Goal: Communication & Community: Answer question/provide support

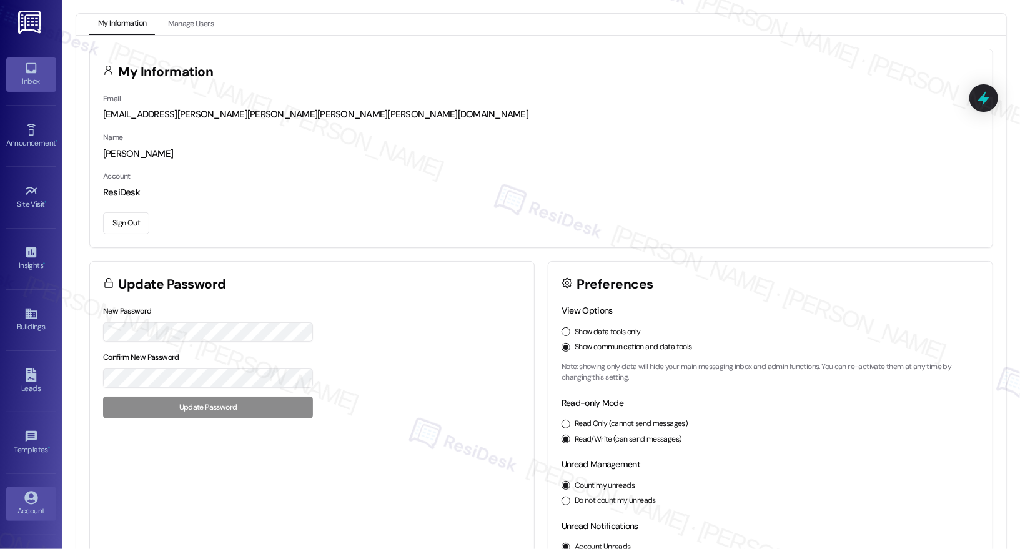
click at [4, 82] on div "Inbox" at bounding box center [31, 81] width 62 height 12
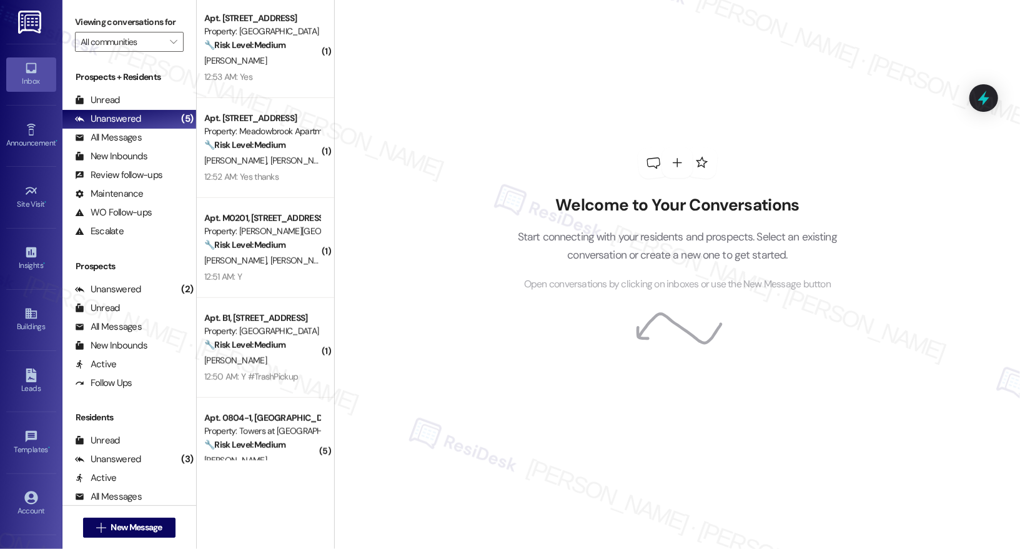
scroll to position [3497, 0]
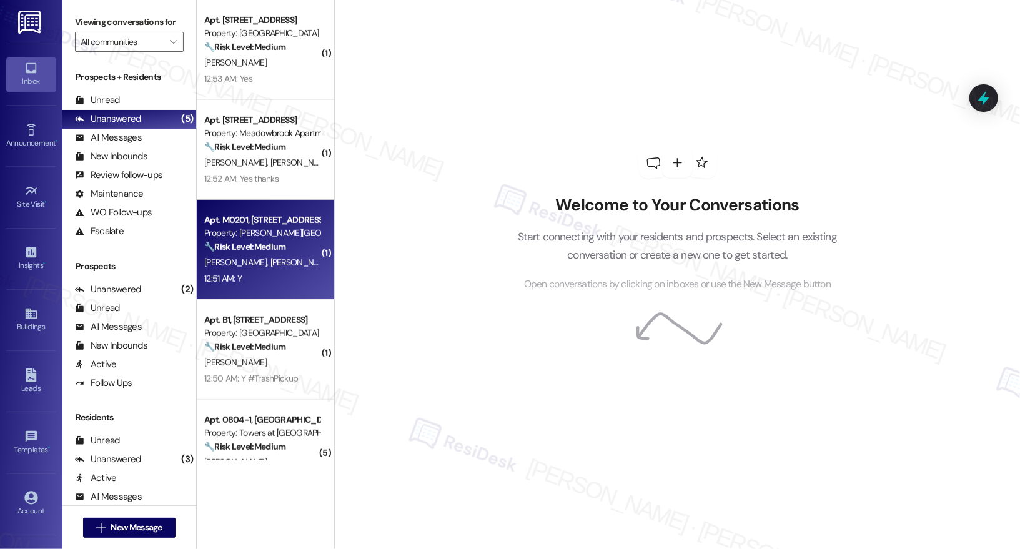
click at [306, 261] on div "M. Fernandez Z. Fernandez" at bounding box center [262, 263] width 118 height 16
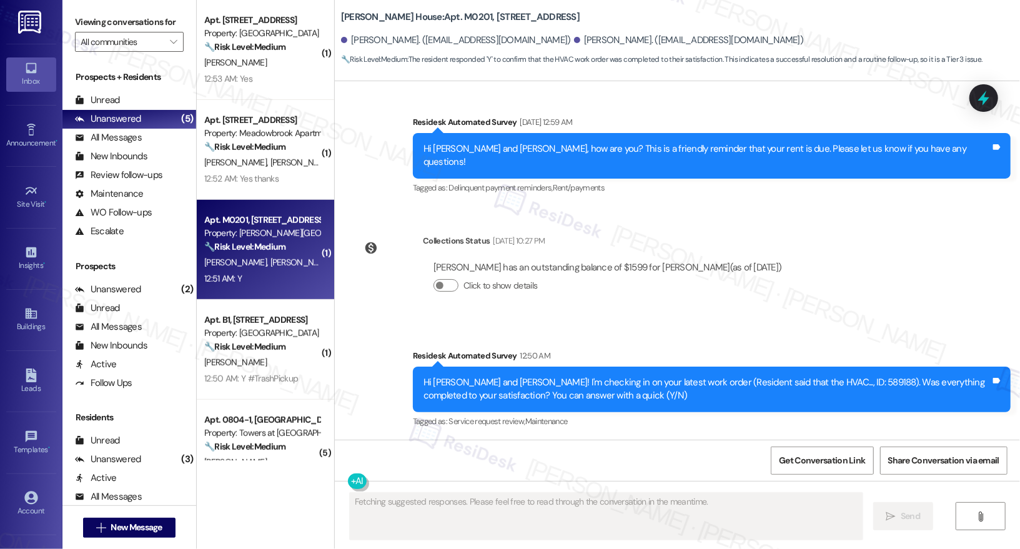
scroll to position [2537, 0]
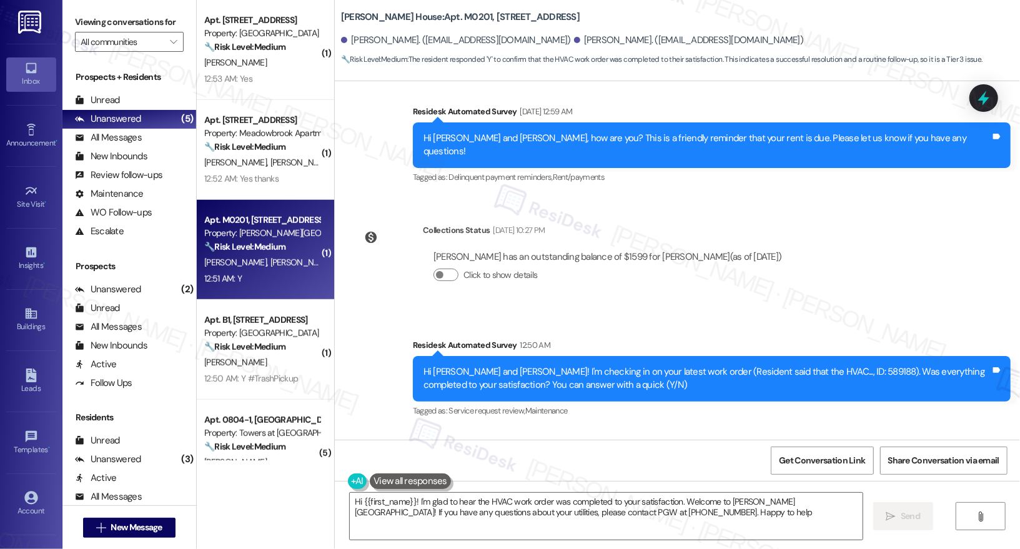
type textarea "Hi {{first_name}}! I'm glad to hear the HVAC work order was completed to your s…"
click at [593, 513] on textarea "Hi {{first_name}}! I'm glad to hear the HVAC work order was completed to your s…" at bounding box center [606, 516] width 513 height 47
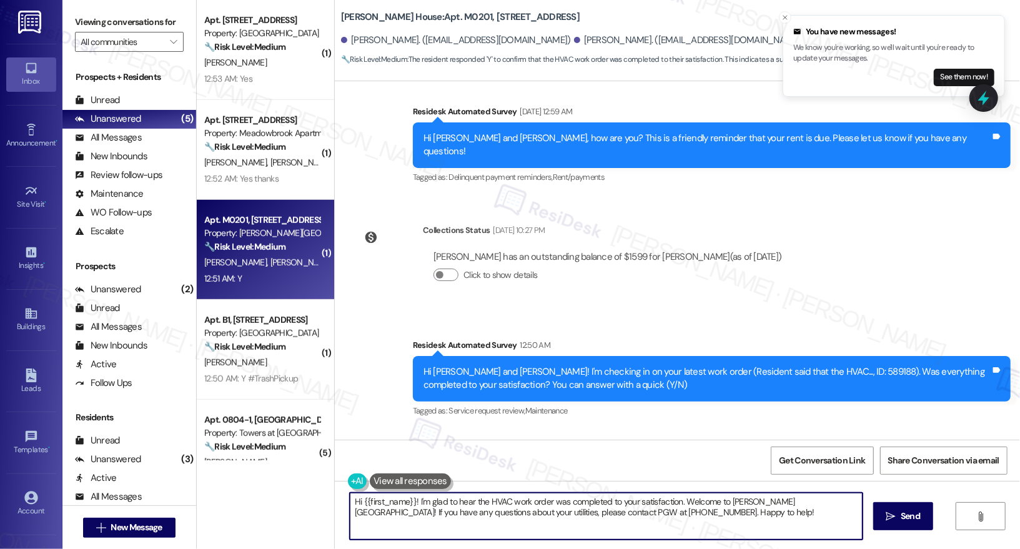
click at [671, 507] on textarea "Hi {{first_name}}! I'm glad to hear the HVAC work order was completed to your s…" at bounding box center [606, 516] width 513 height 47
click at [906, 514] on span "Send" at bounding box center [910, 516] width 19 height 13
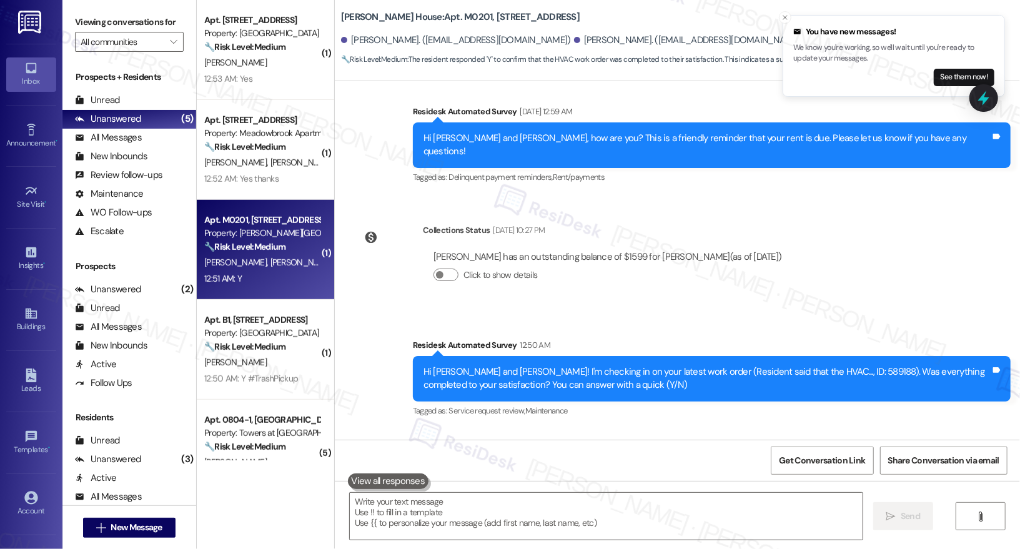
scroll to position [2638, 0]
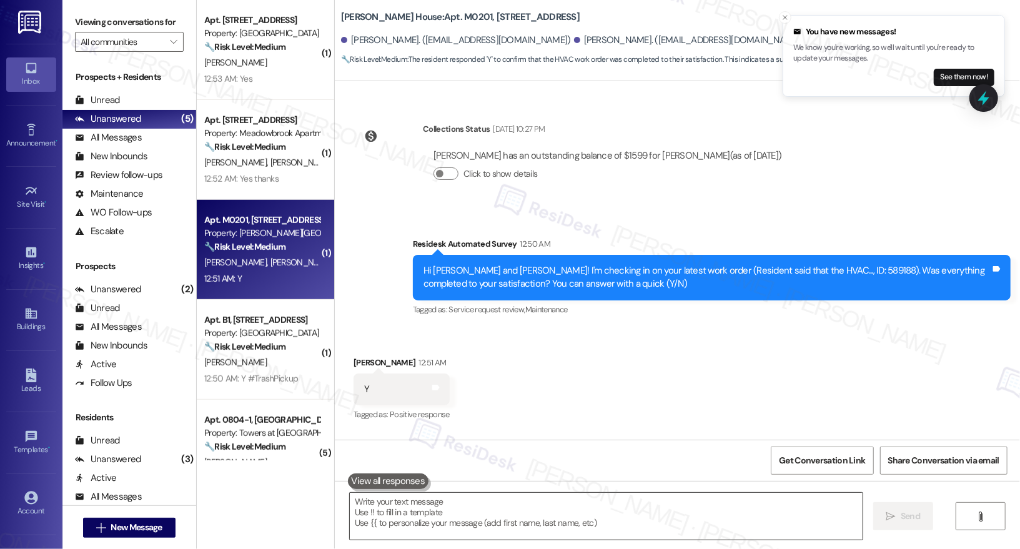
click at [566, 534] on textarea at bounding box center [606, 516] width 513 height 47
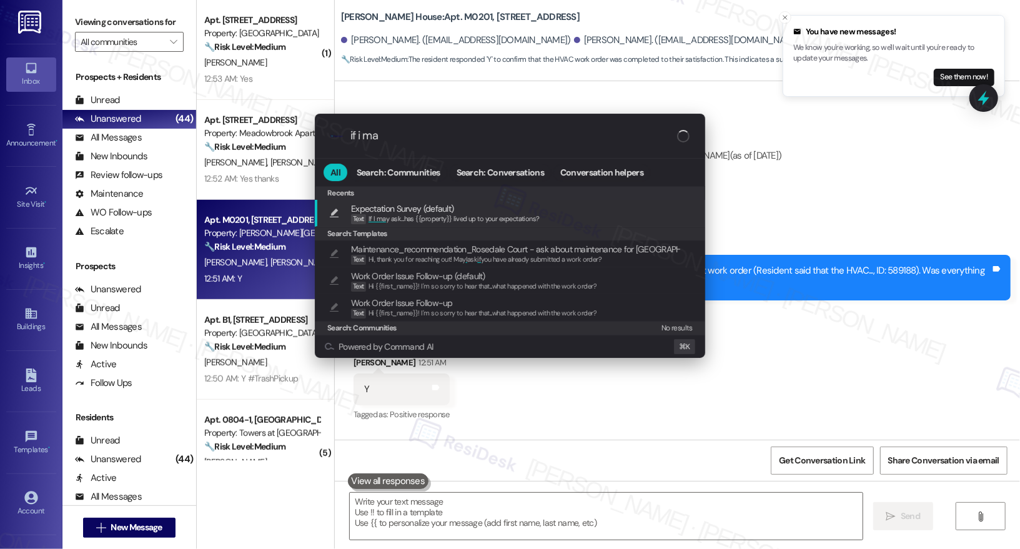
type input "if i may"
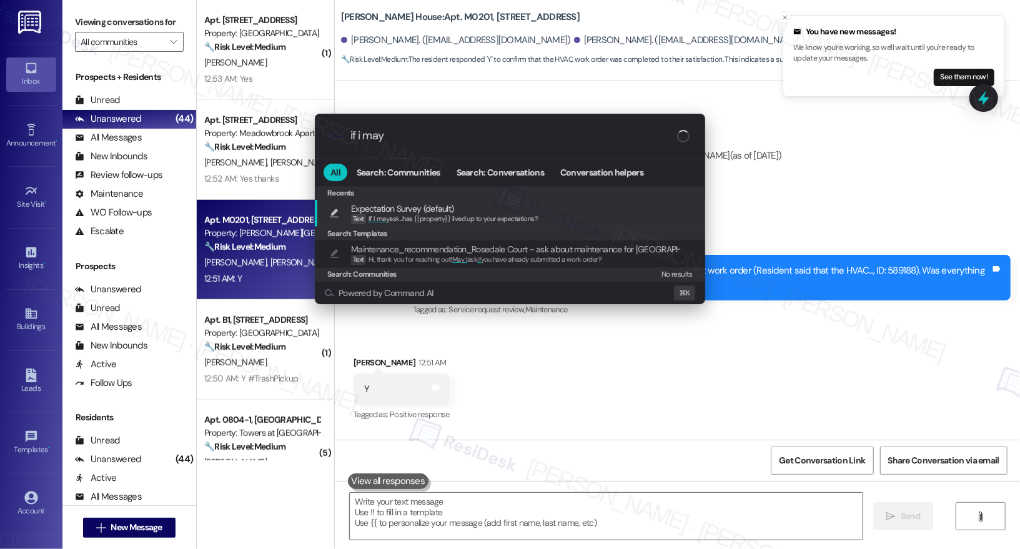
click at [509, 205] on span "Expectation Survey (default)" at bounding box center [444, 209] width 187 height 14
type textarea "If I may ask...has {{property}} lived up to your expectations?"
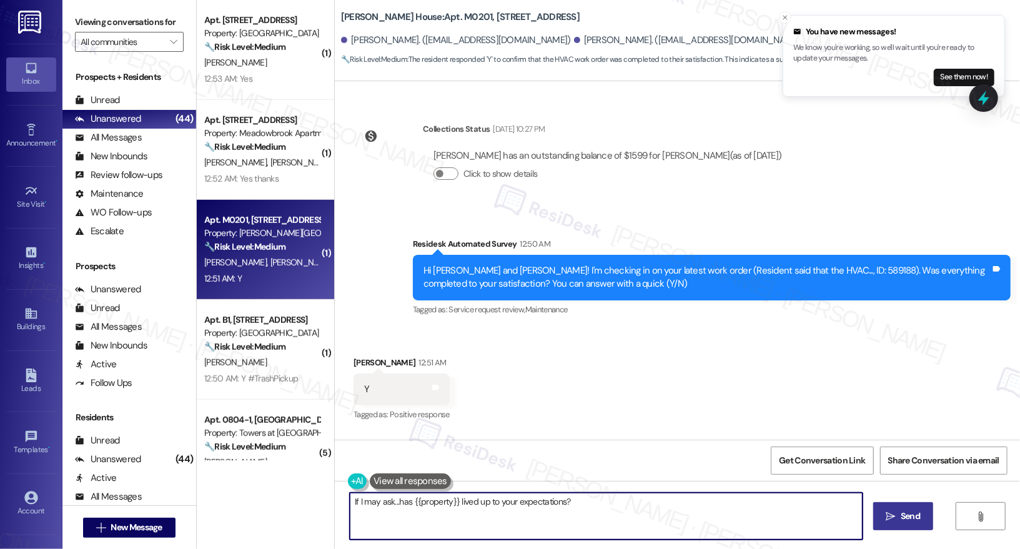
click at [911, 513] on span "Send" at bounding box center [910, 516] width 19 height 13
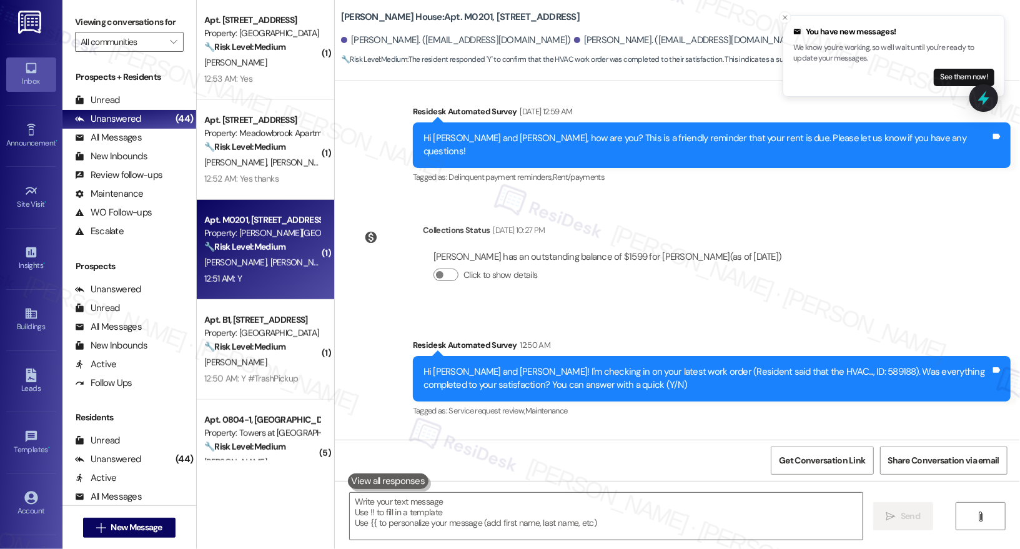
scroll to position [2725, 0]
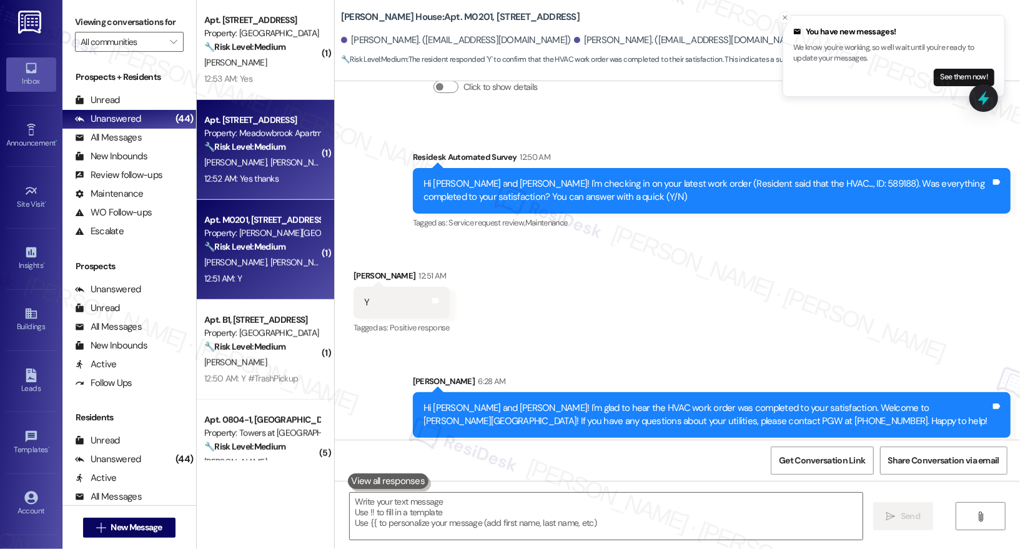
click at [302, 132] on div "Property: Meadowbrook Apartments" at bounding box center [262, 133] width 116 height 13
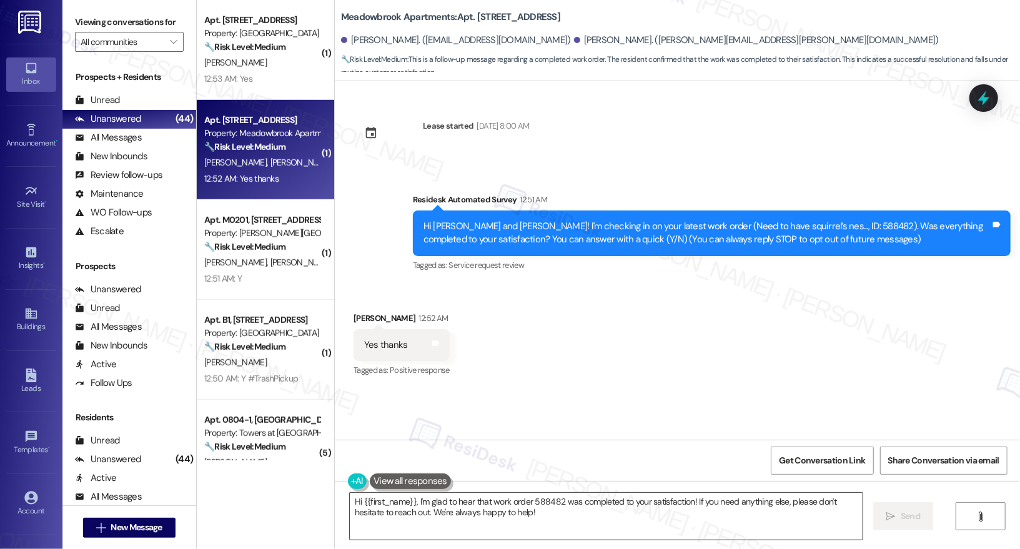
click at [511, 511] on textarea "Hi {{first_name}}, I'm glad to hear that work order 588482 was completed to you…" at bounding box center [606, 516] width 513 height 47
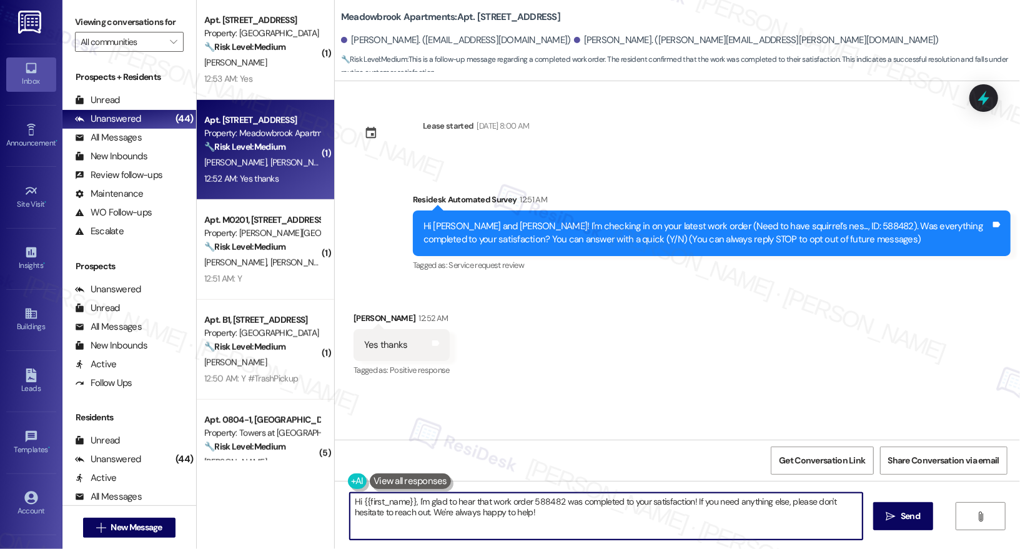
click at [354, 317] on div "Renee Craig 12:52 AM" at bounding box center [401, 320] width 96 height 17
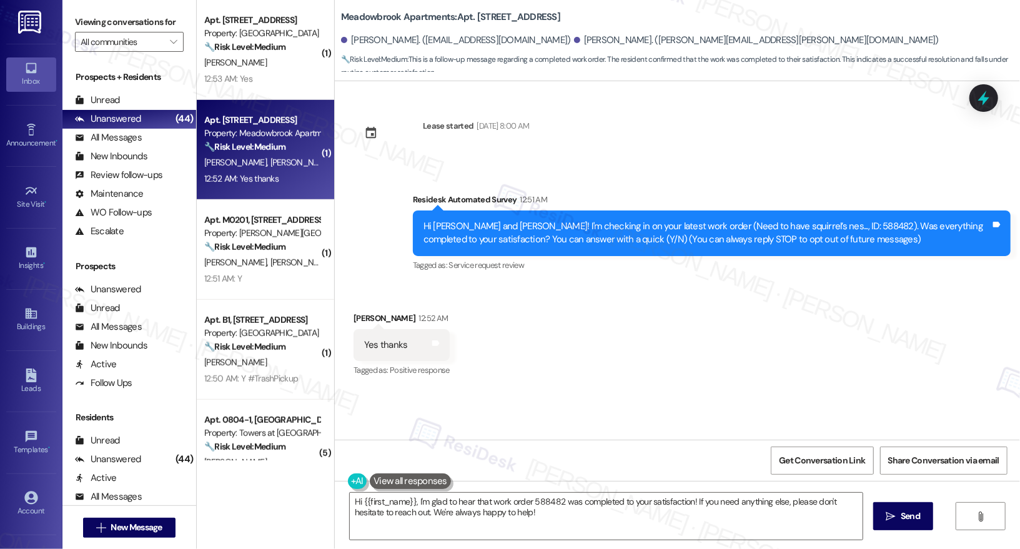
click at [354, 317] on div "Renee Craig 12:52 AM" at bounding box center [401, 320] width 96 height 17
copy div "Renee"
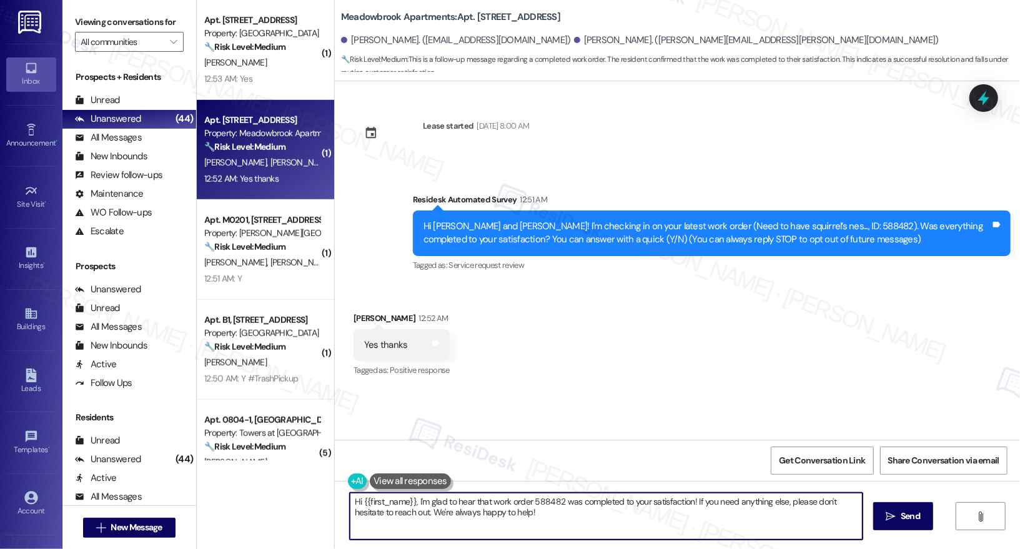
drag, startPoint x: 407, startPoint y: 499, endPoint x: 355, endPoint y: 505, distance: 52.1
click at [355, 505] on textarea "Hi {{first_name}}, I'm glad to hear that work order 588482 was completed to you…" at bounding box center [606, 516] width 513 height 47
paste textarea "Renee"
click at [485, 530] on textarea "Hi Renee, I'm glad to hear that work order 588482 was completed to your satisfa…" at bounding box center [606, 516] width 513 height 47
type textarea "Hi Renee, I'm glad to hear that work order 588482 was completed to your satisfa…"
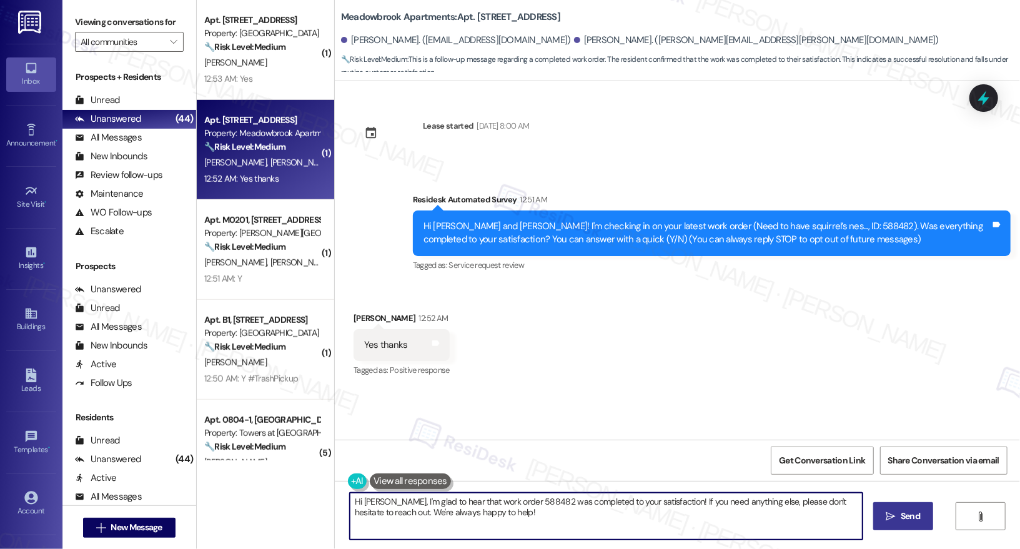
click at [921, 515] on span "Send" at bounding box center [910, 516] width 24 height 13
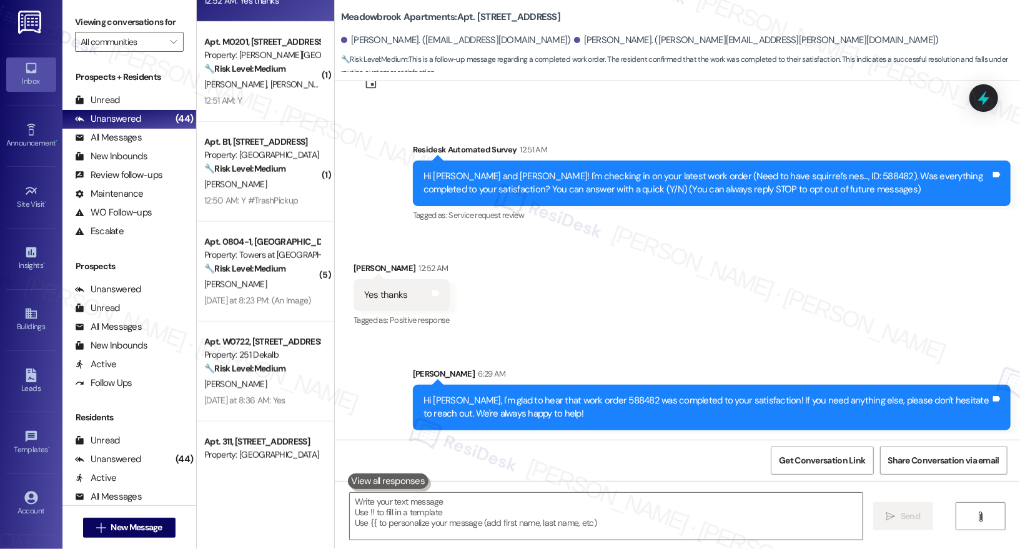
scroll to position [3693, 0]
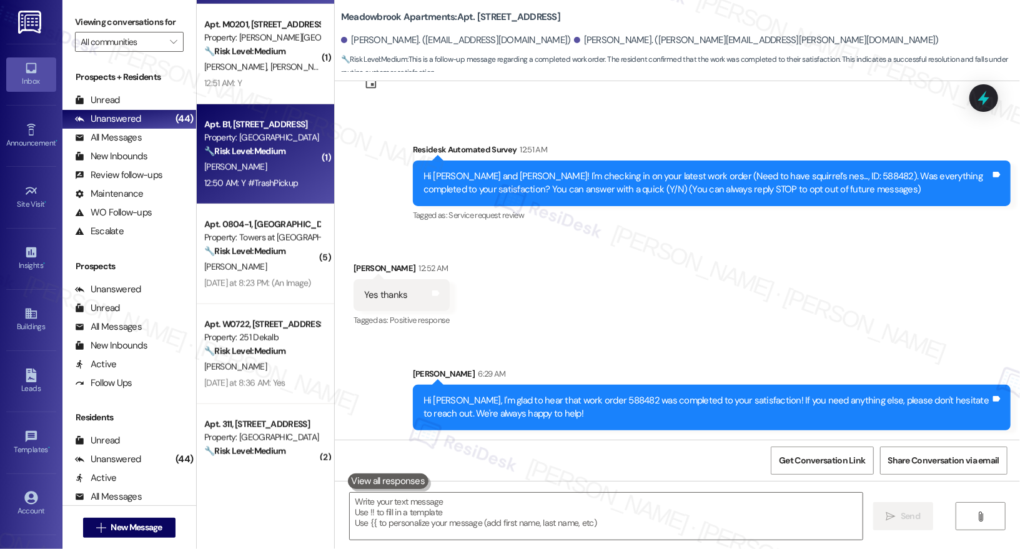
click at [287, 174] on div "[PERSON_NAME]" at bounding box center [262, 167] width 118 height 16
type textarea "Fetching suggested responses. Please feel free to read through the conversation…"
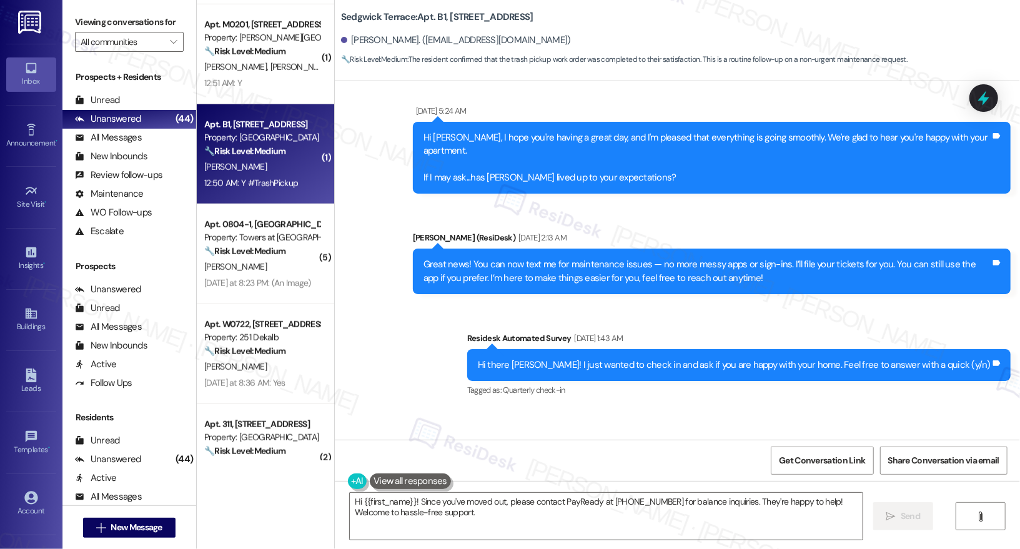
scroll to position [5873, 0]
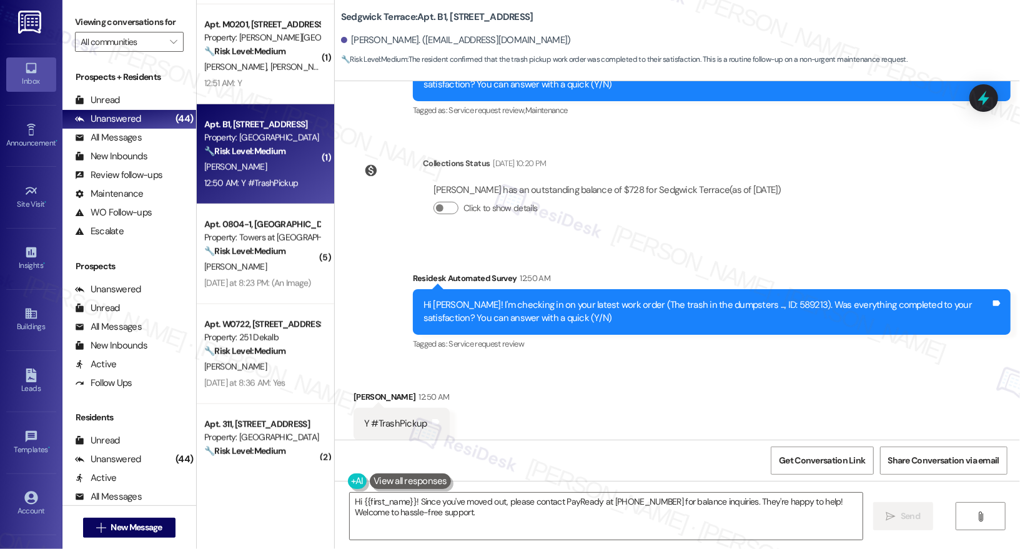
click at [398, 417] on div "Y #TrashPickup" at bounding box center [395, 423] width 63 height 13
click at [399, 417] on div "Y #TrashPickup" at bounding box center [395, 423] width 63 height 13
copy div "Y #TrashPickup Tags and notes"
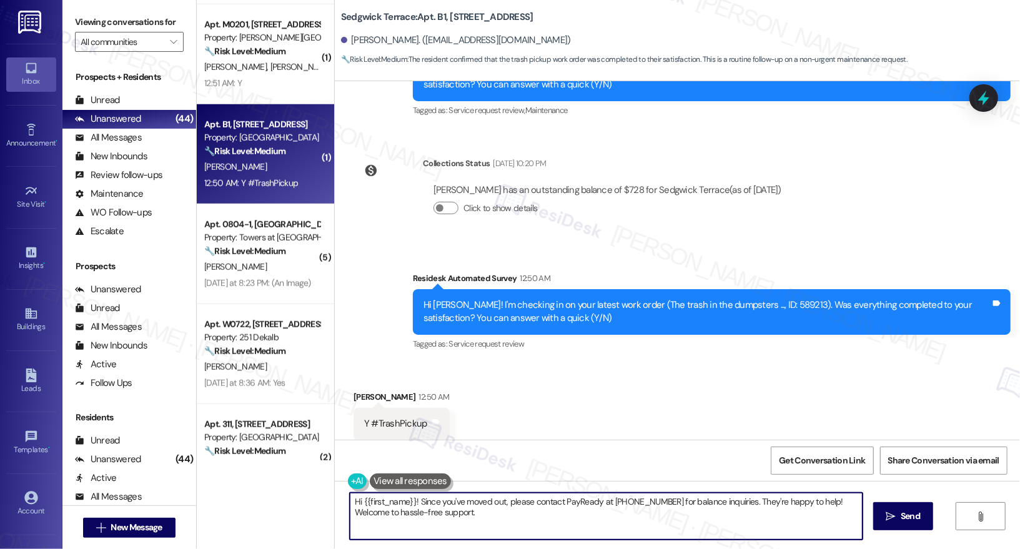
click at [501, 508] on textarea "Hi {{first_name}}! Since you've moved out, please contact PayReady at 855-332-2…" at bounding box center [606, 516] width 513 height 47
click at [419, 497] on textarea "Hi {{first_name}}! Since you've moved out, please contact PayReady at 855-332-2…" at bounding box center [606, 516] width 513 height 47
paste textarea ", I'm so glad to hear the work order was completed to your satisfaction. Please…"
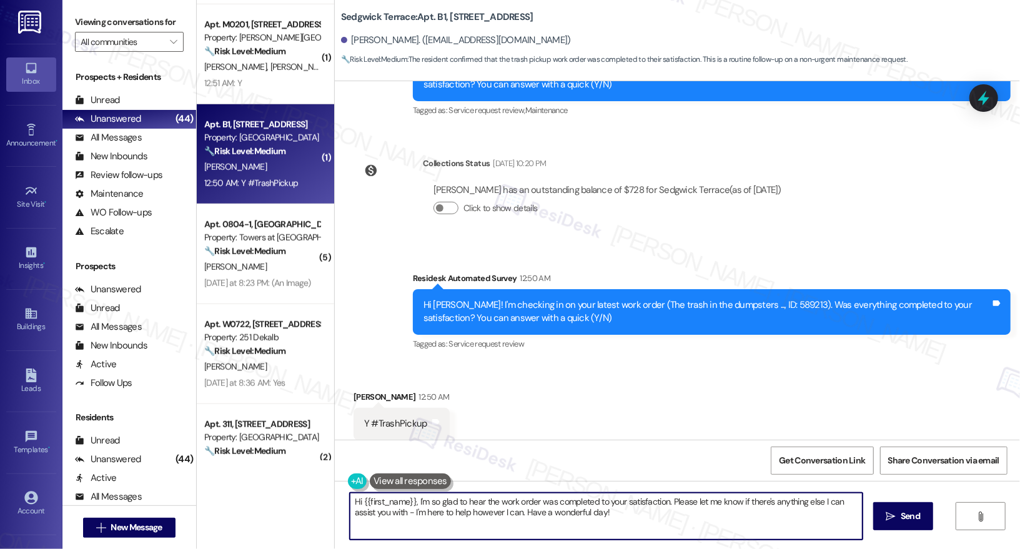
drag, startPoint x: 411, startPoint y: 500, endPoint x: 338, endPoint y: 505, distance: 73.2
click at [343, 505] on div "Hi {{first_name}}, I'm so glad to hear the work order was completed to your sat…" at bounding box center [600, 516] width 514 height 48
click at [585, 510] on textarea "I'm so glad to hear the work order was completed to your satisfaction. Please l…" at bounding box center [606, 516] width 513 height 47
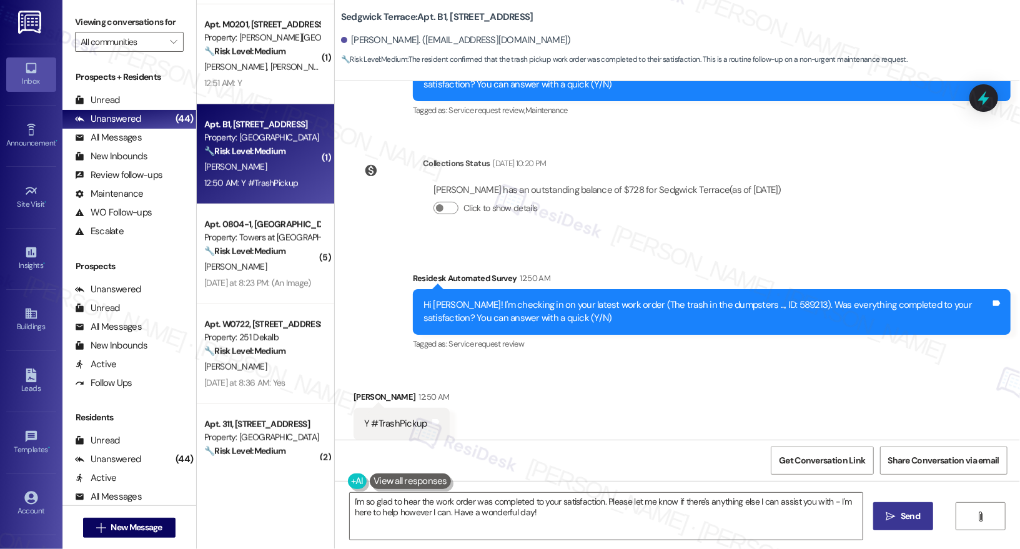
click at [913, 513] on span "Send" at bounding box center [910, 516] width 19 height 13
type textarea "Fetching suggested responses. Please feel free to read through the conversation…"
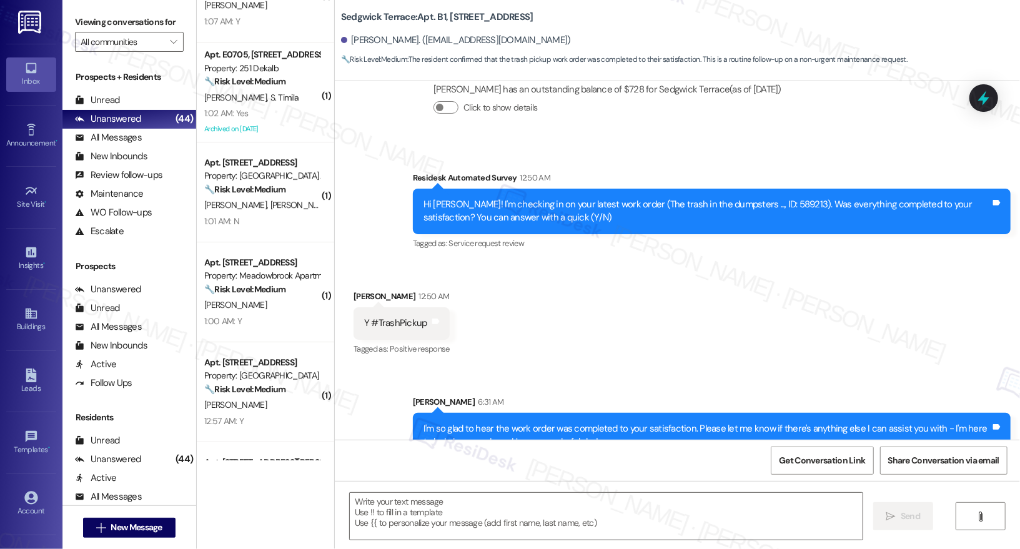
scroll to position [2649, 0]
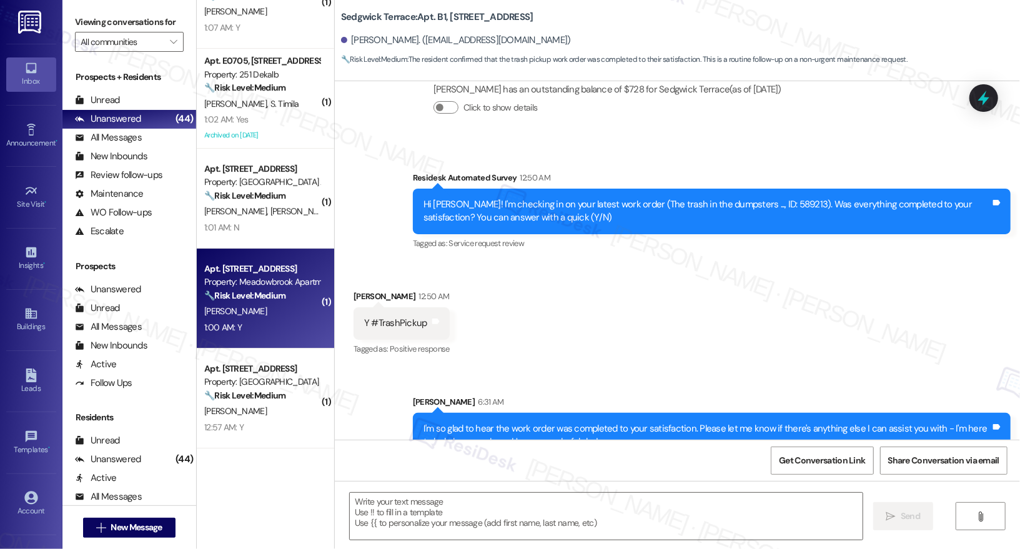
click at [258, 324] on div "1:00 AM: Y 1:00 AM: Y" at bounding box center [262, 328] width 118 height 16
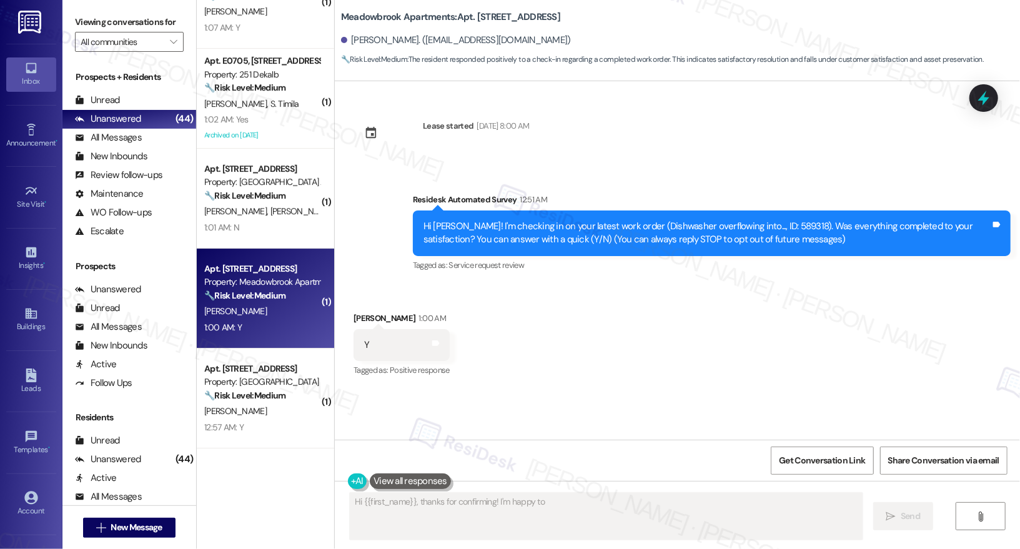
scroll to position [0, 0]
type textarea "Hi {{first_name}}, thanks for confirming! I'm happy to hear that work order 589…"
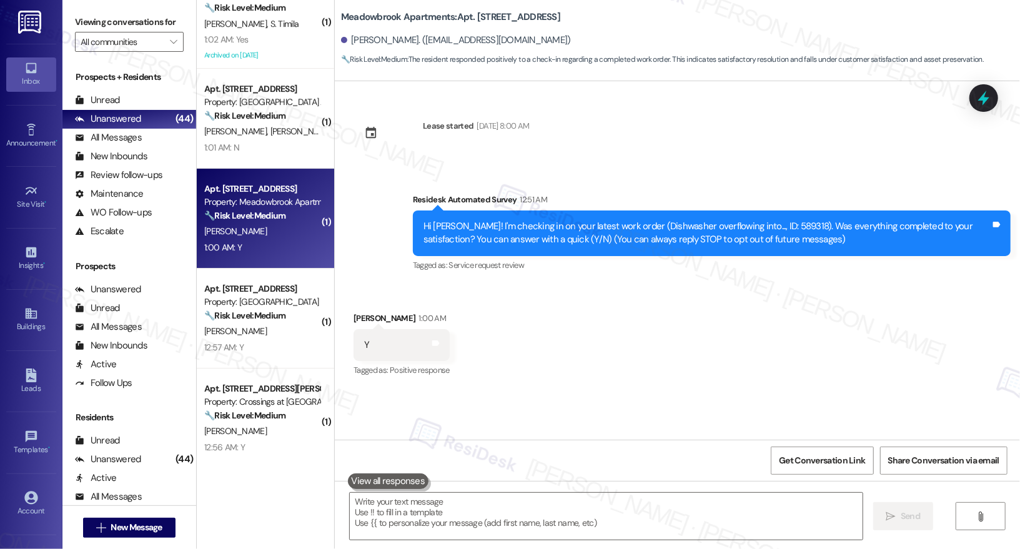
scroll to position [2748, 0]
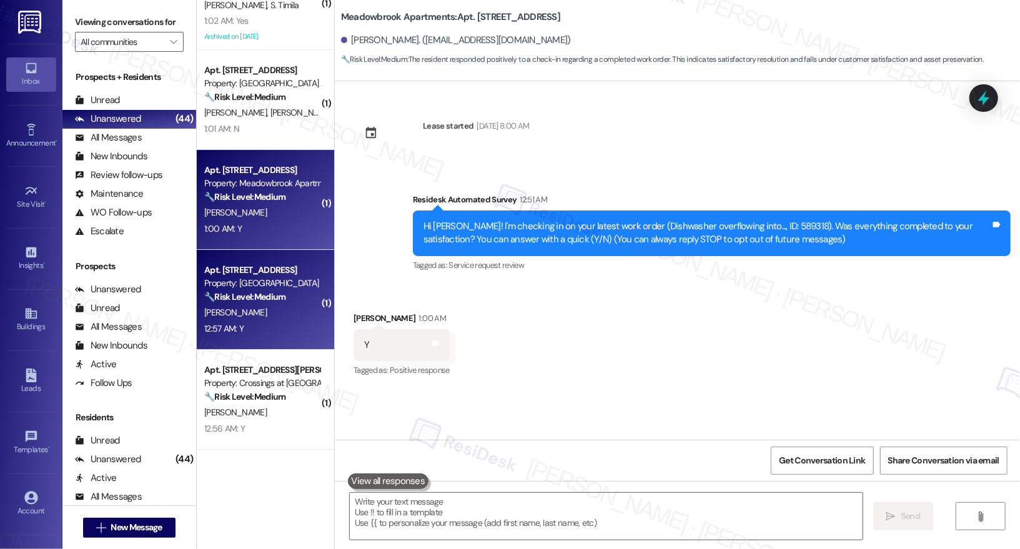
click at [258, 315] on div "S. Chu" at bounding box center [262, 313] width 118 height 16
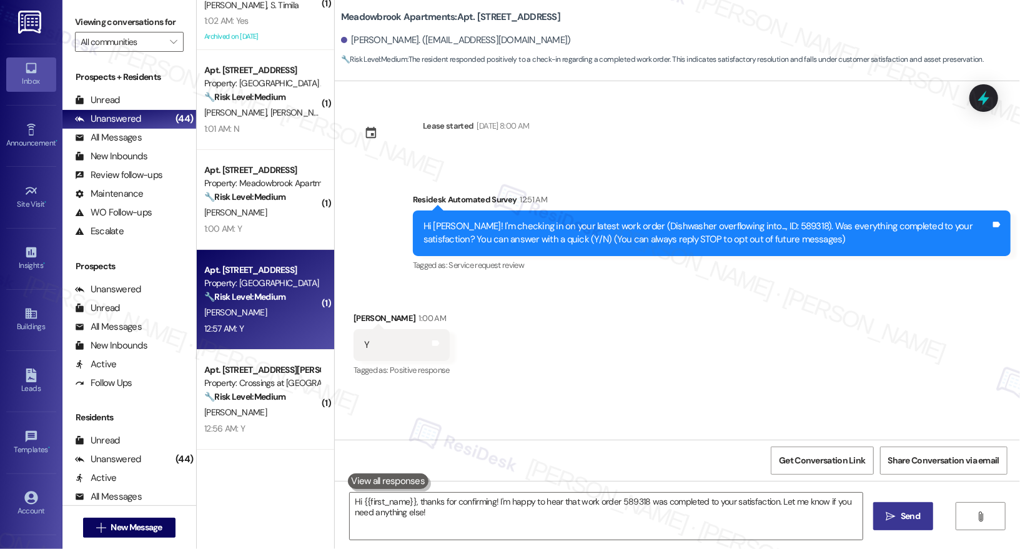
type textarea "Fetching suggested responses. Please feel free to read through the conversation…"
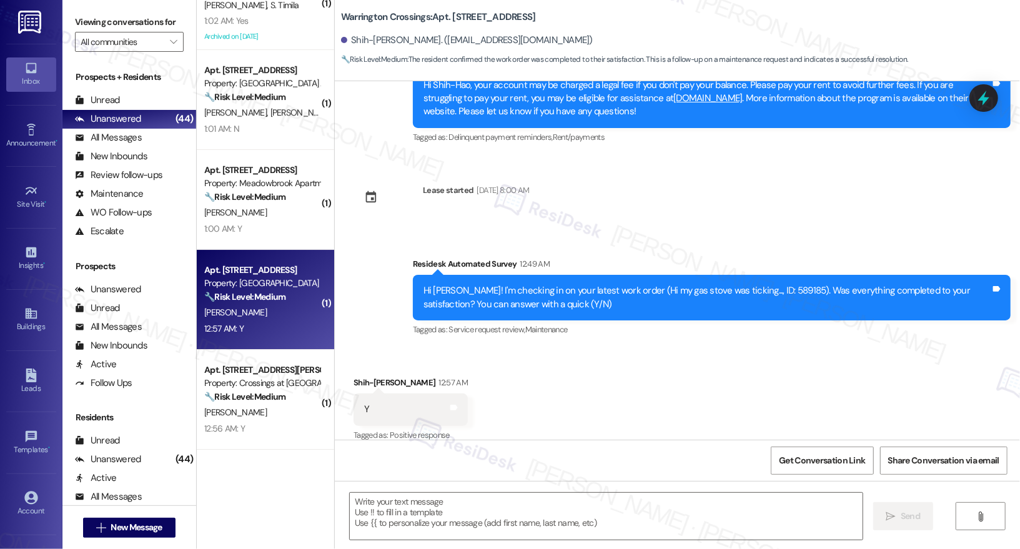
scroll to position [2845, 0]
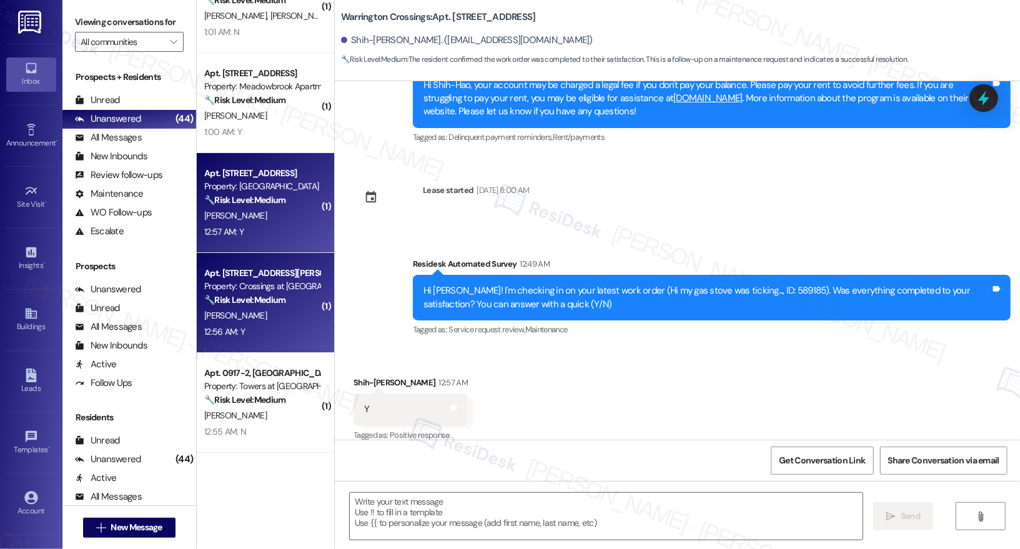
click at [274, 309] on div "M. Mcnulty" at bounding box center [262, 316] width 118 height 16
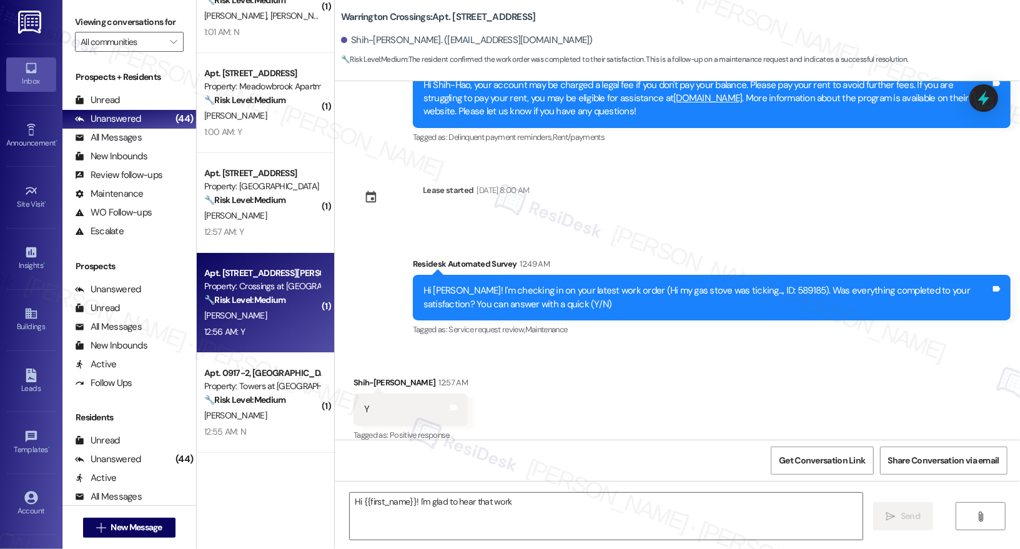
scroll to position [0, 0]
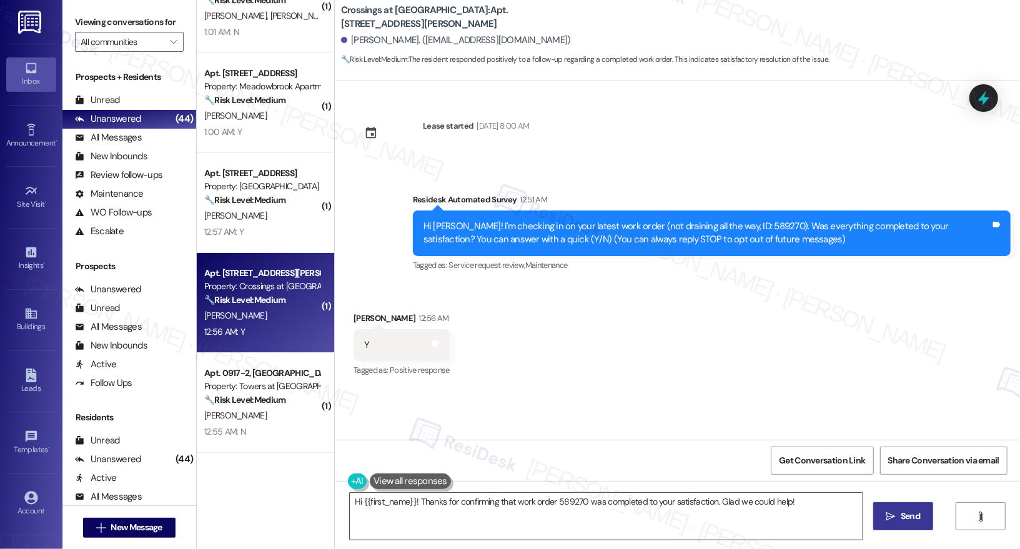
click at [458, 504] on textarea "Hi {{first_name}}! Thanks for confirming that work order 589270 was completed t…" at bounding box center [606, 516] width 513 height 47
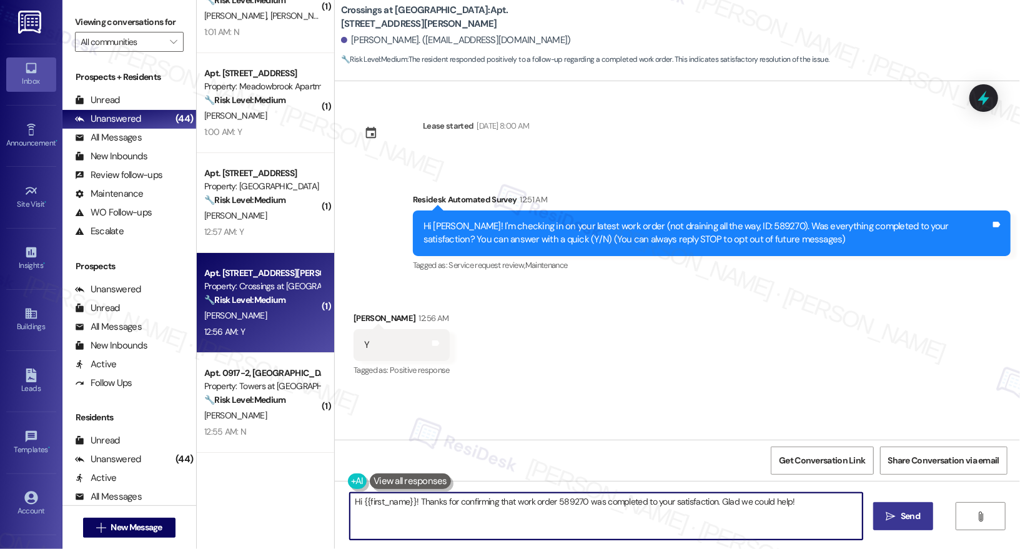
click at [458, 504] on textarea "Hi {{first_name}}! Thanks for confirming that work order 589270 was completed t…" at bounding box center [606, 516] width 513 height 47
paste textarea ", I'm so glad to hear the work order was completed to your satisfaction. Please…"
type textarea "Hi {{first_name}}, I'm so glad to hear the work order was completed to your sat…"
drag, startPoint x: 894, startPoint y: 513, endPoint x: 819, endPoint y: 505, distance: 75.3
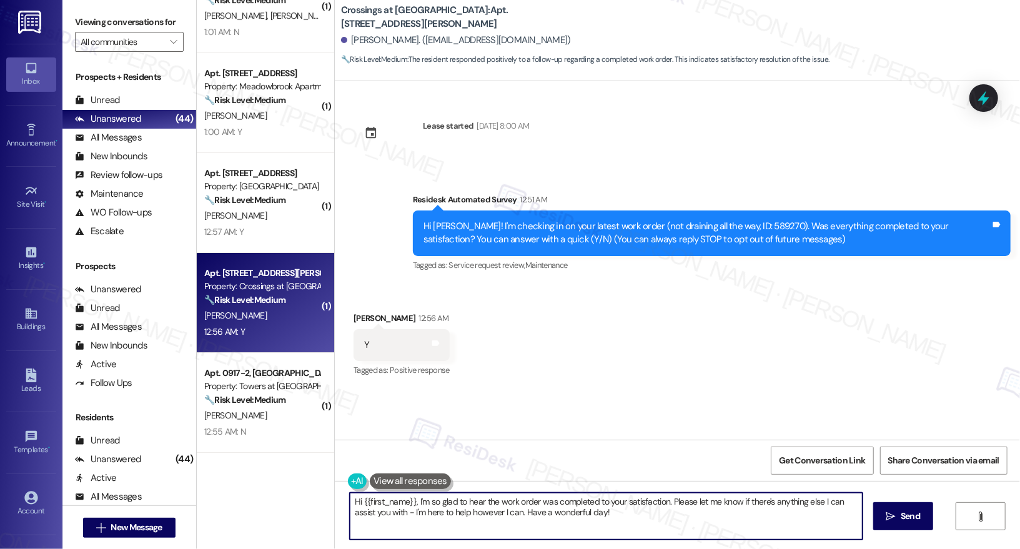
click at [893, 513] on icon "" at bounding box center [890, 516] width 9 height 10
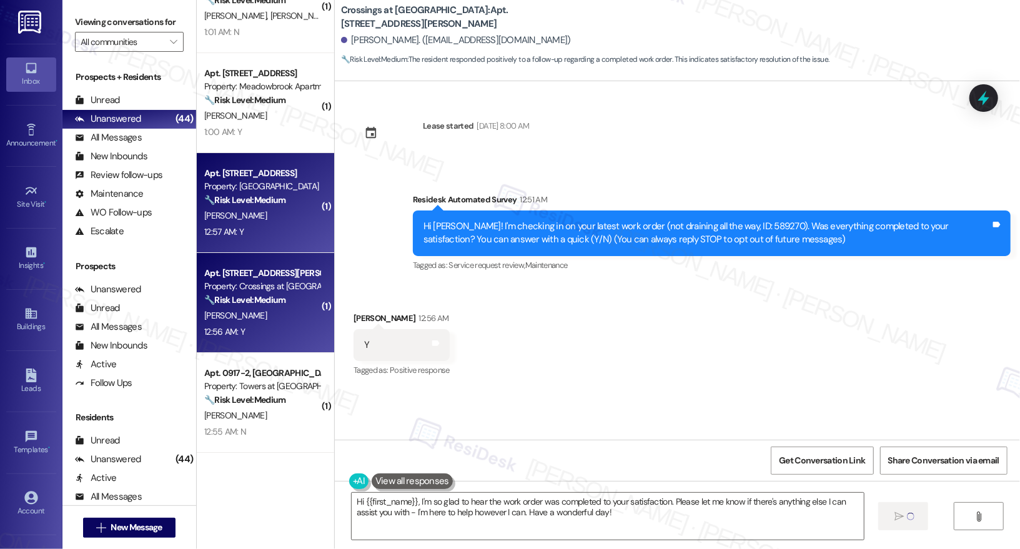
click at [228, 218] on div "S. Chu" at bounding box center [262, 216] width 118 height 16
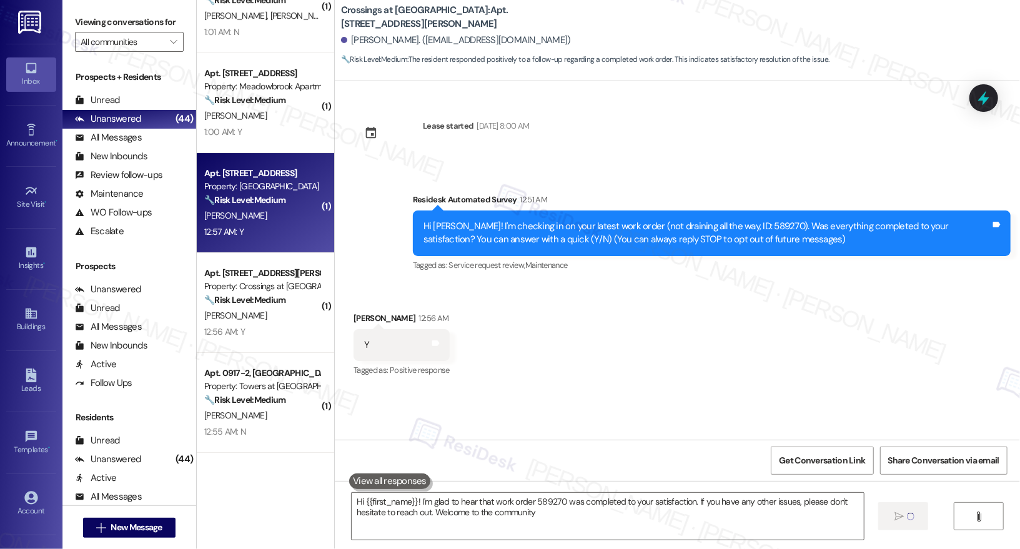
type textarea "Hi {{first_name}}! I'm glad to hear that work order 589270 was completed to you…"
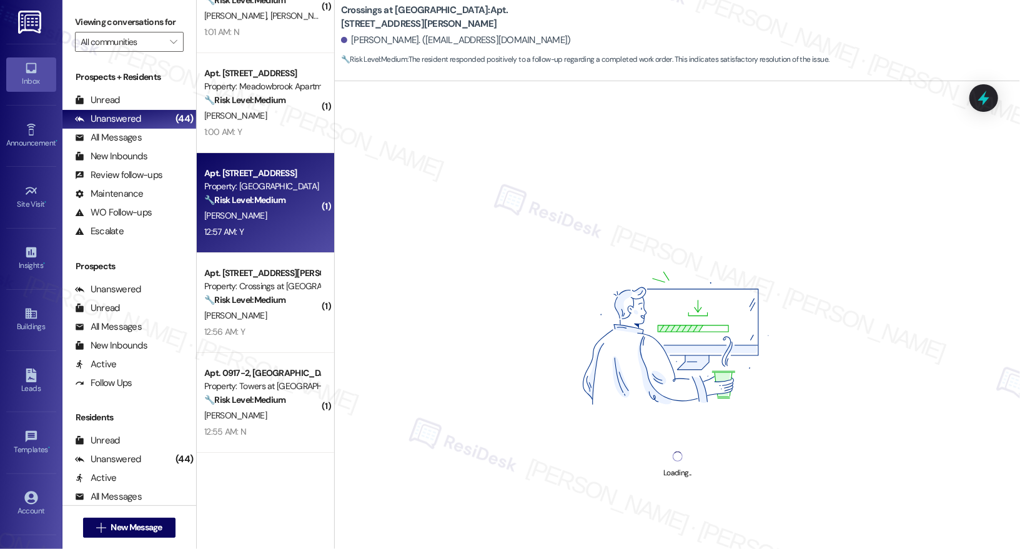
click at [228, 219] on div "S. Chu" at bounding box center [262, 216] width 118 height 16
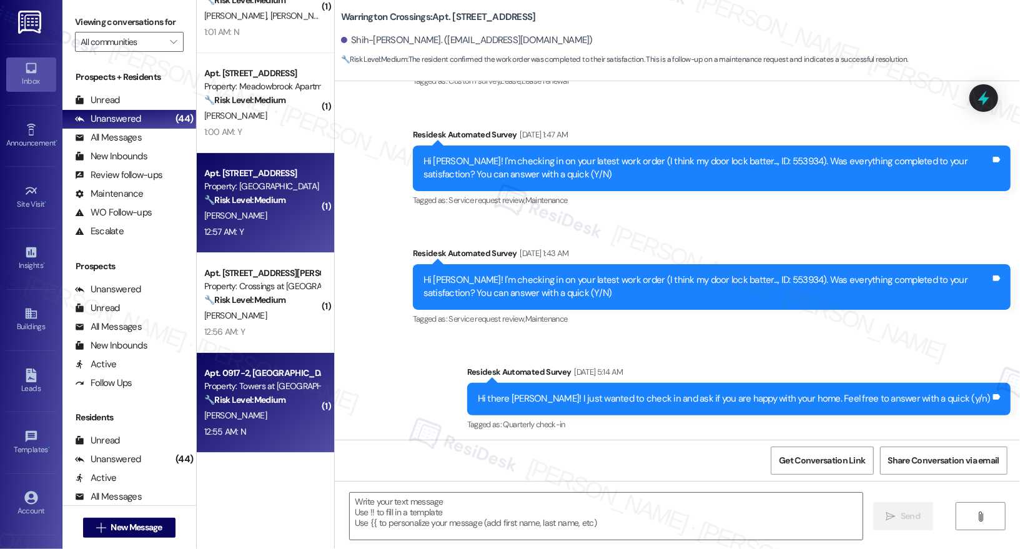
type textarea "Fetching suggested responses. Please feel free to read through the conversation…"
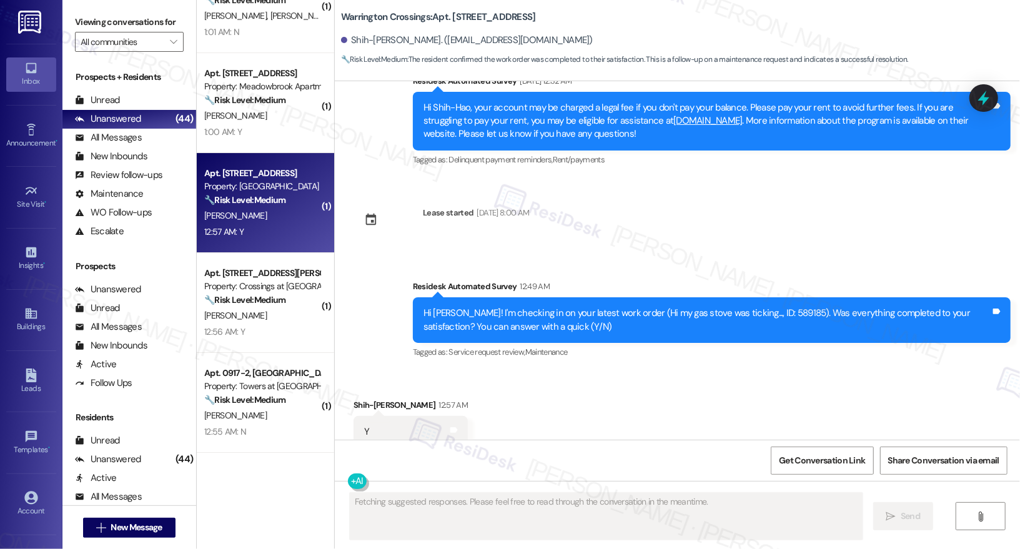
scroll to position [1282, 0]
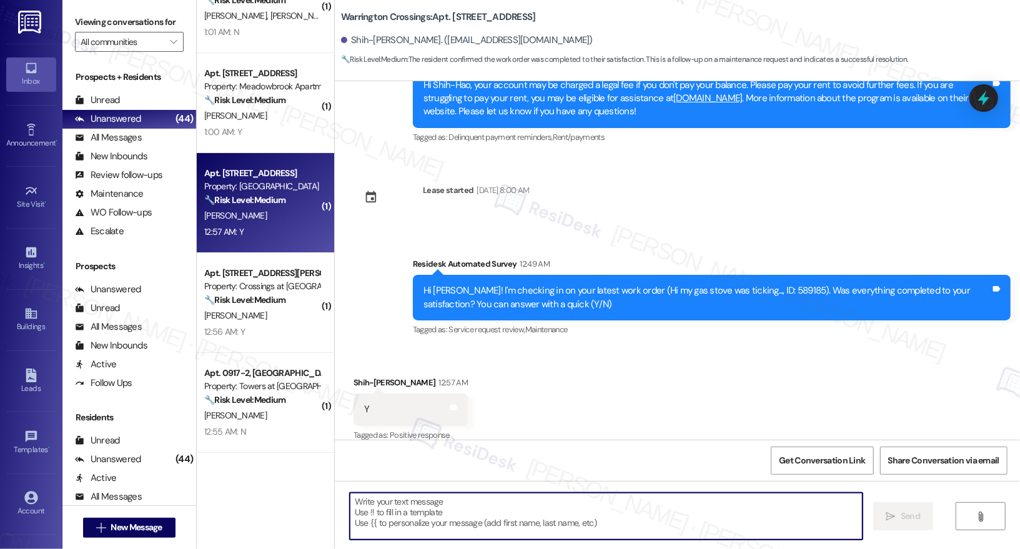
click at [425, 512] on textarea at bounding box center [606, 516] width 513 height 47
click at [426, 513] on textarea at bounding box center [606, 516] width 513 height 47
paste textarea "Hi {{first_name}}, I'm so glad to hear the work order was completed to your sat…"
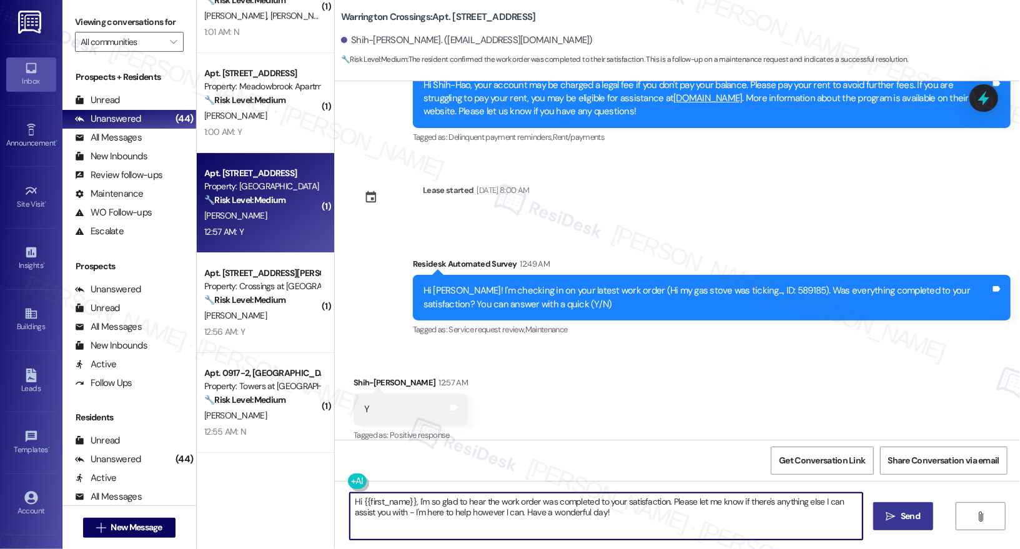
type textarea "Hi {{first_name}}, I'm so glad to hear the work order was completed to your sat…"
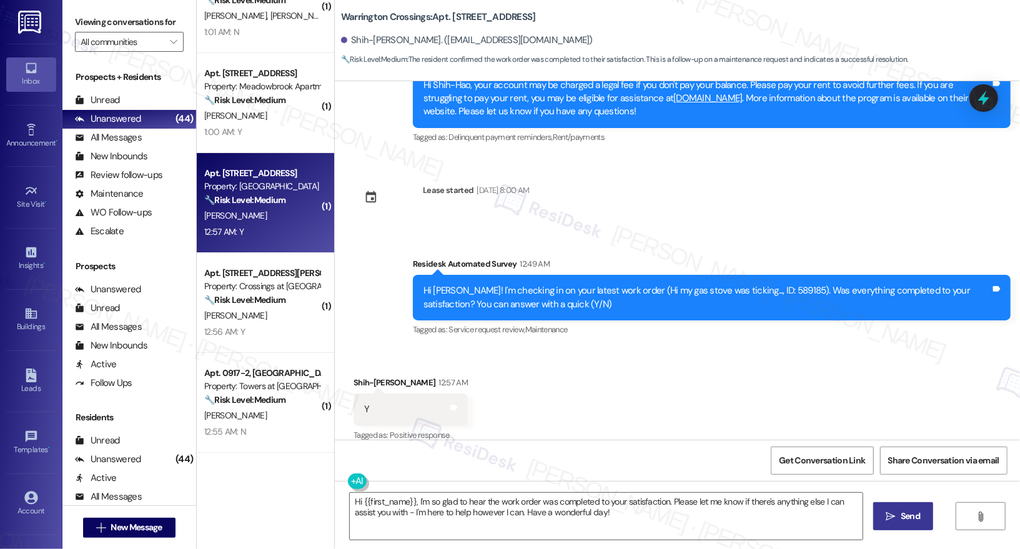
click at [904, 516] on span "Send" at bounding box center [910, 516] width 19 height 13
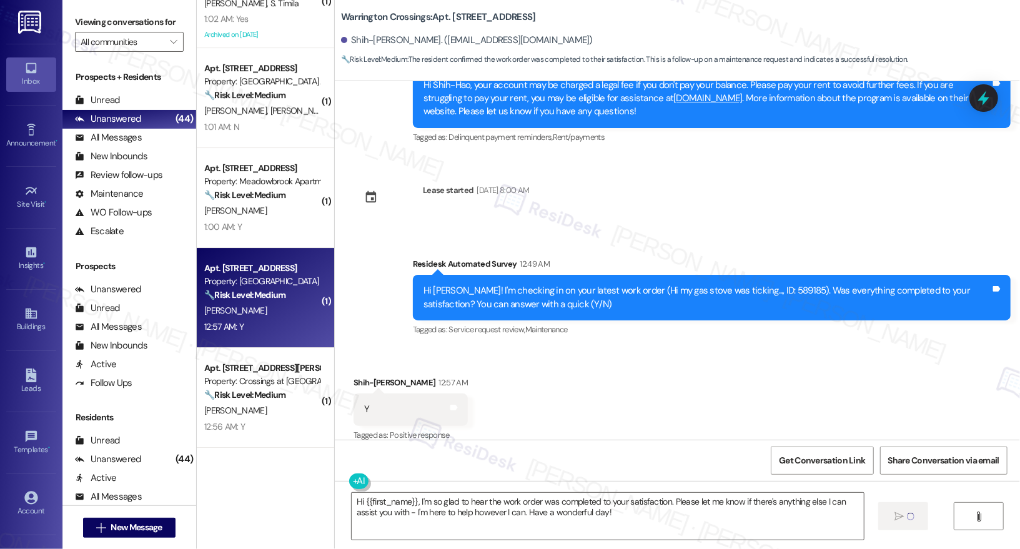
scroll to position [2746, 0]
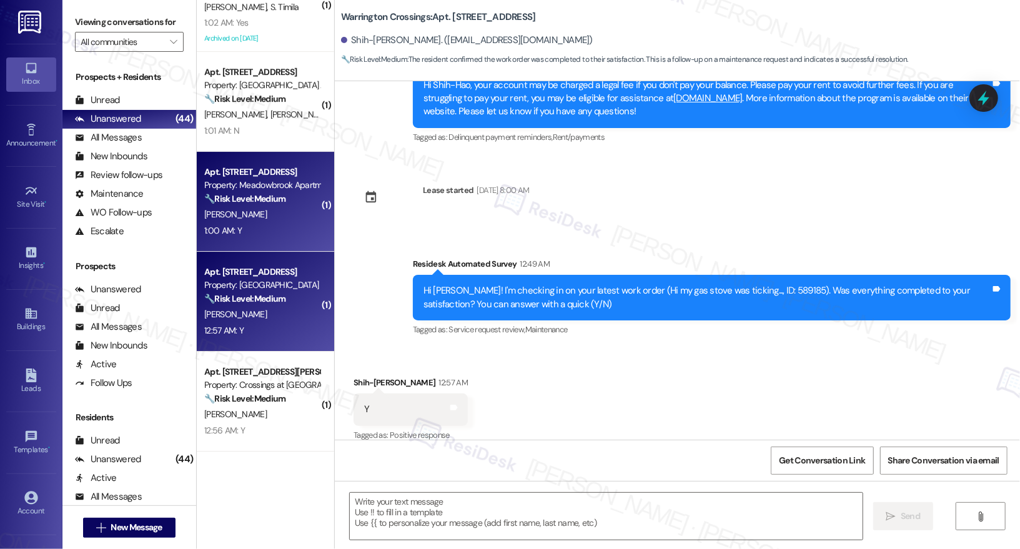
click at [270, 229] on div "1:00 AM: Y 1:00 AM: Y" at bounding box center [262, 231] width 118 height 16
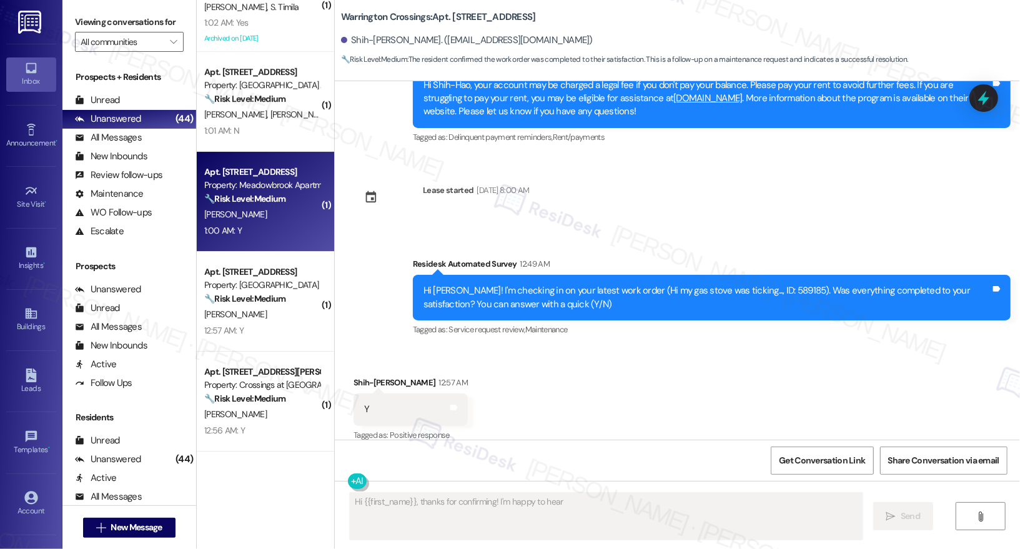
scroll to position [0, 0]
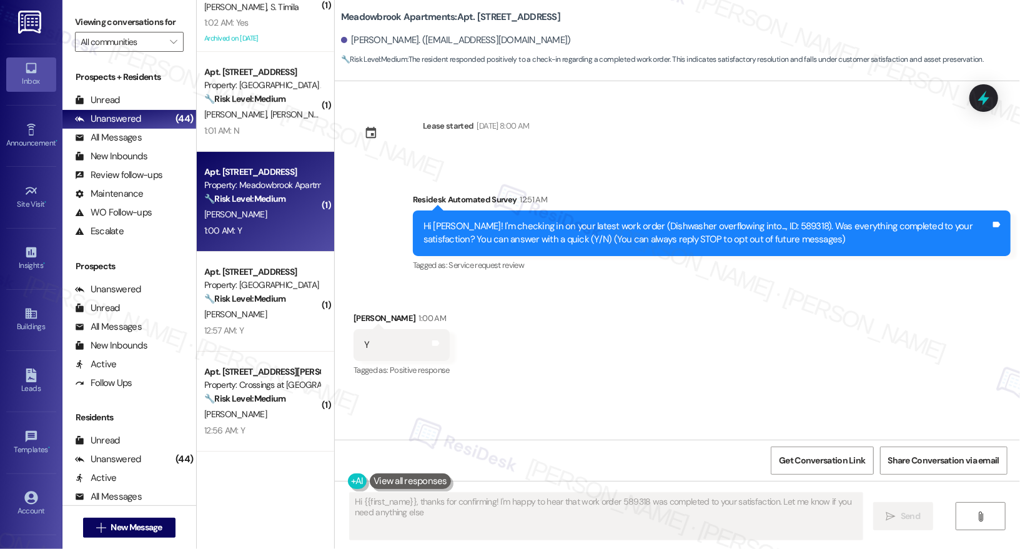
type textarea "Hi {{first_name}}, thanks for confirming! I'm happy to hear that work order 589…"
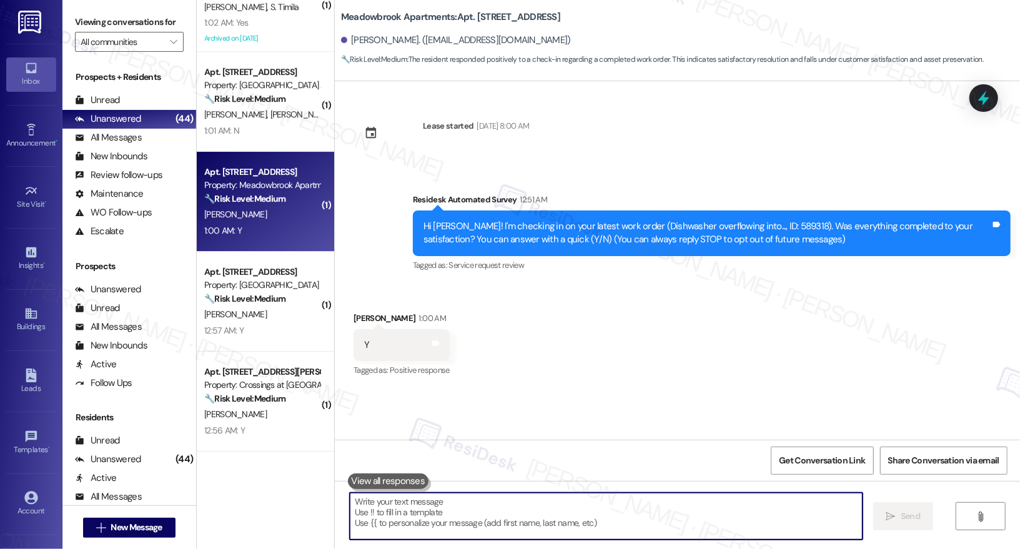
click at [407, 521] on textarea at bounding box center [606, 516] width 513 height 47
paste textarea "Hi {{first_name}}, I'm so glad to hear the work order was completed to your sat…"
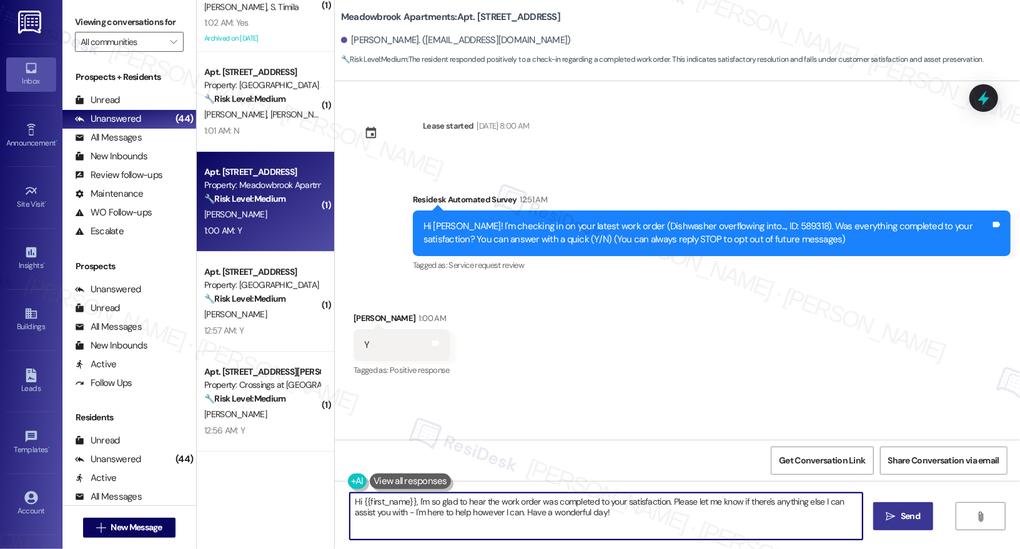
type textarea "Hi {{first_name}}, I'm so glad to hear the work order was completed to your sat…"
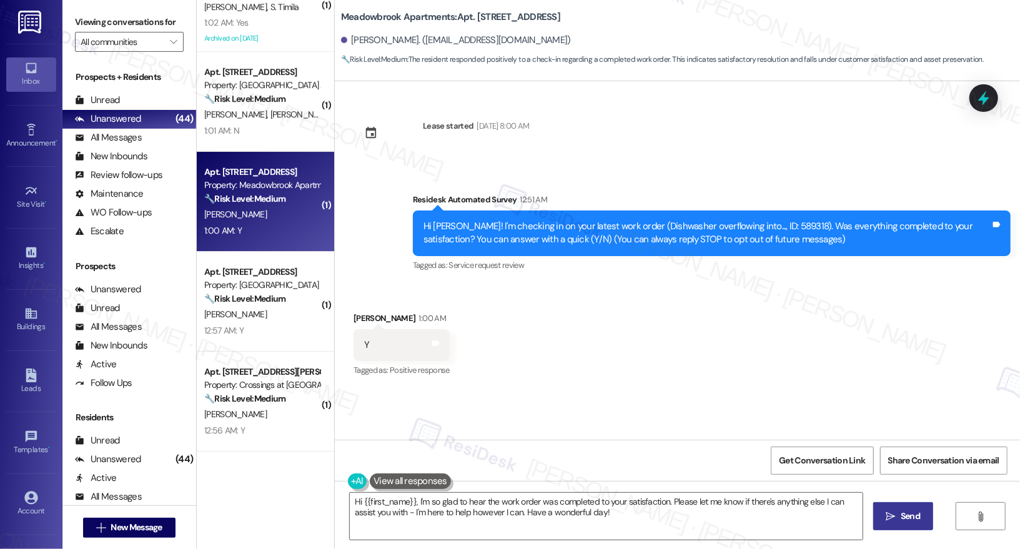
click at [919, 508] on button " Send" at bounding box center [903, 516] width 61 height 28
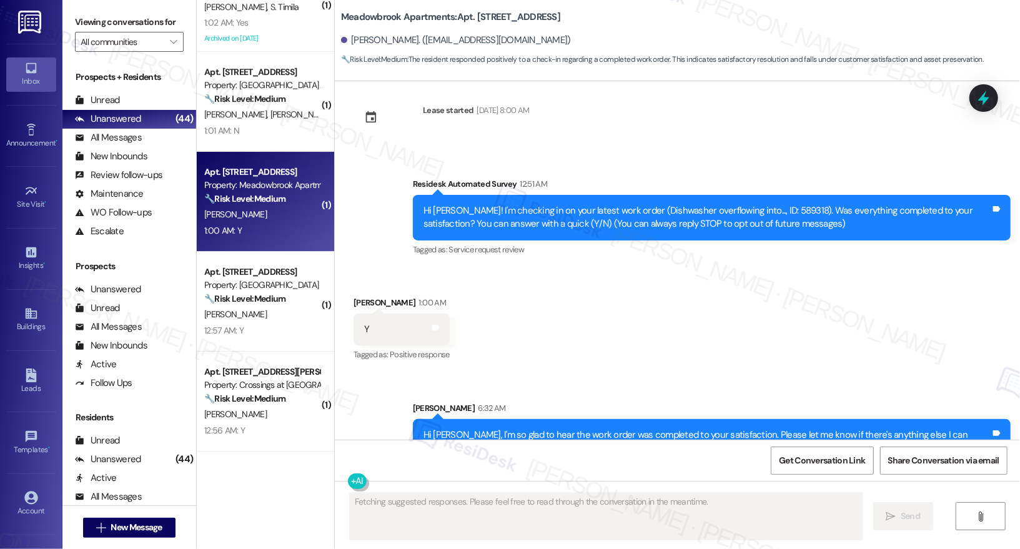
scroll to position [50, 0]
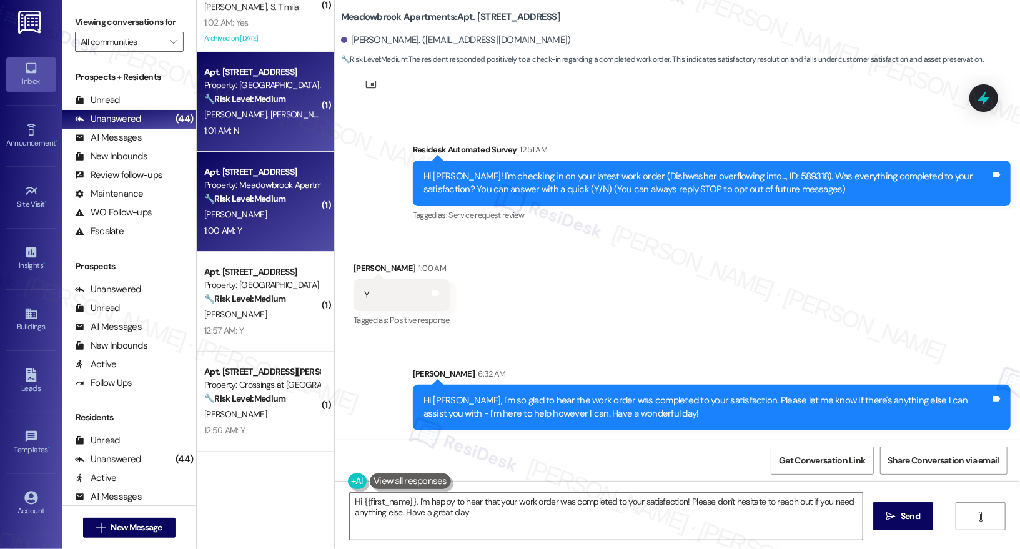
type textarea "Hi {{first_name}}, I'm happy to hear that your work order was completed to your…"
click at [247, 126] on div "1:01 AM: N 1:01 AM: N" at bounding box center [262, 131] width 118 height 16
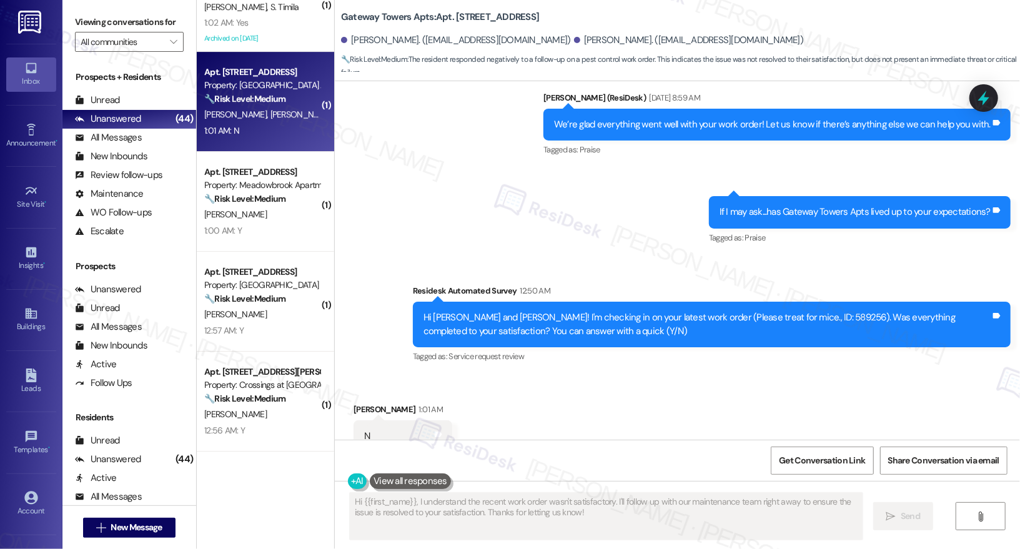
scroll to position [803, 0]
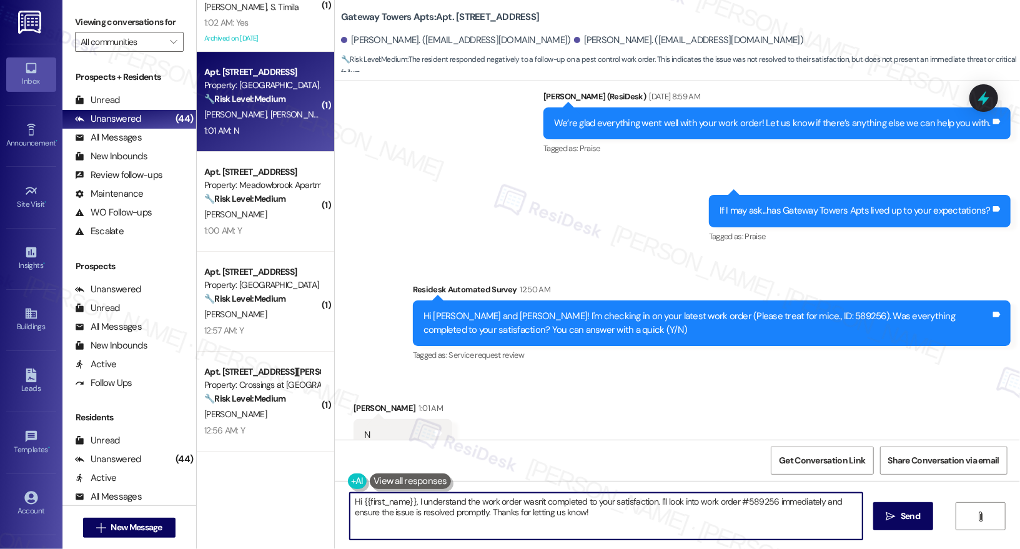
click at [392, 504] on textarea "Hi {{first_name}}, I understand the work order wasn't completed to your satisfa…" at bounding box center [606, 516] width 513 height 47
paste textarea "! I'm sorry to hear that the request hasn't been resolved yet. Has the maintena…"
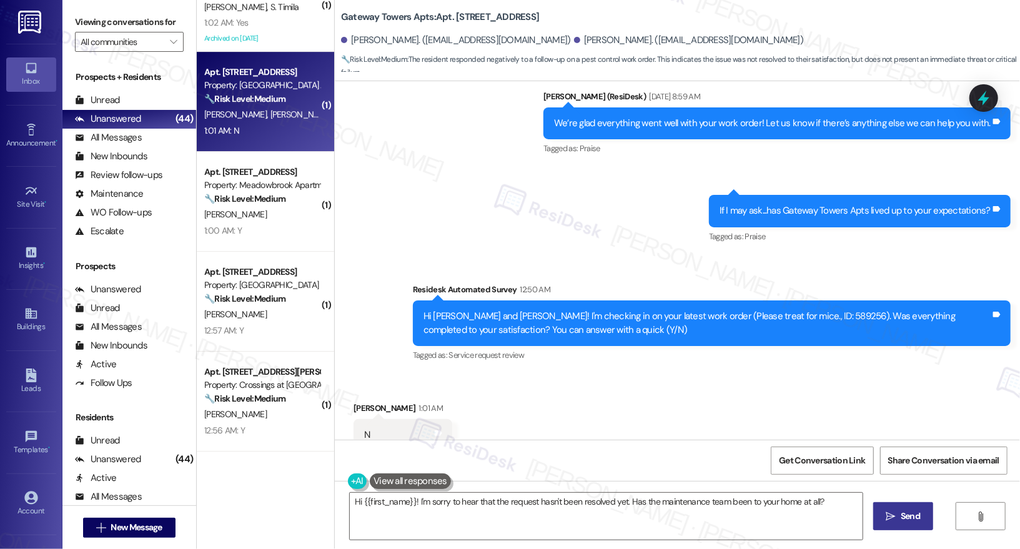
click at [907, 523] on button " Send" at bounding box center [903, 516] width 61 height 28
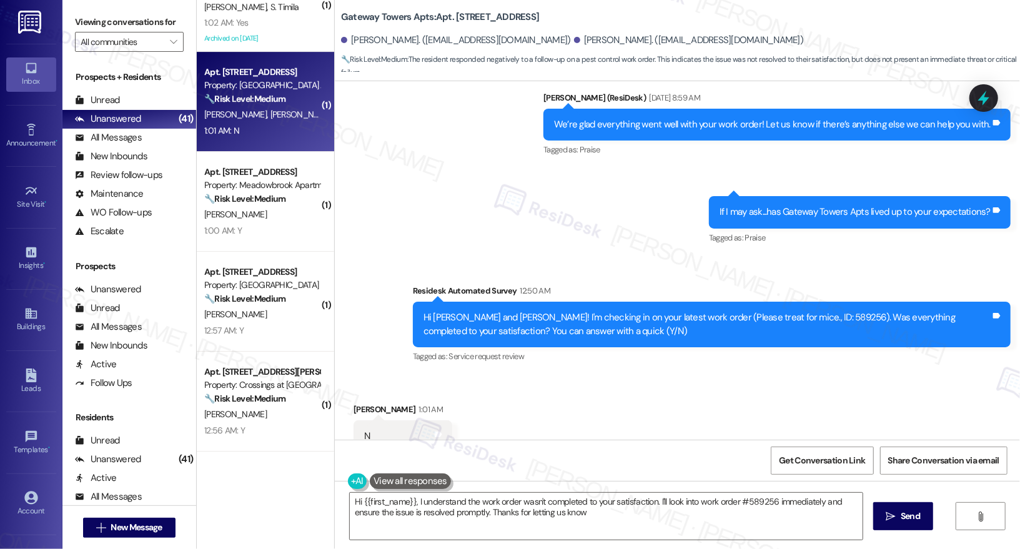
type textarea "Hi {{first_name}}, I understand the work order wasn't completed to your satisfa…"
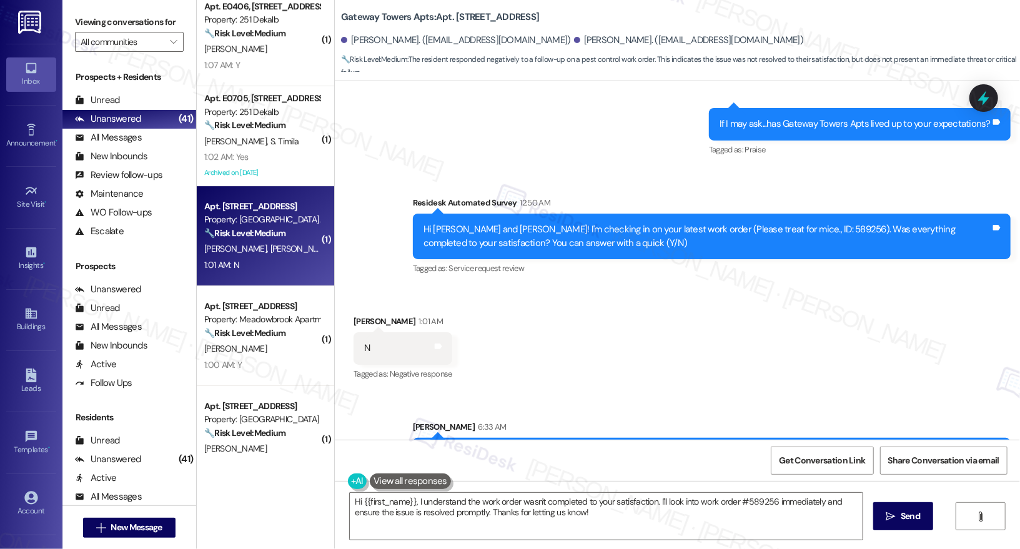
scroll to position [2502, 0]
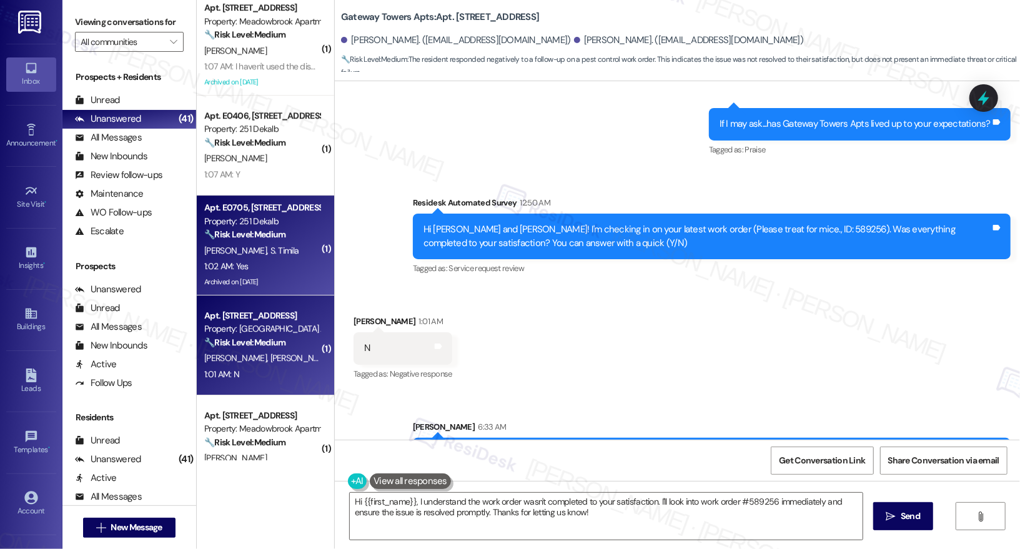
click at [269, 268] on div "1:02 AM: Yes 1:02 AM: Yes" at bounding box center [262, 267] width 118 height 16
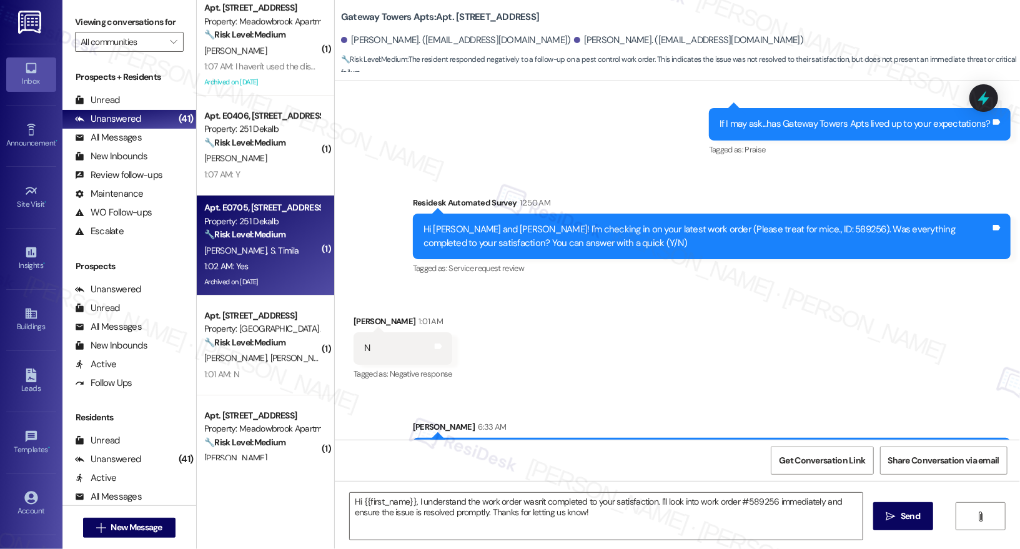
type textarea "Fetching suggested responses. Please feel free to read through the conversation…"
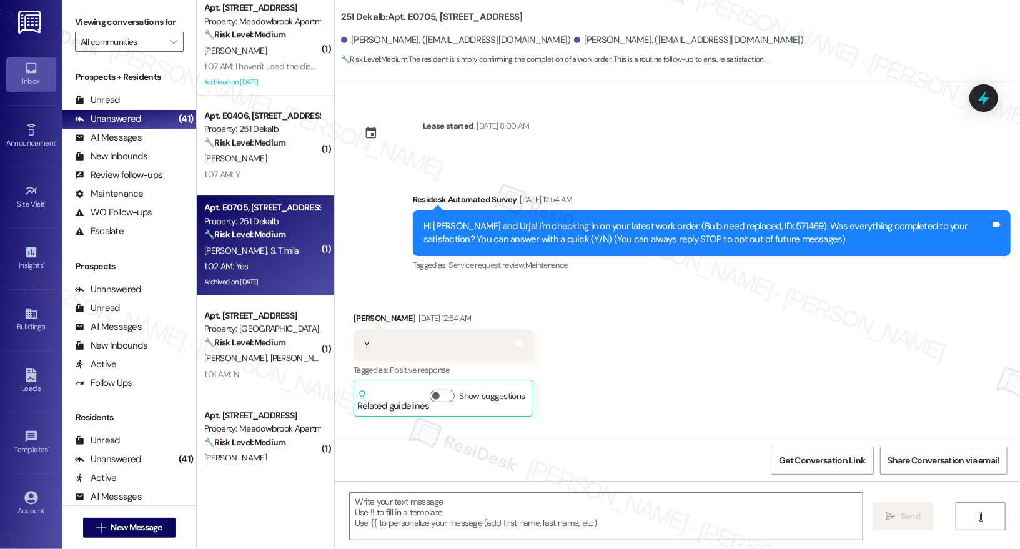
scroll to position [5110, 0]
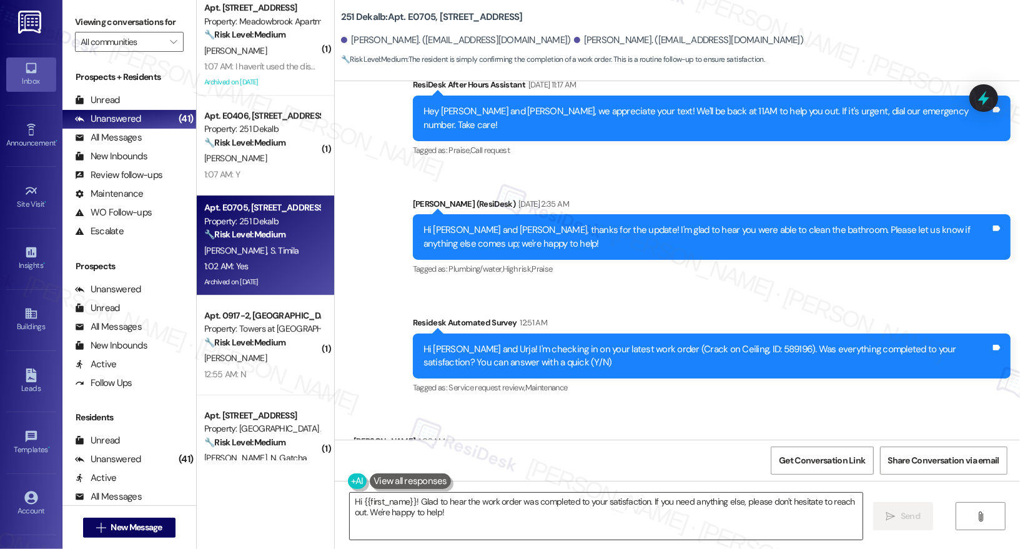
click at [516, 506] on textarea "Hi {{first_name}}! Glad to hear the work order was completed to your satisfacti…" at bounding box center [606, 516] width 513 height 47
drag, startPoint x: 896, startPoint y: 513, endPoint x: 588, endPoint y: 424, distance: 321.2
click at [590, 424] on div "Lease started Mar 29, 2025 at 8:00 AM Survey, sent via SMS Residesk Automated S…" at bounding box center [677, 355] width 685 height 549
click at [356, 435] on div "Sujen Timila 1:02 AM" at bounding box center [401, 443] width 96 height 17
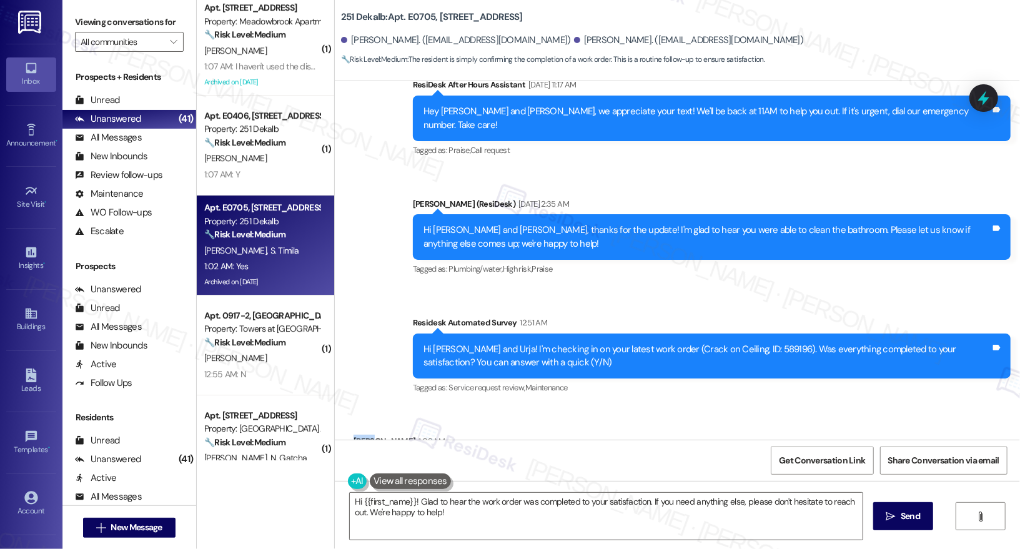
copy div "Sujen"
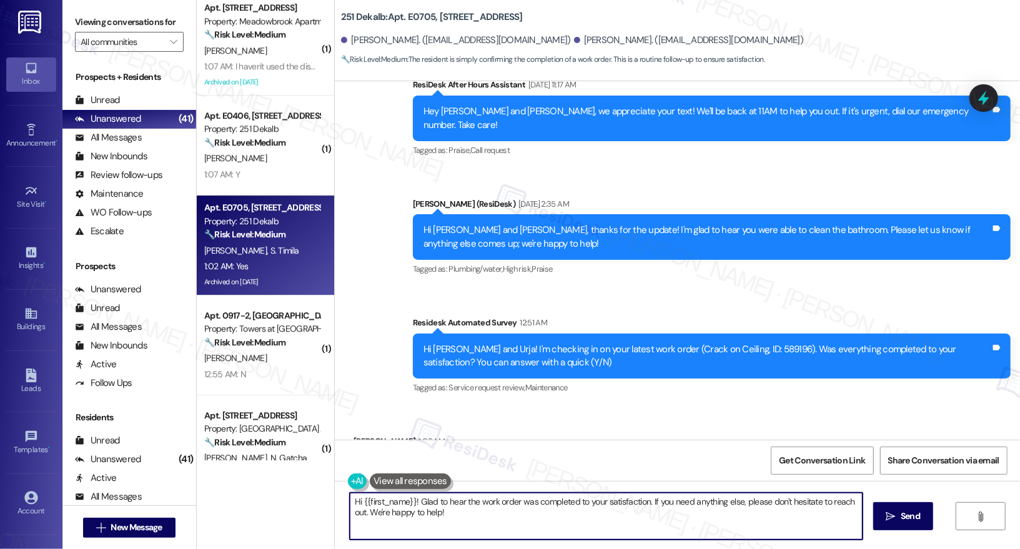
drag, startPoint x: 355, startPoint y: 502, endPoint x: 407, endPoint y: 496, distance: 52.2
click at [407, 496] on textarea "Hi {{first_name}}! Glad to hear the work order was completed to your satisfacti…" at bounding box center [606, 516] width 513 height 47
paste textarea "Sujen"
type textarea "Hi Sujen! Glad to hear the work order was completed to your satisfaction. If yo…"
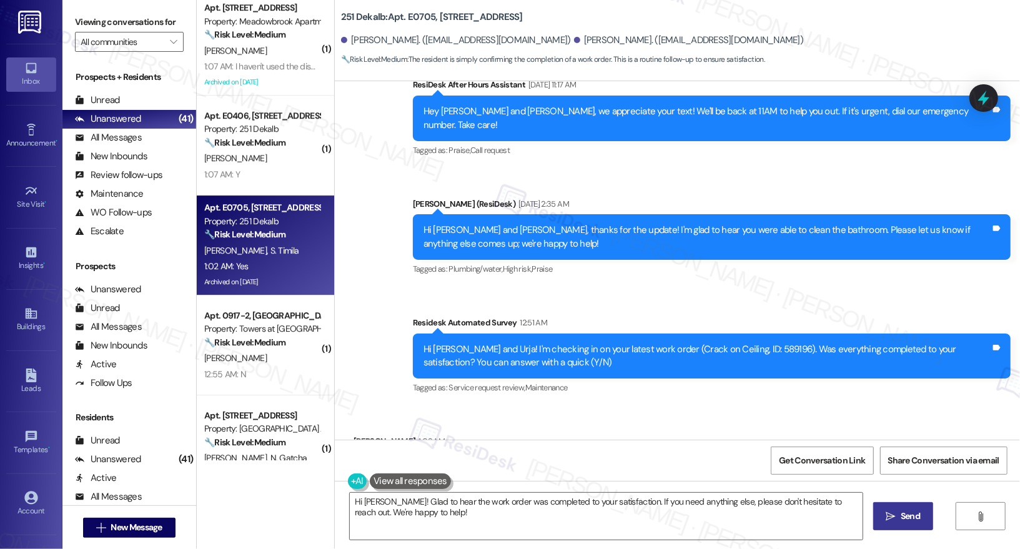
click at [889, 524] on button " Send" at bounding box center [903, 516] width 61 height 28
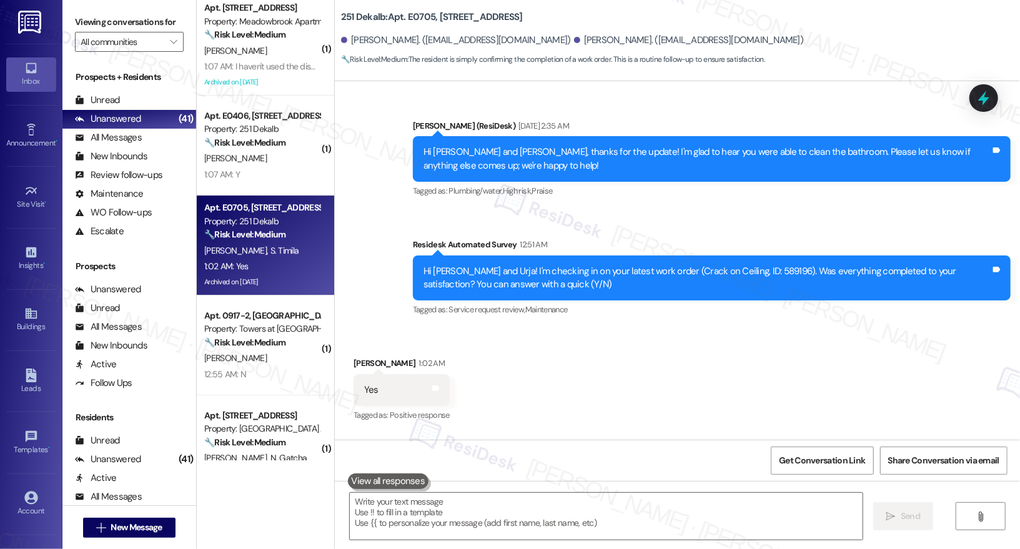
scroll to position [5210, 0]
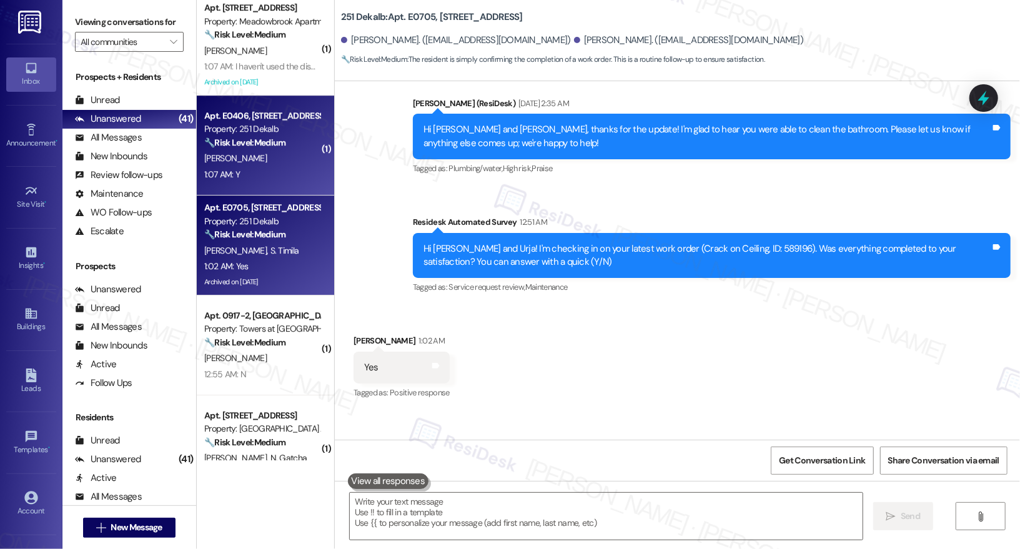
click at [258, 165] on div "C. Ashman" at bounding box center [262, 159] width 118 height 16
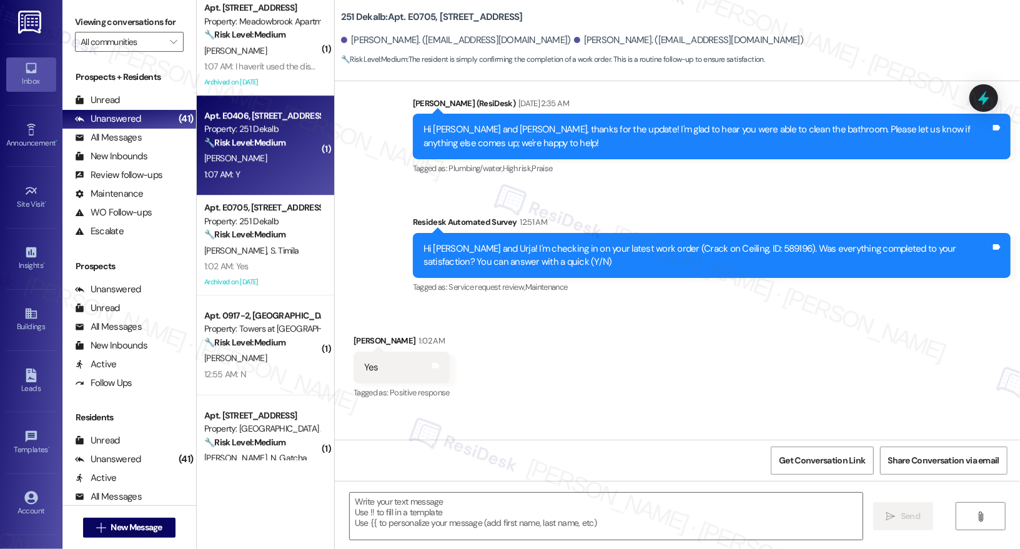
type textarea "Fetching suggested responses. Please feel free to read through the conversation…"
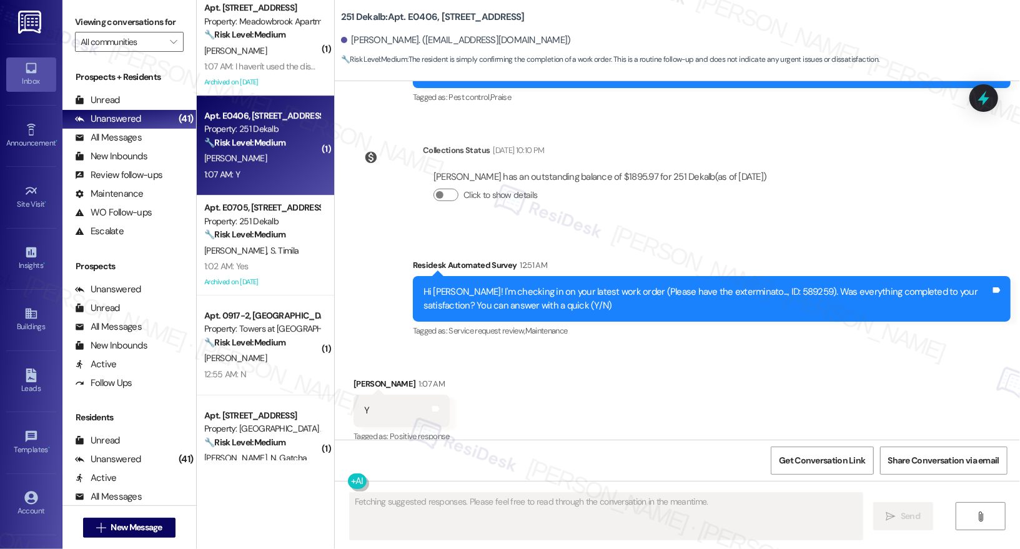
scroll to position [3525, 0]
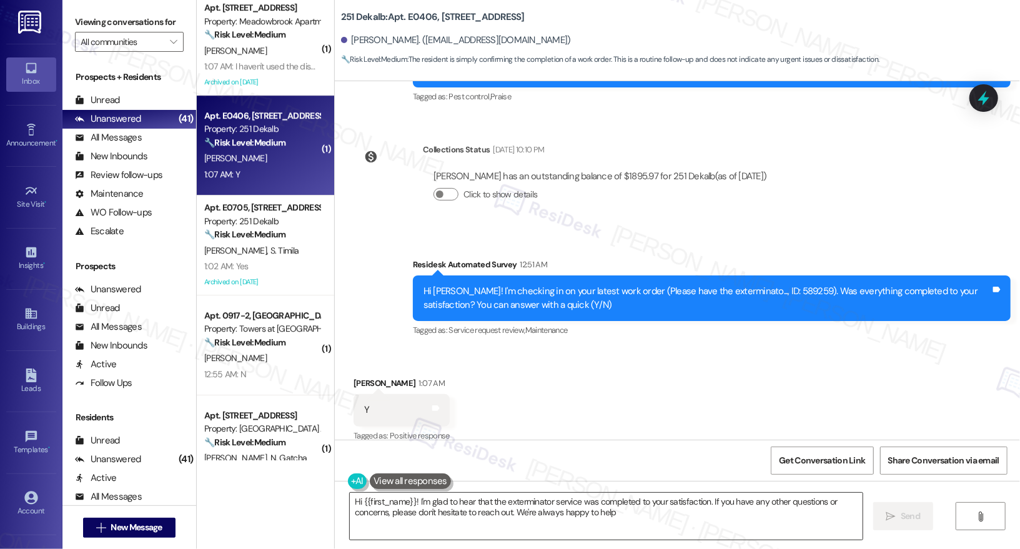
type textarea "Hi {{first_name}}! I'm glad to hear that the exterminator service was completed…"
click at [674, 532] on textarea "Hi {{first_name}}! I'm glad to hear that the exterminator service was completed…" at bounding box center [606, 516] width 513 height 47
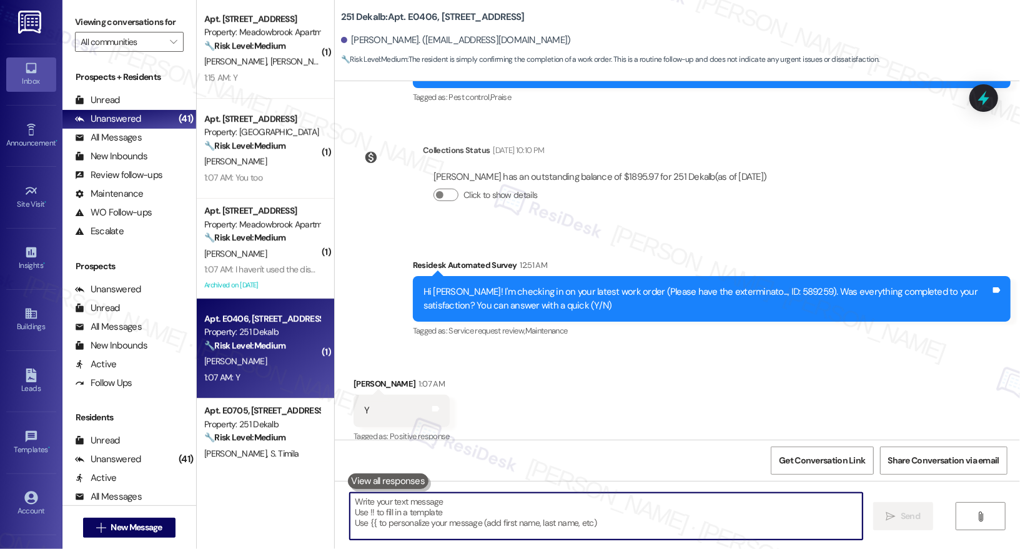
scroll to position [2298, 0]
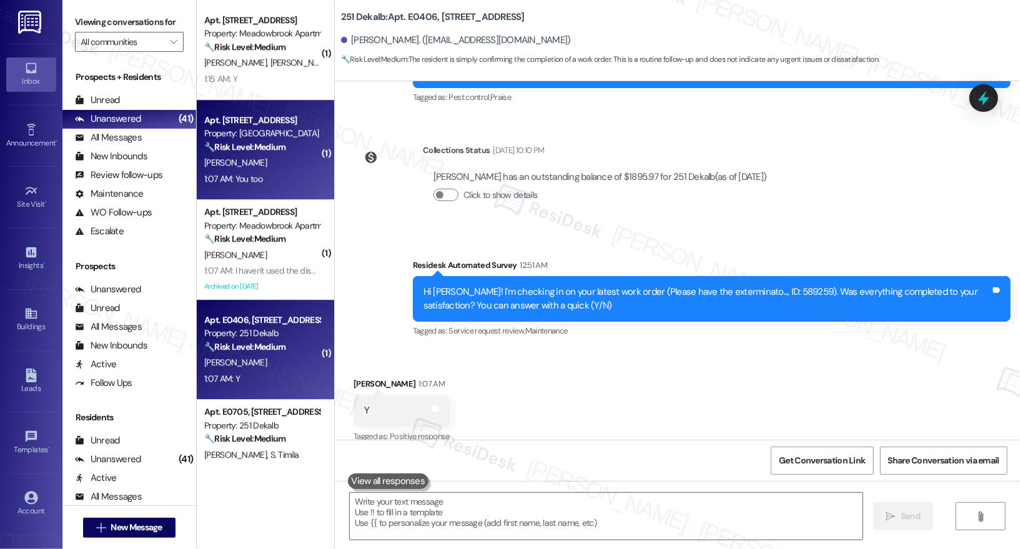
click at [271, 157] on div "G. Clifton" at bounding box center [262, 163] width 118 height 16
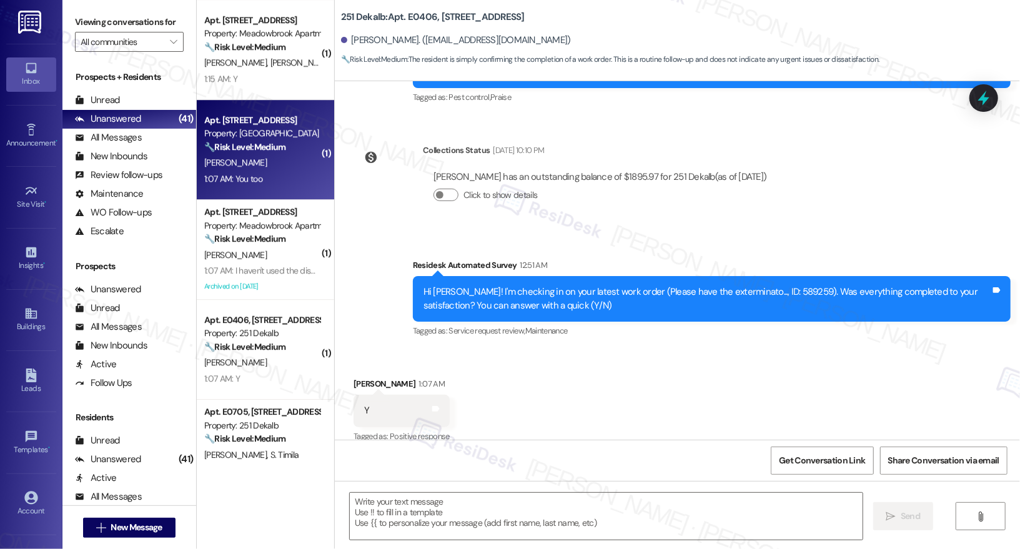
type textarea "Fetching suggested responses. Please feel free to read through the conversation…"
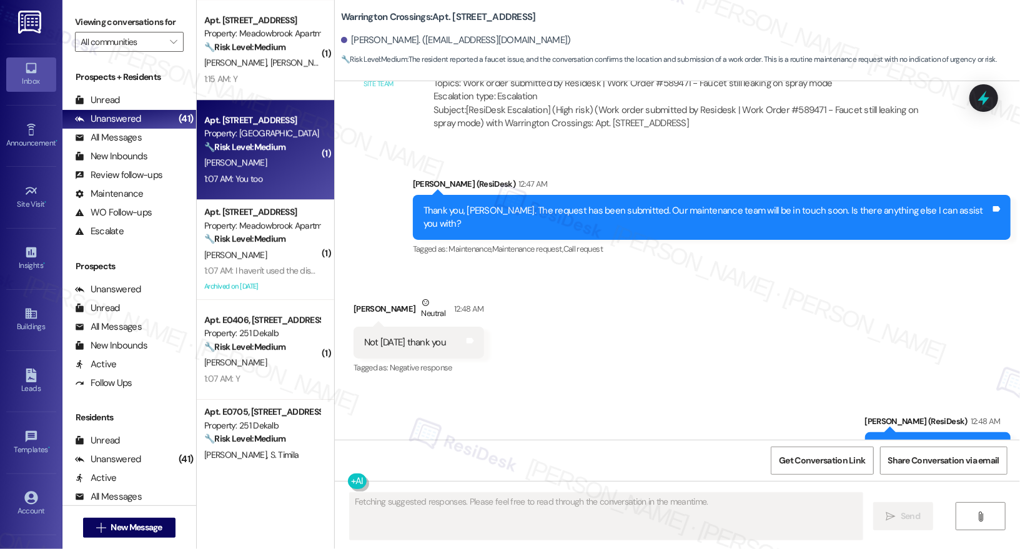
scroll to position [7630, 0]
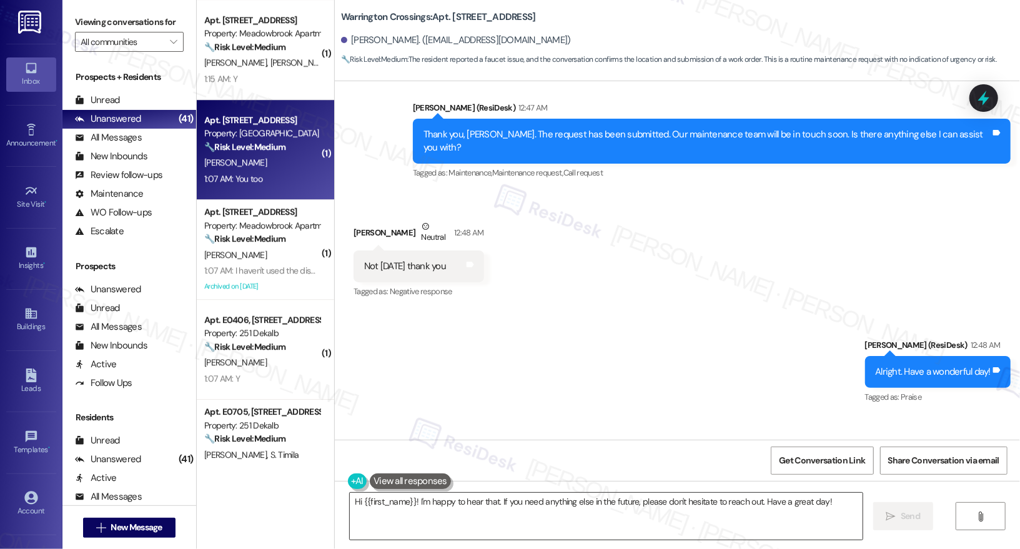
click at [443, 503] on textarea "Hi {{first_name}}! I'm happy to hear that. If you need anything else in the fut…" at bounding box center [606, 516] width 513 height 47
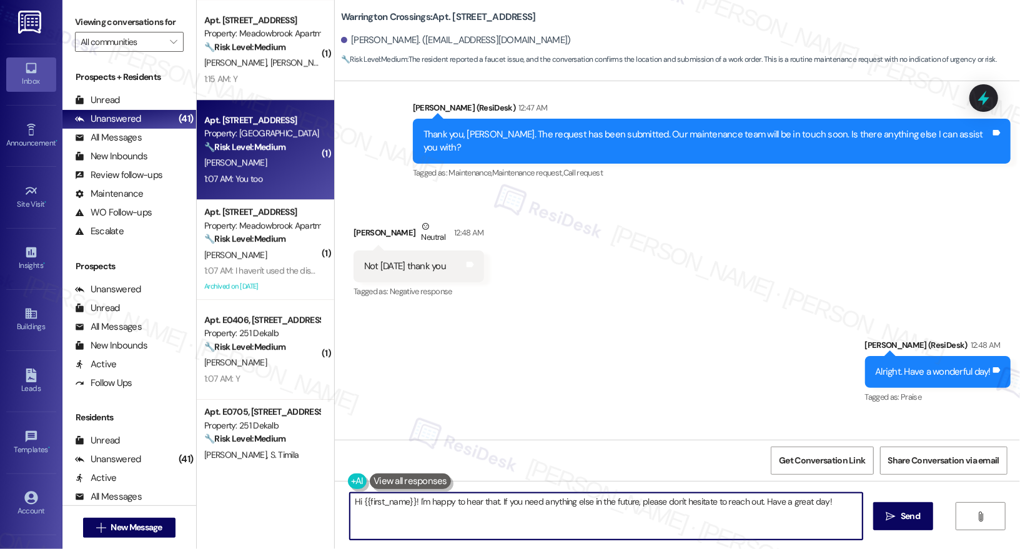
click at [443, 503] on textarea "Hi {{first_name}}! I'm happy to hear that. If you need anything else in the fut…" at bounding box center [606, 516] width 513 height 47
type textarea "Thank you! ☺️"
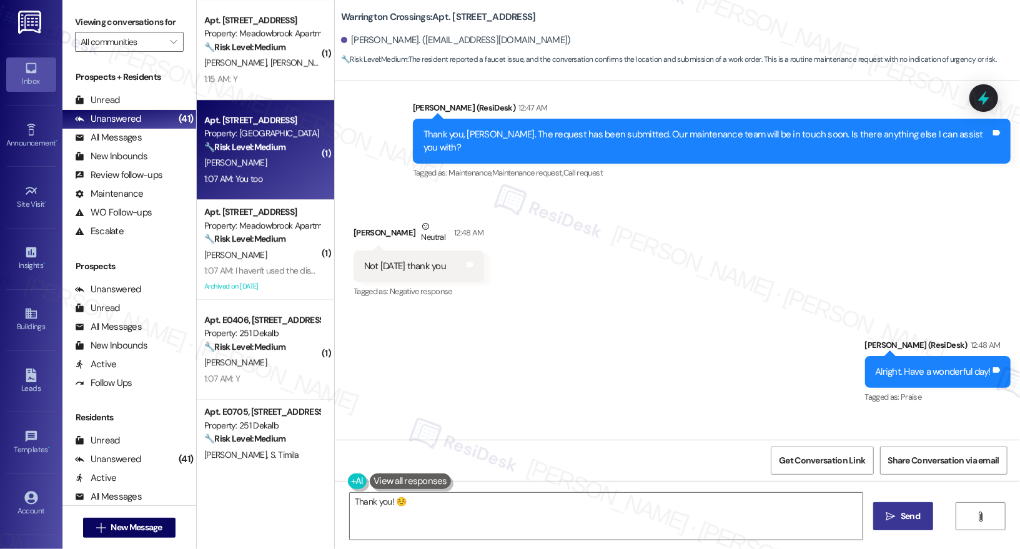
click at [915, 513] on span "Send" at bounding box center [910, 516] width 19 height 13
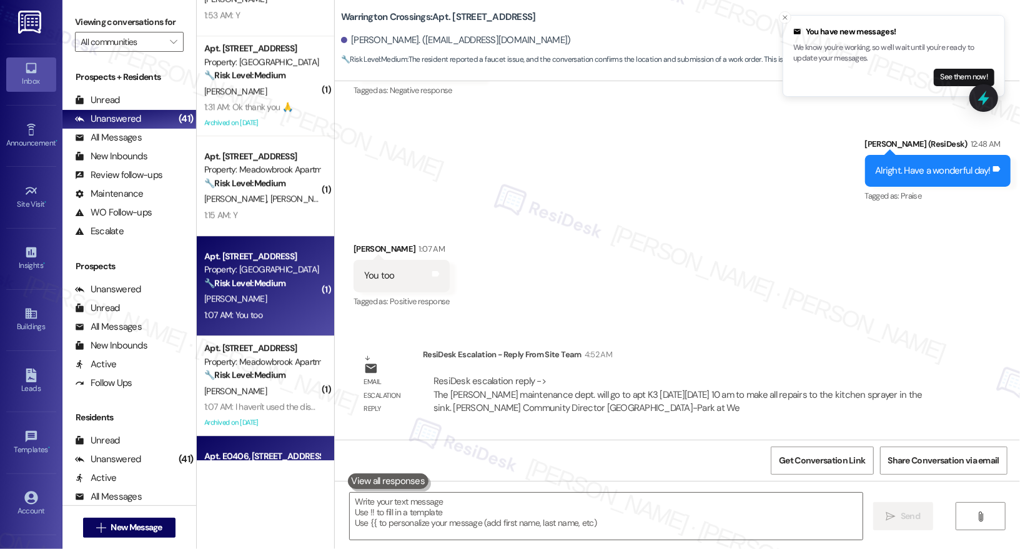
scroll to position [2040, 0]
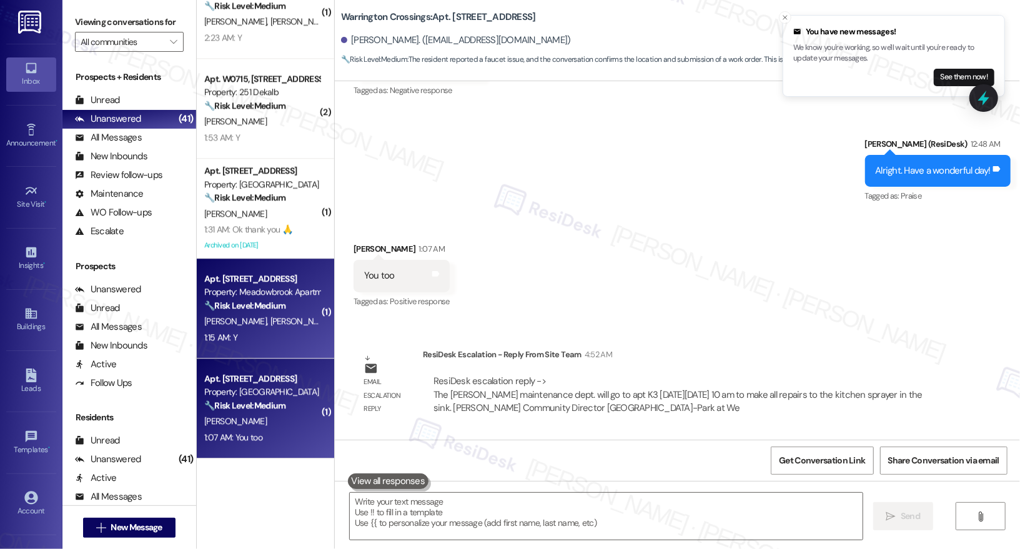
click at [270, 326] on span "T. Turnbach" at bounding box center [301, 320] width 62 height 11
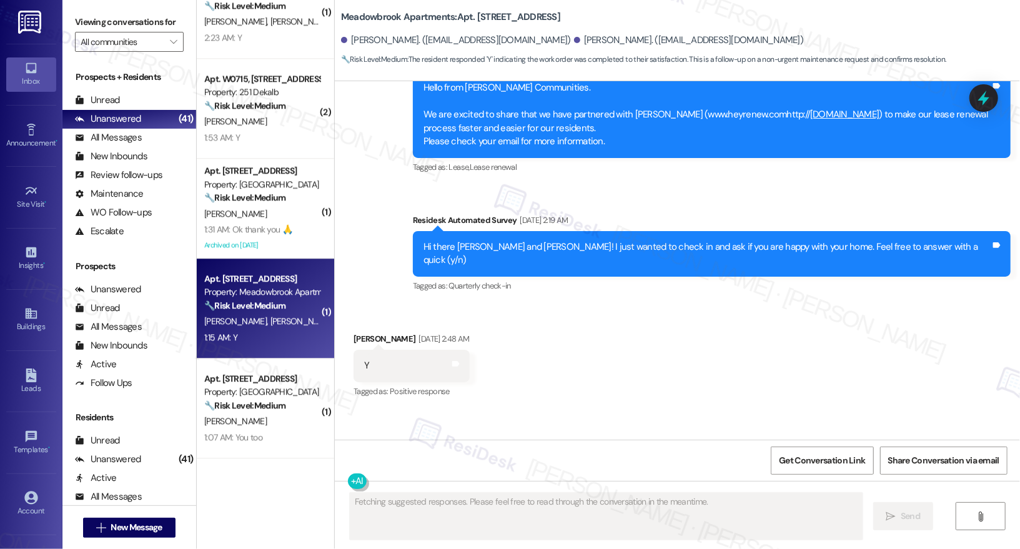
scroll to position [1986, 0]
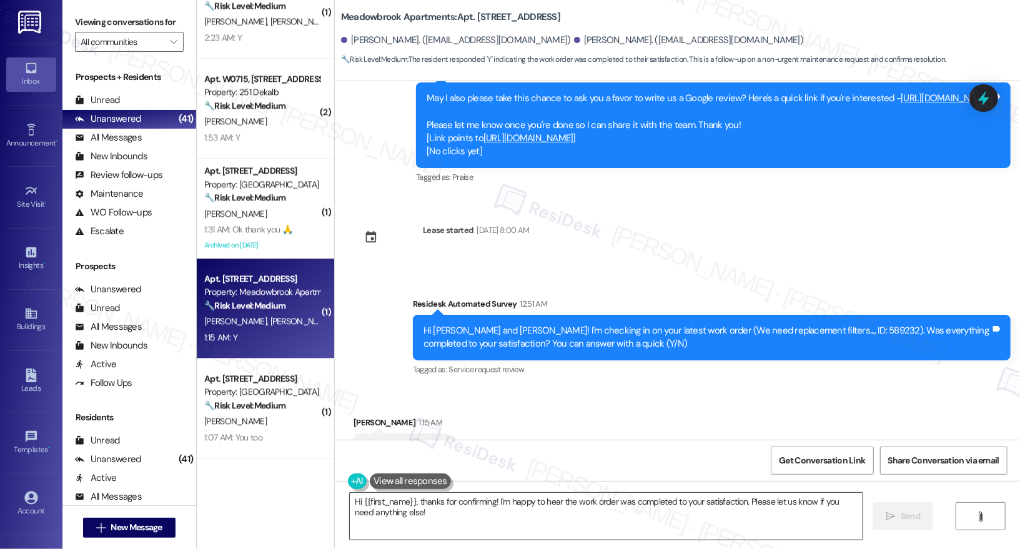
click at [526, 506] on textarea "Hi {{first_name}}, thanks for confirming! I'm happy to hear the work order was …" at bounding box center [606, 516] width 513 height 47
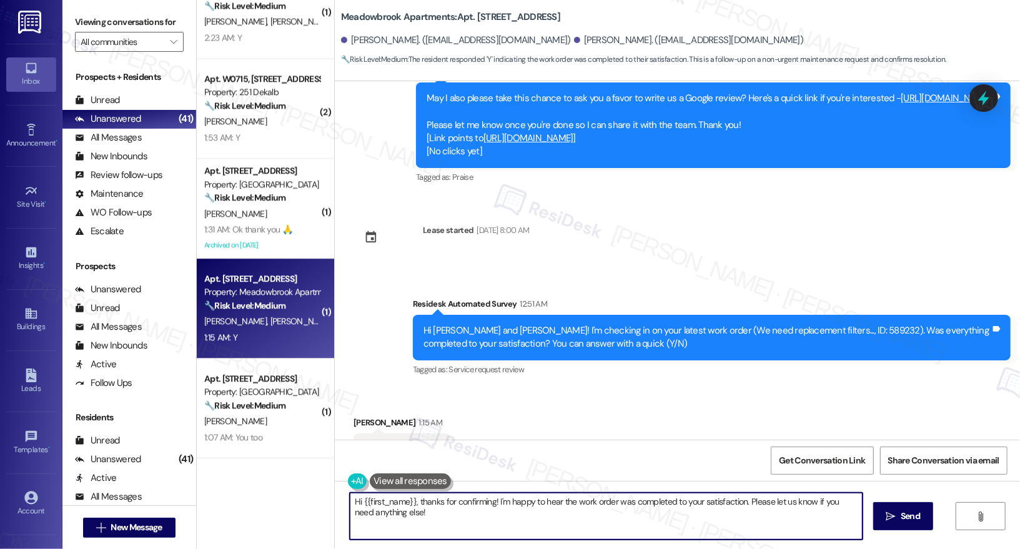
click at [550, 522] on textarea "Hi {{first_name}}, thanks for confirming! I'm happy to hear the work order was …" at bounding box center [606, 516] width 513 height 47
click at [360, 416] on div "Thomas Turnbach 1:15 AM" at bounding box center [401, 424] width 96 height 17
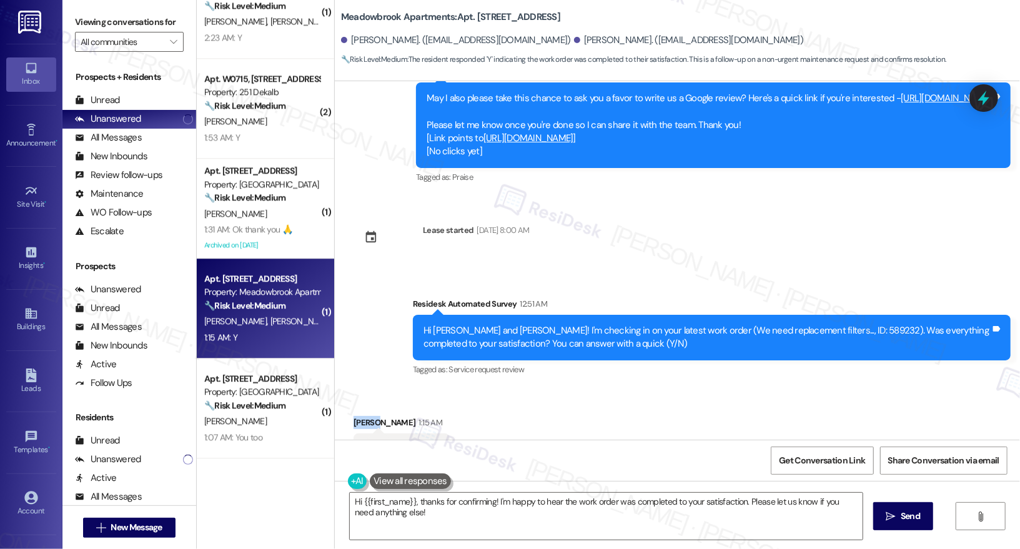
click at [360, 416] on div "Thomas Turnbach 1:15 AM" at bounding box center [401, 424] width 96 height 17
copy div "Thomas"
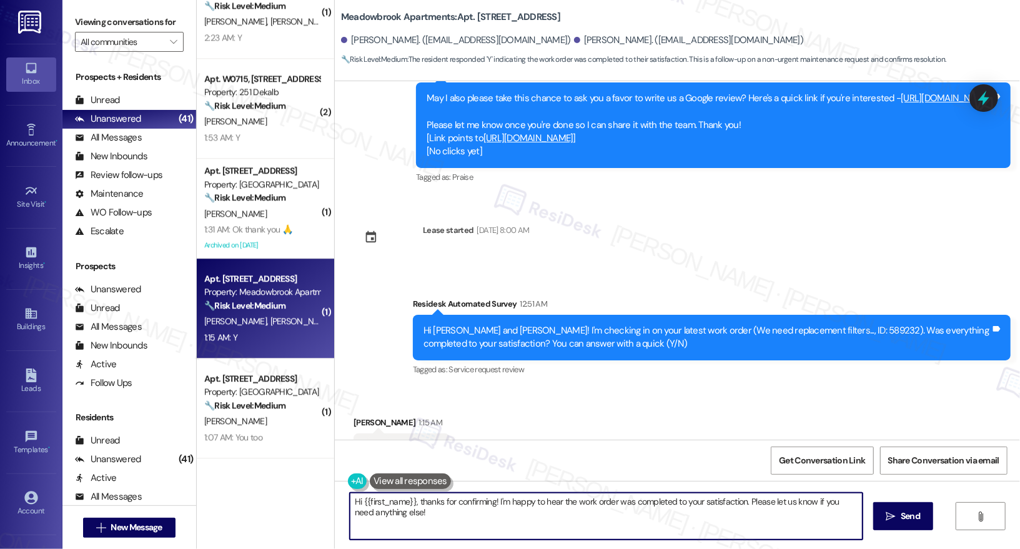
drag, startPoint x: 355, startPoint y: 499, endPoint x: 407, endPoint y: 503, distance: 52.0
click at [407, 503] on textarea "Hi {{first_name}}, thanks for confirming! I'm happy to hear the work order was …" at bounding box center [606, 516] width 513 height 47
paste textarea "Thomas"
click at [445, 520] on textarea "Hi Thomas, thanks for confirming! I'm happy to hear the work order was complete…" at bounding box center [606, 516] width 513 height 47
type textarea "Hi Thomas, thanks for confirming! I'm happy to hear the work order was complete…"
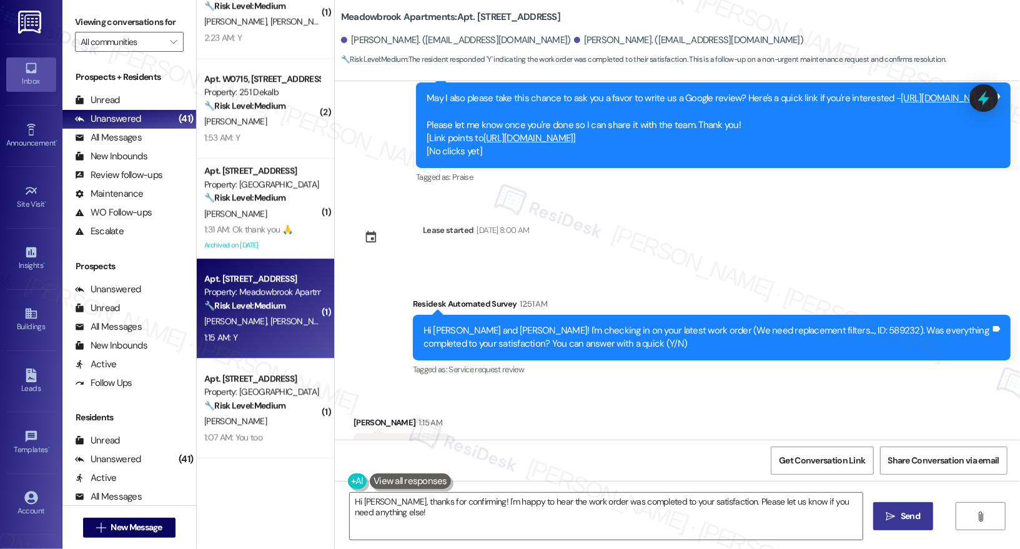
click at [897, 527] on button " Send" at bounding box center [903, 516] width 61 height 28
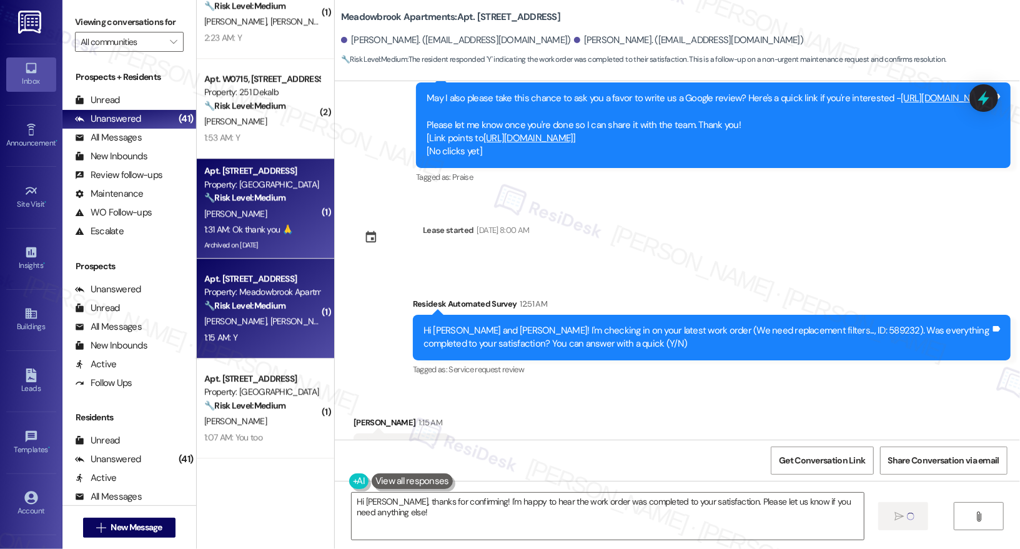
click at [253, 217] on div "A. Hartman" at bounding box center [262, 214] width 118 height 16
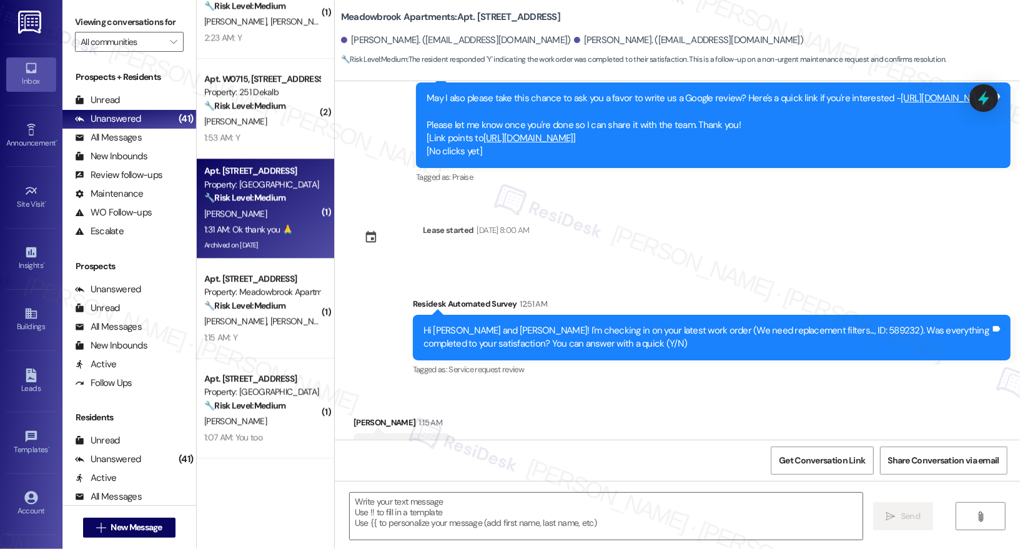
type textarea "Fetching suggested responses. Please feel free to read through the conversation…"
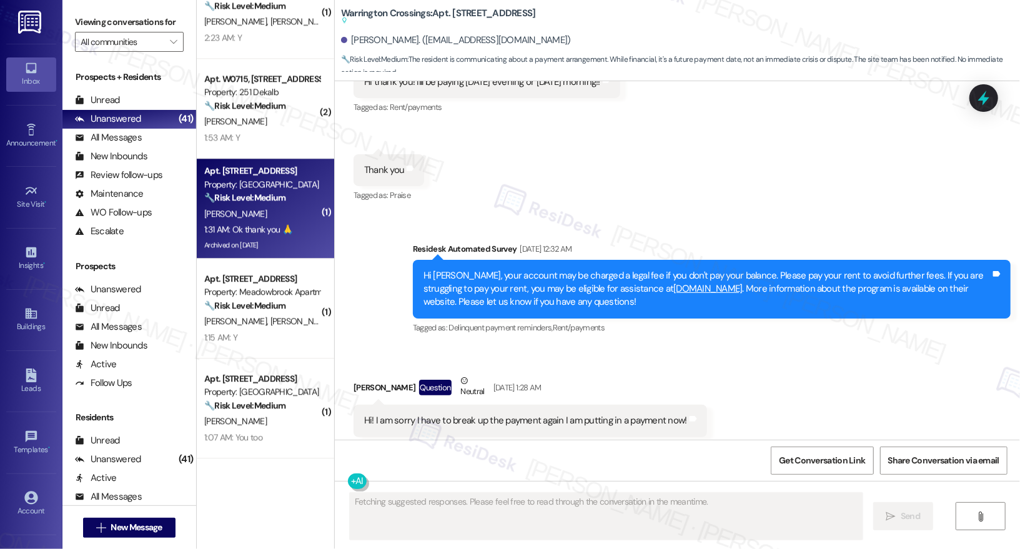
scroll to position [16135, 0]
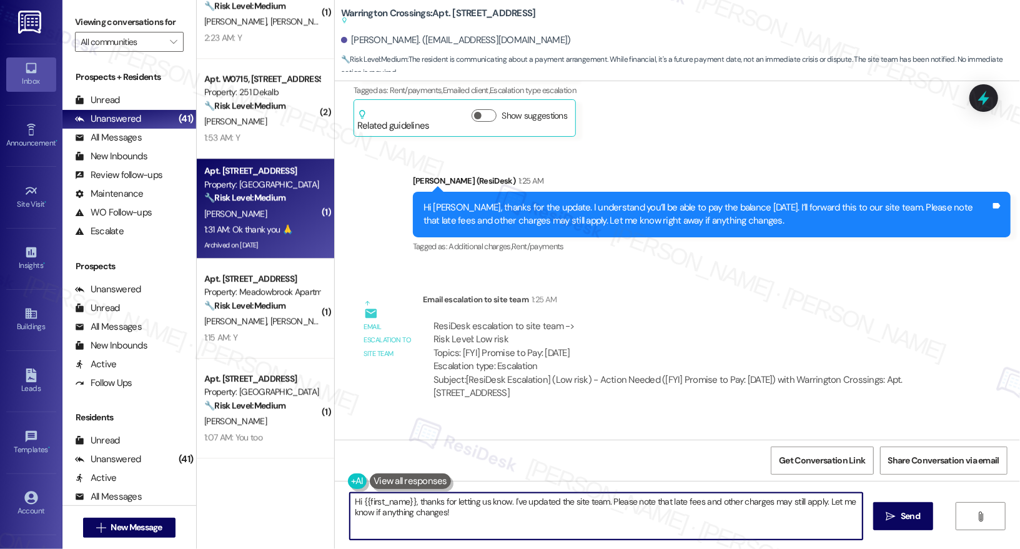
click at [421, 503] on textarea "Hi {{first_name}}, thanks for letting us know. I've updated the site team. Plea…" at bounding box center [606, 516] width 513 height 47
type textarea "Have a great day!"
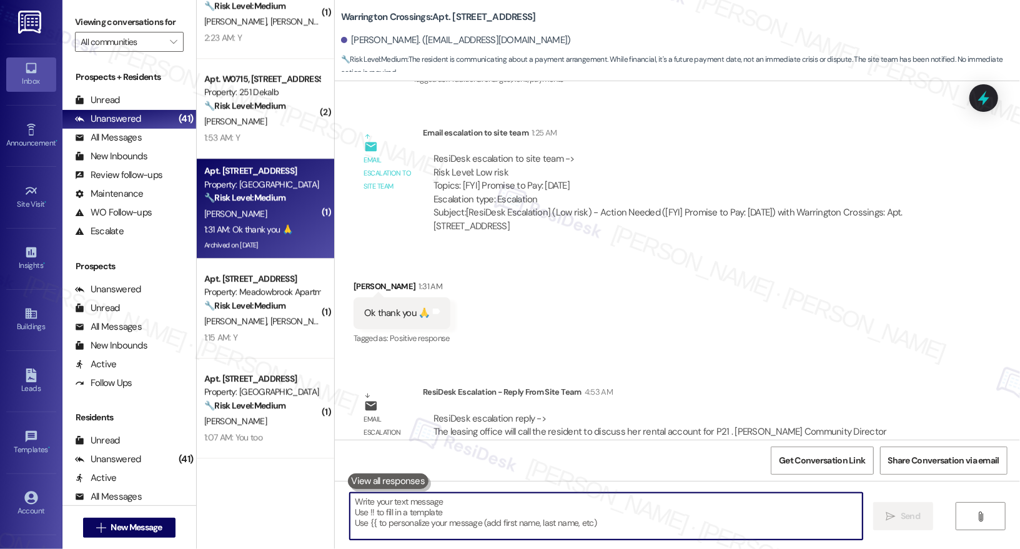
scroll to position [16300, 0]
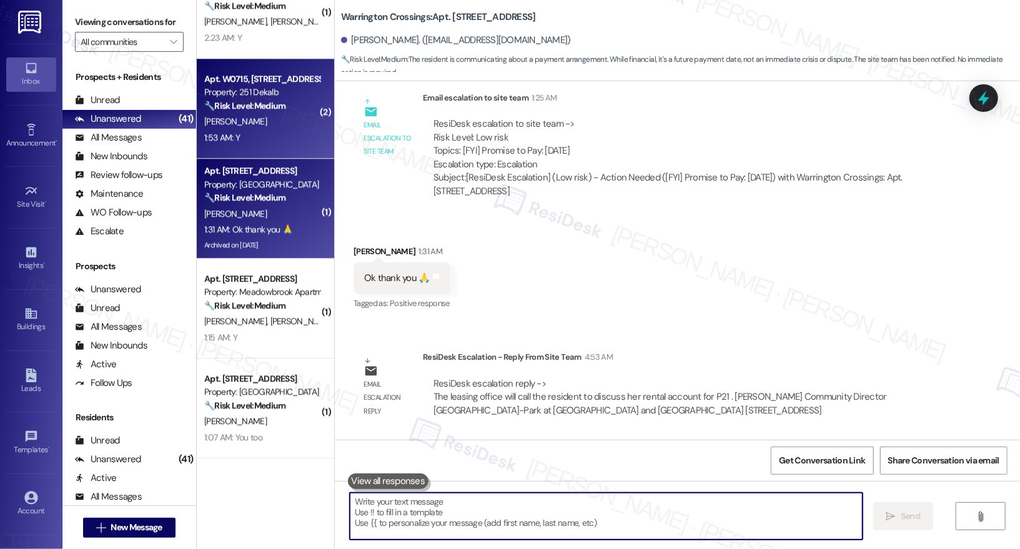
click at [274, 124] on div "A. Pare" at bounding box center [262, 122] width 118 height 16
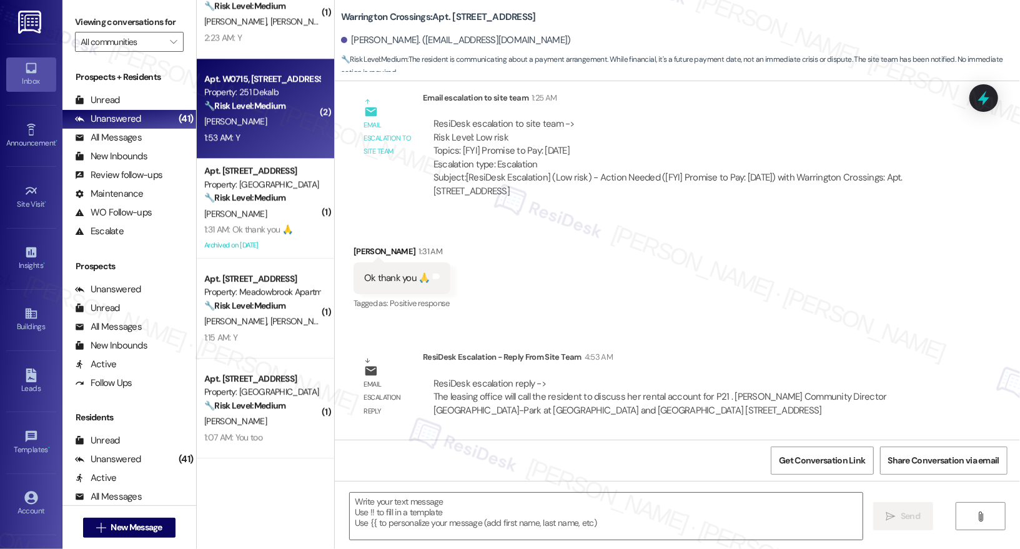
type textarea "Fetching suggested responses. Please feel free to read through the conversation…"
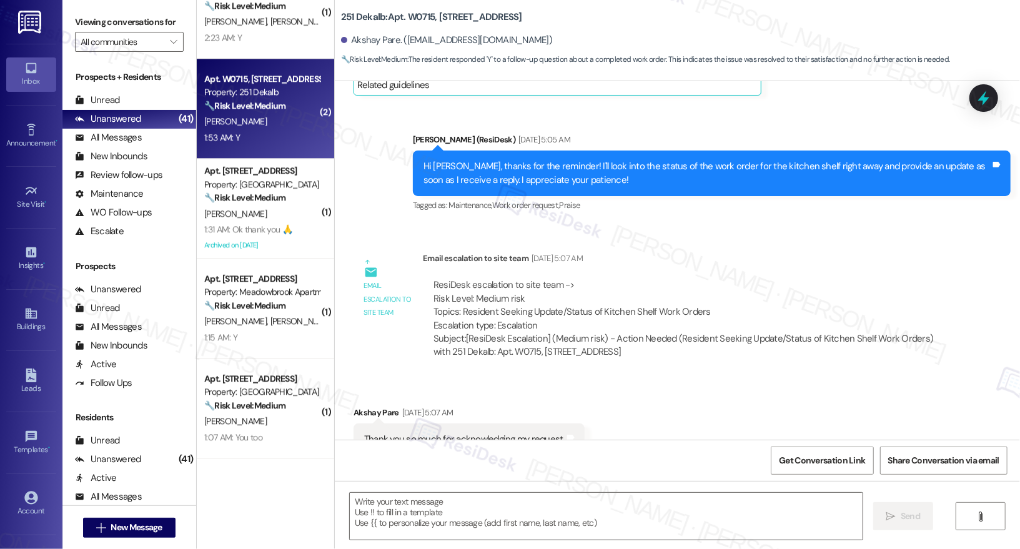
type textarea "Fetching suggested responses. Please feel free to read through the conversation…"
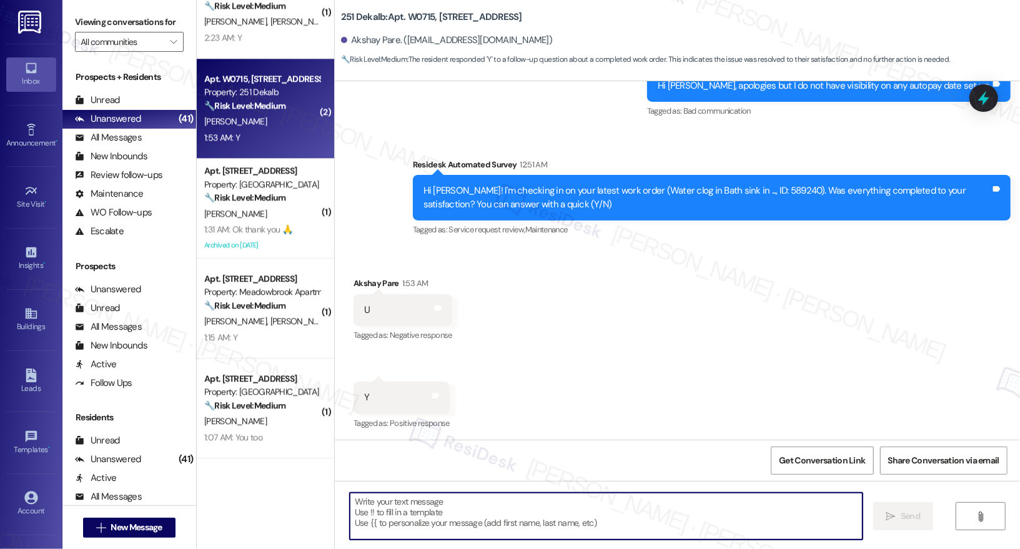
click at [491, 517] on textarea at bounding box center [606, 516] width 513 height 47
click at [420, 529] on textarea at bounding box center [606, 516] width 513 height 47
click at [377, 517] on textarea at bounding box center [606, 516] width 513 height 47
paste textarea "Hi {{first_name}}, I'm so glad to hear the work order was completed to your sat…"
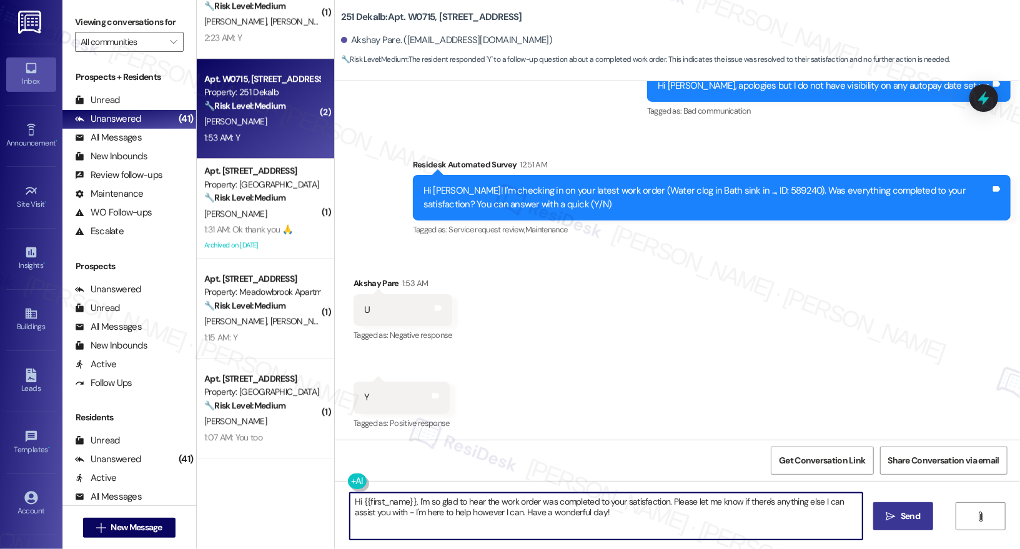
type textarea "Hi {{first_name}}, I'm so glad to hear the work order was completed to your sat…"
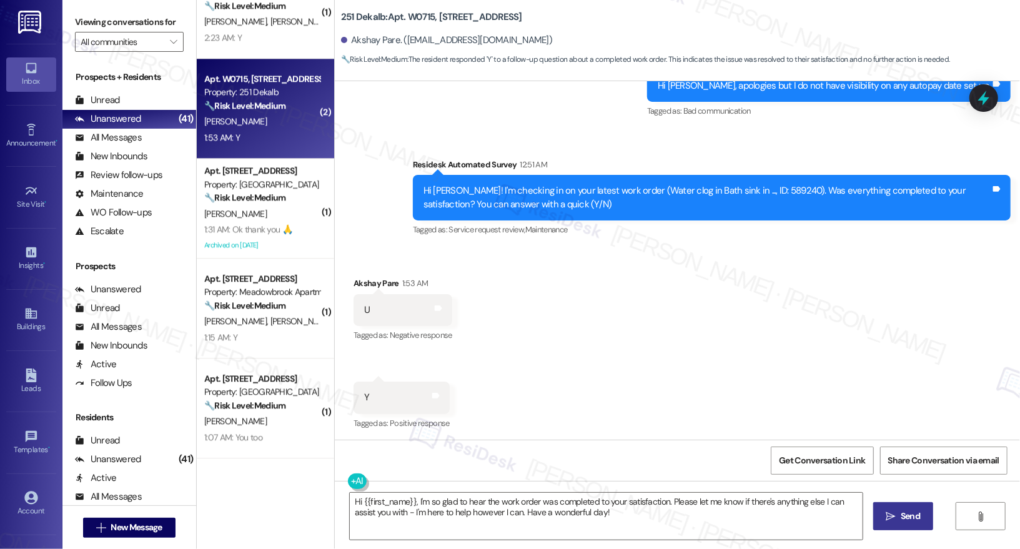
click at [898, 511] on span "Send" at bounding box center [910, 516] width 24 height 13
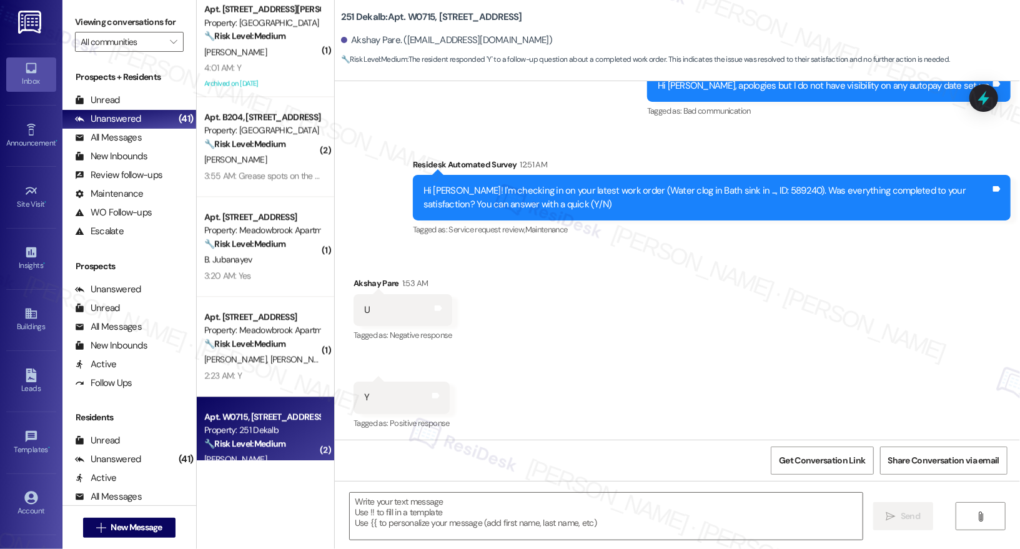
scroll to position [2480, 0]
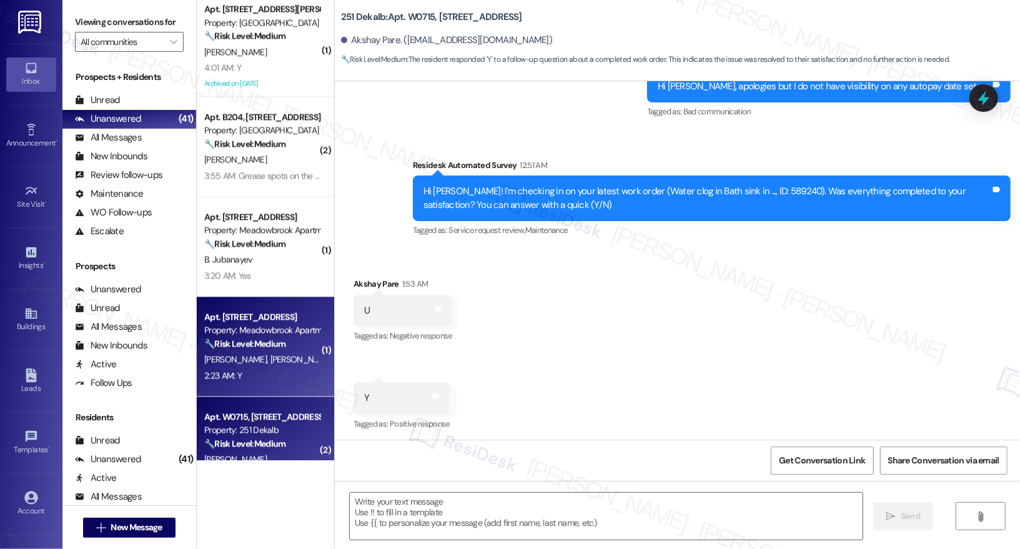
click at [270, 363] on span "S. Eckes" at bounding box center [301, 358] width 62 height 11
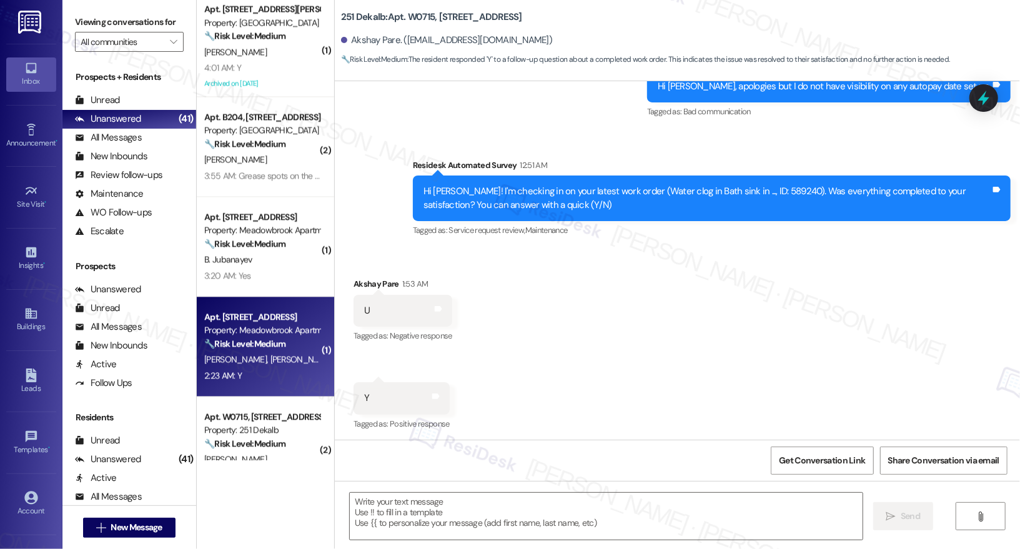
type textarea "Fetching suggested responses. Please feel free to read through the conversation…"
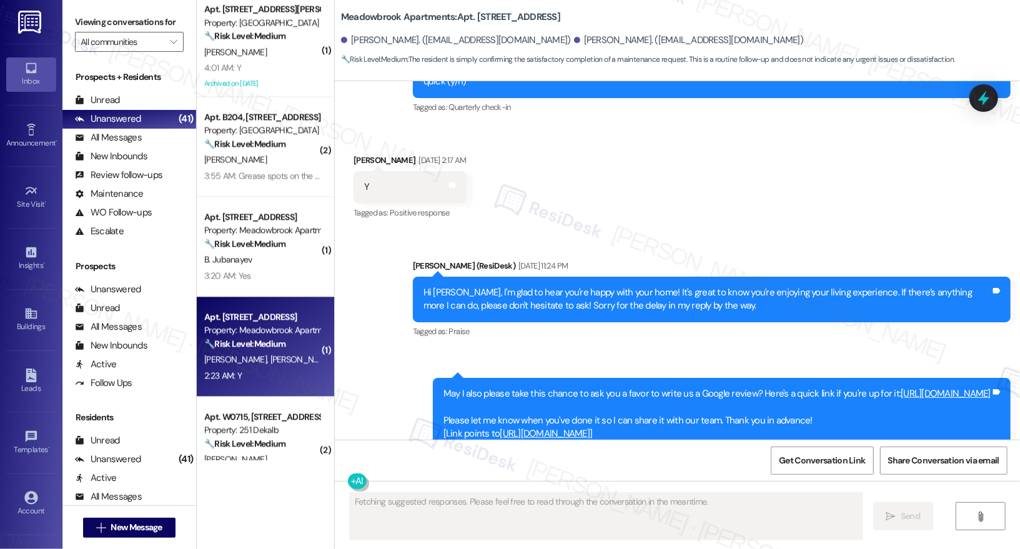
scroll to position [2465, 0]
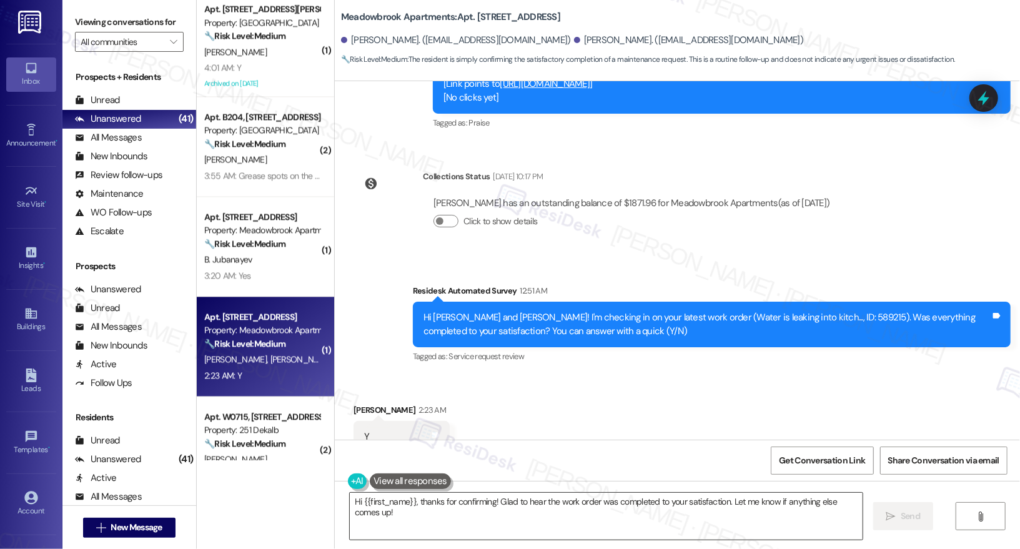
click at [414, 515] on textarea "Hi {{first_name}}, thanks for confirming! Glad to hear the work order was compl…" at bounding box center [606, 516] width 513 height 47
click at [358, 403] on div "Susan Sheridan 2:23 AM" at bounding box center [401, 411] width 96 height 17
copy div "Susan"
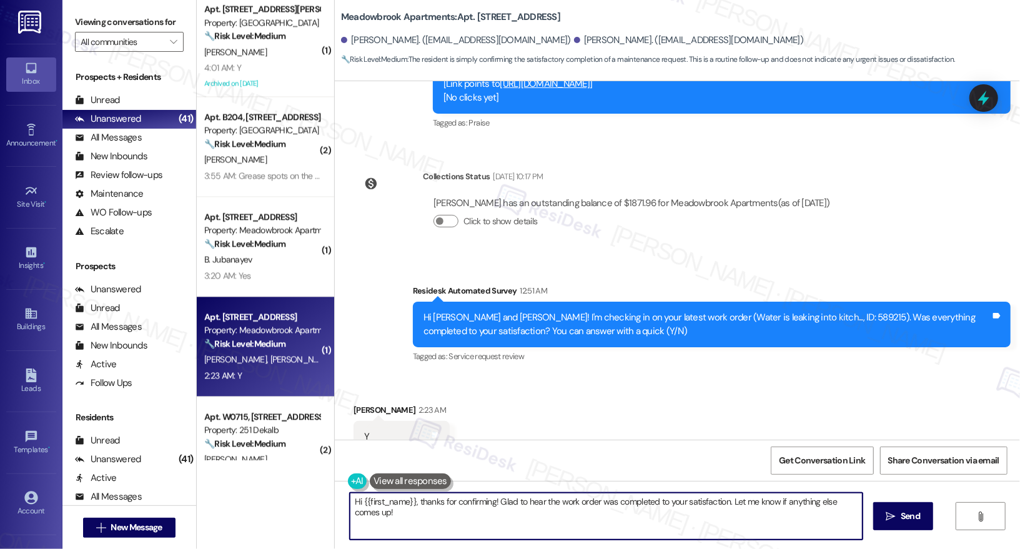
drag, startPoint x: 355, startPoint y: 501, endPoint x: 407, endPoint y: 501, distance: 52.5
click at [407, 501] on textarea "Hi {{first_name}}, thanks for confirming! Glad to hear the work order was compl…" at bounding box center [606, 516] width 513 height 47
paste textarea "Susan"
click at [663, 535] on textarea "Hi Susan, thanks for confirming! Glad to hear the work order was completed to y…" at bounding box center [606, 516] width 513 height 47
type textarea "Hi Susan, thanks for confirming! Glad to hear the work order was completed to y…"
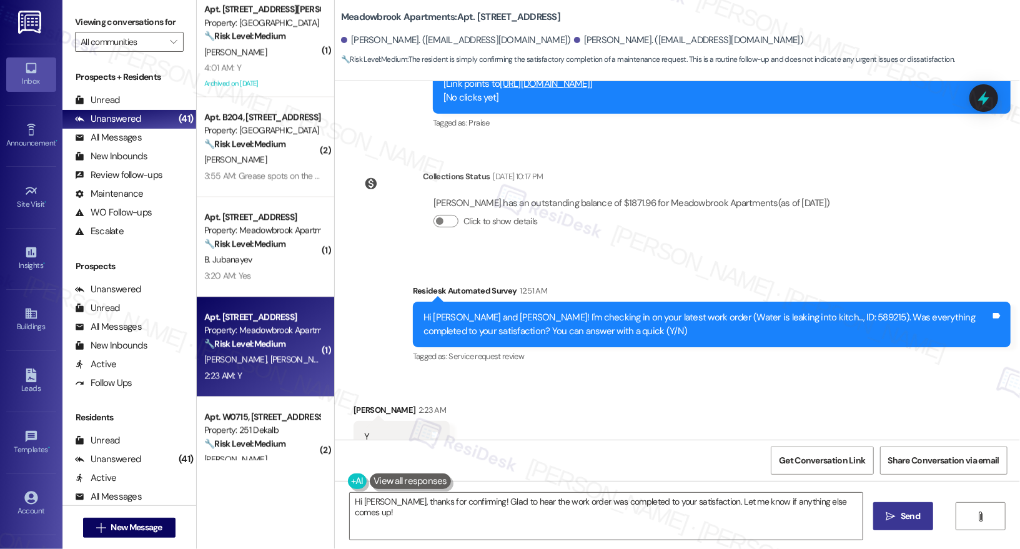
click at [911, 521] on span "Send" at bounding box center [910, 516] width 19 height 13
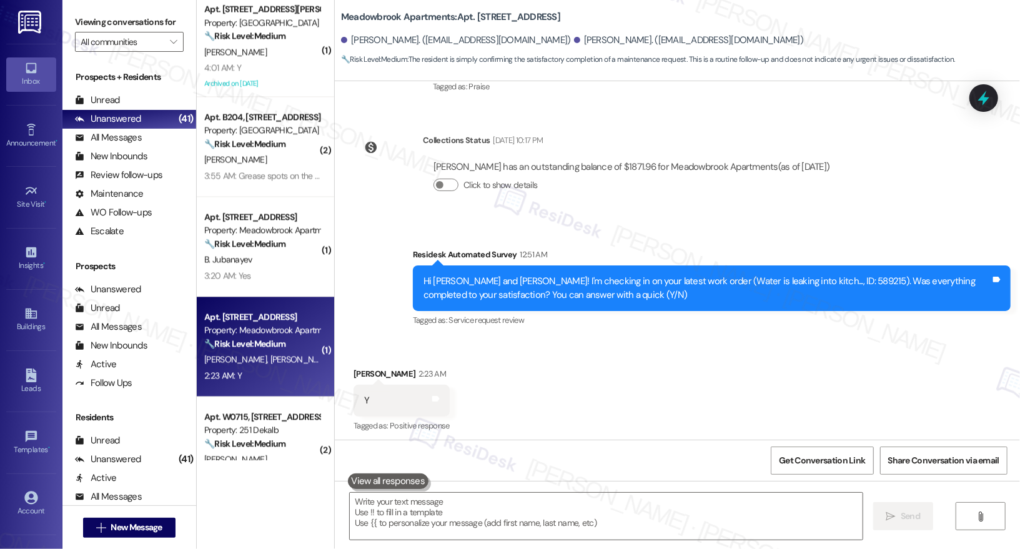
scroll to position [2553, 0]
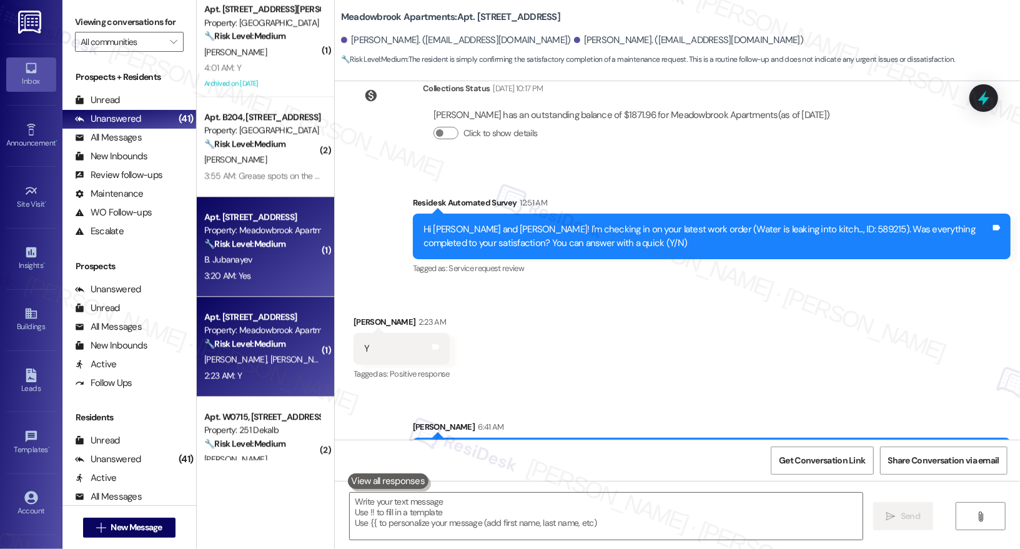
click at [274, 278] on div "3:20 AM: Yes 3:20 AM: Yes" at bounding box center [262, 276] width 118 height 16
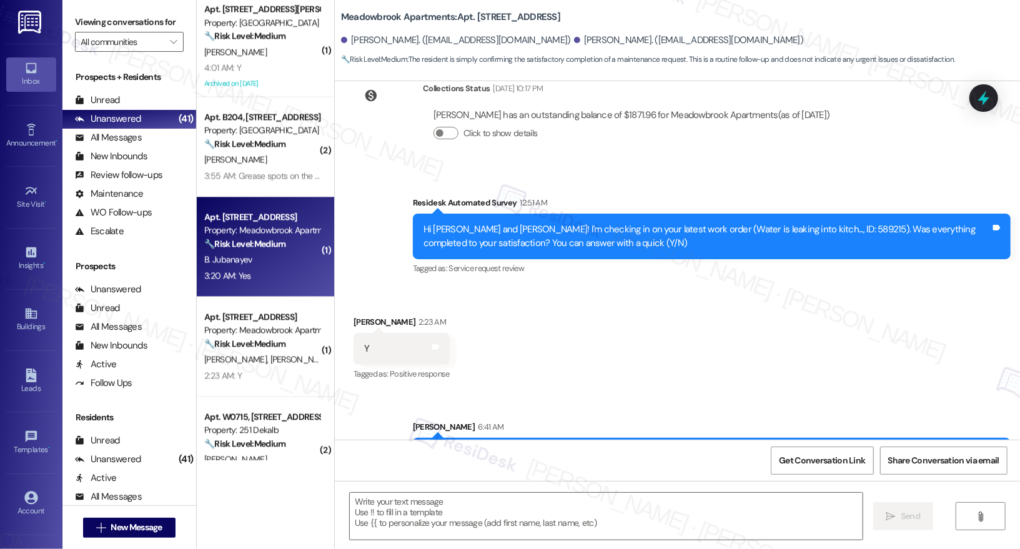
type textarea "Fetching suggested responses. Please feel free to read through the conversation…"
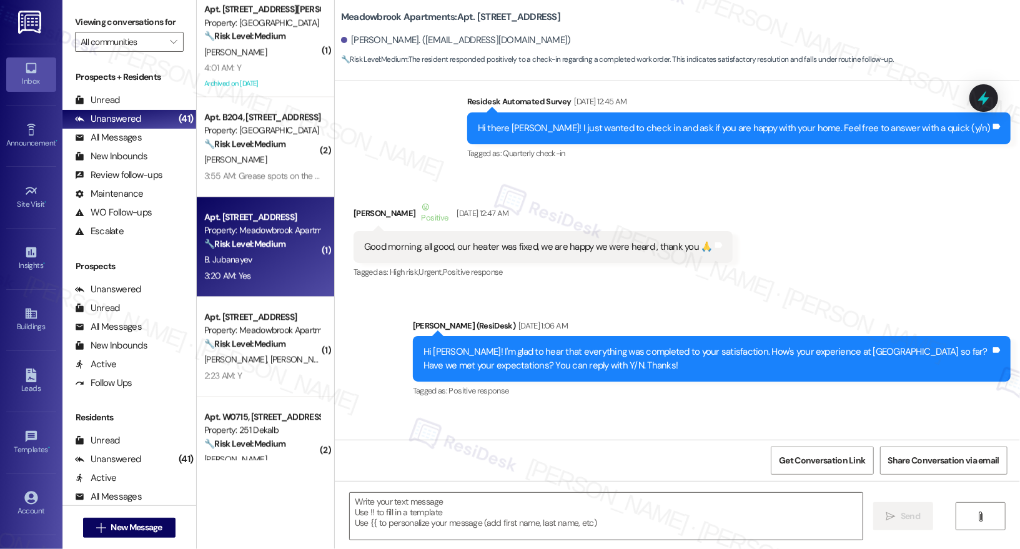
type textarea "Fetching suggested responses. Please feel free to read through the conversation…"
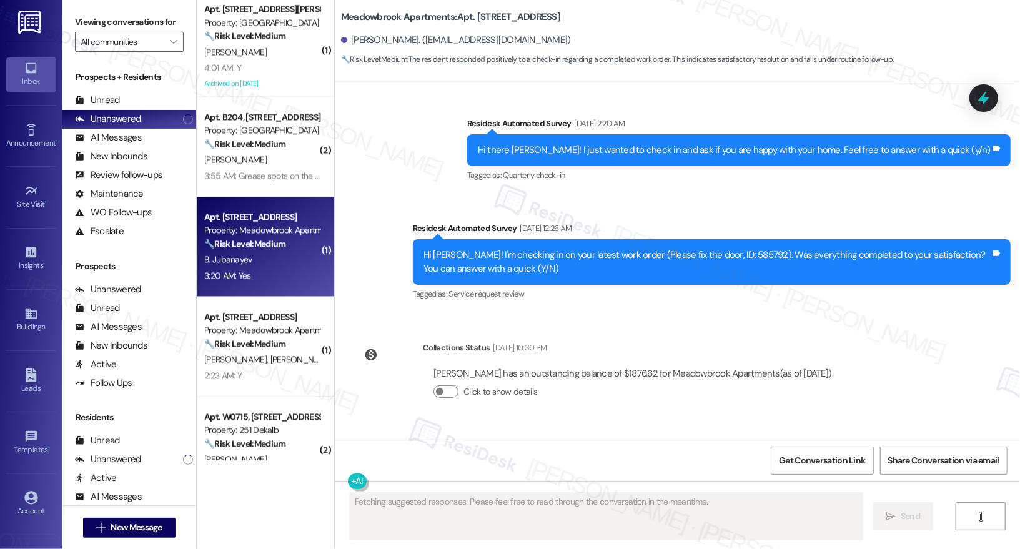
scroll to position [3739, 0]
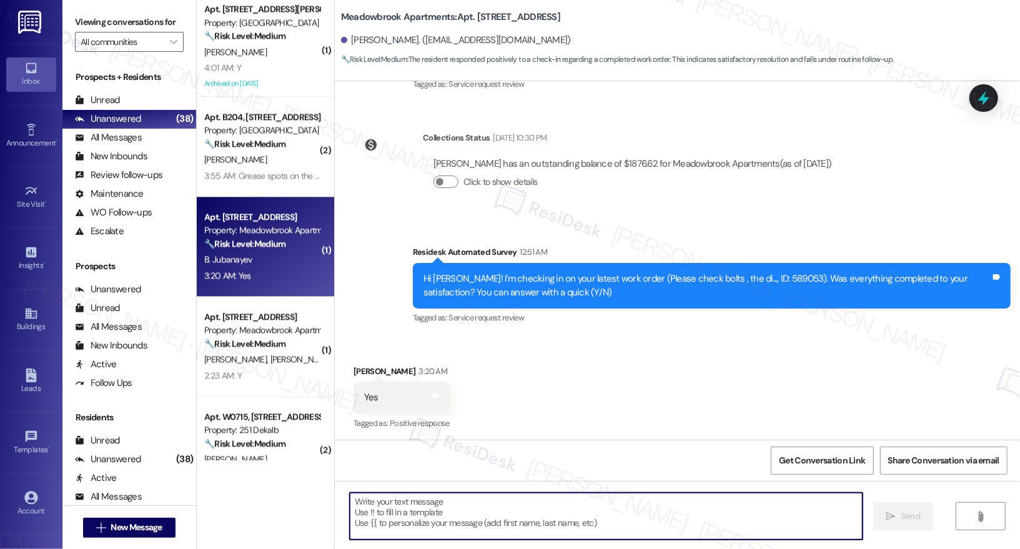
click at [465, 506] on textarea at bounding box center [606, 516] width 513 height 47
click at [620, 525] on textarea at bounding box center [606, 516] width 513 height 47
click at [402, 524] on textarea at bounding box center [606, 516] width 513 height 47
paste textarea "Hi {{first_name}}, I'm so glad to hear the work order was completed to your sat…"
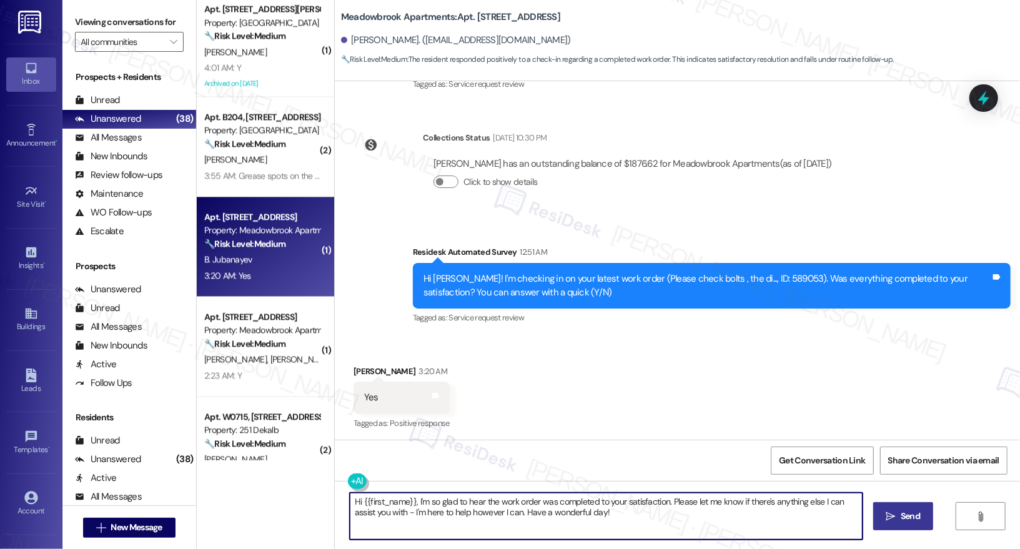
type textarea "Hi {{first_name}}, I'm so glad to hear the work order was completed to your sat…"
click at [894, 519] on span " Send" at bounding box center [903, 516] width 39 height 13
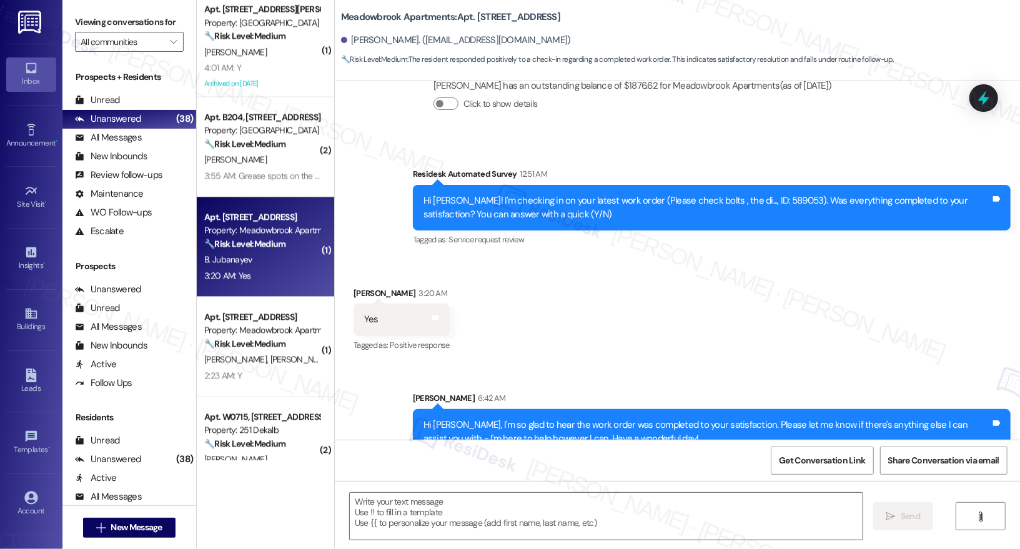
scroll to position [3840, 0]
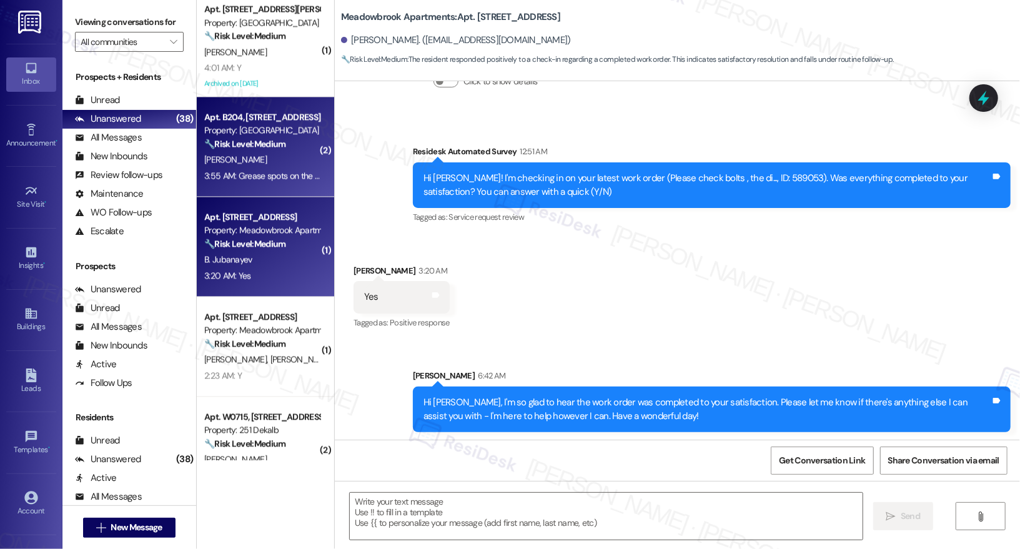
click at [261, 166] on div "E. Lee" at bounding box center [262, 160] width 118 height 16
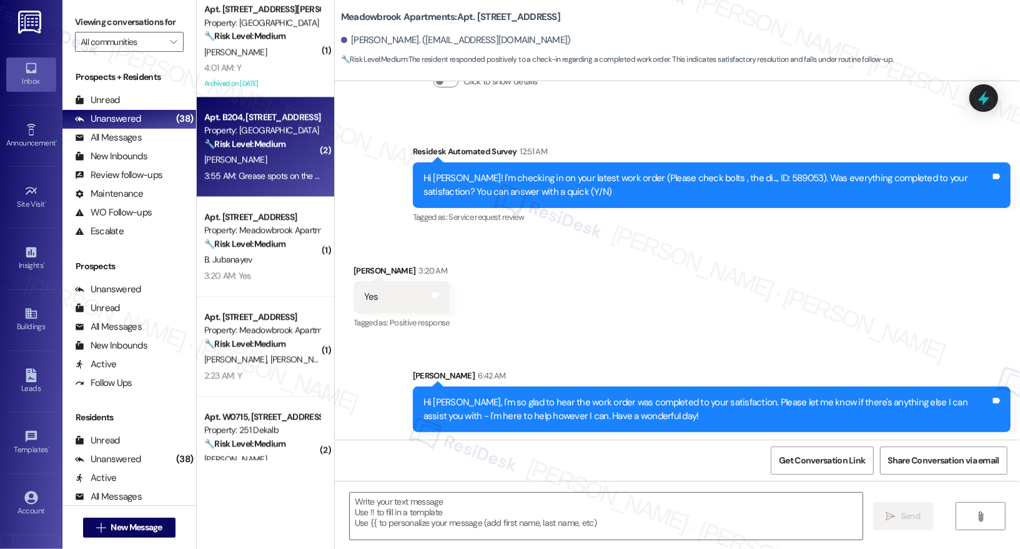
type textarea "Fetching suggested responses. Please feel free to read through the conversation…"
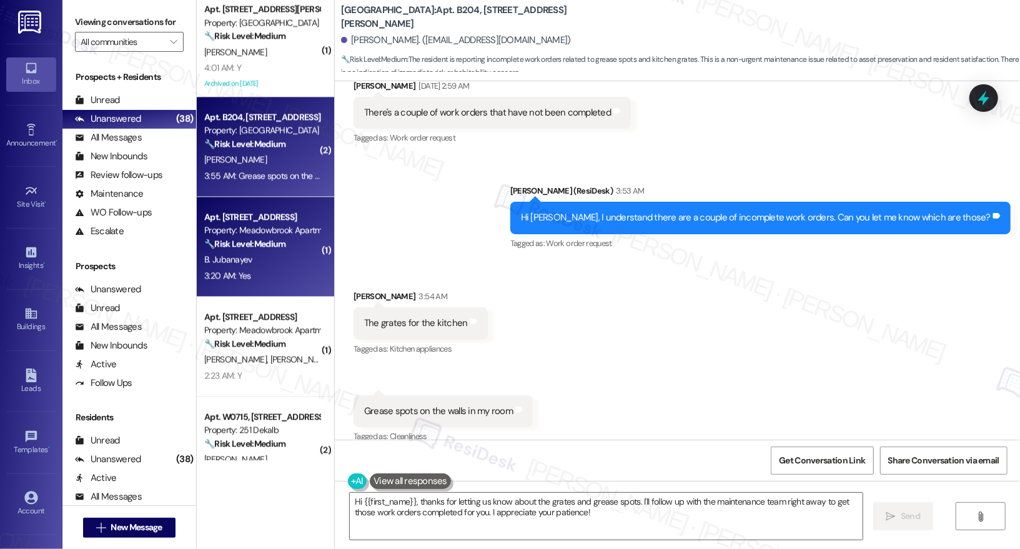
scroll to position [604, 0]
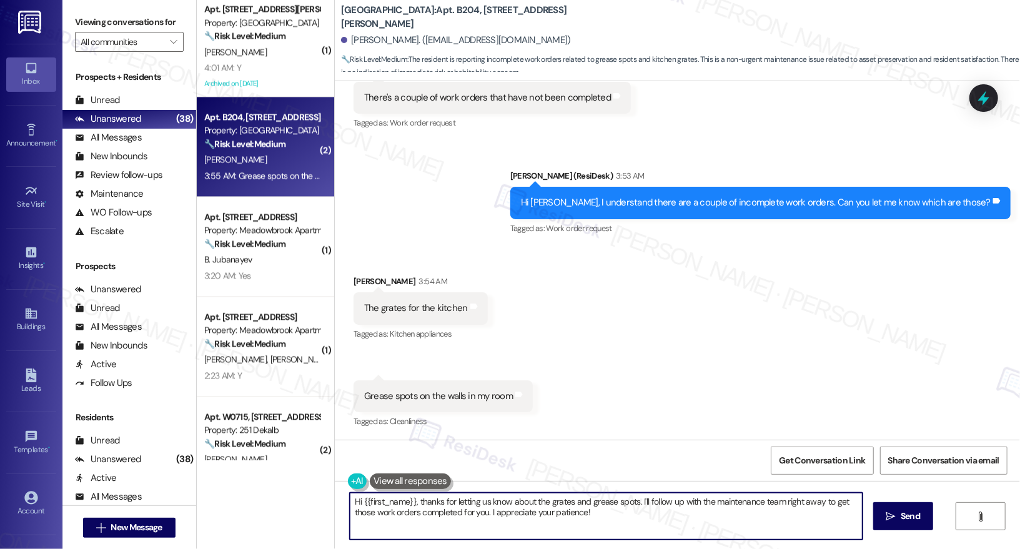
click at [480, 511] on textarea "Hi {{first_name}}, thanks for letting us know about the grates and grease spots…" at bounding box center [606, 516] width 513 height 47
type textarea "D"
click at [548, 501] on textarea "Have you submitted work orders for these concerns?" at bounding box center [606, 516] width 513 height 47
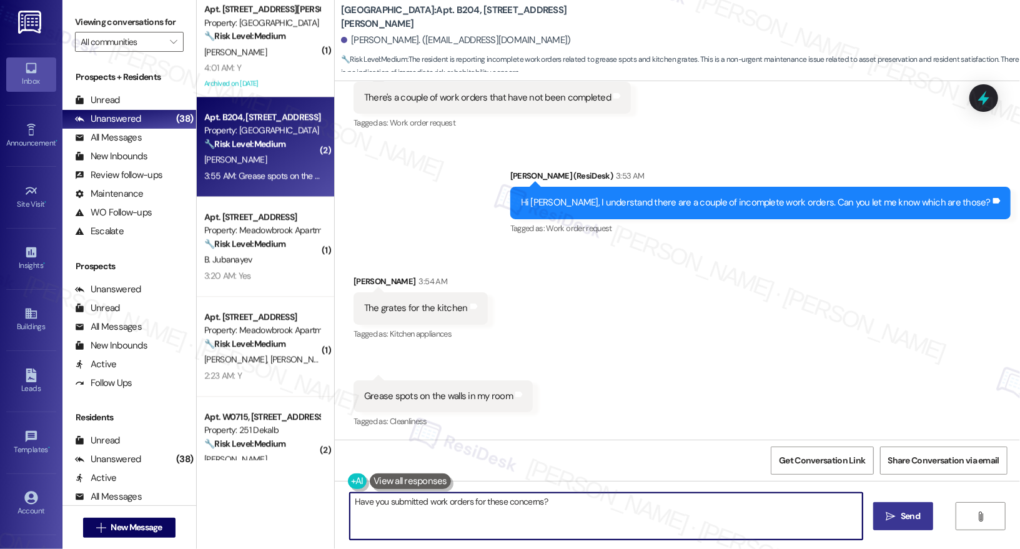
type textarea "Have you submitted work orders for these concerns?"
click at [909, 518] on span "Send" at bounding box center [910, 516] width 19 height 13
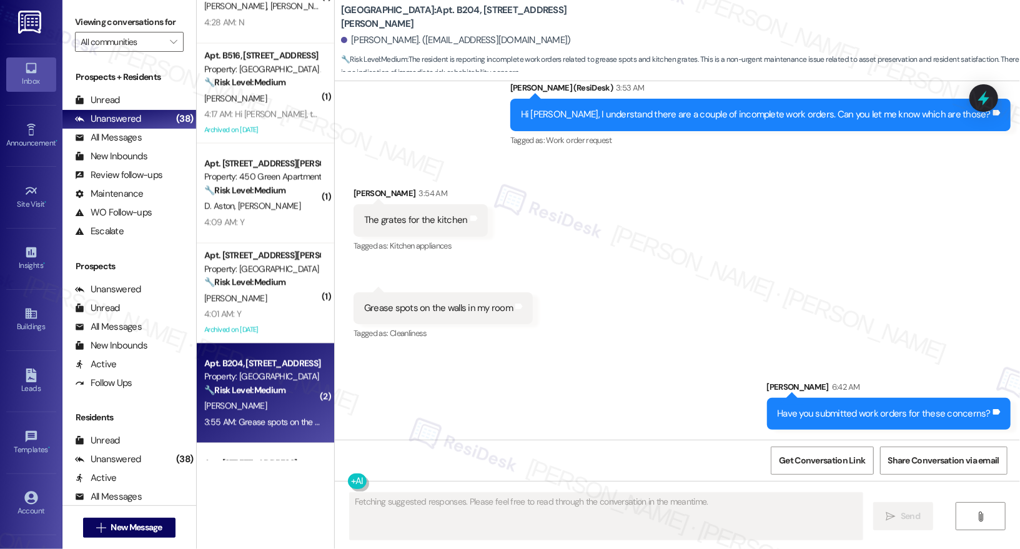
scroll to position [1433, 0]
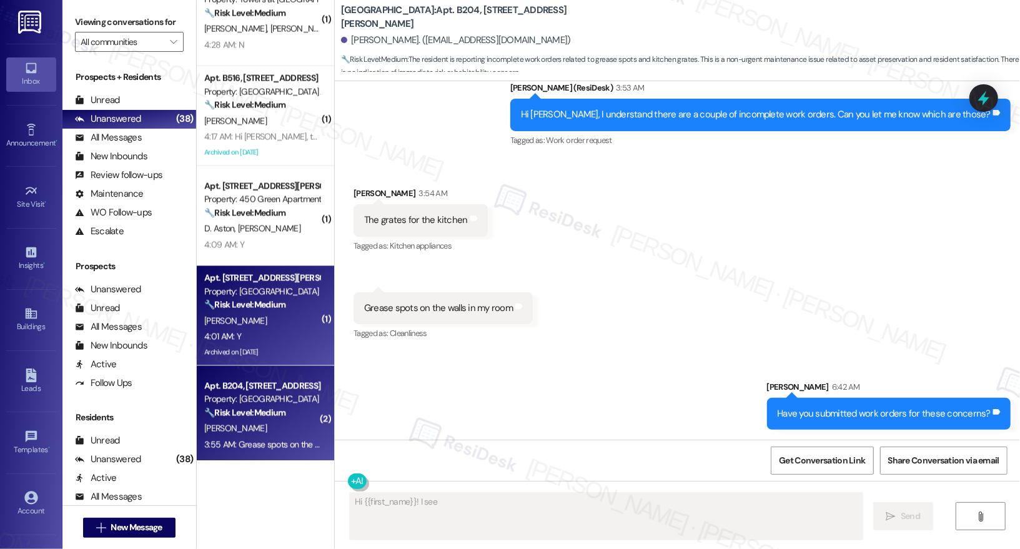
type textarea "Hi {{first_name}}! I see you're"
click at [276, 329] on div "4:01 AM: Y 4:01 AM: Y" at bounding box center [262, 337] width 118 height 16
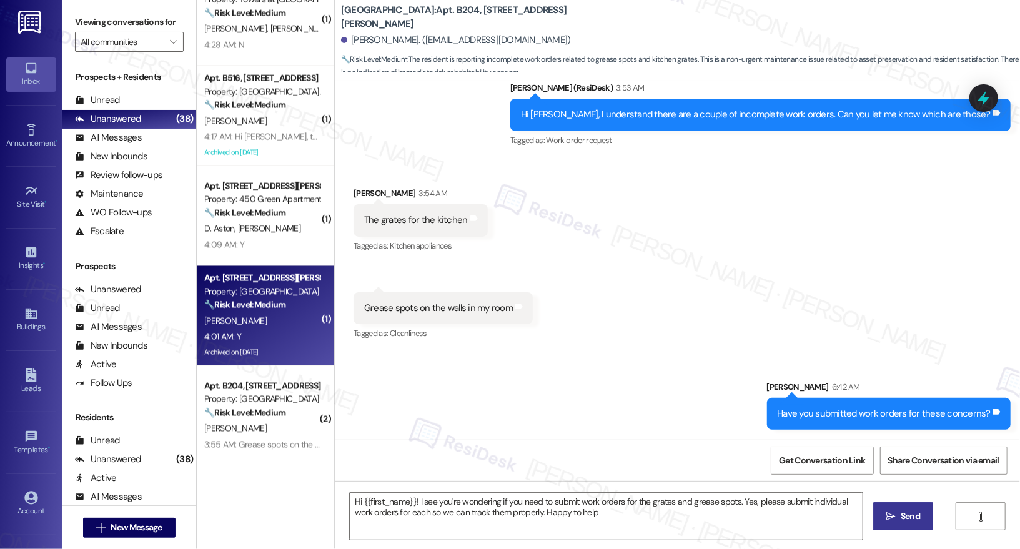
type textarea "Hi {{first_name}}! I see you're wondering if you need to submit work orders for…"
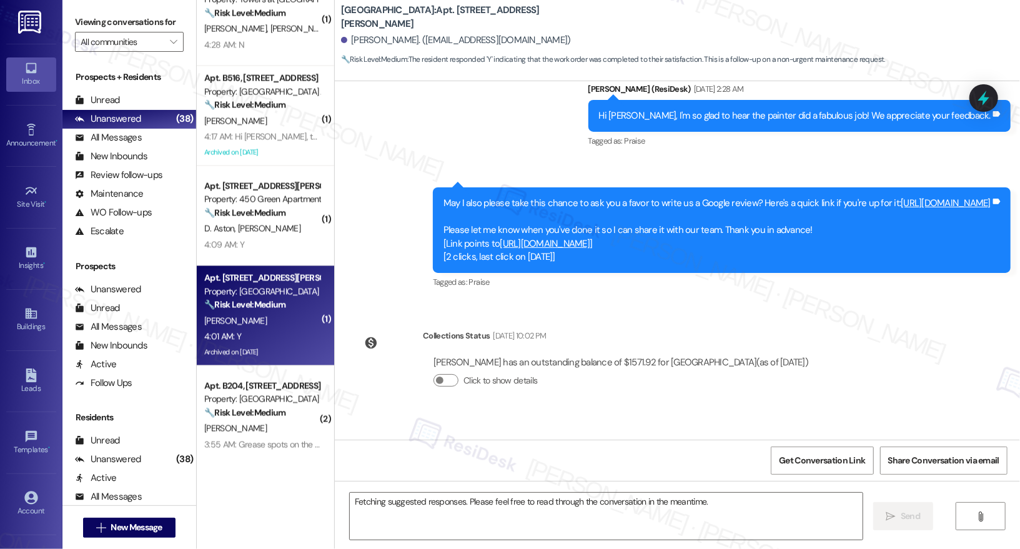
scroll to position [19426, 0]
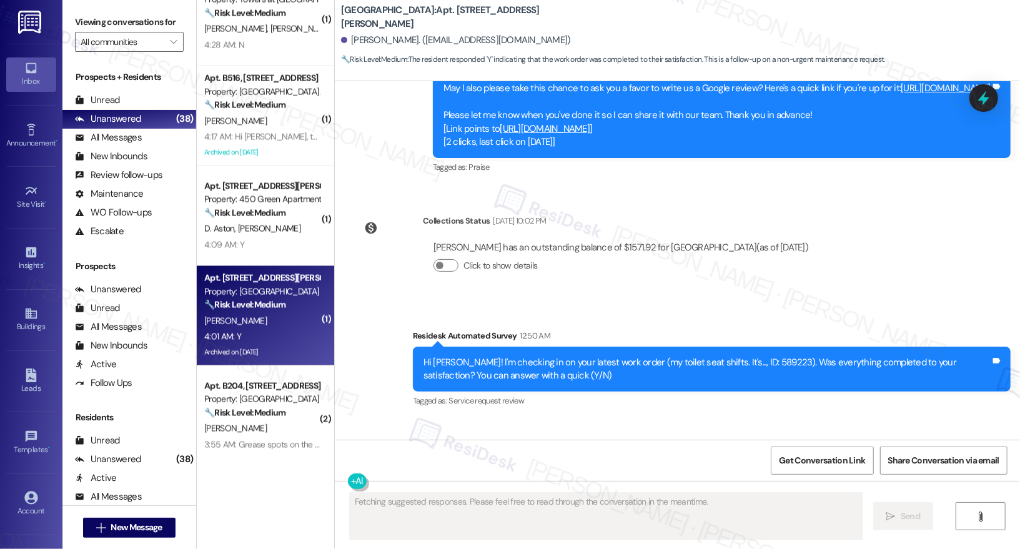
click at [470, 420] on div "Received via SMS Diane Castner 4:01 AM Y Tags and notes Tagged as: Positive res…" at bounding box center [677, 473] width 685 height 106
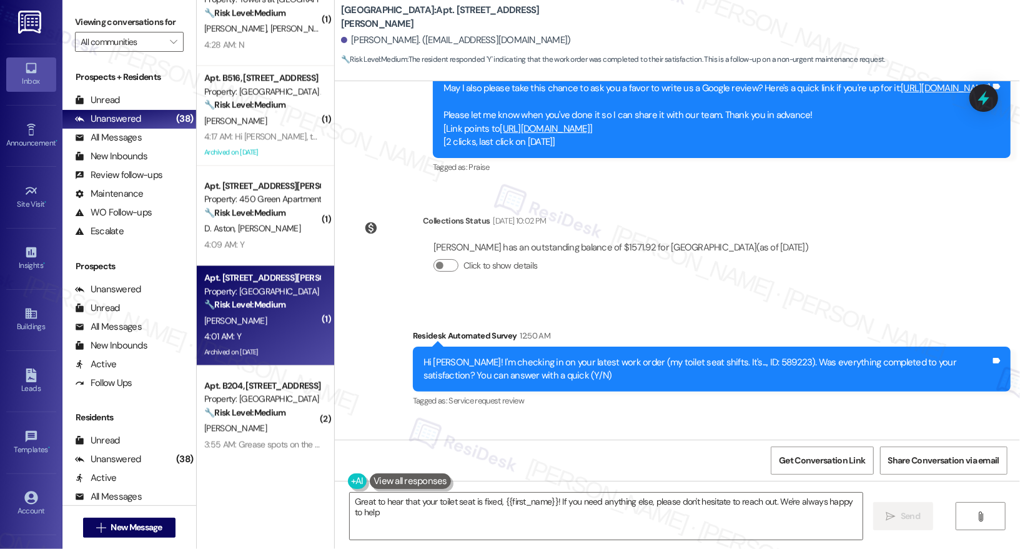
type textarea "Great to hear that your toilet seat is fixed, {{first_name}}! If you need anyth…"
click at [450, 512] on textarea "Great to hear that your toilet seat is fixed, {{first_name}}! If you need anyth…" at bounding box center [606, 516] width 513 height 47
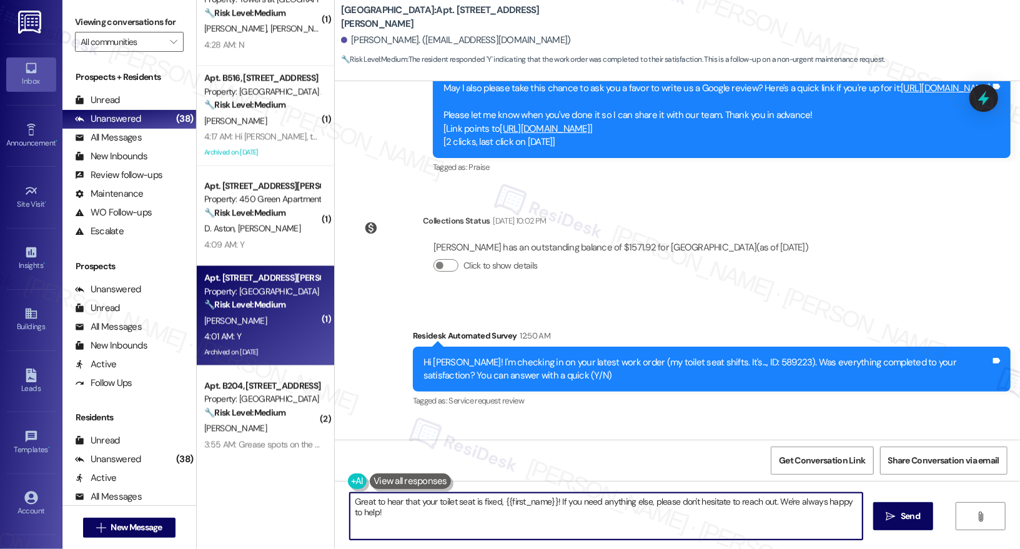
click at [581, 516] on textarea "Great to hear that your toilet seat is fixed, {{first_name}}! If you need anyth…" at bounding box center [606, 516] width 513 height 47
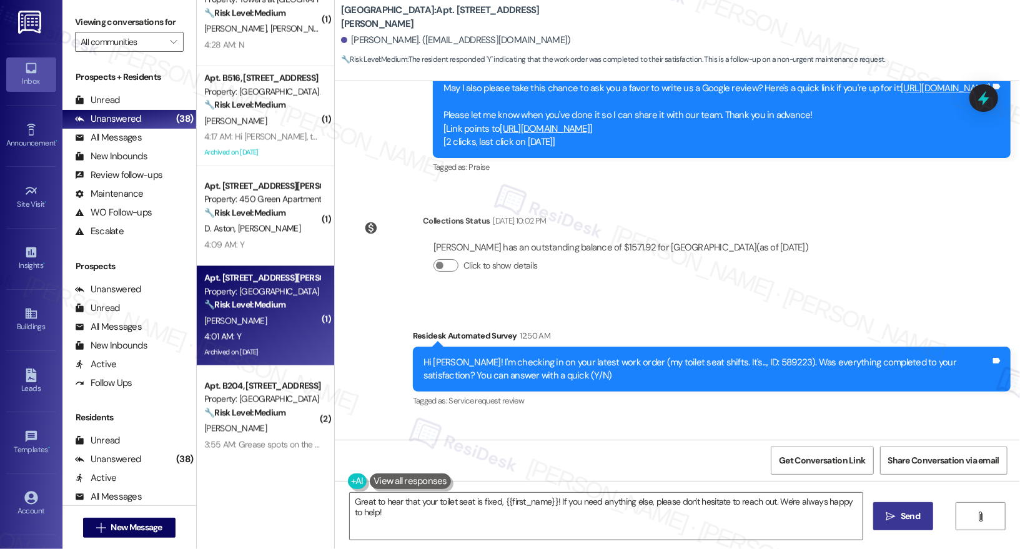
click at [884, 518] on span " Send" at bounding box center [903, 516] width 39 height 13
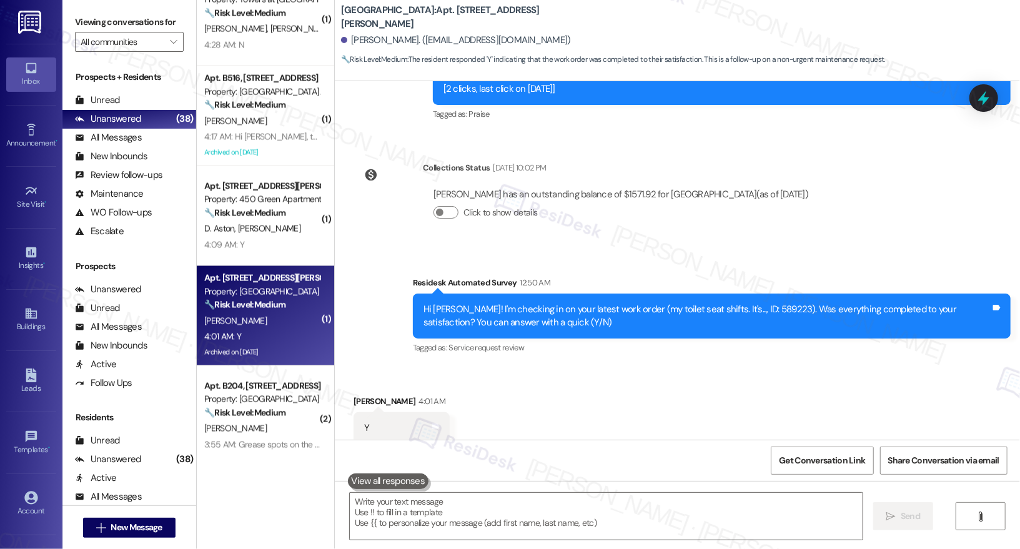
scroll to position [19513, 0]
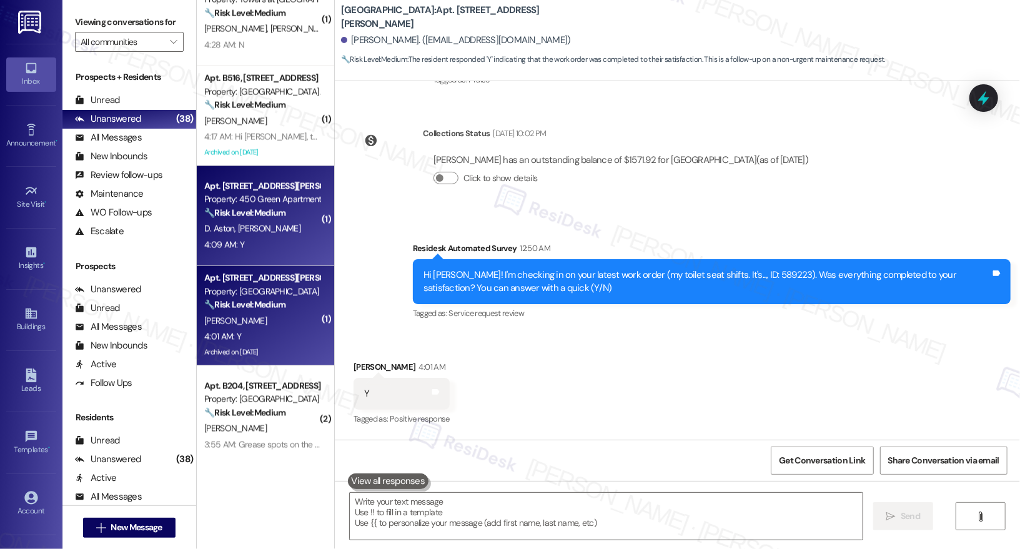
click at [261, 226] on span "D. Dillman" at bounding box center [269, 228] width 62 height 11
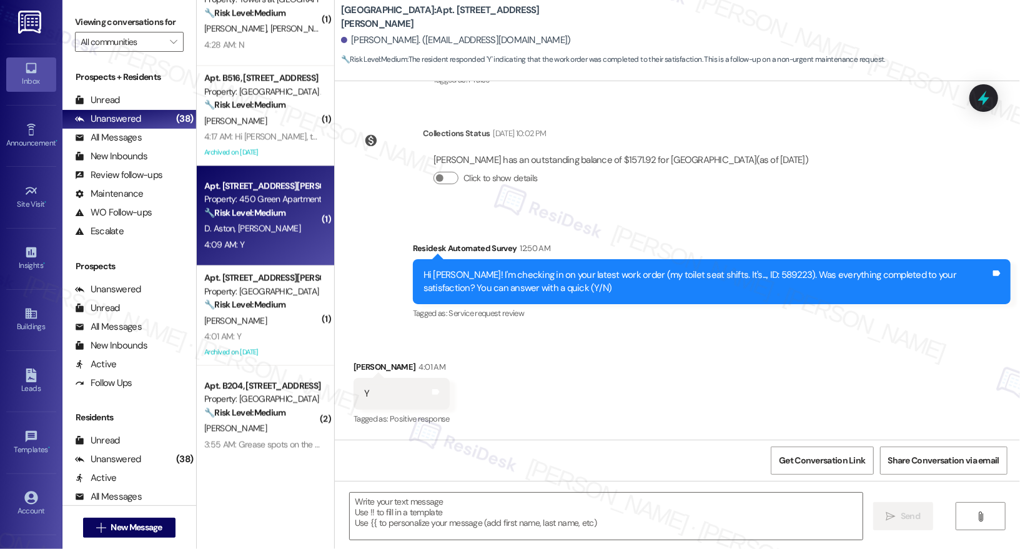
type textarea "Fetching suggested responses. Please feel free to read through the conversation…"
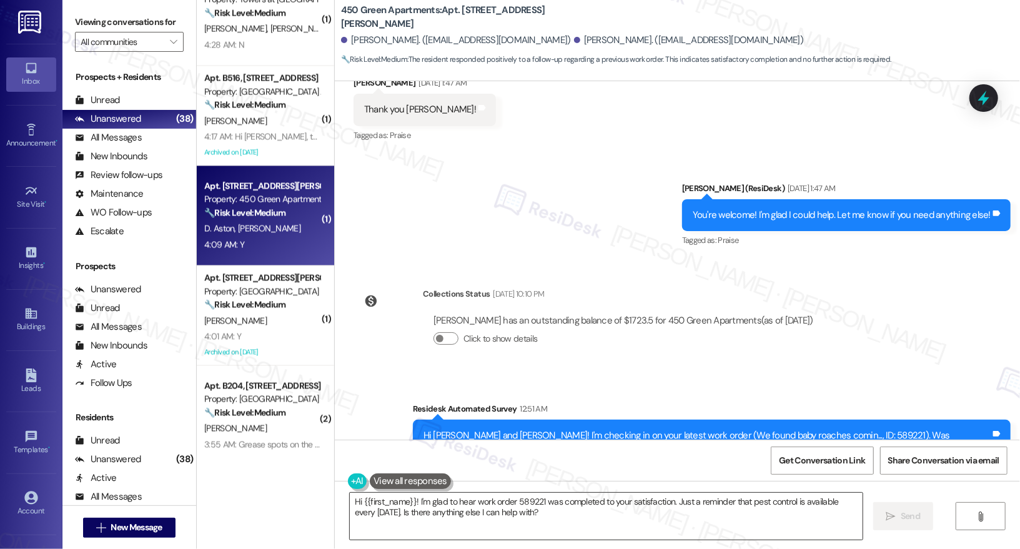
scroll to position [9266, 0]
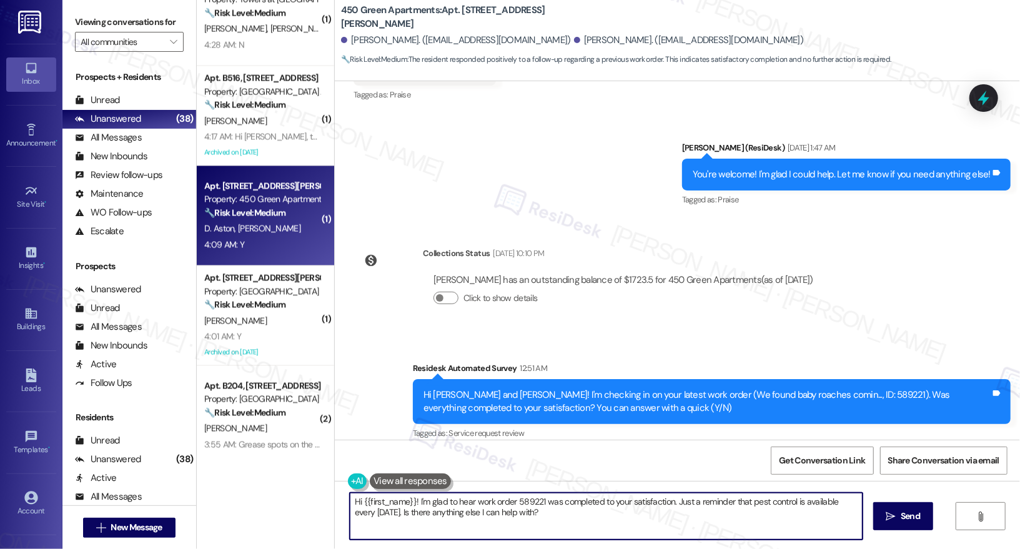
click at [578, 515] on textarea "Hi {{first_name}}! I'm glad to hear work order 589221 was completed to your sat…" at bounding box center [606, 516] width 513 height 47
click at [353, 480] on div "Doris Aston 4:09 AM" at bounding box center [401, 488] width 96 height 17
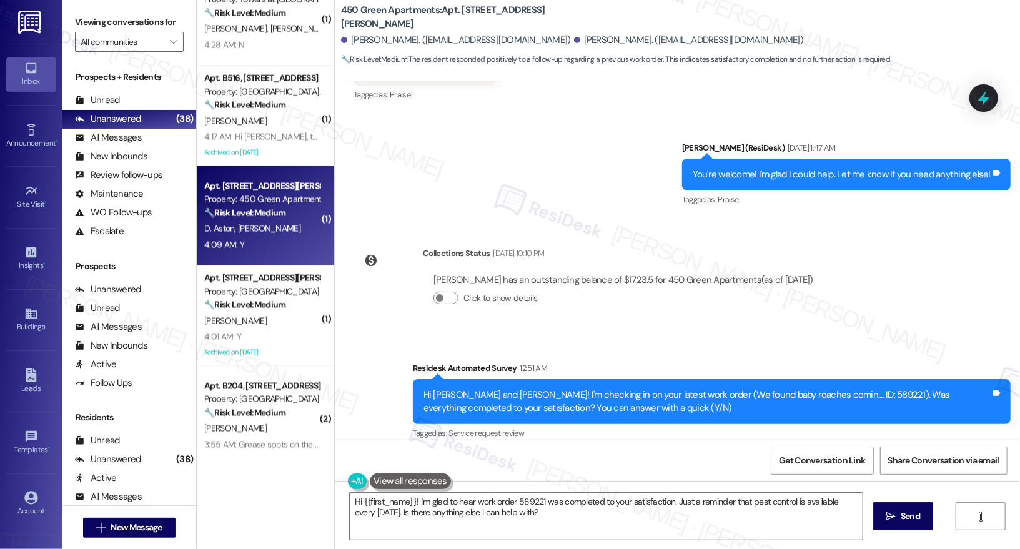
click at [353, 480] on div "Doris Aston 4:09 AM" at bounding box center [401, 488] width 96 height 17
copy div "Doris"
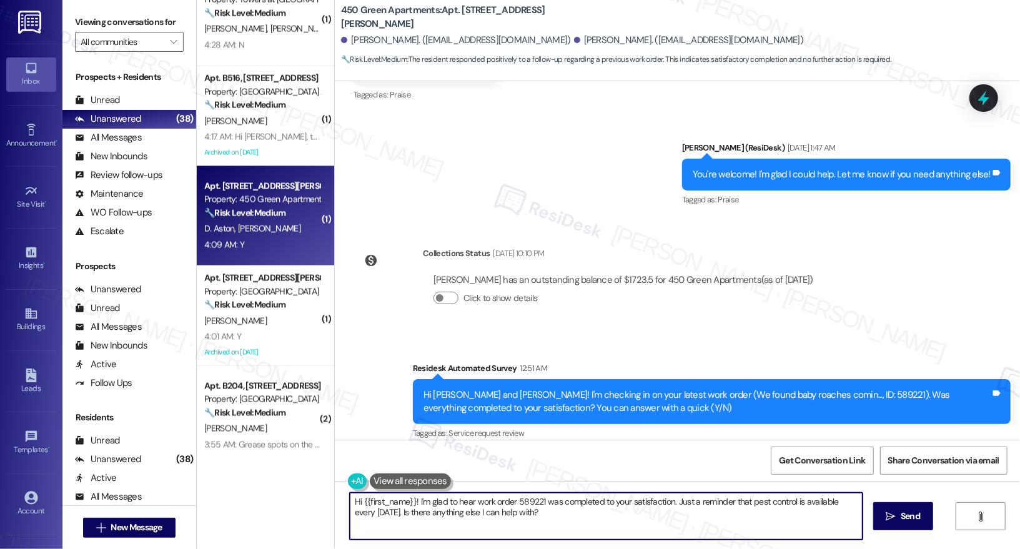
drag, startPoint x: 355, startPoint y: 501, endPoint x: 407, endPoint y: 500, distance: 51.9
click at [407, 500] on textarea "Hi {{first_name}}! I'm glad to hear work order 589221 was completed to your sat…" at bounding box center [606, 516] width 513 height 47
paste textarea "Doris"
click at [599, 520] on textarea "Hi Doris! I'm glad to hear work order 589221 was completed to your satisfaction…" at bounding box center [606, 516] width 513 height 47
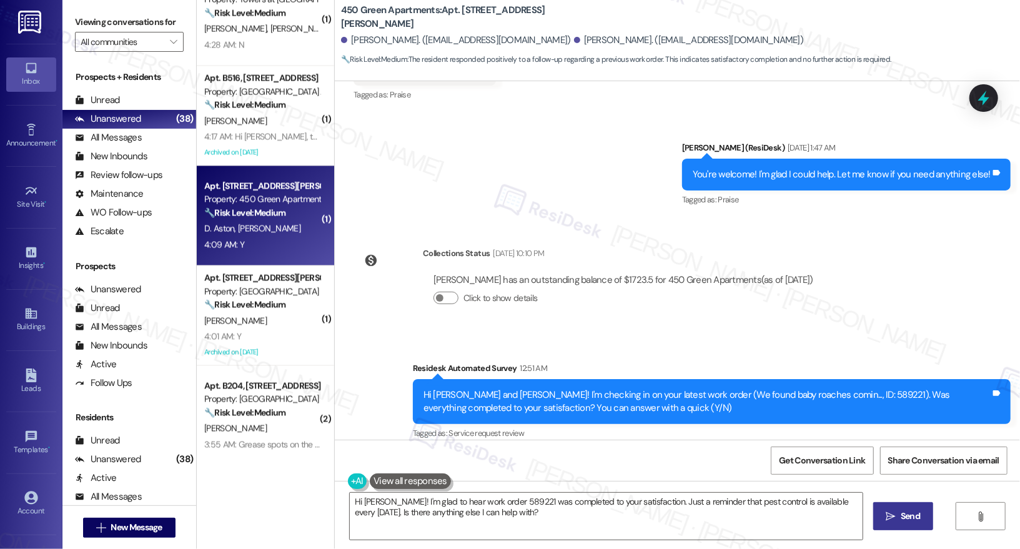
click at [873, 521] on button " Send" at bounding box center [903, 516] width 61 height 28
type textarea "Hi {{first_name}}! I'm glad to hear that work order 589221 was completed to you…"
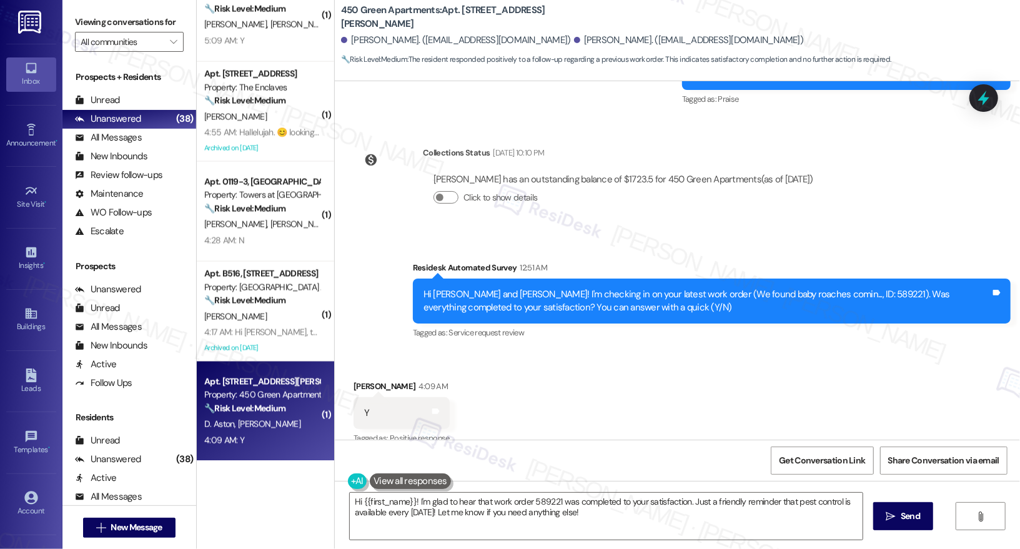
scroll to position [1236, 0]
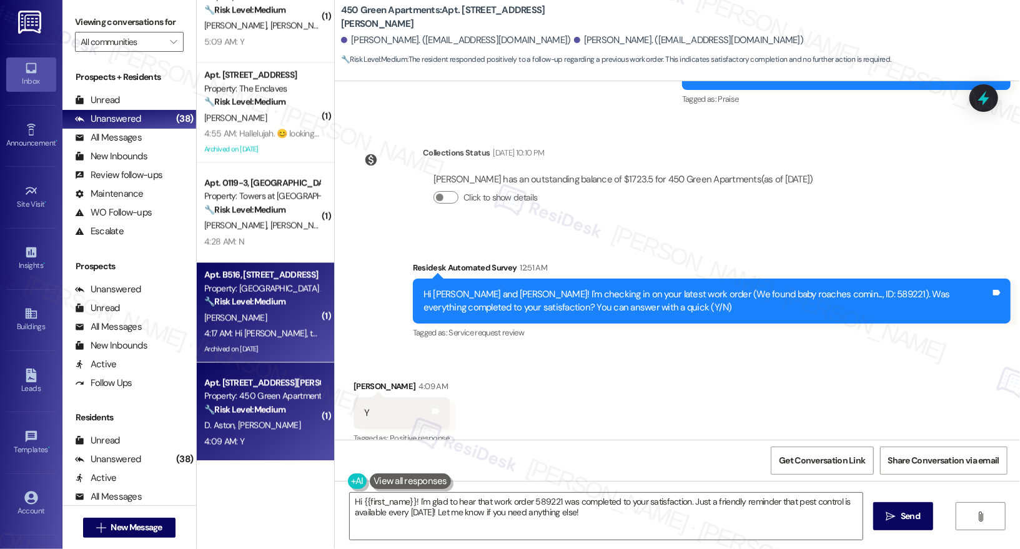
click at [302, 329] on div "4:17 AM: Hi Emily, thanks for checking. No, I still see roaches and placed a ne…" at bounding box center [380, 333] width 353 height 11
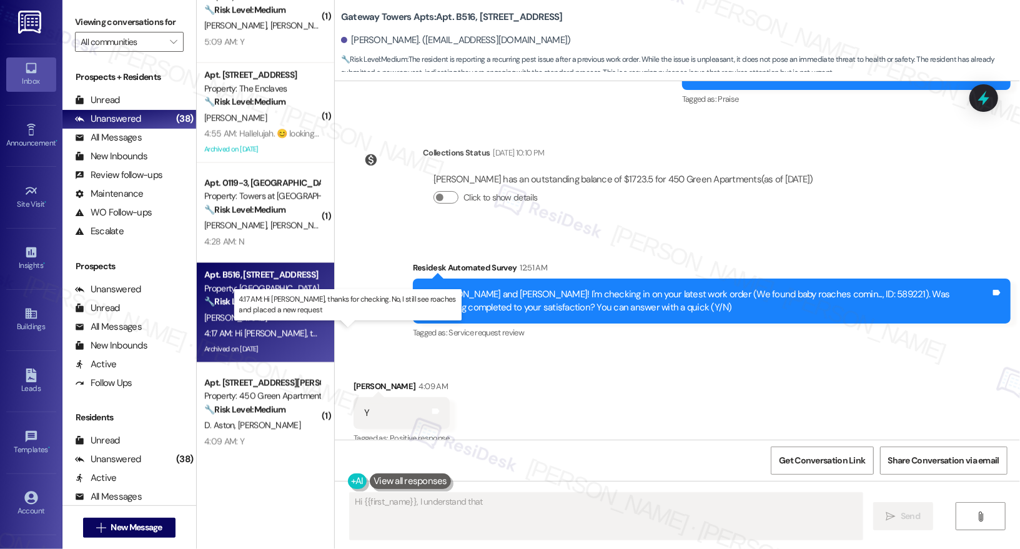
scroll to position [1644, 0]
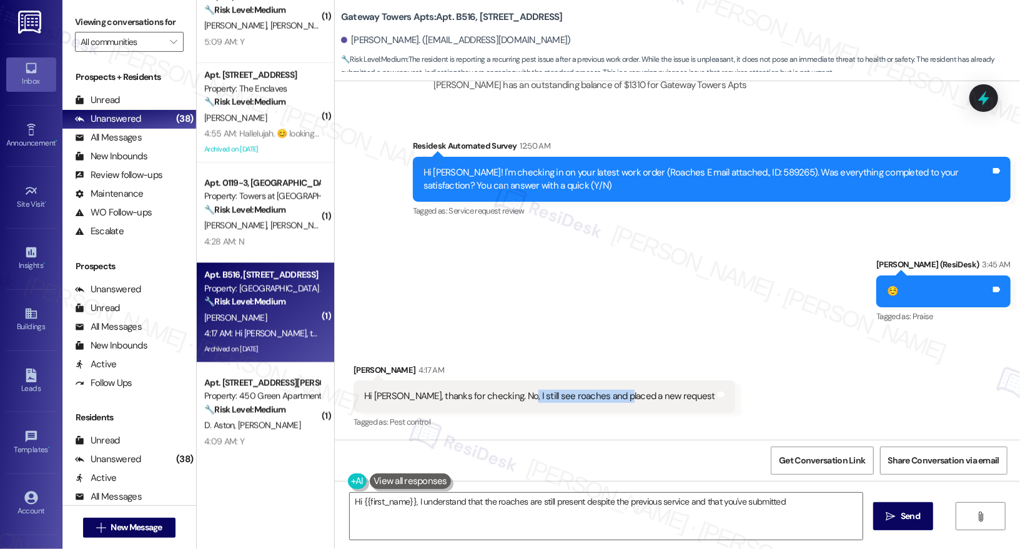
drag, startPoint x: 495, startPoint y: 394, endPoint x: 601, endPoint y: 399, distance: 106.3
click at [601, 399] on div "Hi Emily, thanks for checking. No, I still see roaches and placed a new request" at bounding box center [539, 396] width 351 height 13
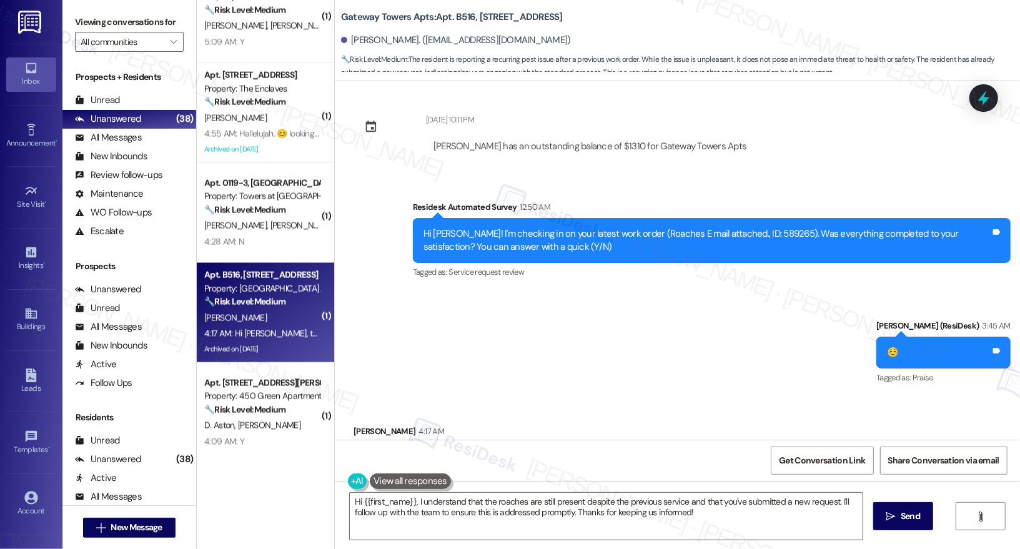
scroll to position [1645, 0]
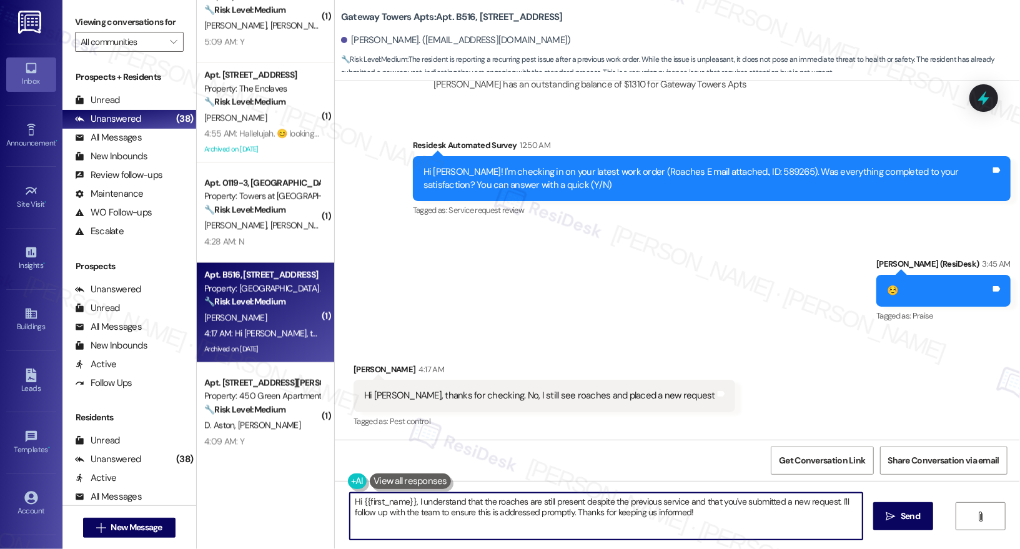
click at [501, 503] on textarea "Hi {{first_name}}, I understand that the roaches are still present despite the …" at bounding box center [606, 516] width 513 height 47
click at [712, 521] on textarea "Hi {{first_name}}, I understand that the roaches are still present despite the …" at bounding box center [606, 516] width 513 height 47
drag, startPoint x: 411, startPoint y: 515, endPoint x: 589, endPoint y: 517, distance: 178.0
click at [589, 517] on textarea "Hi {{first_name}}, I understand that the roaches are still present despite the …" at bounding box center [606, 516] width 513 height 47
click at [753, 524] on textarea "Hi {{first_name}}, I understand that the roaches are still present despite the …" at bounding box center [606, 516] width 513 height 47
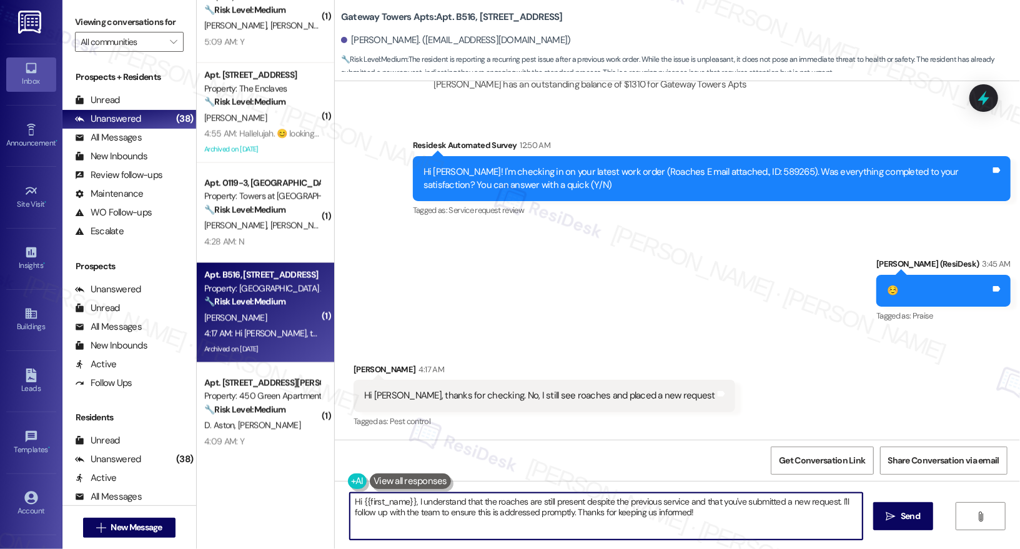
drag, startPoint x: 409, startPoint y: 501, endPoint x: 324, endPoint y: 494, distance: 85.3
click at [334, 494] on div "Gateway Towers Apts: Apt. B516, 3600 Gateway Drive Leandro Marziali. (marziali.…" at bounding box center [677, 274] width 686 height 549
click at [653, 515] on textarea "I understand that the roaches are still present despite the previous service an…" at bounding box center [606, 516] width 513 height 47
click at [647, 516] on textarea "I understand that the roaches are still present despite the previous service an…" at bounding box center [606, 516] width 513 height 47
type textarea "I understand that the roaches are still present despite the previous service an…"
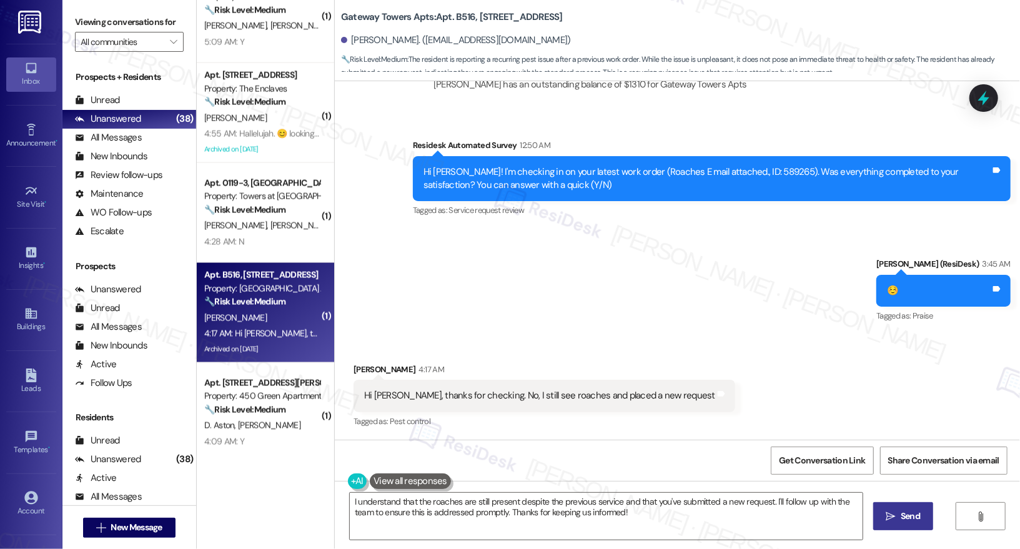
click at [911, 520] on span "Send" at bounding box center [910, 516] width 19 height 13
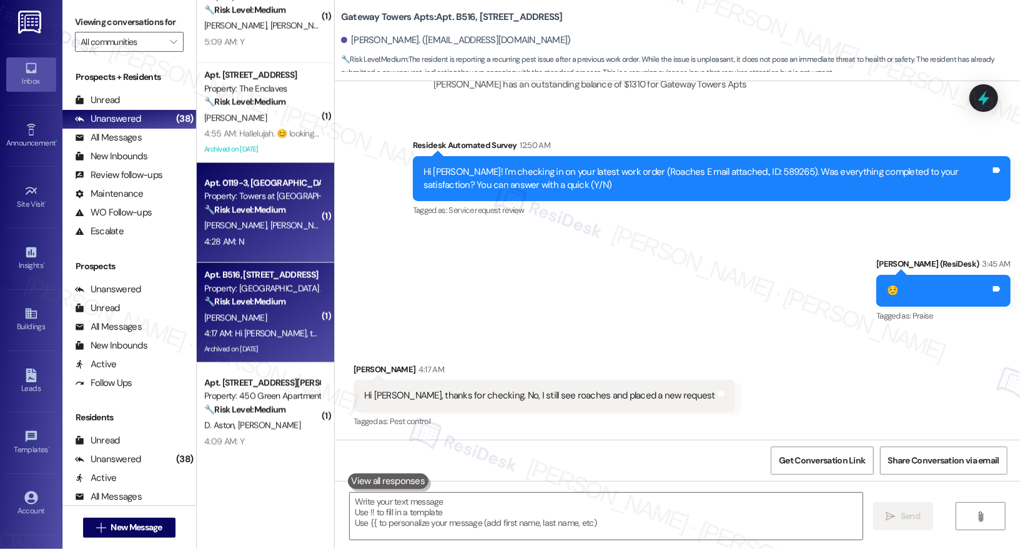
click at [261, 241] on div "4:28 AM: N 4:28 AM: N" at bounding box center [262, 242] width 118 height 16
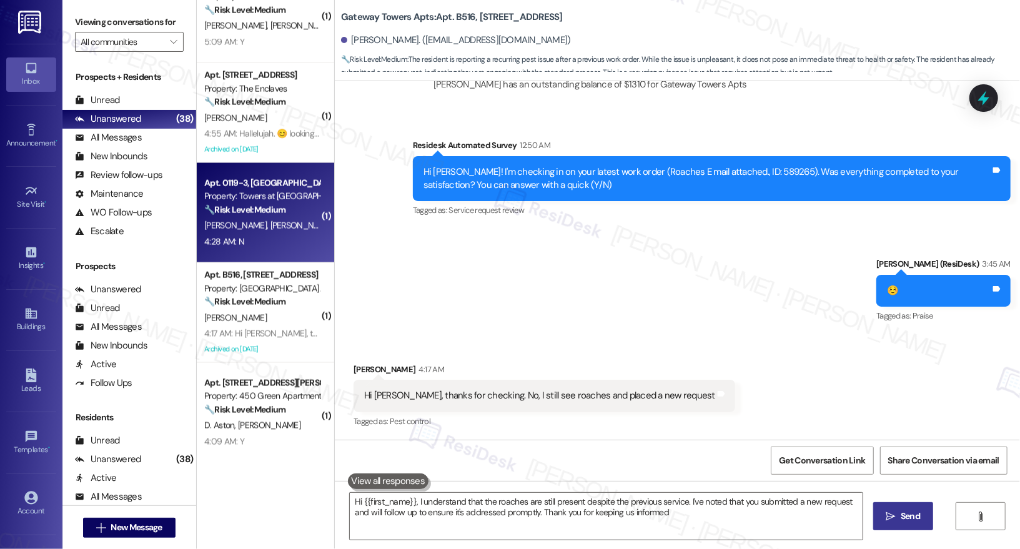
type textarea "Hi {{first_name}}, I understand that the roaches are still present despite the …"
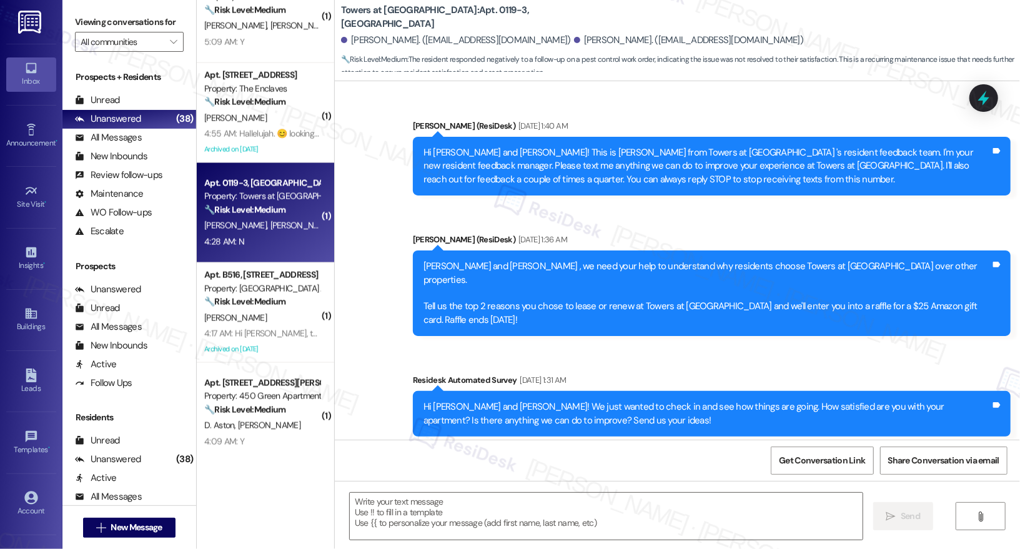
scroll to position [9578, 0]
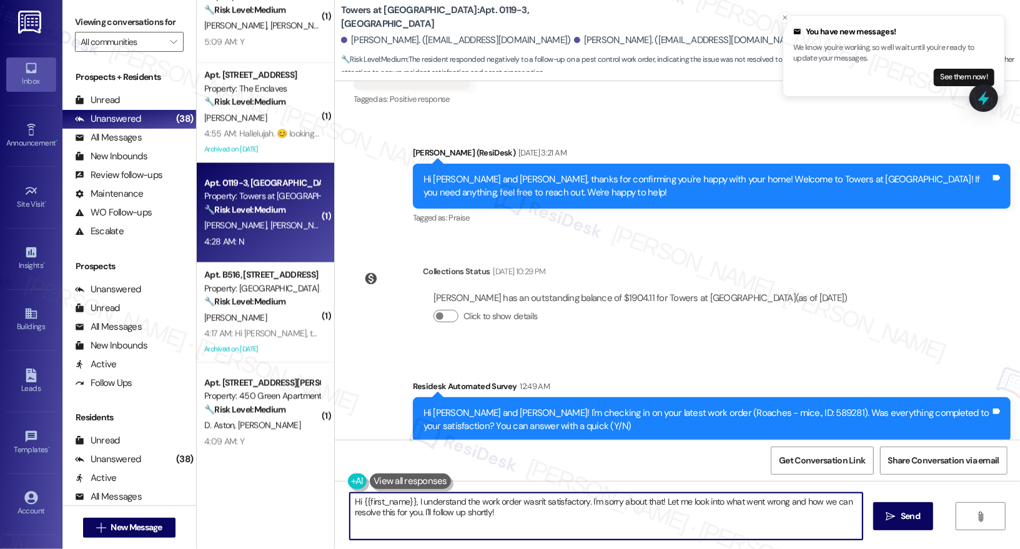
click at [478, 513] on textarea "Hi {{first_name}}, I understand the work order wasn't satisfactory. I'm sorry a…" at bounding box center [606, 516] width 513 height 47
paste textarea "! I'm sorry to hear that the request hasn't been resolved yet. Has the maintena…"
type textarea "Hi {{first_name}}! I'm sorry to hear that the request hasn't been resolved yet.…"
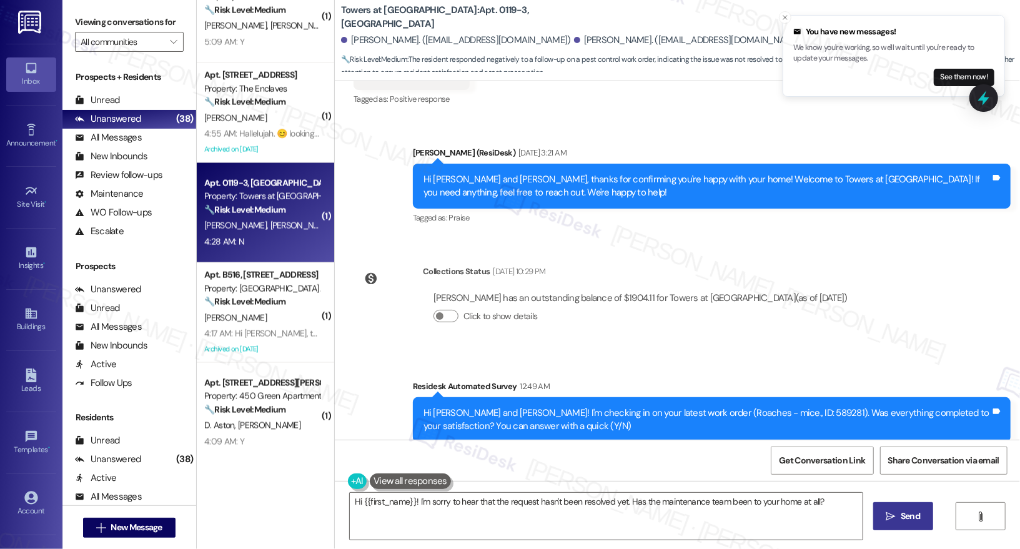
click at [909, 518] on span "Send" at bounding box center [910, 516] width 19 height 13
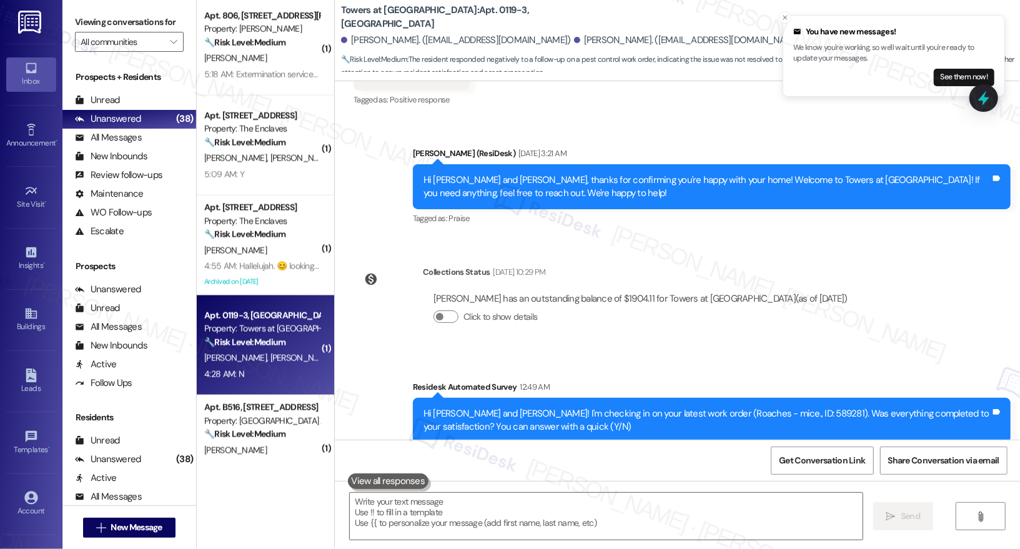
scroll to position [1089, 0]
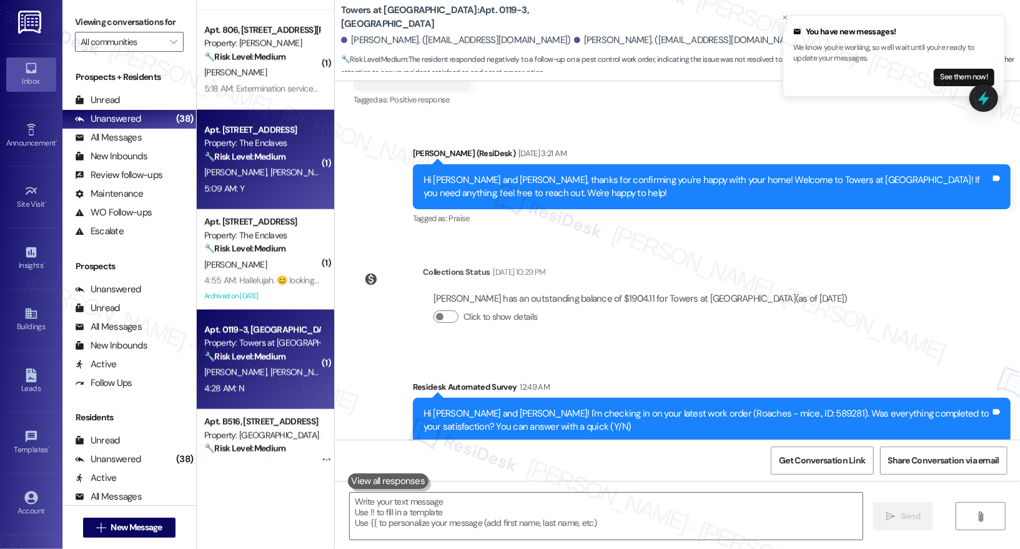
click at [287, 190] on div "5:09 AM: Y 5:09 AM: Y" at bounding box center [262, 189] width 118 height 16
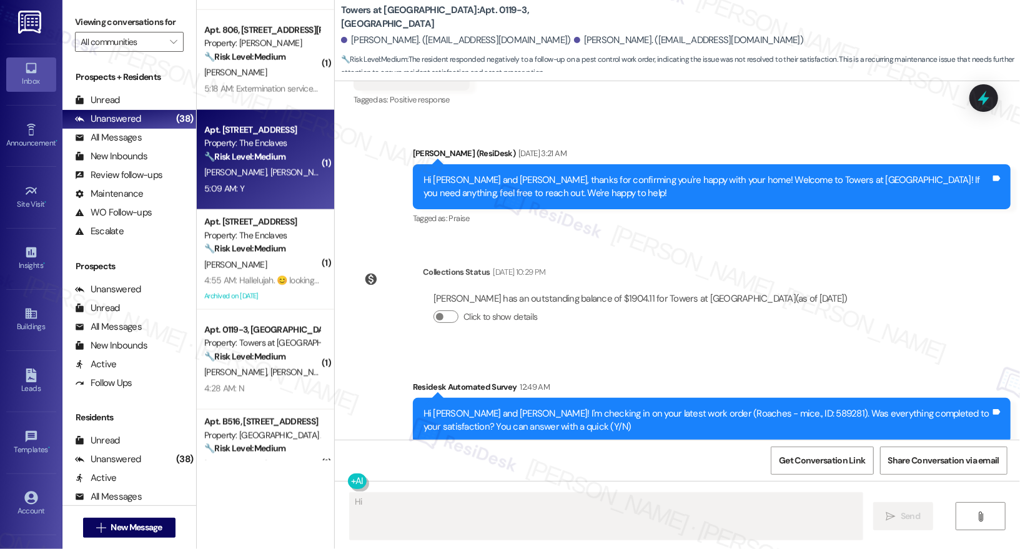
scroll to position [0, 0]
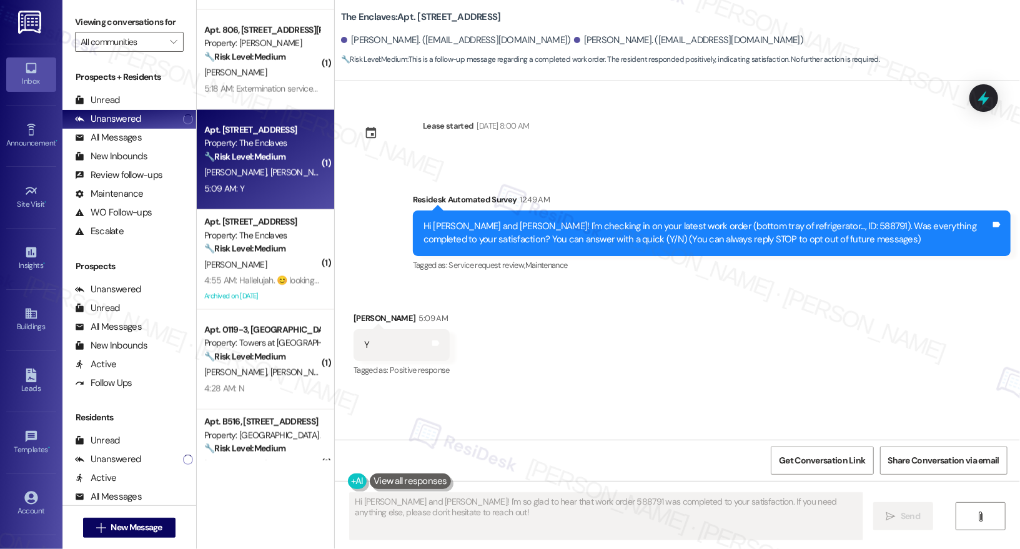
click at [287, 190] on div "5:09 AM: Y 5:09 AM: Y" at bounding box center [262, 189] width 118 height 16
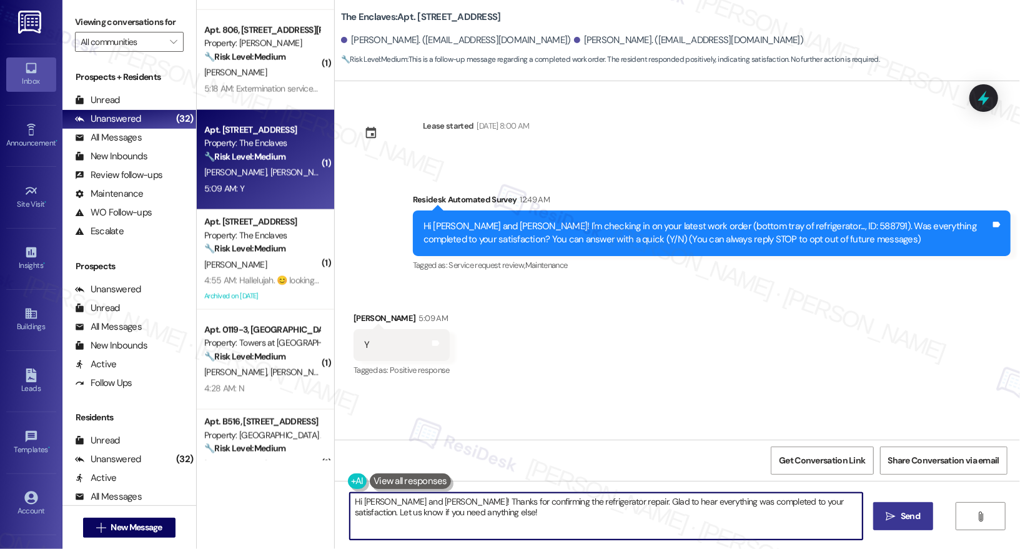
click at [505, 517] on textarea "Hi Carl and Joshua! Thanks for confirming the refrigerator repair. Glad to hear…" at bounding box center [606, 516] width 513 height 47
drag, startPoint x: 370, startPoint y: 501, endPoint x: 412, endPoint y: 501, distance: 41.8
click at [412, 501] on textarea "Hi Carl and Joshua! Thanks for confirming the refrigerator repair. Glad to hear…" at bounding box center [606, 516] width 513 height 47
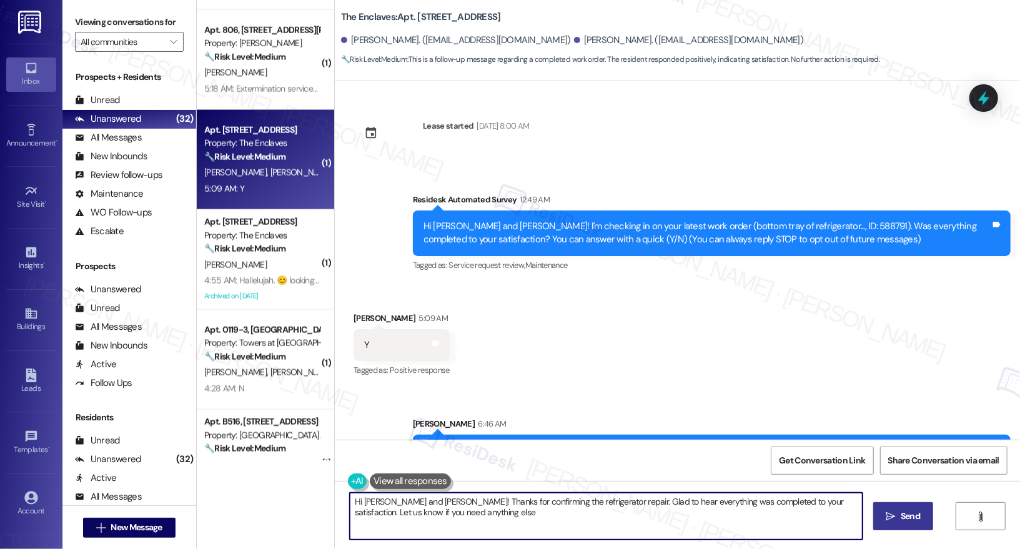
type textarea "Hi Carl and Joshua! Thanks for confirming the refrigerator repair. Glad to hear…"
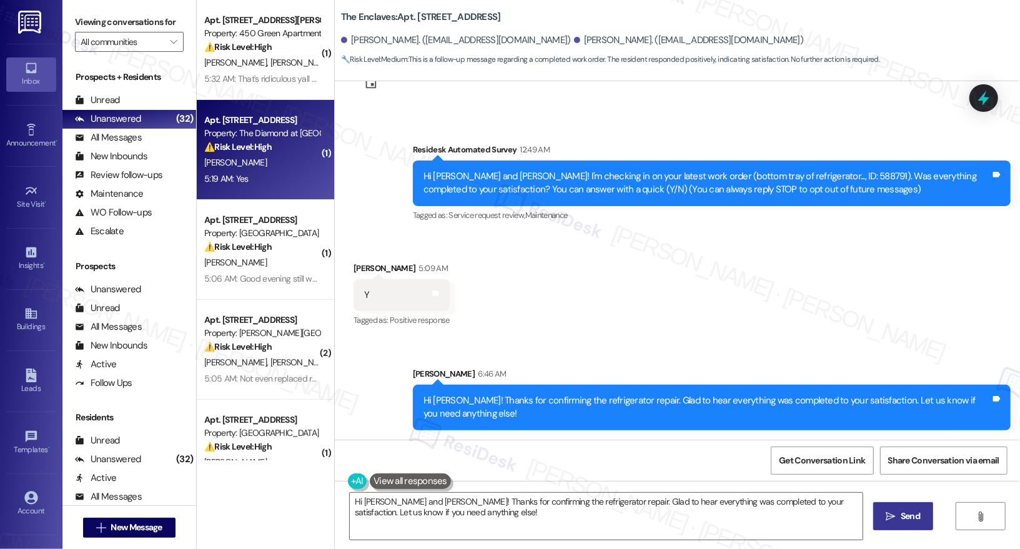
click at [264, 147] on div "⚠️ Risk Level: High The resident has confirmed that their dryer is not working …" at bounding box center [262, 147] width 116 height 13
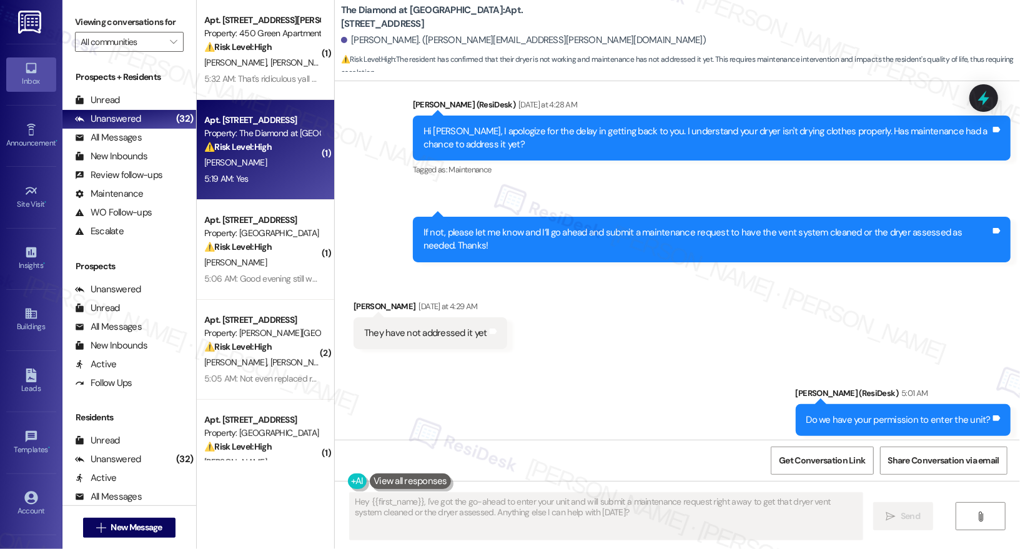
scroll to position [483, 0]
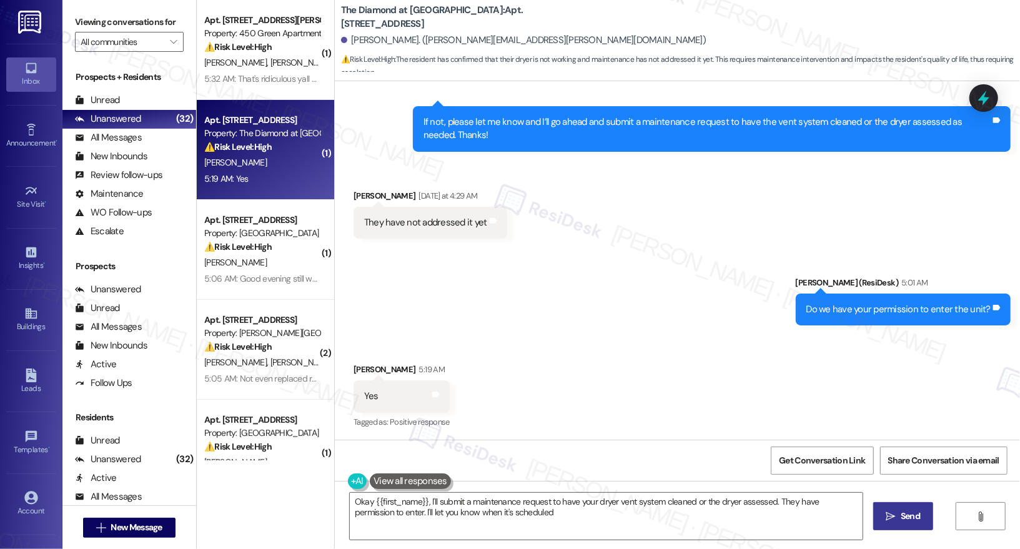
type textarea "Okay {{first_name}}, I'll submit a maintenance request to have your dryer vent …"
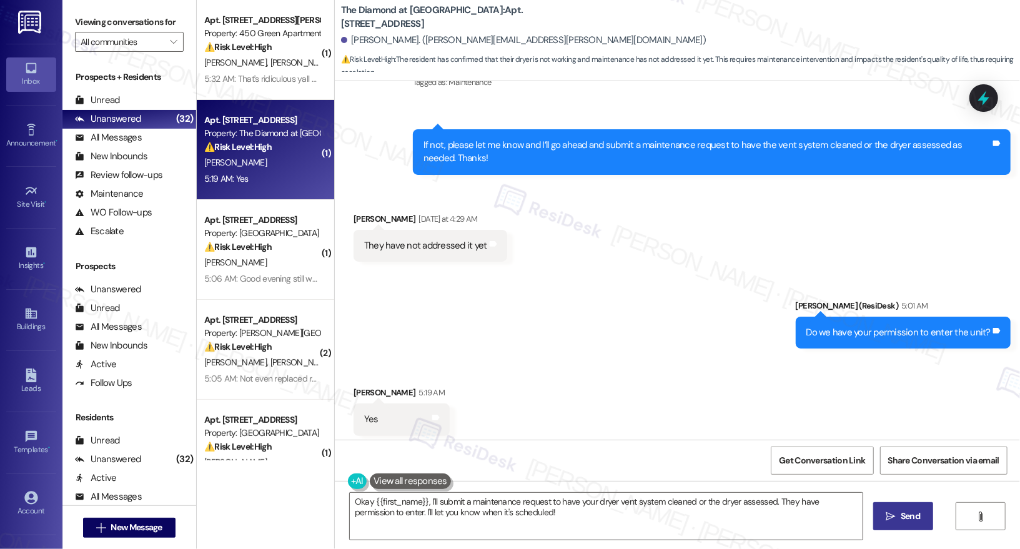
scroll to position [443, 0]
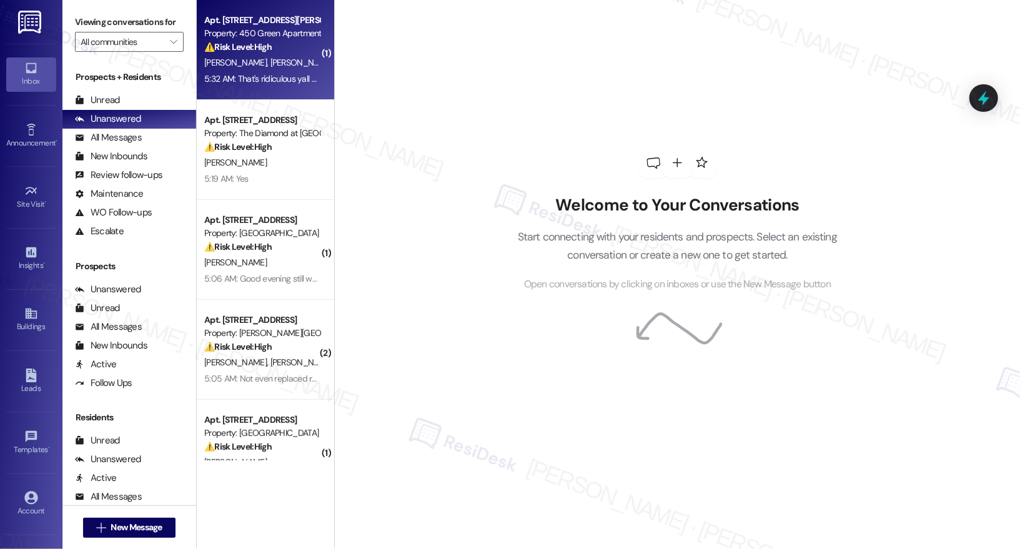
click at [257, 42] on strong "⚠️ Risk Level: High" at bounding box center [237, 46] width 67 height 11
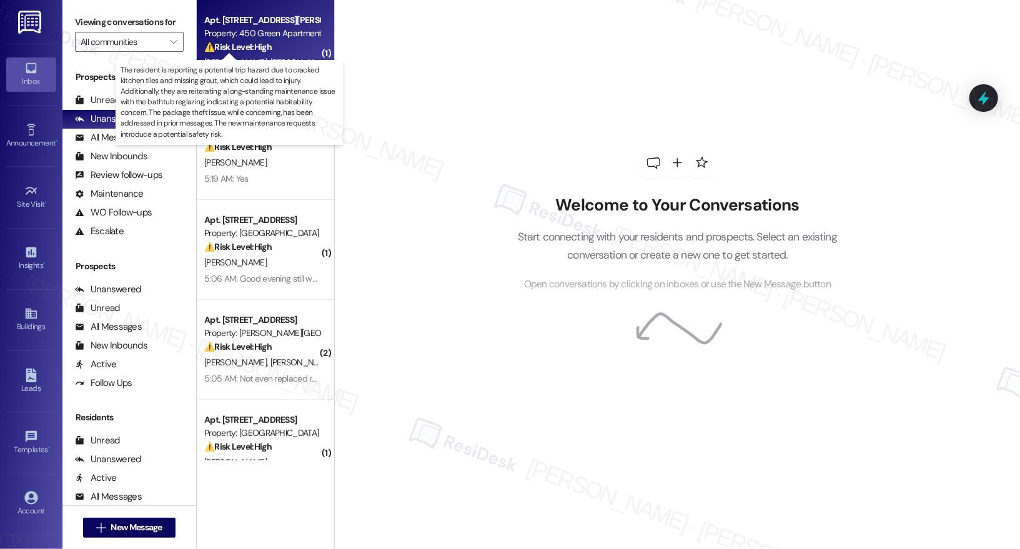
click at [259, 42] on strong "⚠️ Risk Level: High" at bounding box center [237, 46] width 67 height 11
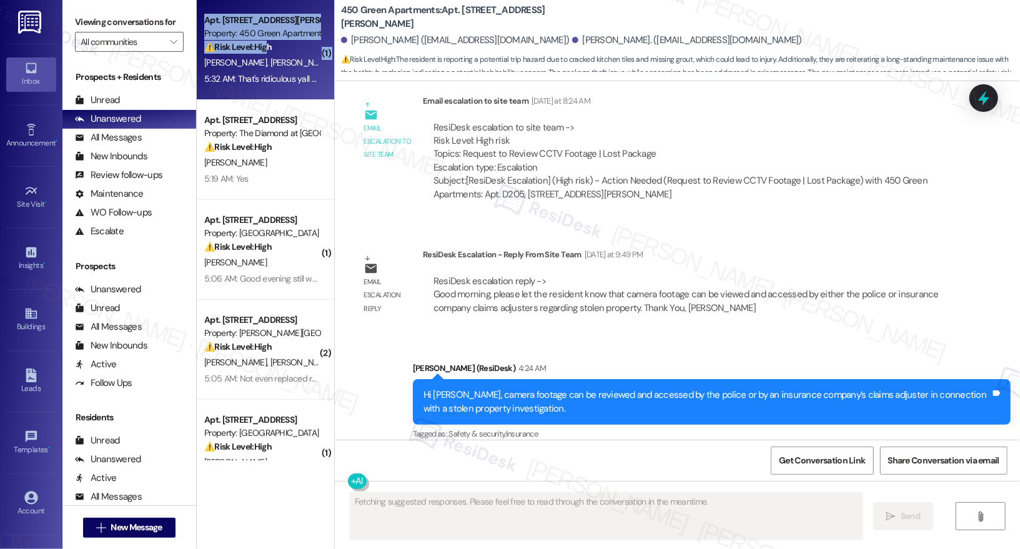
scroll to position [14527, 0]
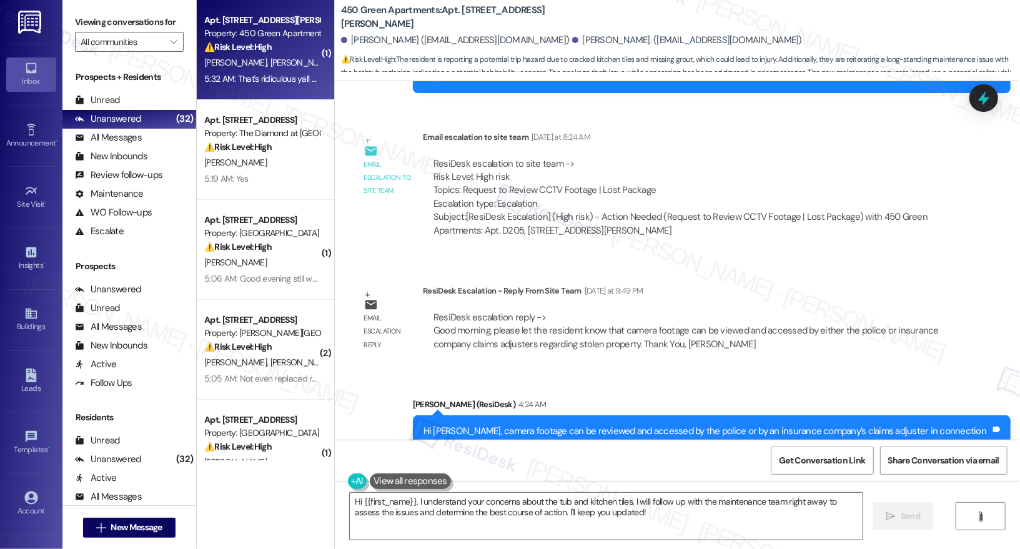
scroll to position [14743, 0]
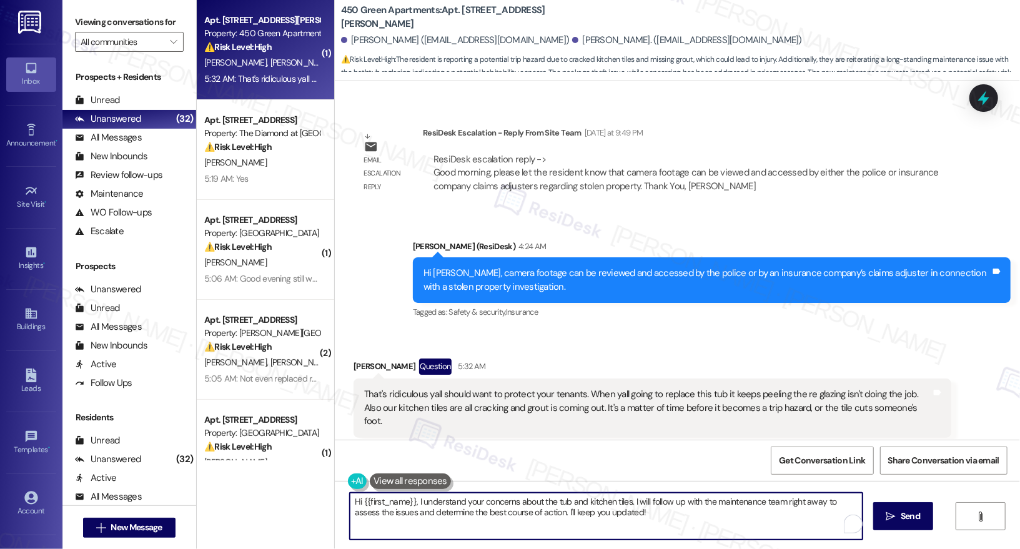
drag, startPoint x: 528, startPoint y: 500, endPoint x: 635, endPoint y: 504, distance: 107.5
click at [636, 504] on textarea "Hi {{first_name}}, I understand your concerns about the tub and kitchen tiles. …" at bounding box center [606, 516] width 513 height 47
click at [640, 515] on textarea "Hi {{first_name}}, I understand your concerns about the tub and kitchen tiles. …" at bounding box center [606, 516] width 513 height 47
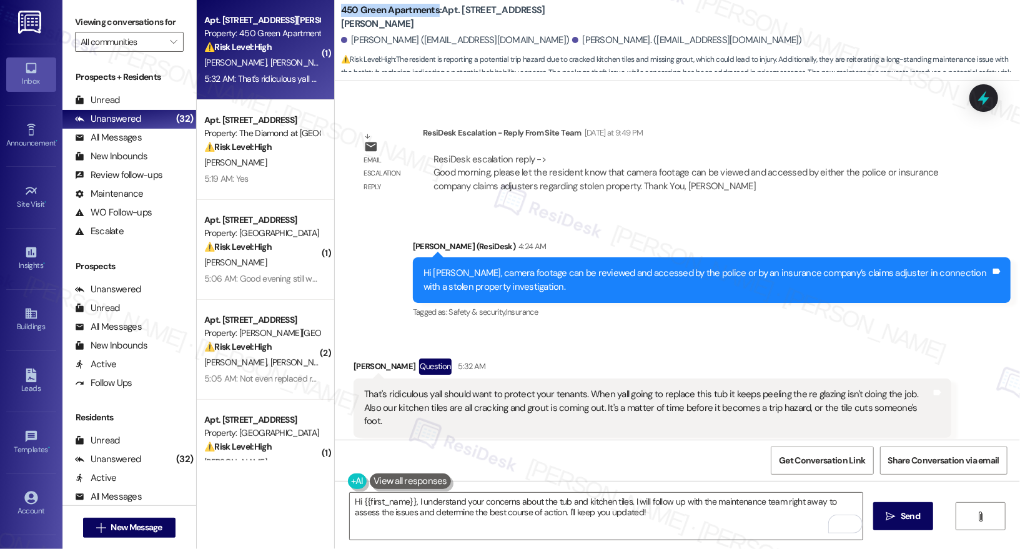
drag, startPoint x: 332, startPoint y: 17, endPoint x: 428, endPoint y: 19, distance: 95.6
click at [428, 19] on b "450 Green Apartments: Apt. D205, 450 Forrest Ave" at bounding box center [466, 17] width 250 height 27
copy b "450 Green Apartments"
click at [463, 15] on b "450 Green Apartments: Apt. D205, 450 Forrest Ave" at bounding box center [466, 17] width 250 height 27
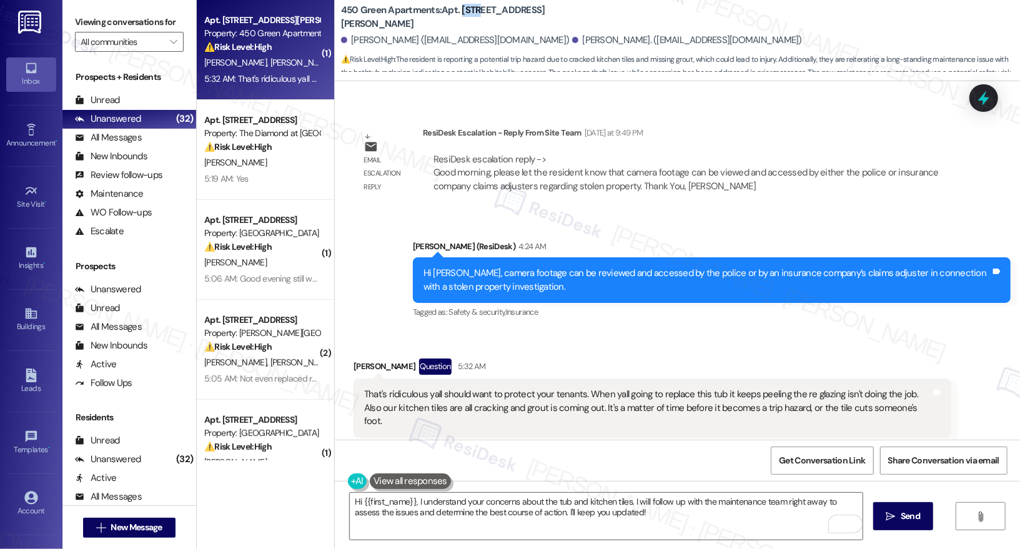
click at [463, 15] on b "450 Green Apartments: Apt. D205, 450 Forrest Ave" at bounding box center [466, 17] width 250 height 27
copy b "D205"
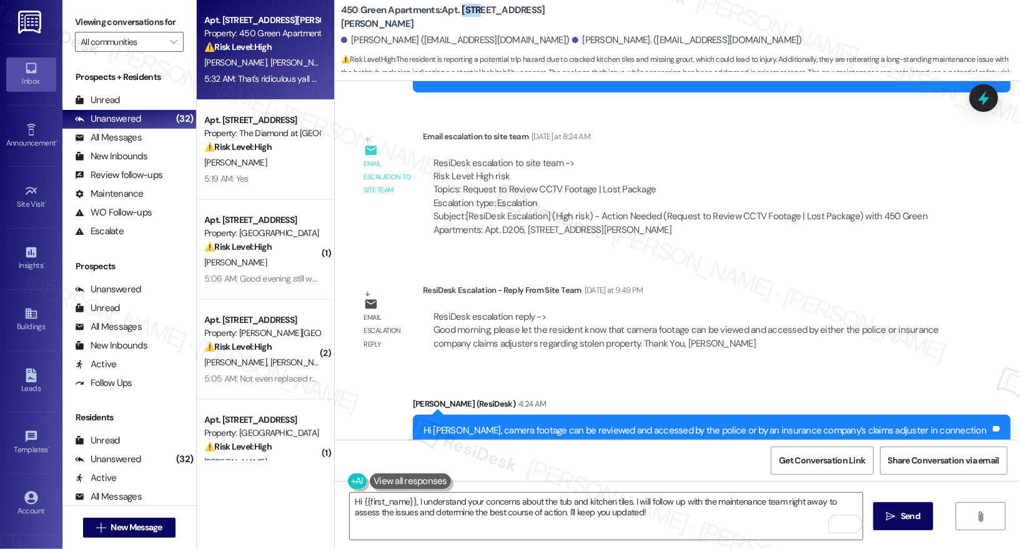
scroll to position [14680, 0]
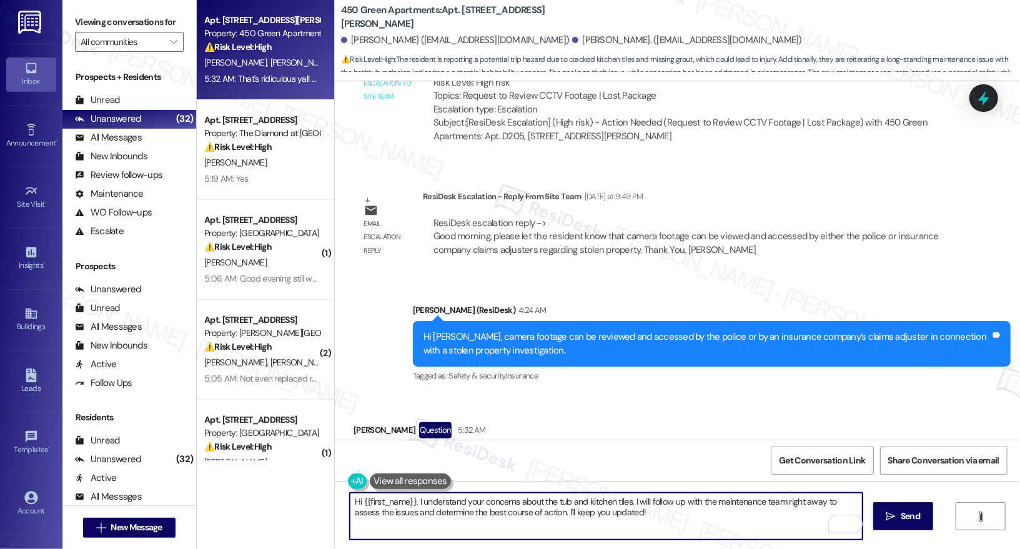
drag, startPoint x: 633, startPoint y: 501, endPoint x: 640, endPoint y: 533, distance: 32.6
click at [640, 533] on textarea "Hi {{first_name}}, I understand your concerns about the tub and kitchen tiles. …" at bounding box center [606, 516] width 513 height 47
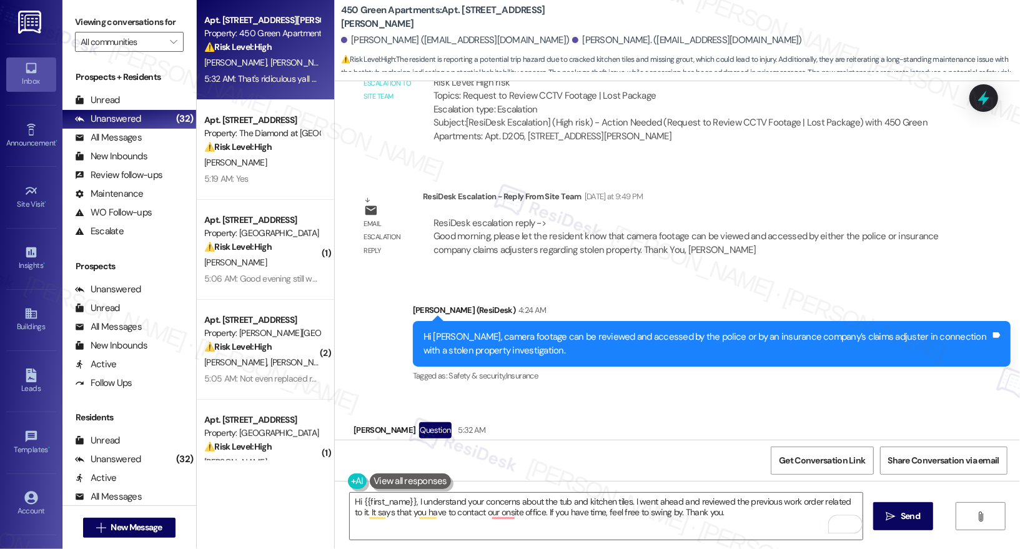
click at [355, 422] on div "Tony Christian Jr Question 5:32 AM" at bounding box center [652, 432] width 598 height 20
click at [354, 422] on div "Tony Christian Jr Question 5:32 AM" at bounding box center [652, 432] width 598 height 20
copy div "Tony"
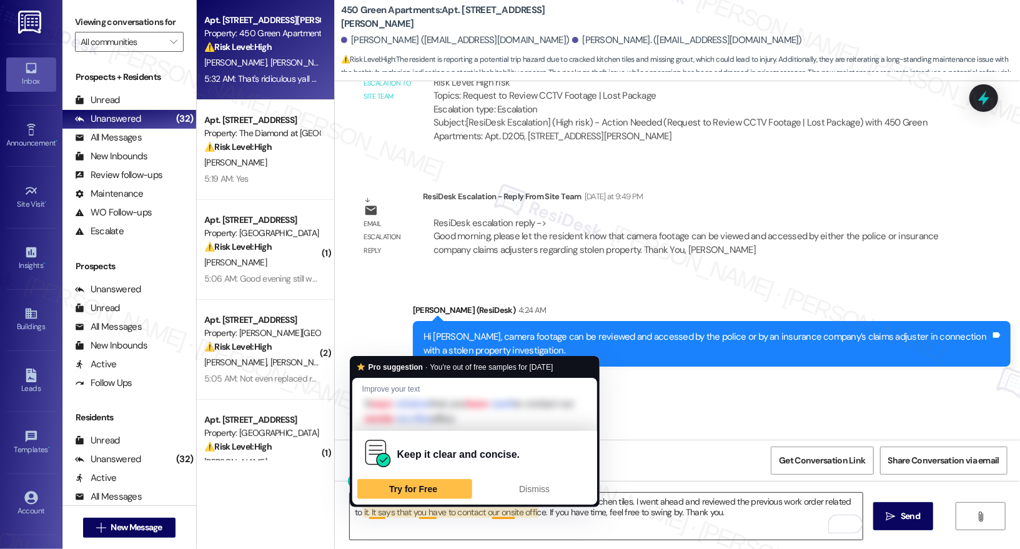
click at [354, 511] on textarea "Hi {{first_name}}, I understand your concerns about the tub and kitchen tiles. …" at bounding box center [606, 516] width 513 height 47
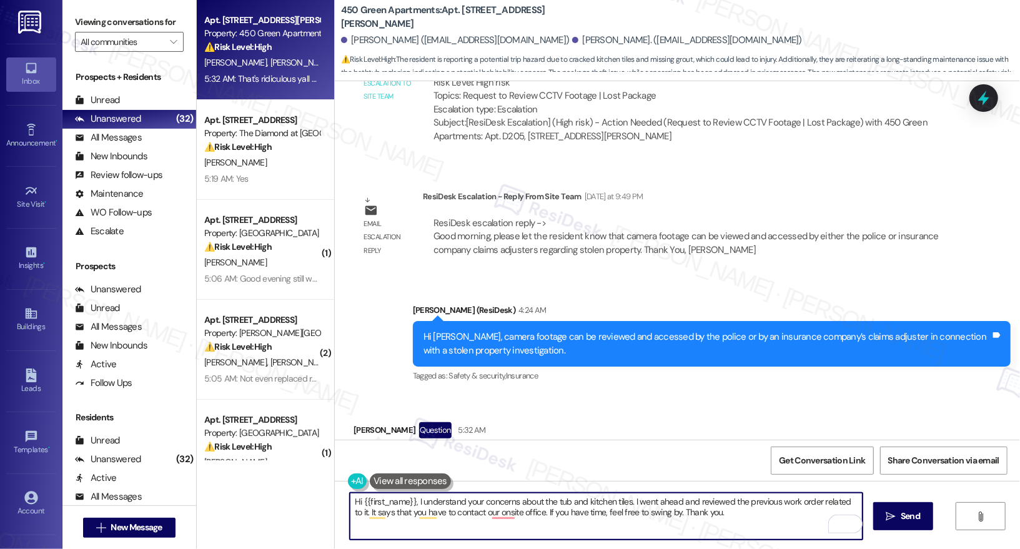
drag, startPoint x: 355, startPoint y: 500, endPoint x: 407, endPoint y: 500, distance: 51.8
click at [407, 500] on textarea "Hi {{first_name}}, I understand your concerns about the tub and kitchen tiles. …" at bounding box center [606, 516] width 513 height 47
paste textarea "Tony"
type textarea "Hi Tony, I understand your concerns about the tub and kitchen tiles. I went ahe…"
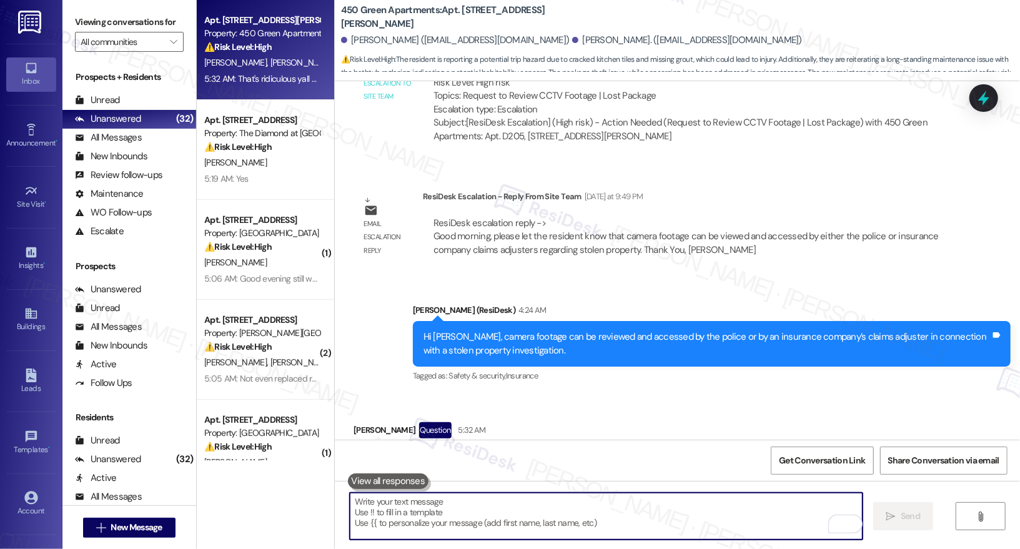
click at [457, 518] on textarea "To enrich screen reader interactions, please activate Accessibility in Grammarl…" at bounding box center [606, 516] width 513 height 47
paste textarea "Hi Tony, I understand your concerns about the tub and kitchen tiles. I reviewed…"
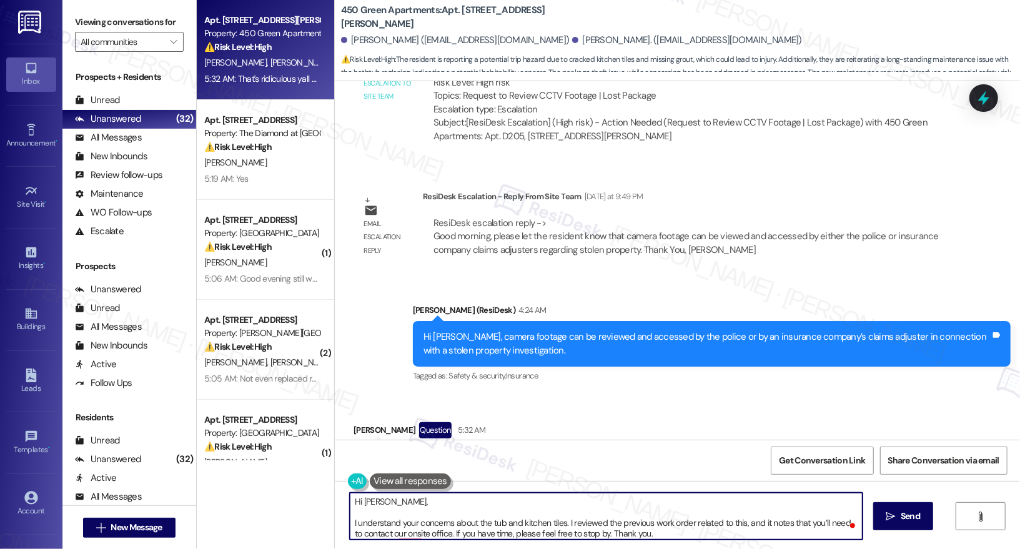
click at [350, 523] on textarea "Hi Tony, I understand your concerns about the tub and kitchen tiles. I reviewed…" at bounding box center [606, 516] width 513 height 47
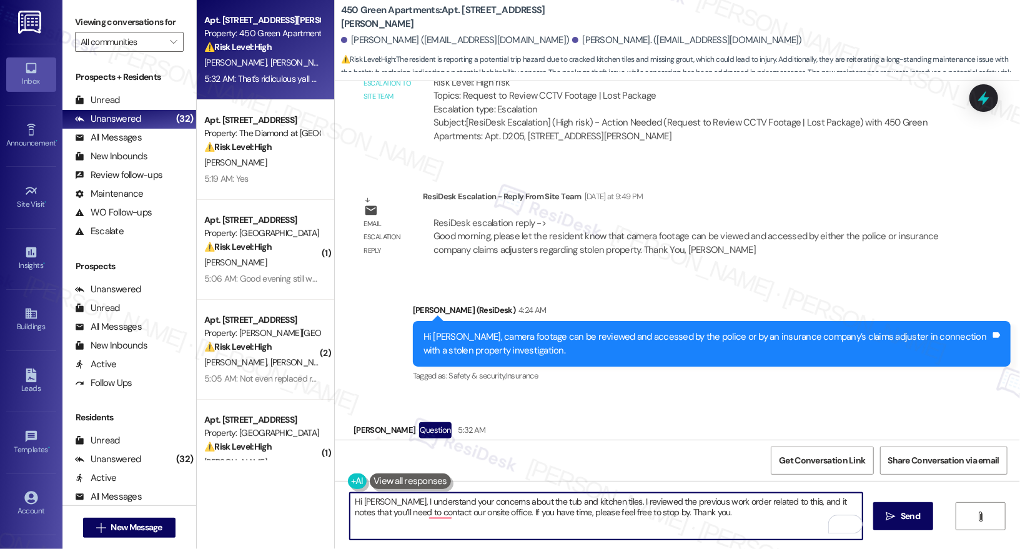
click at [540, 520] on textarea "Hi Tony, I understand your concerns about the tub and kitchen tiles. I reviewed…" at bounding box center [606, 516] width 513 height 47
click at [596, 511] on textarea "Hi Tony, I understand your concerns about the tub and kitchen tiles. I reviewed…" at bounding box center [606, 516] width 513 height 47
drag, startPoint x: 620, startPoint y: 512, endPoint x: 639, endPoint y: 515, distance: 19.6
click at [620, 511] on textarea "Hi Tony, I understand your concerns about the tub and kitchen tiles. I reviewed…" at bounding box center [606, 516] width 513 height 47
click at [654, 507] on textarea "Hi Tony, I understand your concerns about the tub and kitchen tiles. I reviewed…" at bounding box center [606, 516] width 513 height 47
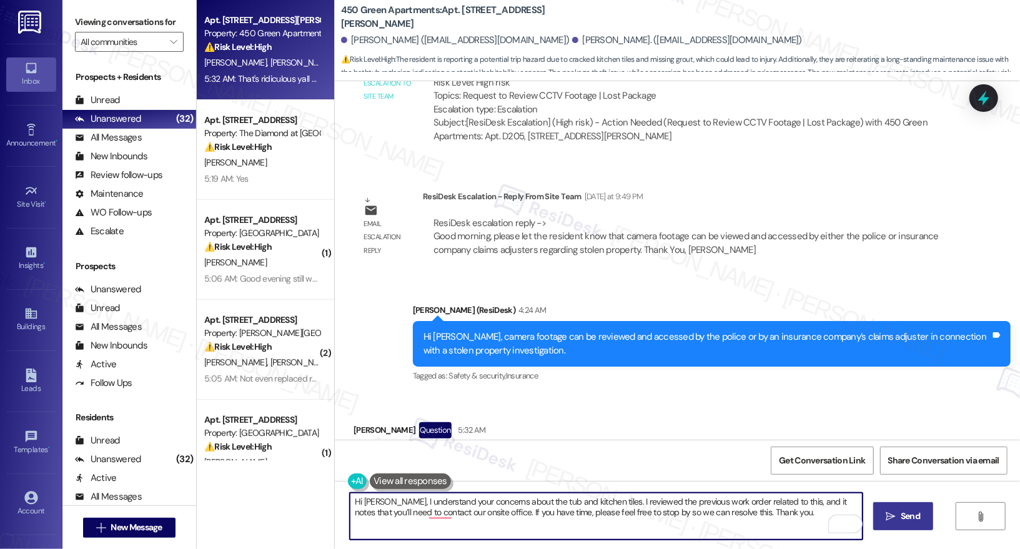
type textarea "Hi Tony, I understand your concerns about the tub and kitchen tiles. I reviewed…"
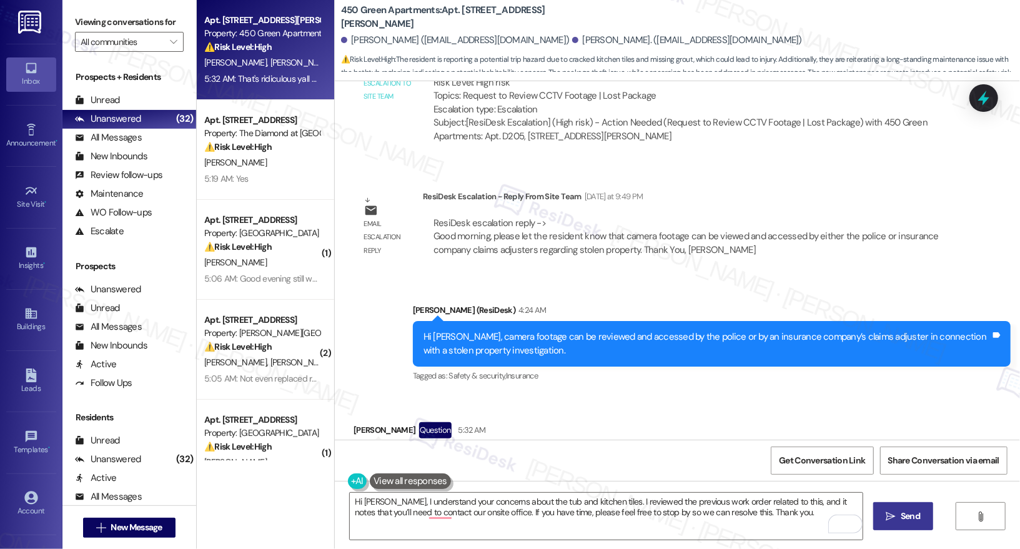
drag, startPoint x: 919, startPoint y: 520, endPoint x: 905, endPoint y: 510, distance: 17.1
click at [920, 519] on span "Send" at bounding box center [910, 516] width 24 height 13
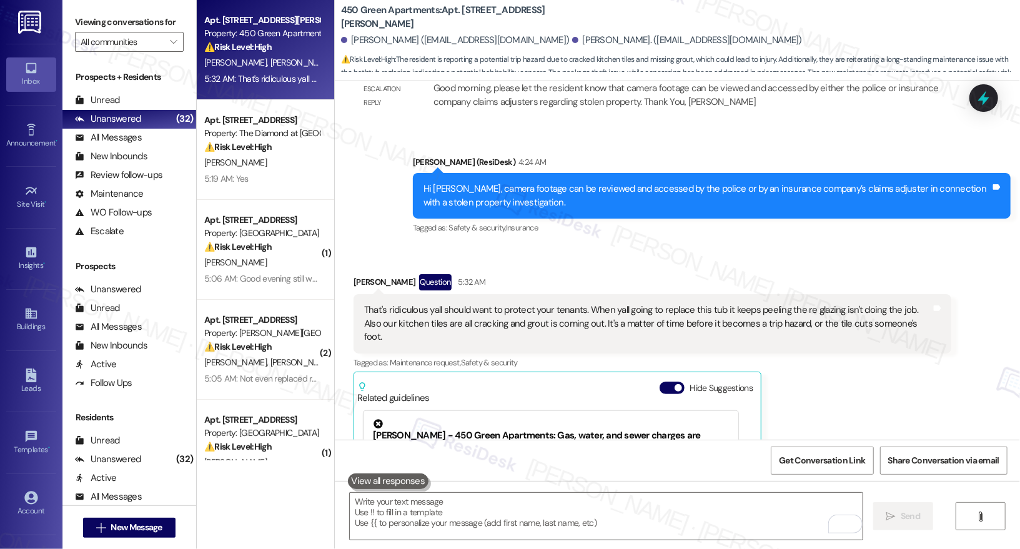
scroll to position [14844, 0]
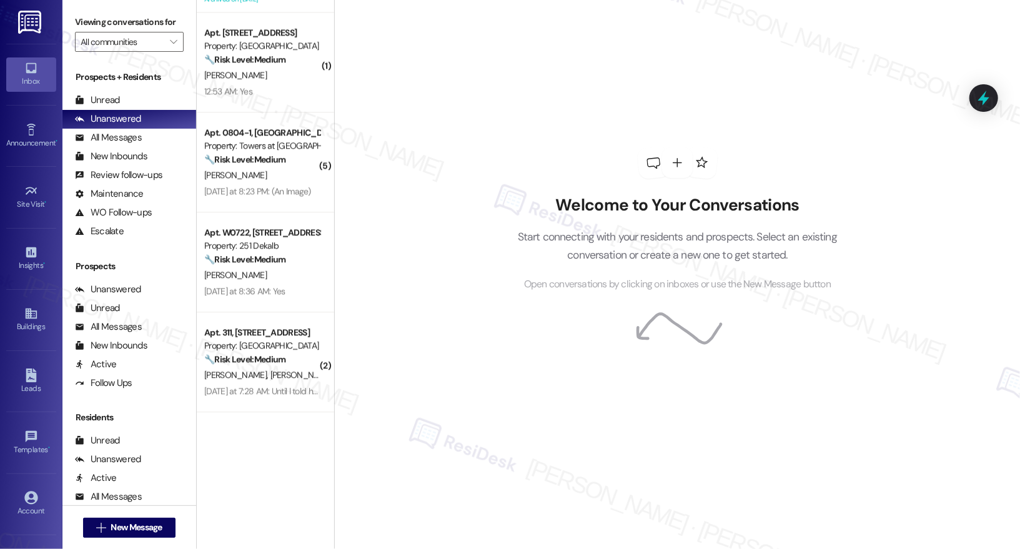
scroll to position [1847, 0]
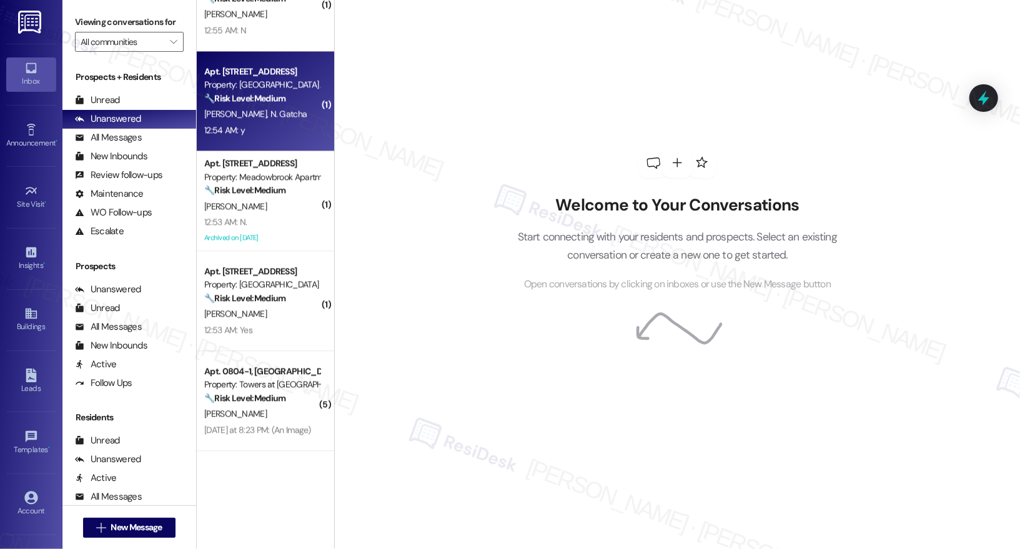
click at [277, 136] on div "12:54 AM: y 12:54 AM: y" at bounding box center [262, 130] width 118 height 16
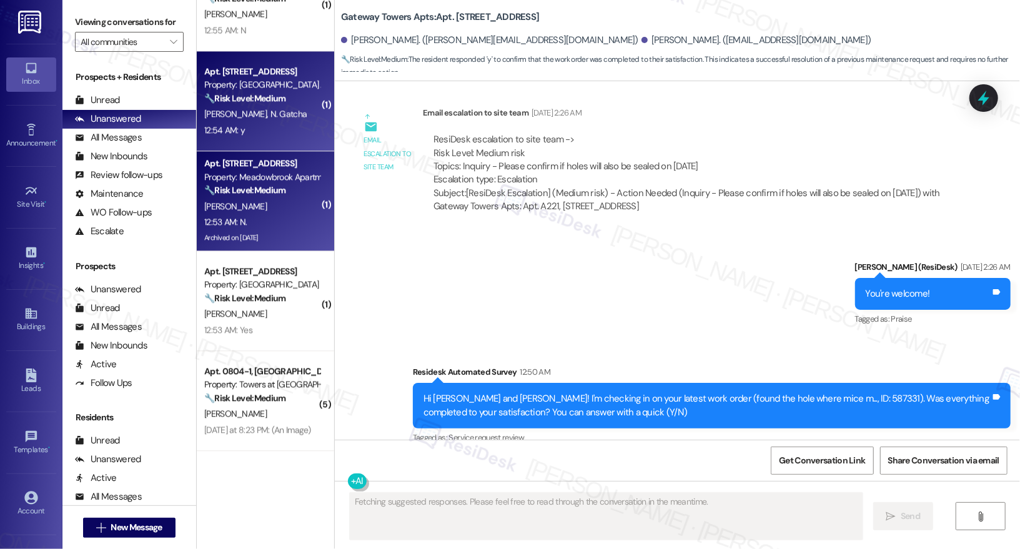
scroll to position [3342, 0]
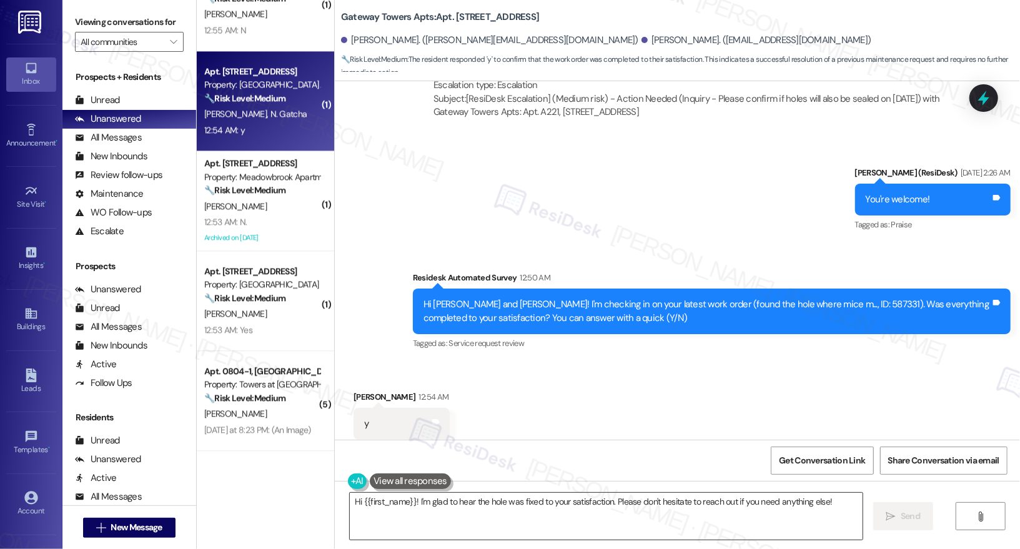
click at [446, 520] on textarea "Hi {{first_name}}! I'm glad to hear the hole was fixed to your satisfaction. Pl…" at bounding box center [606, 516] width 513 height 47
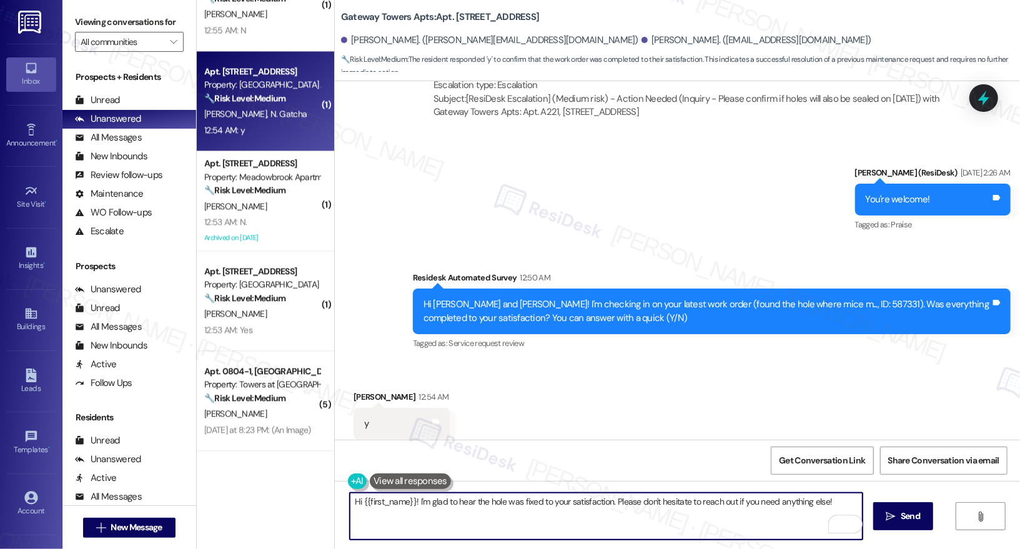
click at [357, 390] on div "[PERSON_NAME] 12:54 AM" at bounding box center [401, 398] width 96 height 17
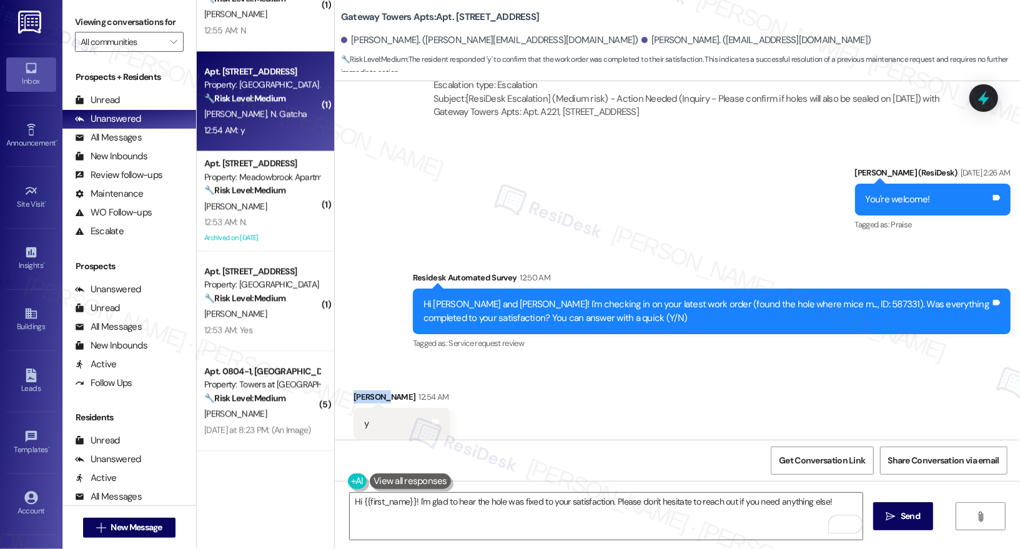
click at [357, 390] on div "[PERSON_NAME] 12:54 AM" at bounding box center [401, 398] width 96 height 17
copy div "[PERSON_NAME]"
click at [377, 539] on div "Hi {{first_name}}! I'm glad to hear the hole was fixed to your satisfaction. Pl…" at bounding box center [606, 516] width 514 height 48
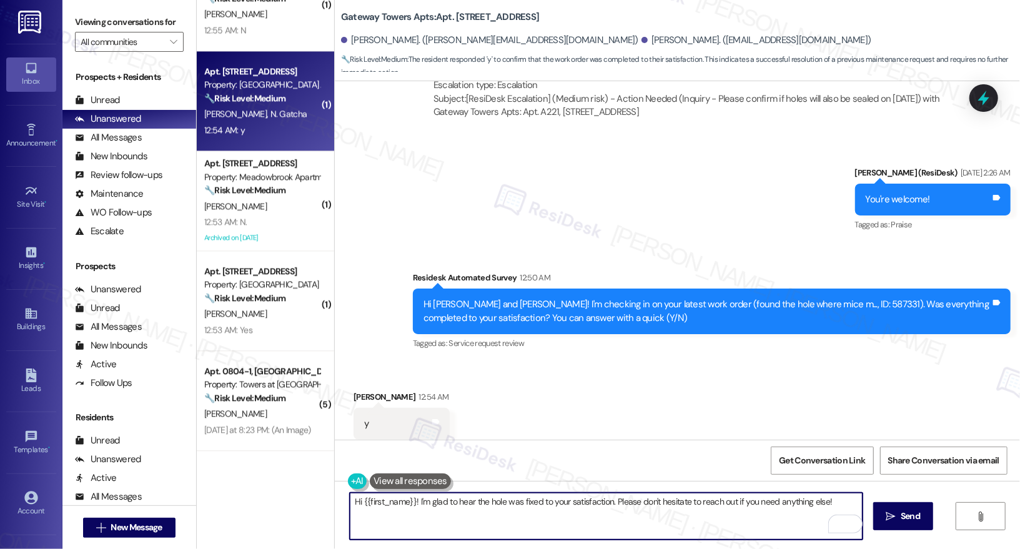
drag, startPoint x: 353, startPoint y: 501, endPoint x: 405, endPoint y: 498, distance: 51.9
click at [405, 498] on textarea "Hi {{first_name}}! I'm glad to hear the hole was fixed to your satisfaction. Pl…" at bounding box center [606, 516] width 513 height 47
click at [395, 508] on textarea "Hi {{first_name}}! I'm glad to hear the hole was fixed to your satisfaction. Pl…" at bounding box center [606, 516] width 513 height 47
drag, startPoint x: 354, startPoint y: 504, endPoint x: 408, endPoint y: 500, distance: 53.9
click at [408, 500] on textarea "Hi {{first_name}}! I'm glad to hear the hole was fixed to your satisfaction. Pl…" at bounding box center [606, 516] width 513 height 47
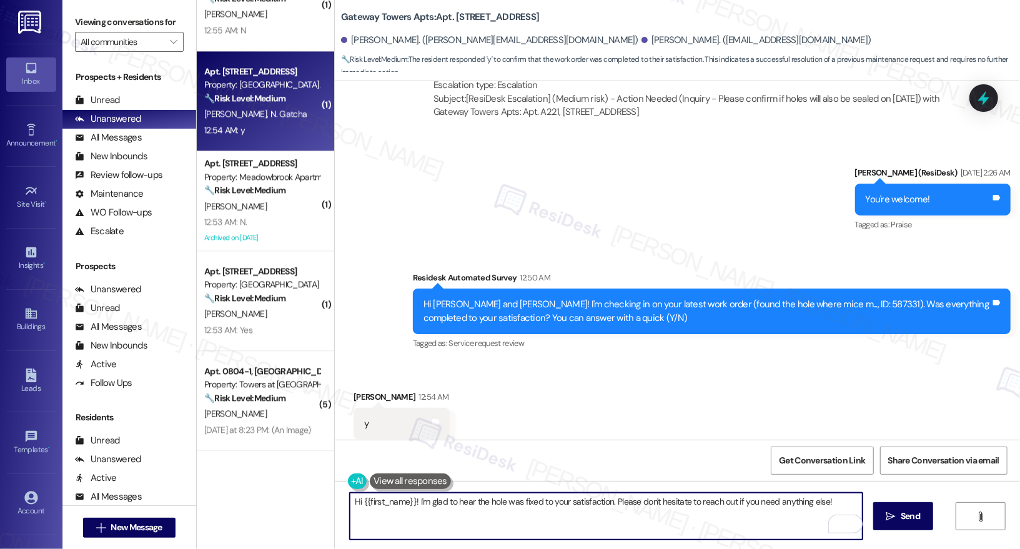
paste textarea "[PERSON_NAME]"
type textarea "Hi [PERSON_NAME]! I'm glad to hear the hole was fixed to your satisfaction. Ple…"
click at [896, 518] on span " Send" at bounding box center [903, 516] width 39 height 13
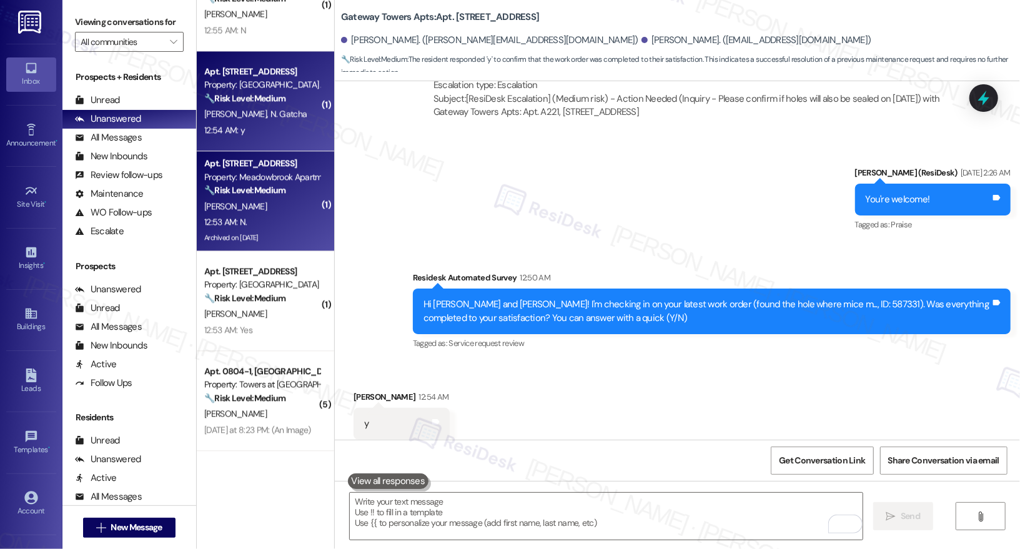
click at [250, 206] on div "[PERSON_NAME]" at bounding box center [262, 207] width 118 height 16
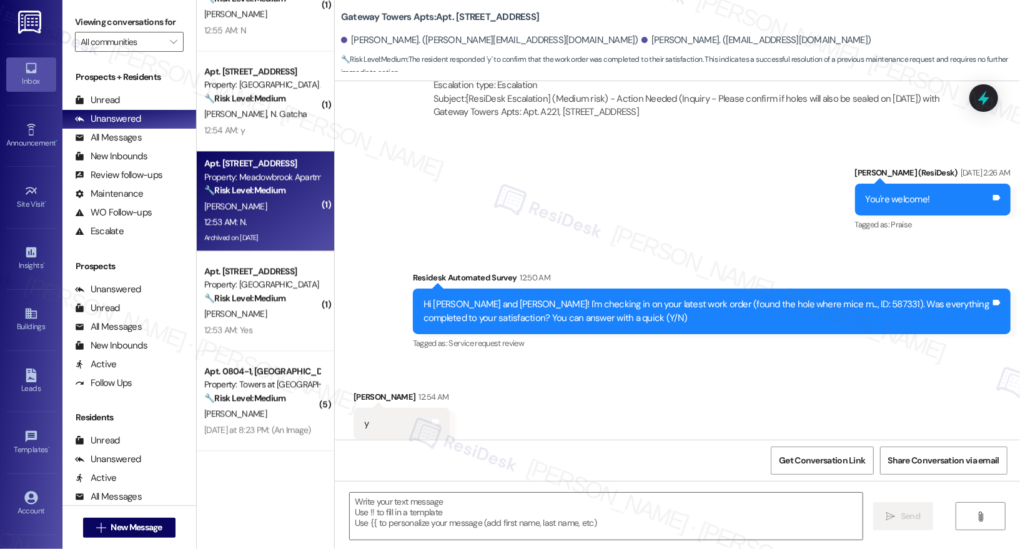
type textarea "Fetching suggested responses. Please feel free to read through the conversation…"
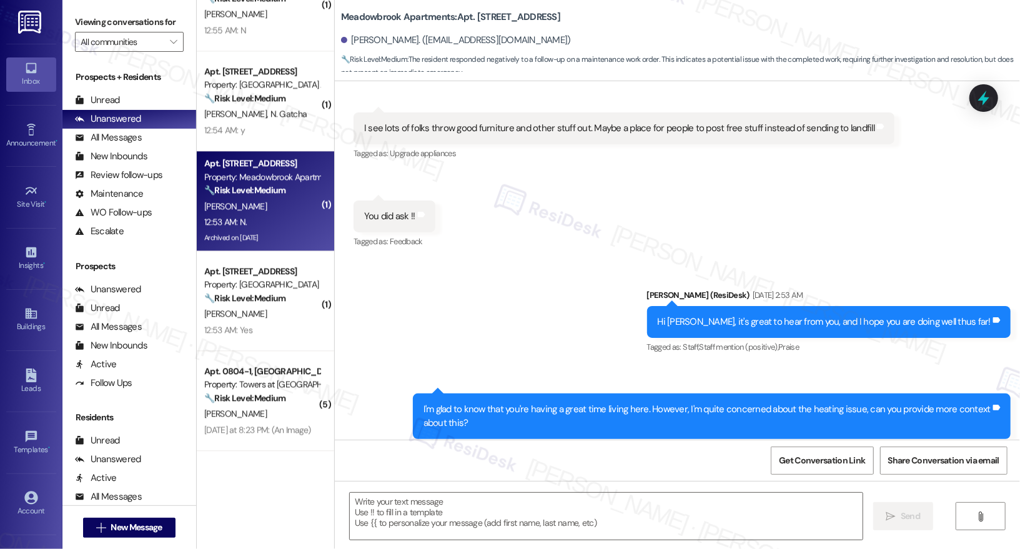
scroll to position [14126, 0]
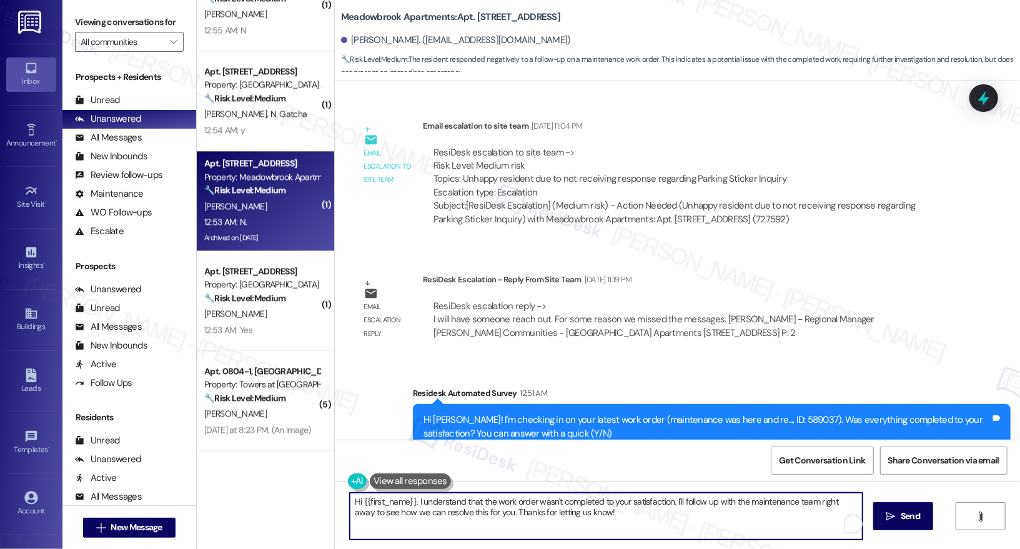
click at [427, 516] on textarea "Hi {{first_name}}, I understand that the work order wasn't completed to your sa…" at bounding box center [606, 516] width 513 height 47
click at [427, 517] on textarea "Hi {{first_name}}, I understand that the work order wasn't completed to your sa…" at bounding box center [606, 516] width 513 height 47
click at [427, 518] on textarea "Hi {{first_name}}, I understand that the work order wasn't completed to your sa…" at bounding box center [606, 516] width 513 height 47
paste textarea "! I'm sorry to hear that the request hasn't been resolved yet. Has the maintena…"
type textarea "Hi {{first_name}}! I'm sorry to hear that the request hasn't been resolved yet.…"
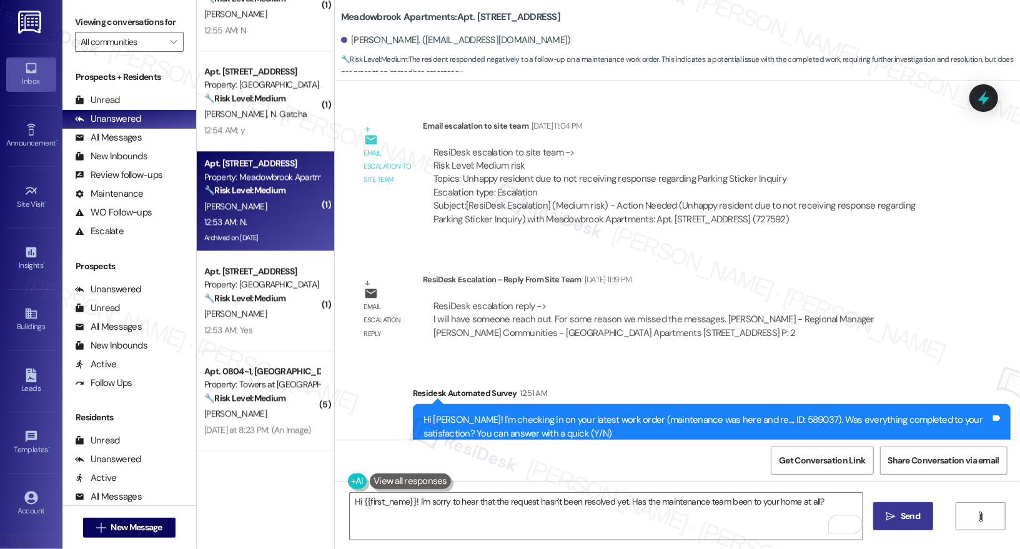
click at [892, 519] on icon "" at bounding box center [890, 516] width 9 height 10
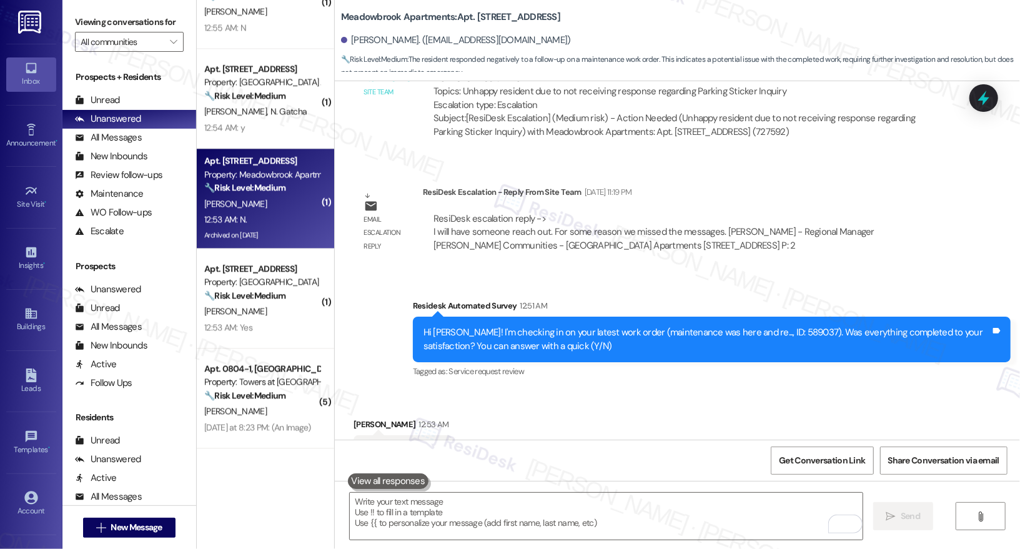
scroll to position [1850, 0]
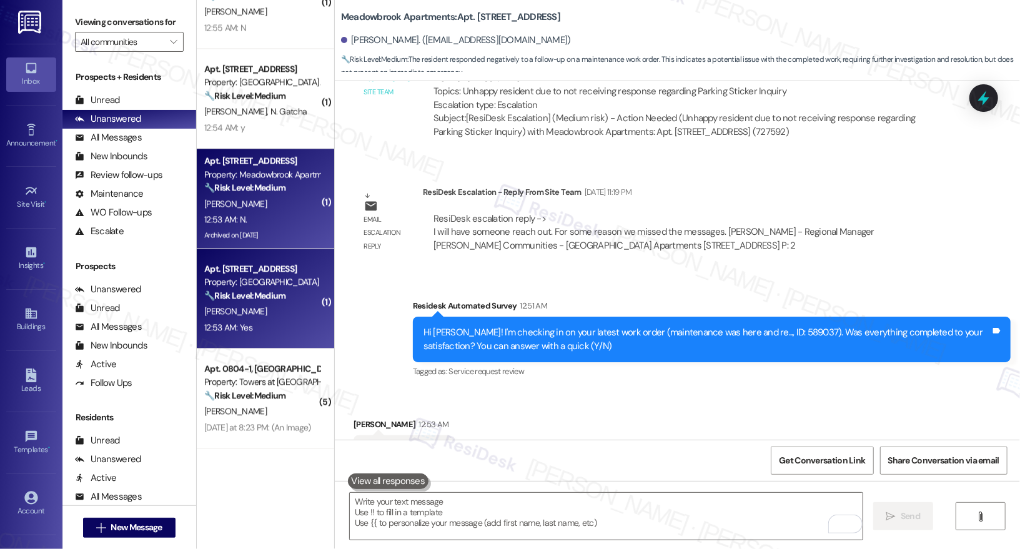
click at [279, 326] on div "12:53 AM: Yes 12:53 AM: Yes" at bounding box center [262, 328] width 118 height 16
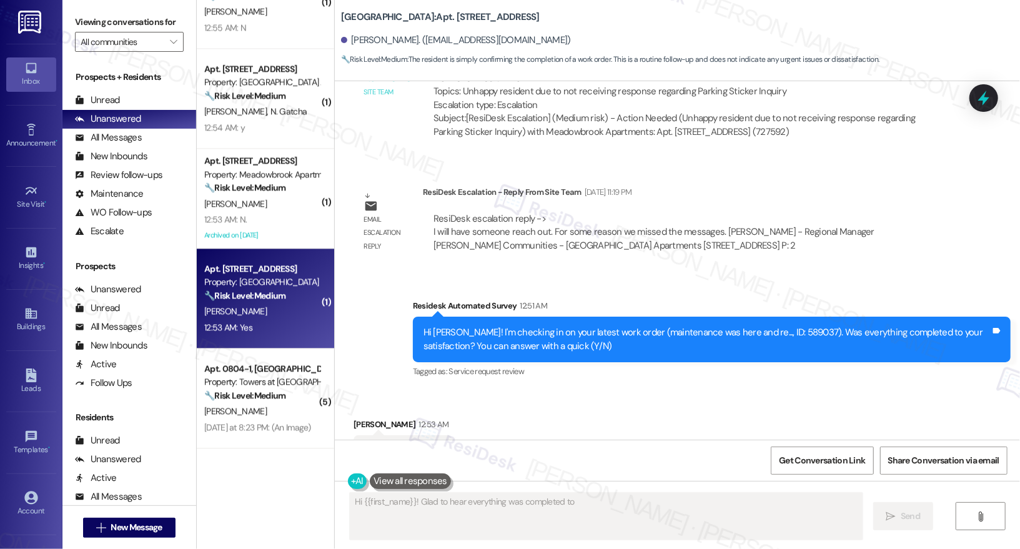
scroll to position [0, 0]
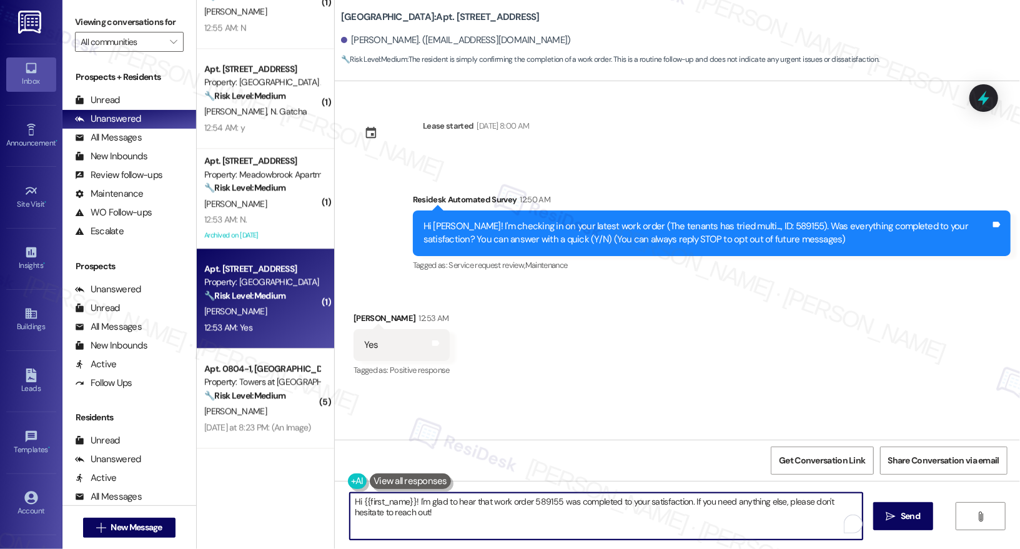
click at [521, 529] on textarea "Hi {{first_name}}! I'm glad to hear that work order 589155 was completed to you…" at bounding box center [606, 516] width 513 height 47
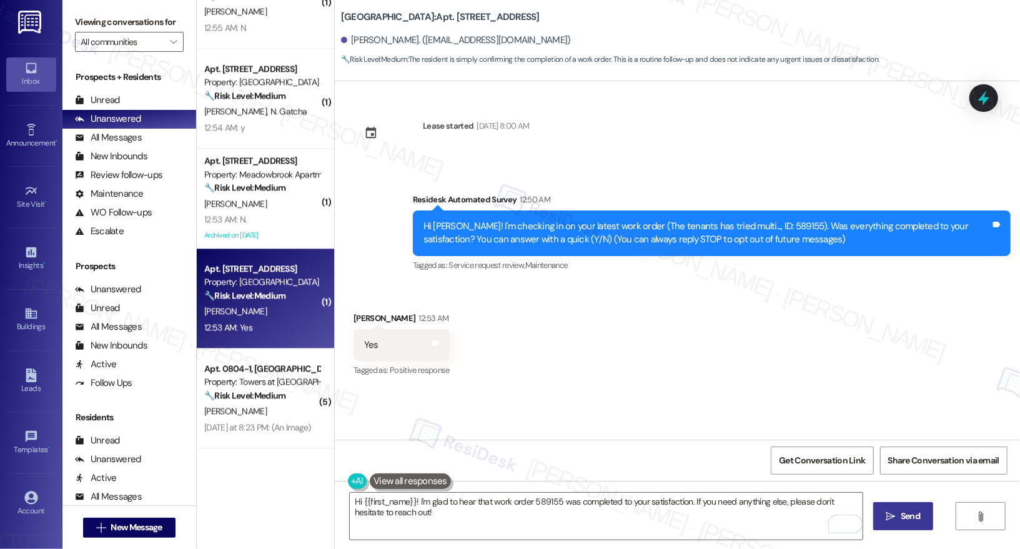
click at [889, 520] on icon "" at bounding box center [890, 516] width 9 height 10
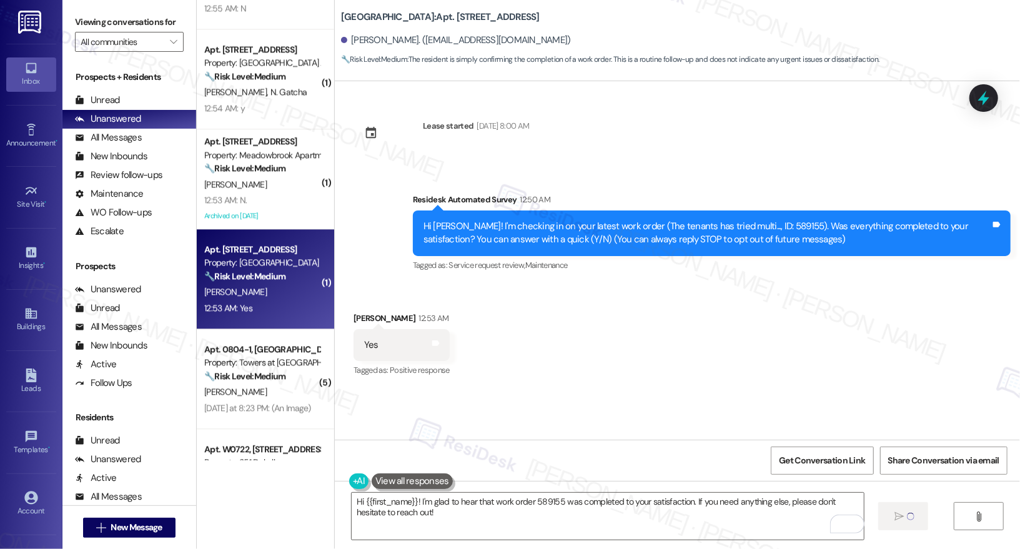
scroll to position [2022, 0]
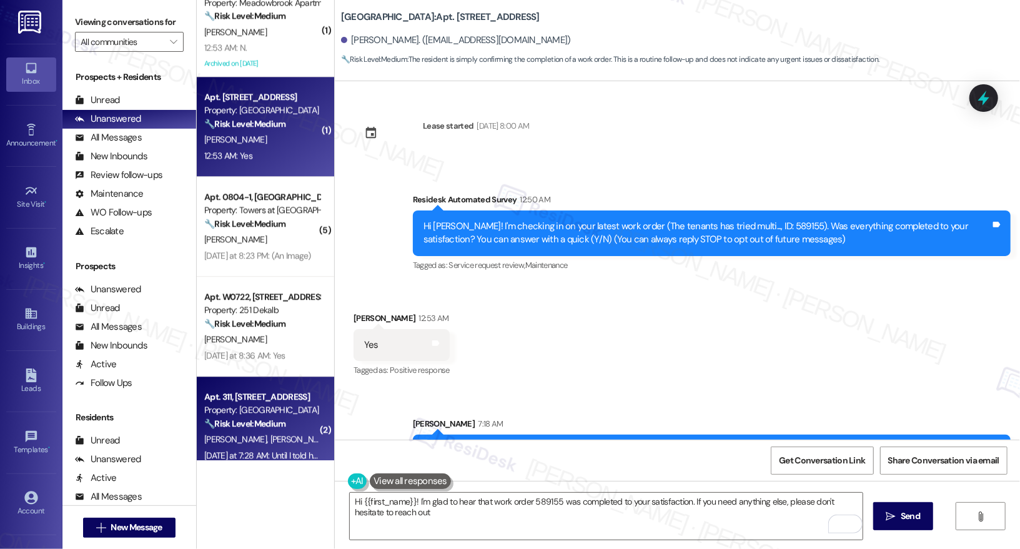
type textarea "Hi {{first_name}}! I'm glad to hear that work order 589155 was completed to you…"
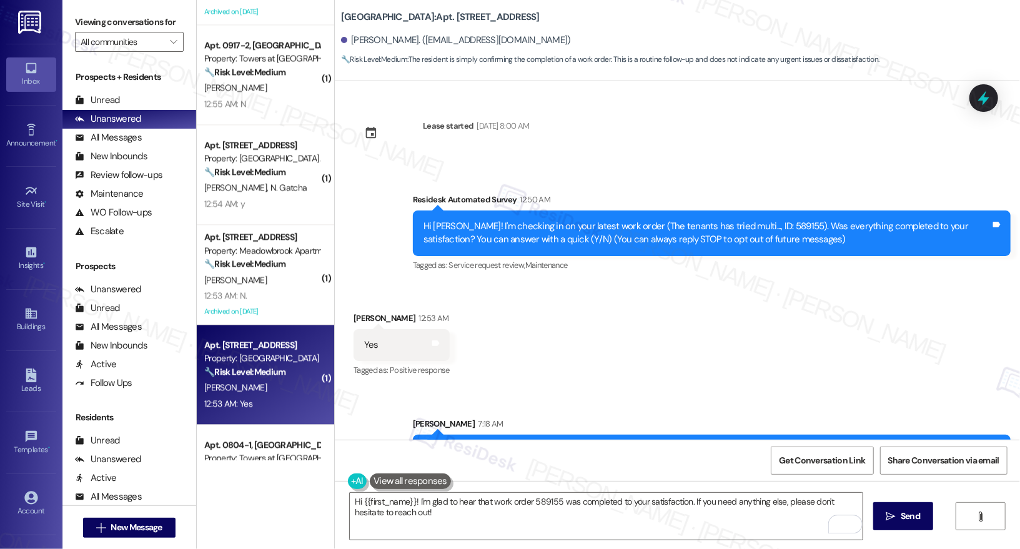
scroll to position [1692, 0]
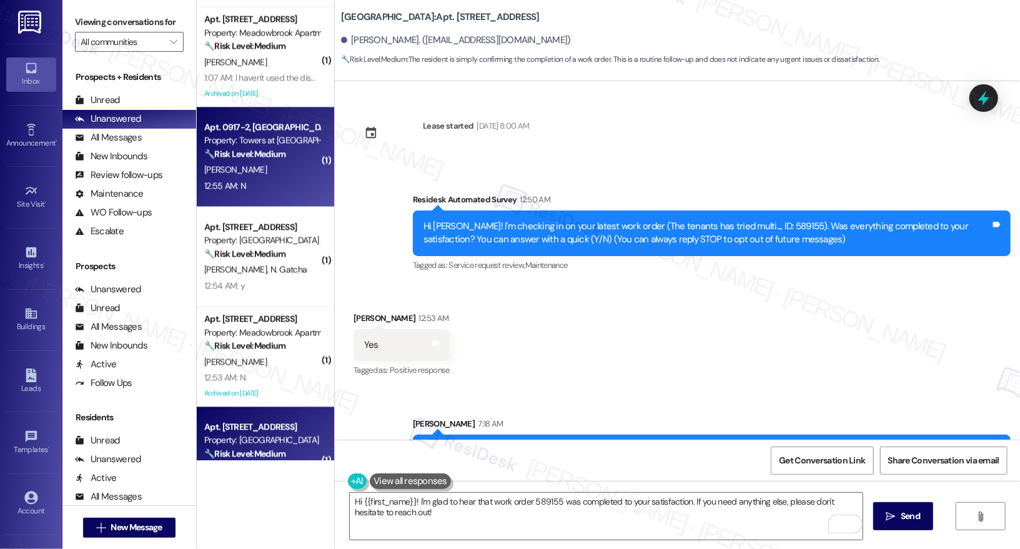
click at [277, 173] on div "[PERSON_NAME]" at bounding box center [262, 170] width 118 height 16
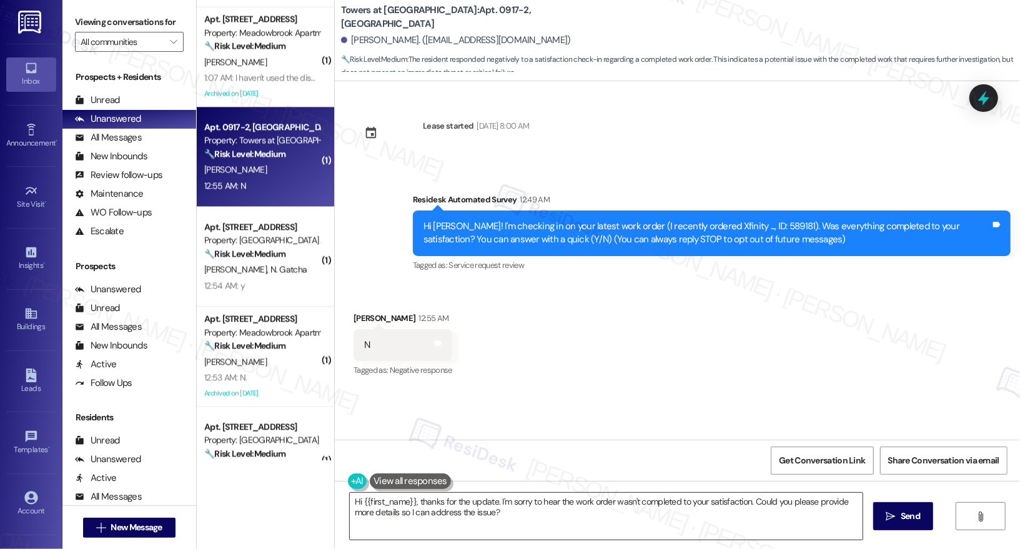
click at [426, 507] on textarea "Hi {{first_name}}, thanks for the update. I'm sorry to hear the work order wasn…" at bounding box center [606, 516] width 513 height 47
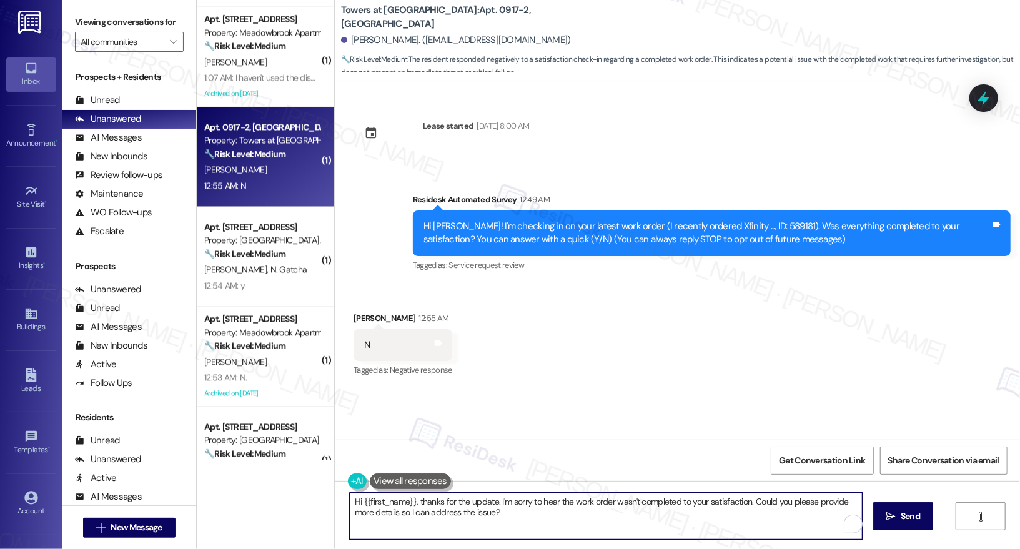
click at [426, 507] on textarea "Hi {{first_name}}, thanks for the update. I'm sorry to hear the work order wasn…" at bounding box center [606, 516] width 513 height 47
paste textarea "! I'm sorry to hear that the request hasn't been resolved yet. Has the maintena…"
type textarea "Hi {{first_name}}! I'm sorry to hear that the request hasn't been resolved yet.…"
click at [886, 516] on icon "" at bounding box center [890, 516] width 9 height 10
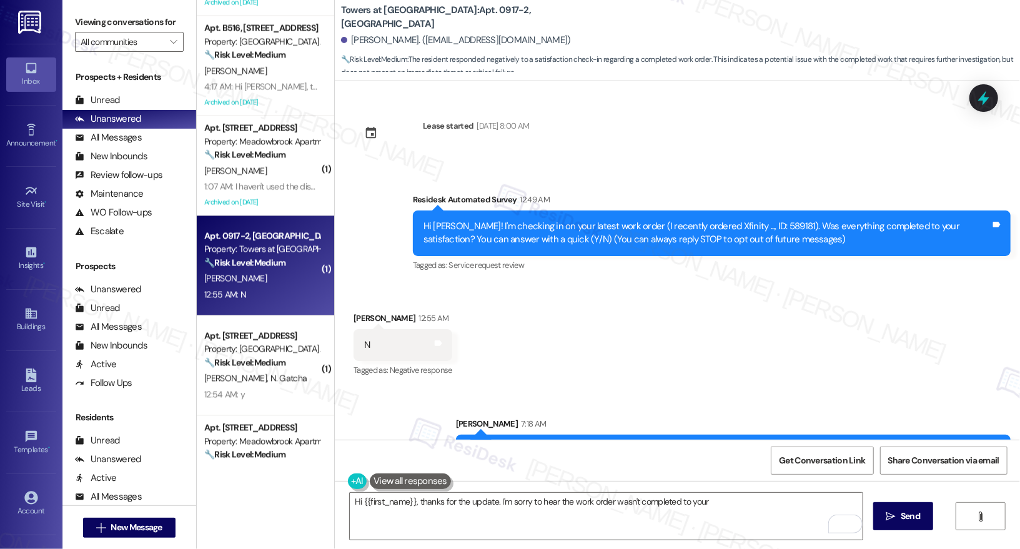
scroll to position [1493, 0]
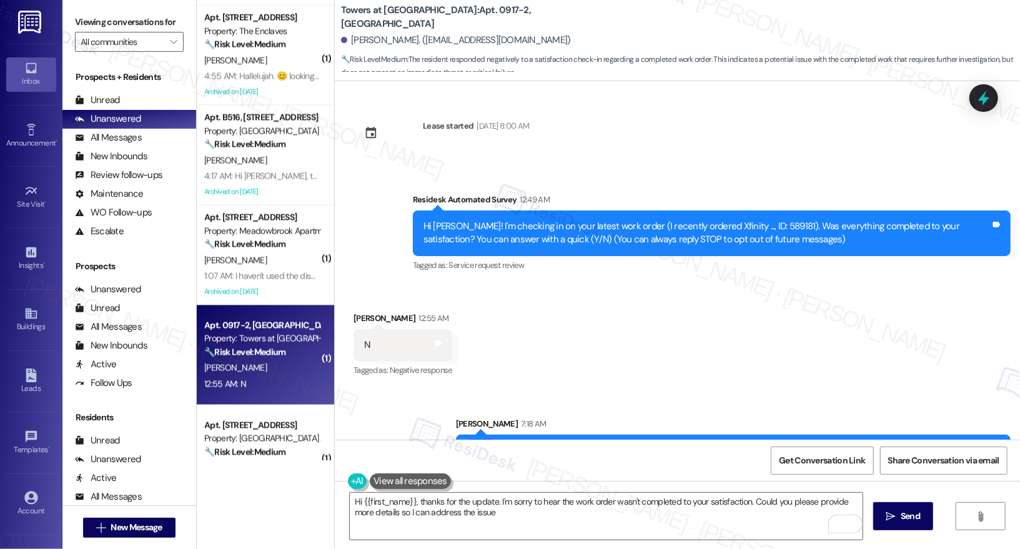
type textarea "Hi {{first_name}}, thanks for the update. I'm sorry to hear the work order wasn…"
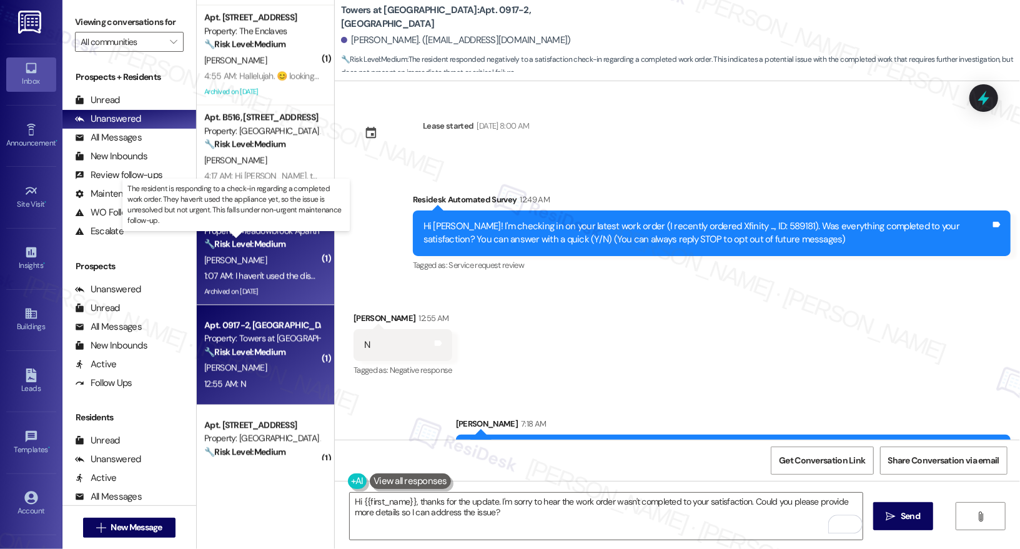
click at [271, 249] on strong "🔧 Risk Level: Medium" at bounding box center [244, 244] width 81 height 11
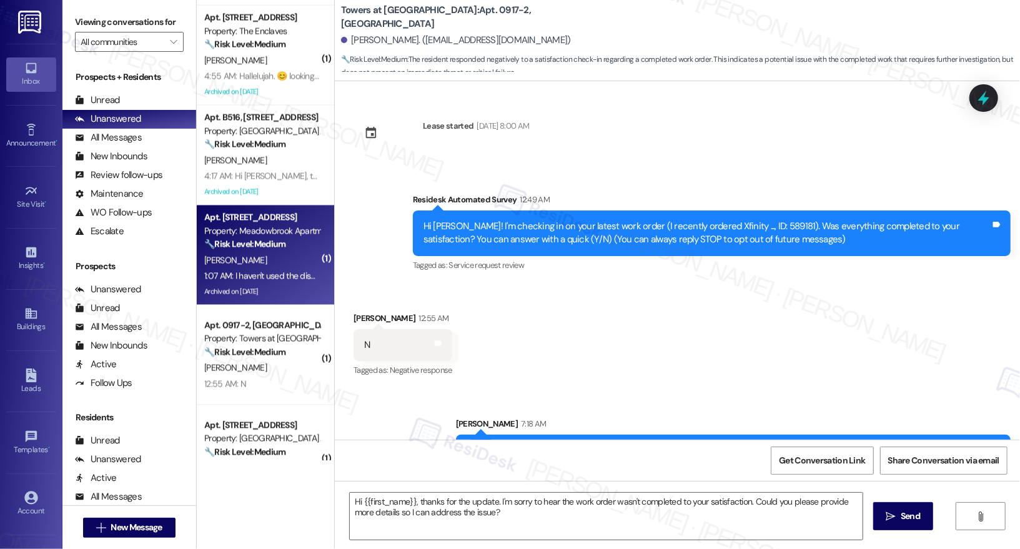
type textarea "Fetching suggested responses. Please feel free to read through the conversation…"
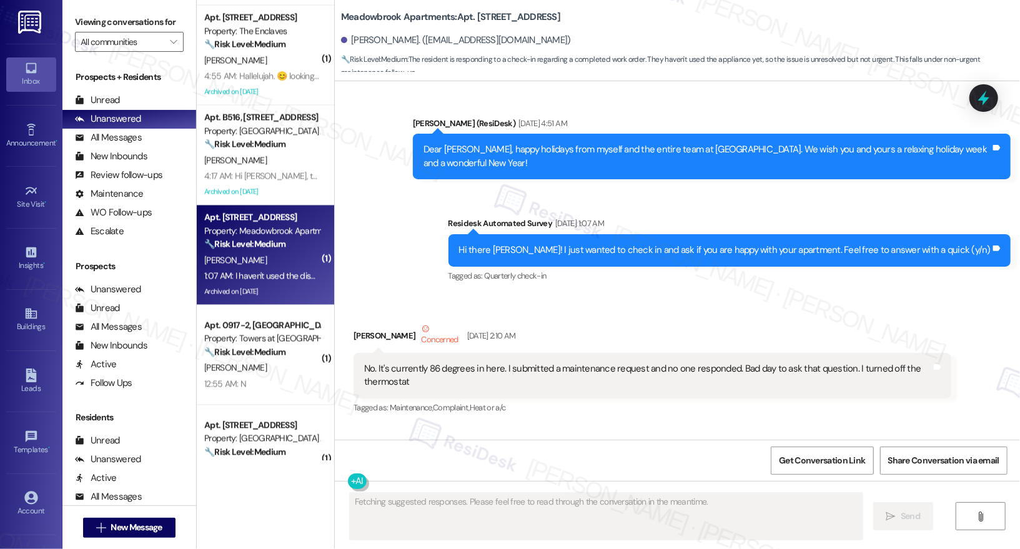
scroll to position [14035, 0]
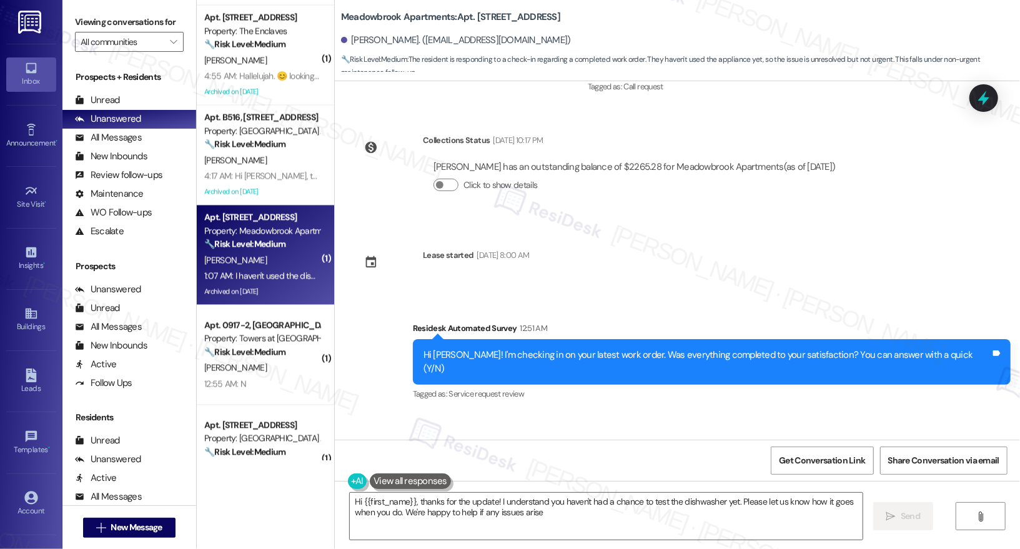
type textarea "Hi {{first_name}}, thanks for the update! I understand you haven't had a chance…"
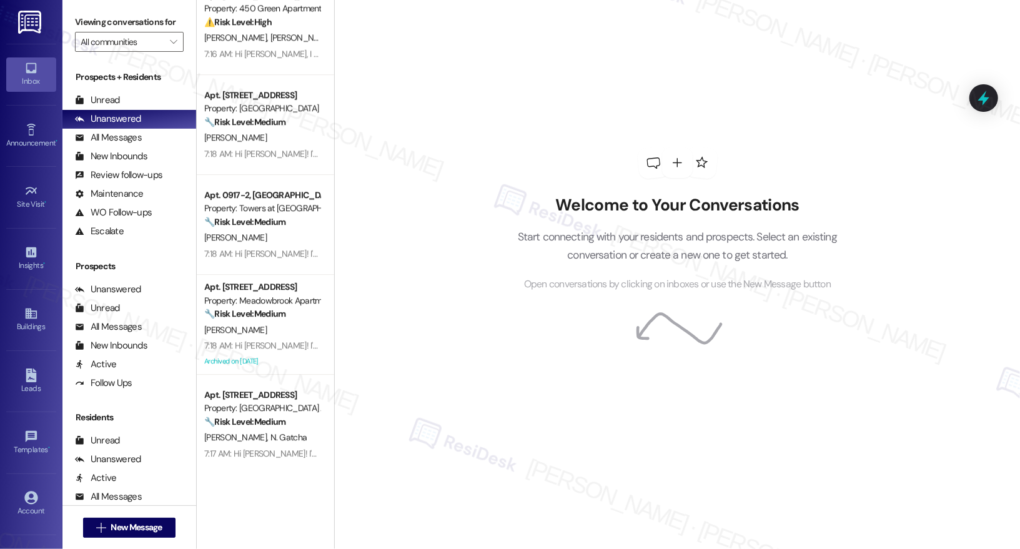
scroll to position [2537, 0]
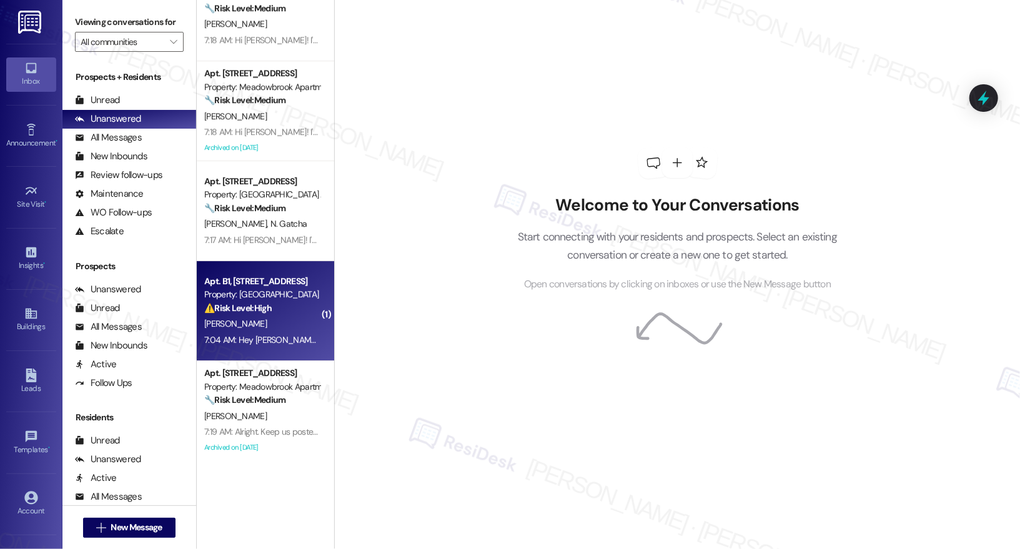
click at [274, 324] on div "E. Austin" at bounding box center [262, 324] width 118 height 16
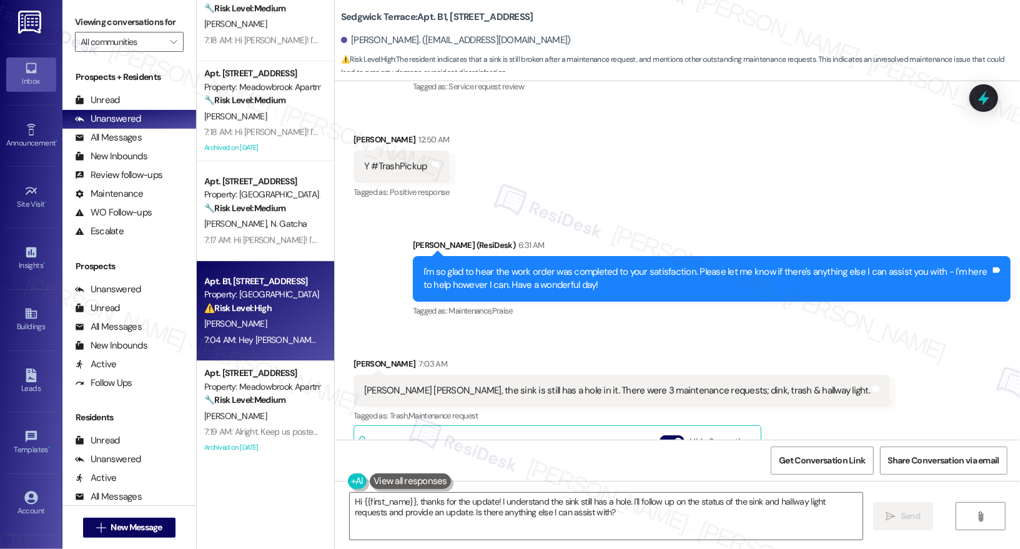
scroll to position [6054, 0]
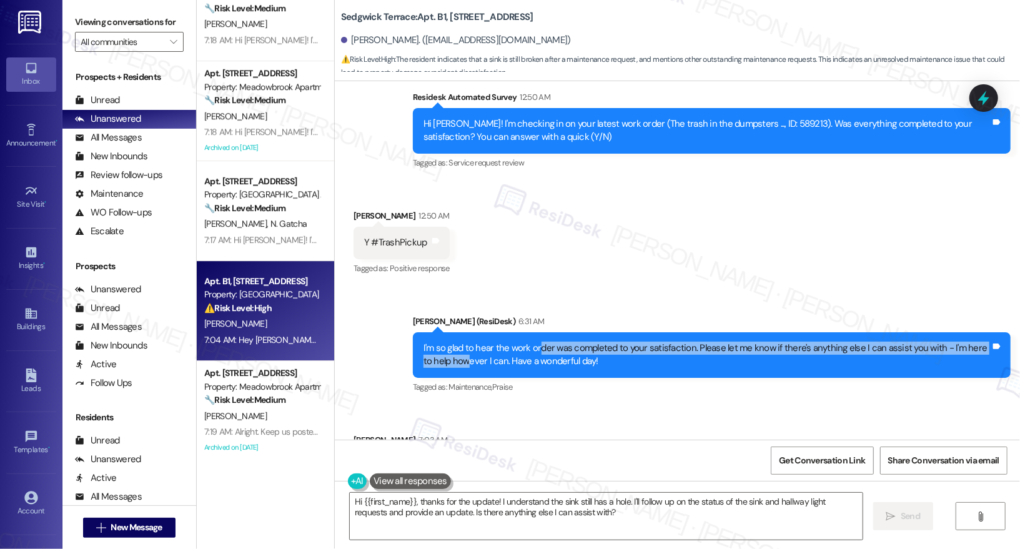
drag, startPoint x: 447, startPoint y: 327, endPoint x: 532, endPoint y: 323, distance: 85.0
click at [532, 342] on div "I'm so glad to hear the work order was completed to your satisfaction. Please l…" at bounding box center [706, 355] width 567 height 27
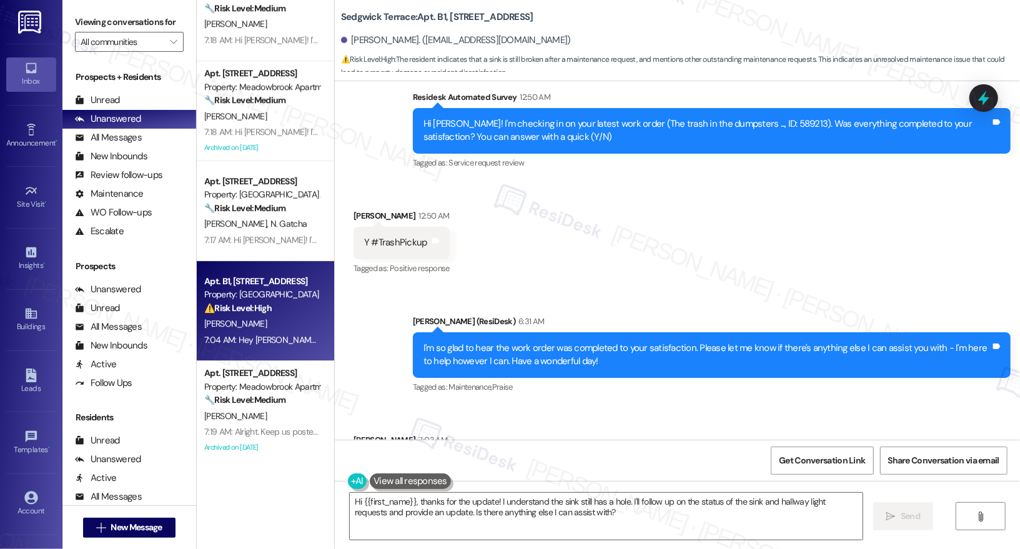
click at [533, 342] on div "I'm so glad to hear the work order was completed to your satisfaction. Please l…" at bounding box center [706, 355] width 567 height 27
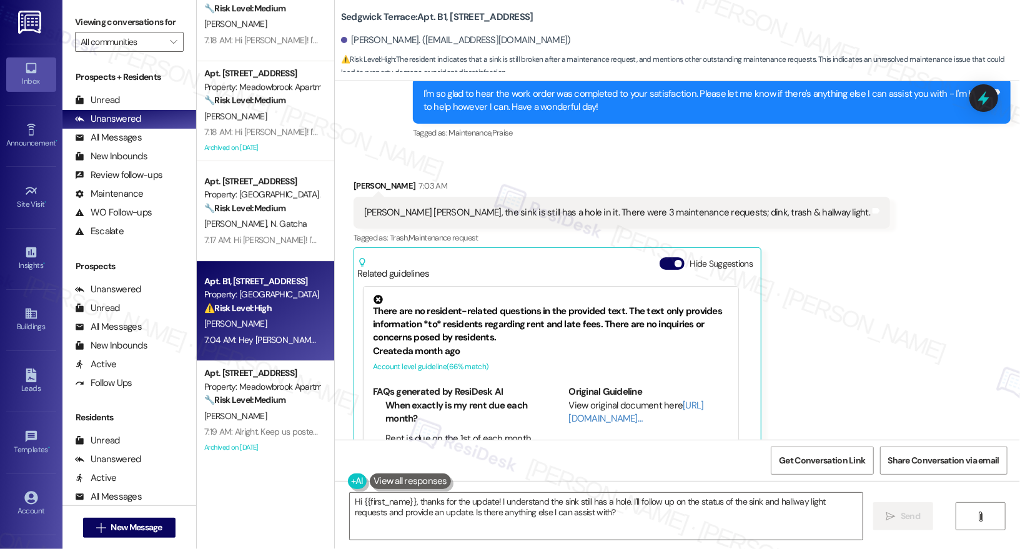
scroll to position [6307, 0]
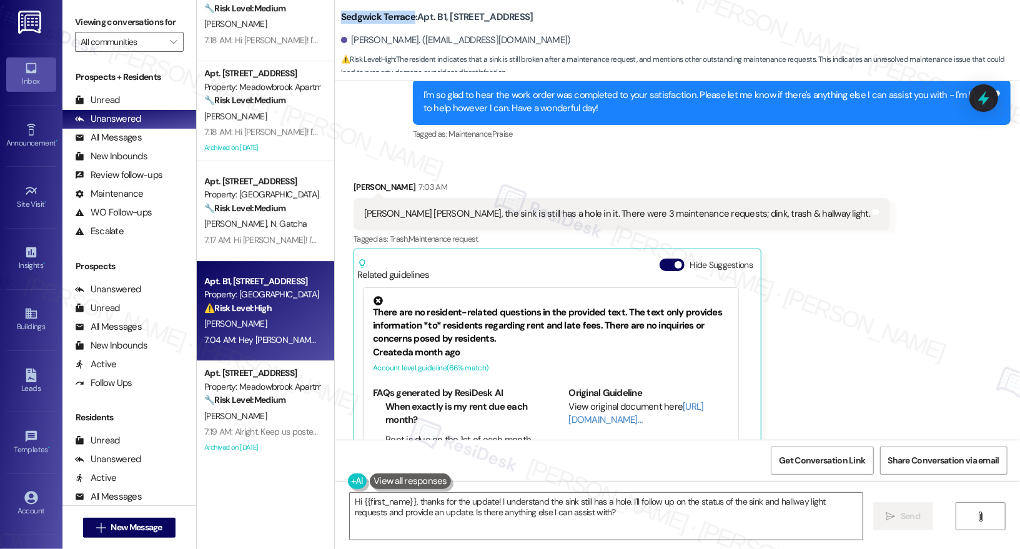
drag, startPoint x: 338, startPoint y: 14, endPoint x: 403, endPoint y: 22, distance: 66.0
click at [403, 22] on b "Sedgwick Terrace: Apt. B1, 540 W Sedgwick St" at bounding box center [437, 17] width 192 height 13
copy b "Sedgwick Terrace"
drag, startPoint x: 568, startPoint y: 184, endPoint x: 736, endPoint y: 194, distance: 168.9
click at [736, 198] on div "Ty Emily, the sink is still has a hole in it. There were 3 maintenance requests…" at bounding box center [621, 214] width 536 height 32
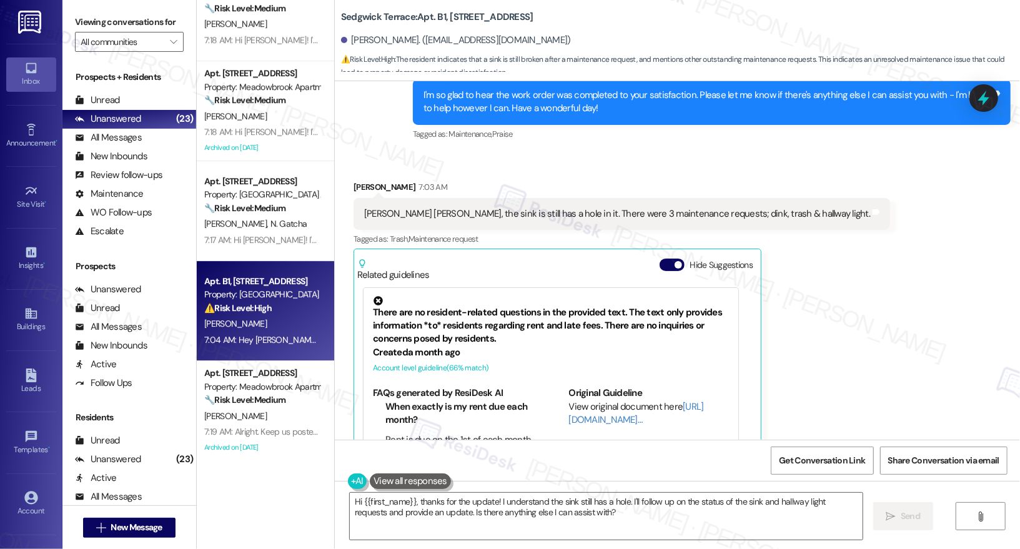
click at [361, 180] on div "Elizabeth Austin 7:03 AM" at bounding box center [621, 188] width 536 height 17
copy div "Elizabeth"
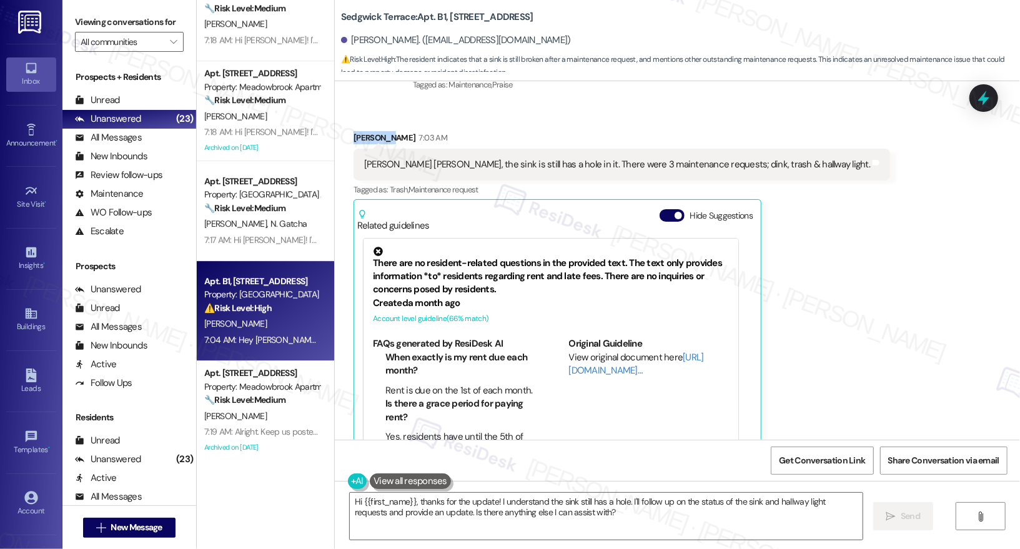
scroll to position [6459, 0]
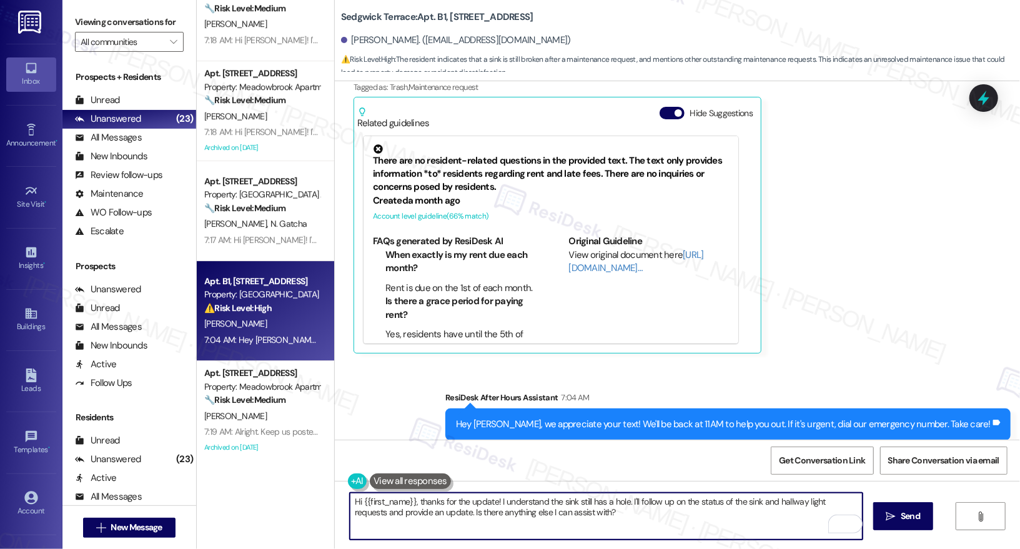
drag, startPoint x: 610, startPoint y: 513, endPoint x: 410, endPoint y: 502, distance: 200.8
click at [409, 502] on textarea "Hi {{first_name}}, thanks for the update! I understand the sink still has a hol…" at bounding box center [606, 516] width 513 height 47
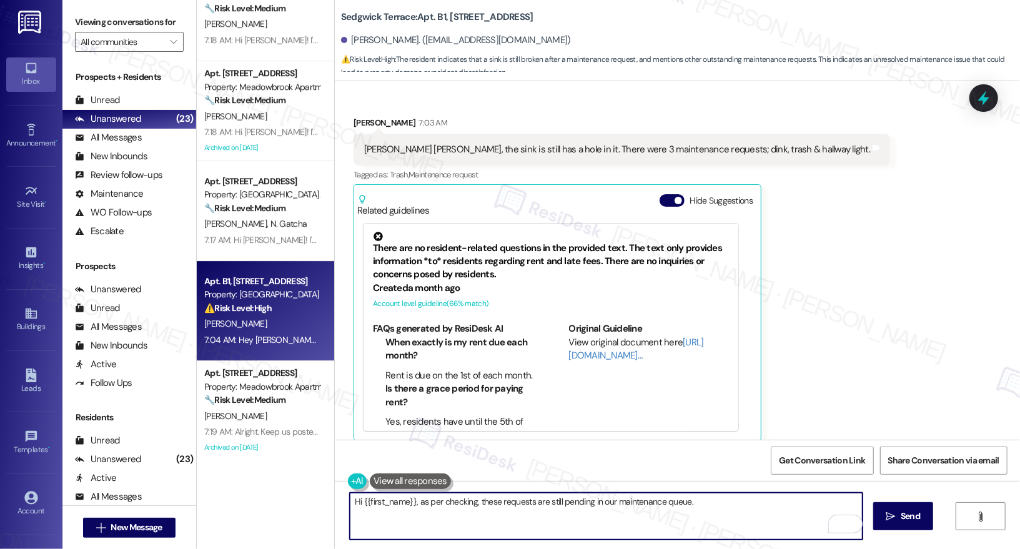
scroll to position [6225, 0]
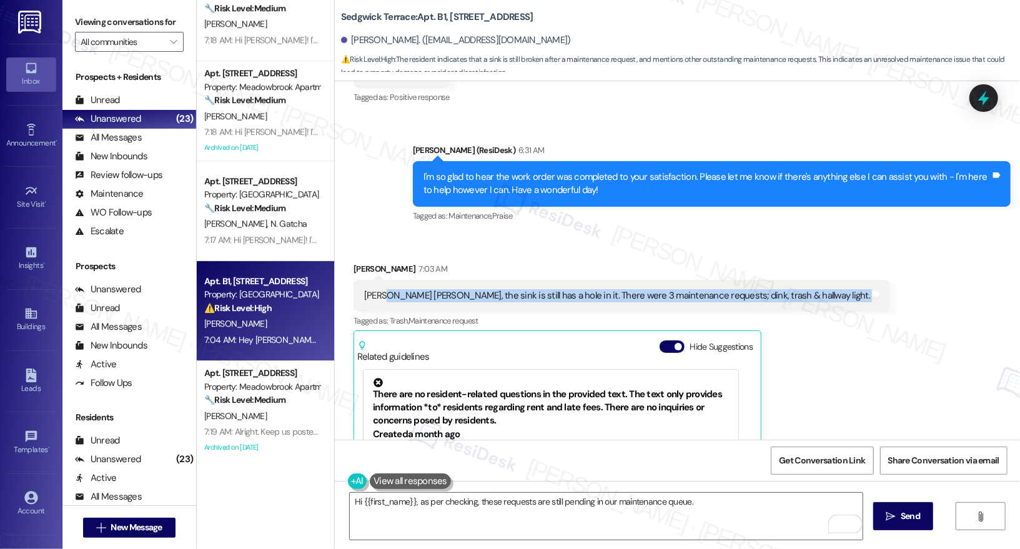
drag, startPoint x: 377, startPoint y: 263, endPoint x: 619, endPoint y: 285, distance: 242.7
click at [619, 284] on div "Elizabeth Austin 7:03 AM Ty Emily, the sink is still has a hole in it. There we…" at bounding box center [621, 424] width 536 height 325
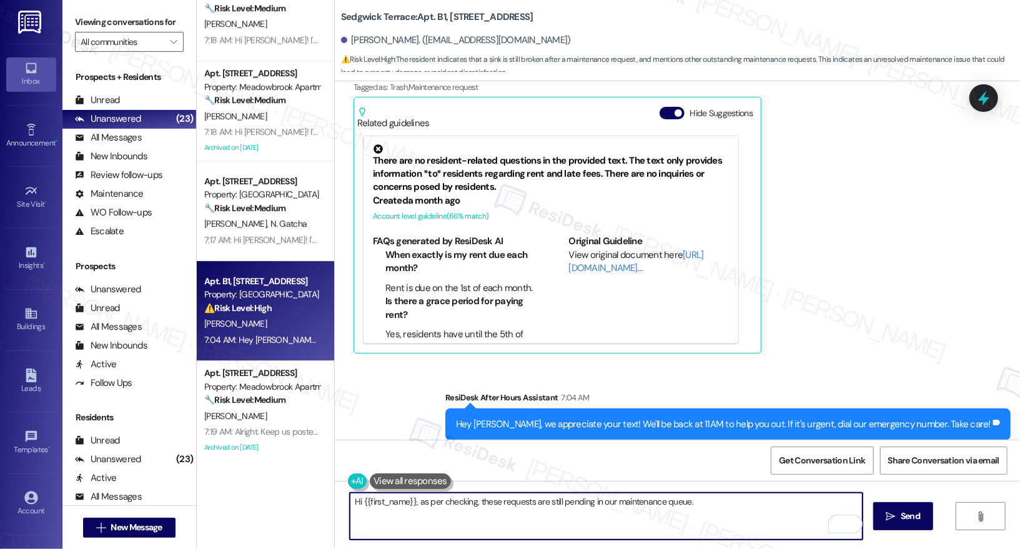
drag, startPoint x: 456, startPoint y: 504, endPoint x: 636, endPoint y: 510, distance: 180.6
click at [636, 510] on textarea "Hi {{first_name}}, as per checking, these requests are still pending in our mai…" at bounding box center [606, 516] width 513 height 47
click at [724, 501] on textarea "Hi {{first_name}}, as per checking, these requests are still pending in our mai…" at bounding box center [606, 516] width 513 height 47
click at [696, 505] on textarea "Hi {{first_name}}, as per checking, these requests are still pending in our mai…" at bounding box center [606, 516] width 513 height 47
paste textarea "Work orders are prioritized based on the submission date and the urgency of the…"
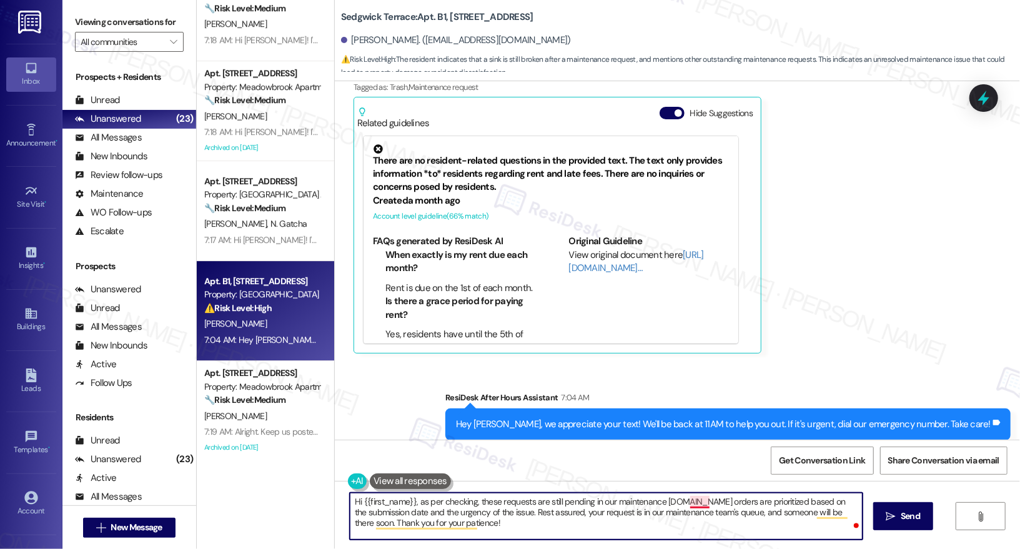
click at [683, 503] on textarea "Hi {{first_name}}, as per checking, these requests are still pending in our mai…" at bounding box center [606, 516] width 513 height 47
drag, startPoint x: 362, startPoint y: 515, endPoint x: 464, endPoint y: 535, distance: 104.4
click at [464, 535] on textarea "Hi {{first_name}}, as per checking, these requests are still pending in our mai…" at bounding box center [606, 516] width 513 height 47
click at [508, 524] on textarea "Hi {{first_name}}, as per checking, these requests are still pending in our mai…" at bounding box center [606, 516] width 513 height 47
click at [535, 525] on textarea "Hi {{first_name}}, as per checking, these requests are still pending in our mai…" at bounding box center [606, 516] width 513 height 47
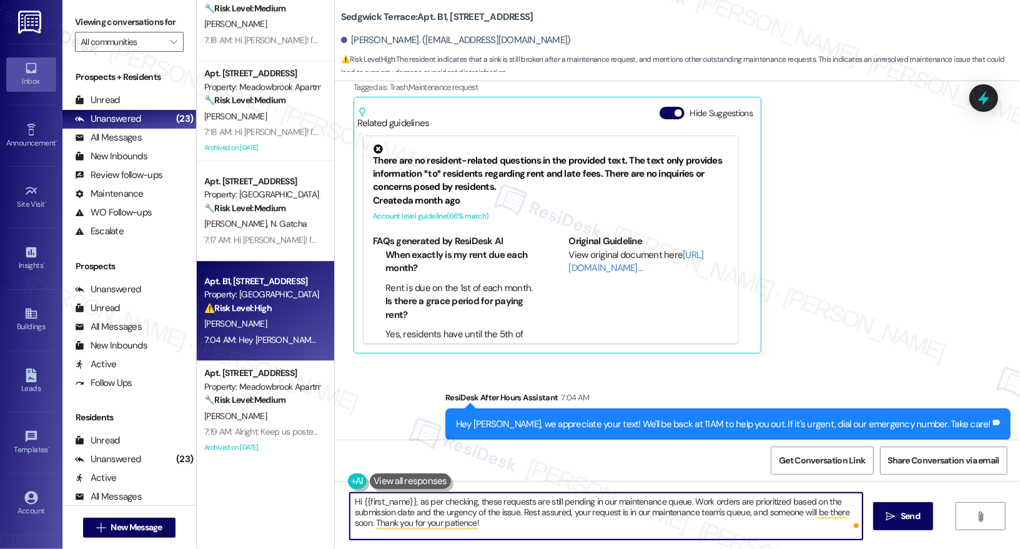
click at [533, 526] on textarea "Hi {{first_name}}, as per checking, these requests are still pending in our mai…" at bounding box center [606, 516] width 513 height 47
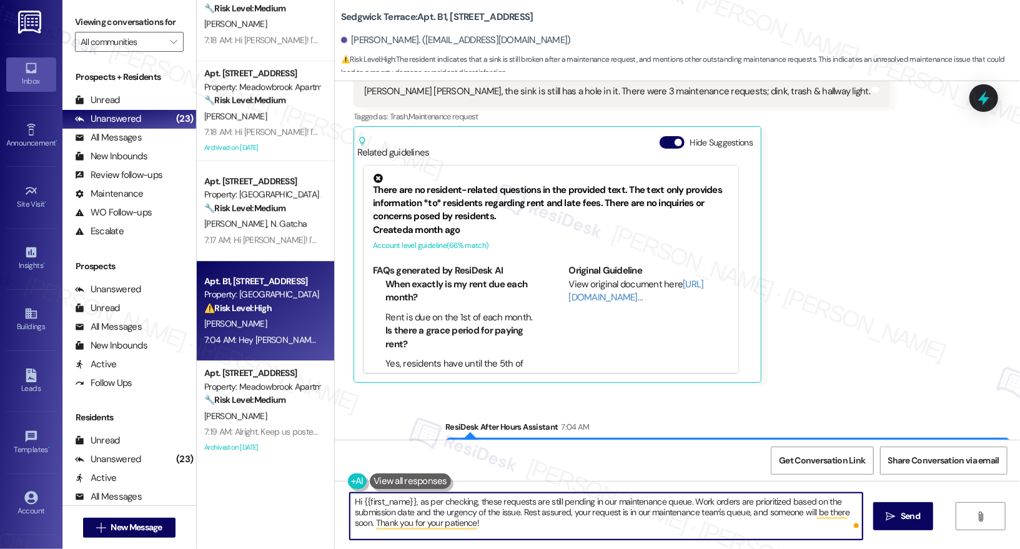
scroll to position [6365, 0]
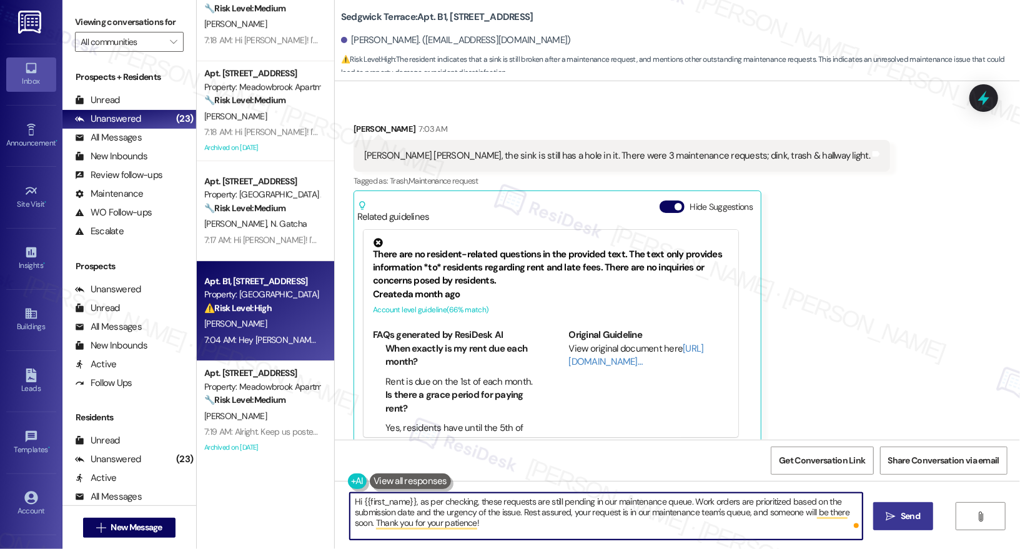
type textarea "Hi {{first_name}}, as per checking, these requests are still pending in our mai…"
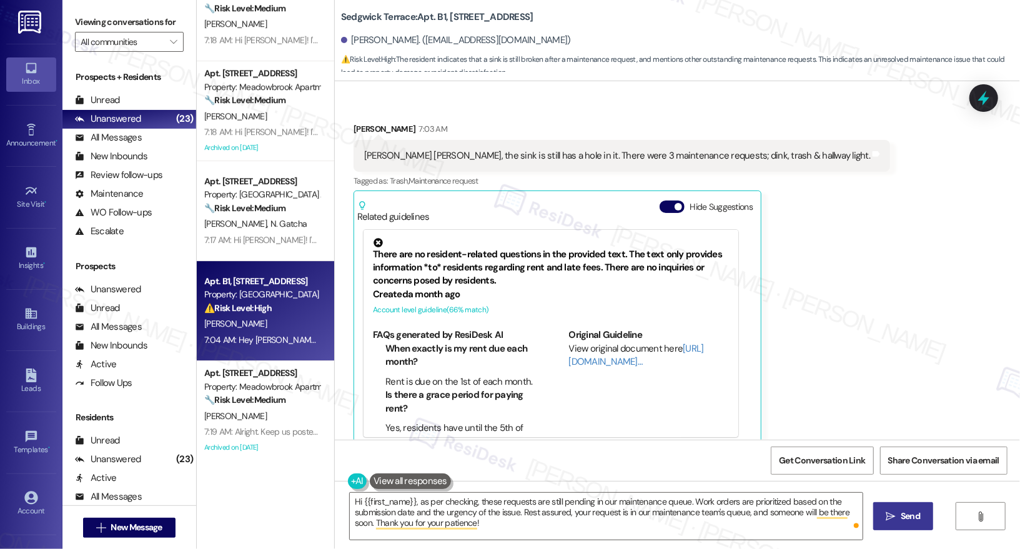
click at [904, 519] on span "Send" at bounding box center [910, 516] width 19 height 13
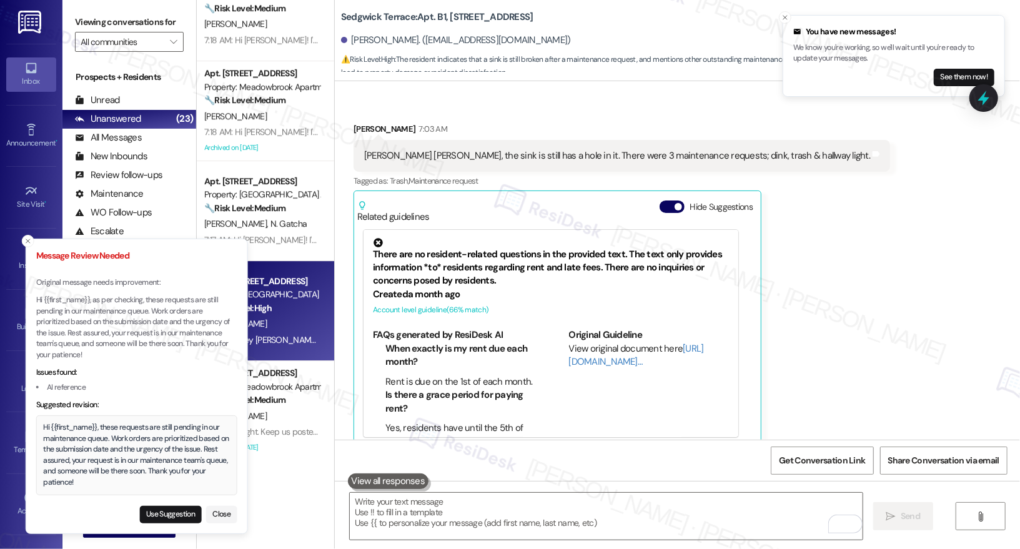
drag, startPoint x: 32, startPoint y: 427, endPoint x: 128, endPoint y: 437, distance: 96.1
click at [128, 437] on div "Hi {{first_name}}, these requests are still pending in our maintenance queue. W…" at bounding box center [136, 455] width 187 height 66
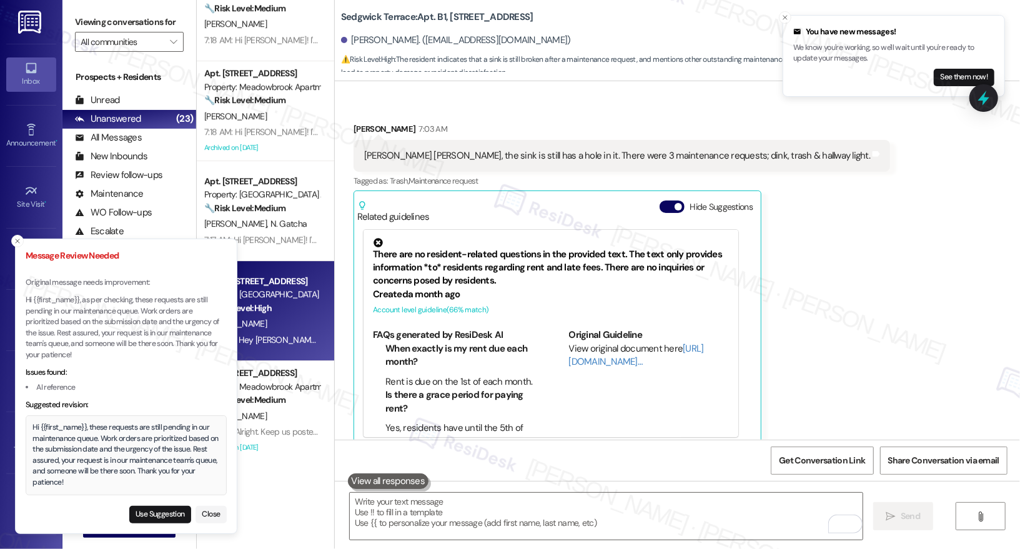
click at [114, 435] on div "Hi {{first_name}}, these requests are still pending in our maintenance queue. W…" at bounding box center [126, 455] width 187 height 66
click at [115, 435] on div "Hi {{first_name}}, these requests are still pending in our maintenance queue. W…" at bounding box center [126, 455] width 187 height 66
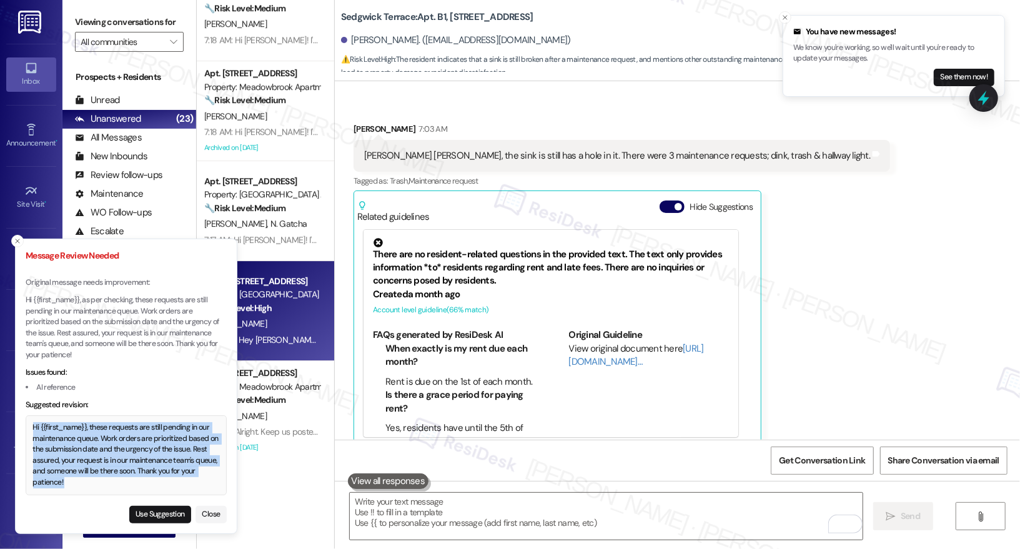
click at [116, 435] on div "Hi {{first_name}}, these requests are still pending in our maintenance queue. W…" at bounding box center [126, 455] width 187 height 66
click at [158, 516] on button "Use Suggestion" at bounding box center [160, 514] width 62 height 17
type textarea "Hi {{first_name}}, these requests are still pending in our maintenance queue. W…"
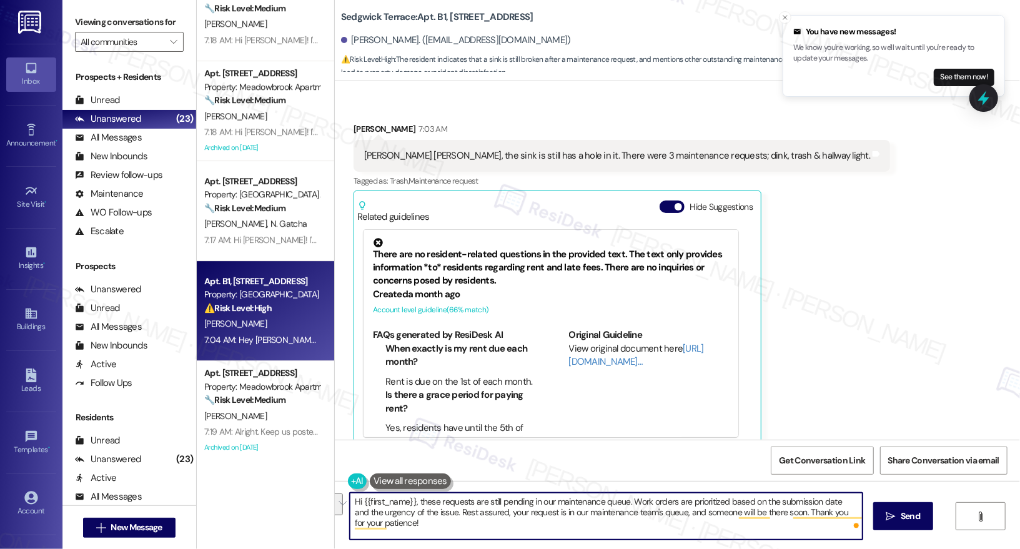
drag, startPoint x: 420, startPoint y: 503, endPoint x: 700, endPoint y: 507, distance: 279.8
click at [700, 507] on textarea "Hi {{first_name}}, these requests are still pending in our maintenance queue. W…" at bounding box center [606, 516] width 513 height 47
drag, startPoint x: 401, startPoint y: 508, endPoint x: 509, endPoint y: 509, distance: 108.0
click at [509, 509] on textarea "Hi {{first_name}}, these requests are still pending in our maintenance queue. W…" at bounding box center [606, 516] width 513 height 47
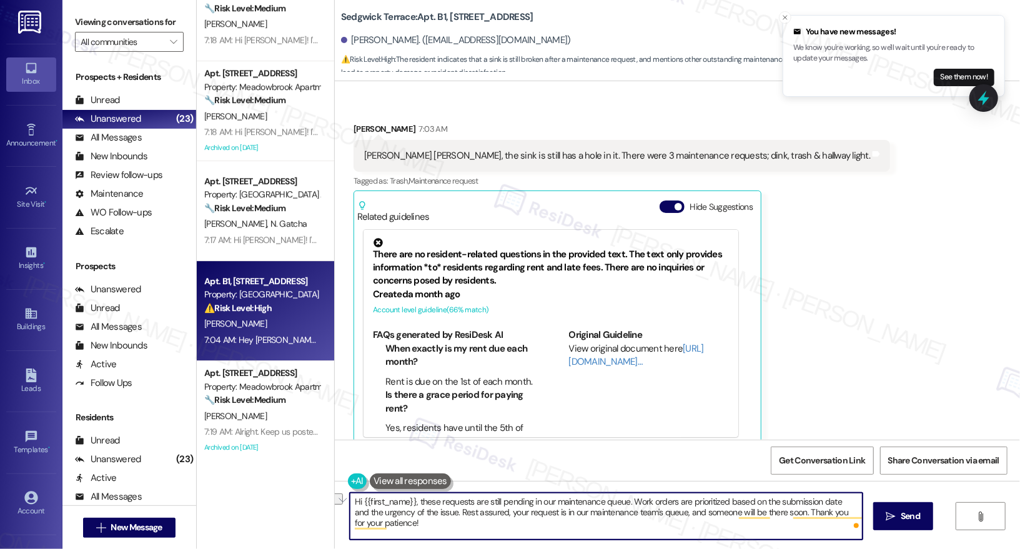
click at [509, 509] on textarea "Hi {{first_name}}, these requests are still pending in our maintenance queue. W…" at bounding box center [606, 516] width 513 height 47
click at [468, 510] on textarea "Hi {{first_name}}, these requests are still pending in our maintenance queue. W…" at bounding box center [606, 516] width 513 height 47
drag, startPoint x: 443, startPoint y: 515, endPoint x: 600, endPoint y: 528, distance: 157.3
click at [600, 528] on textarea "Hi {{first_name}}, these requests are still pending in our maintenance queue. W…" at bounding box center [606, 516] width 513 height 47
click at [602, 523] on textarea "Hi {{first_name}}, these requests are still pending in our maintenance queue. W…" at bounding box center [606, 516] width 513 height 47
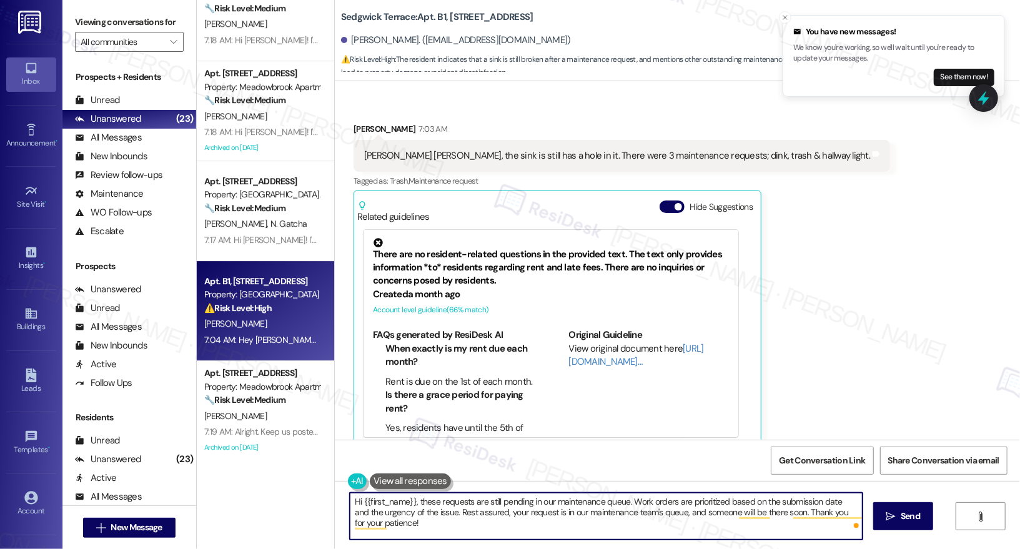
click at [592, 535] on textarea "Hi {{first_name}}, these requests are still pending in our maintenance queue. W…" at bounding box center [606, 516] width 513 height 47
click at [901, 518] on span "Send" at bounding box center [910, 516] width 19 height 13
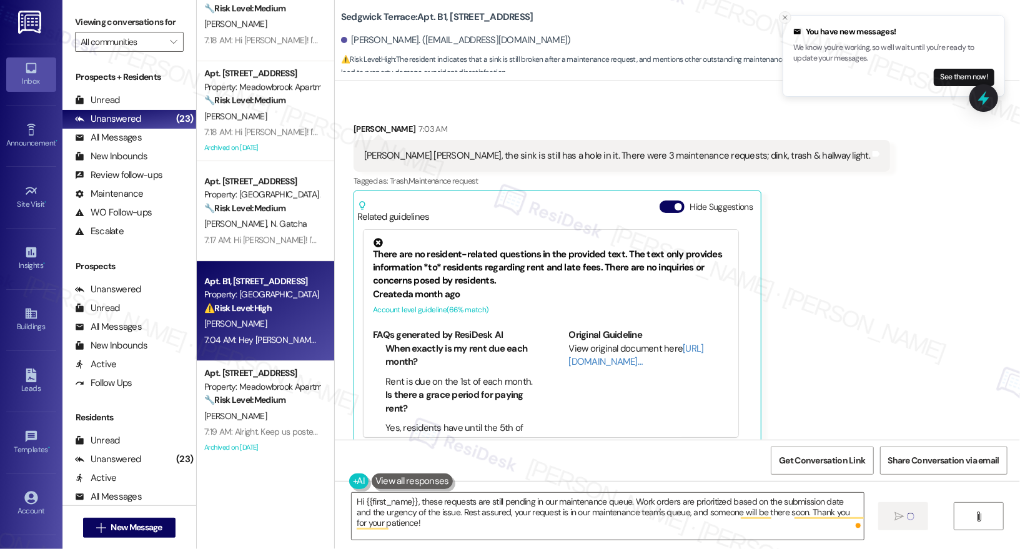
click at [784, 19] on icon "Close toast" at bounding box center [784, 17] width 7 height 7
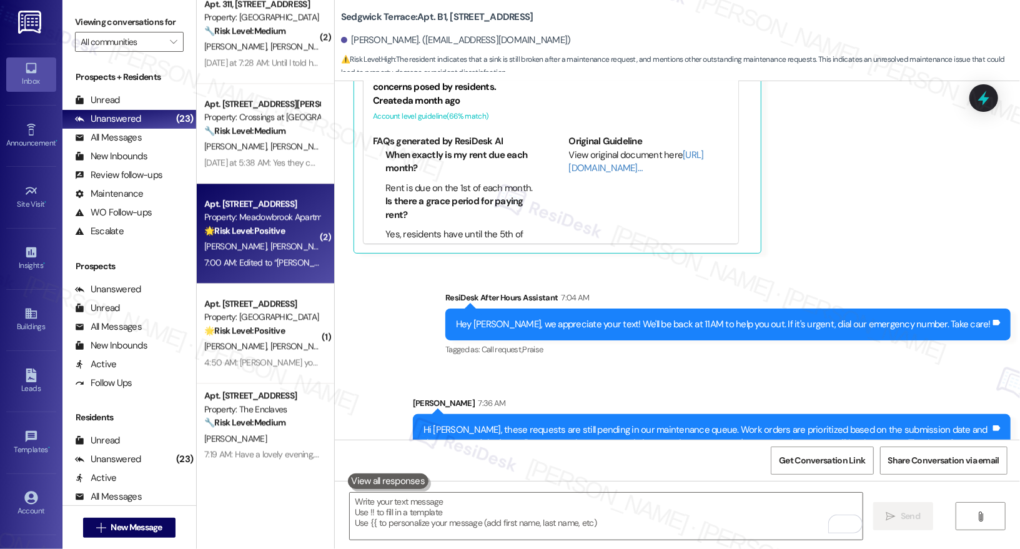
scroll to position [1860, 0]
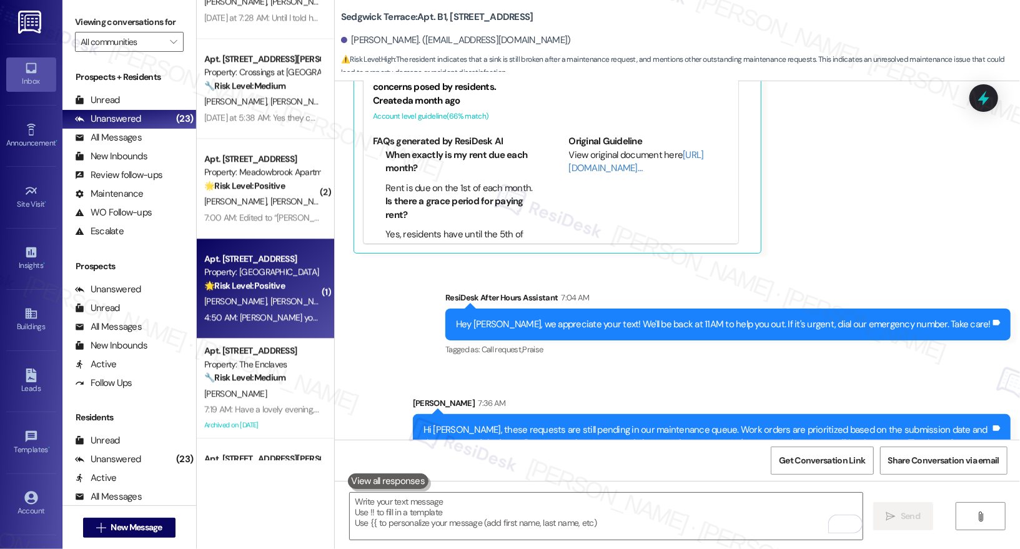
click at [285, 287] on div "🌟 Risk Level: Positive The resident is providing positive feedback and expressi…" at bounding box center [262, 285] width 116 height 13
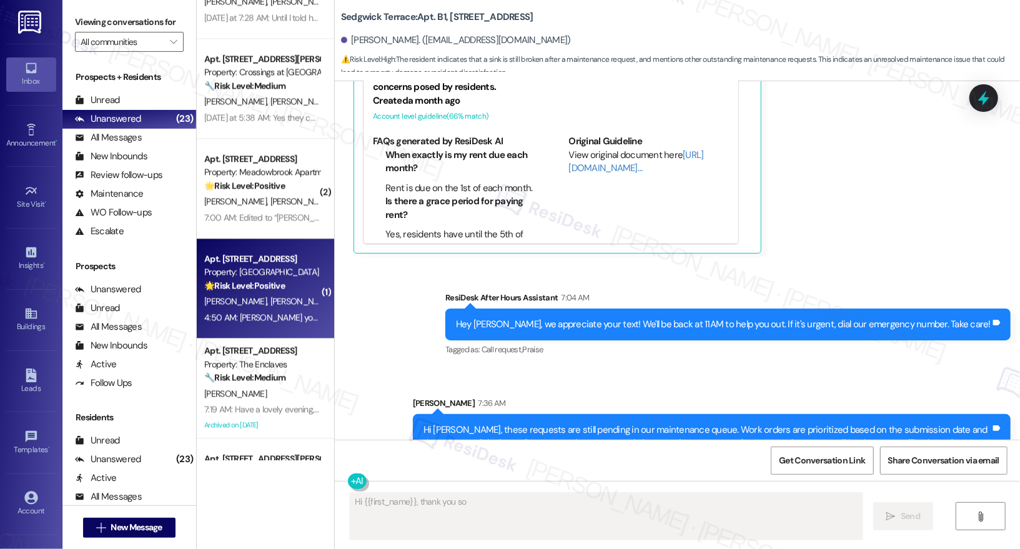
scroll to position [1354, 0]
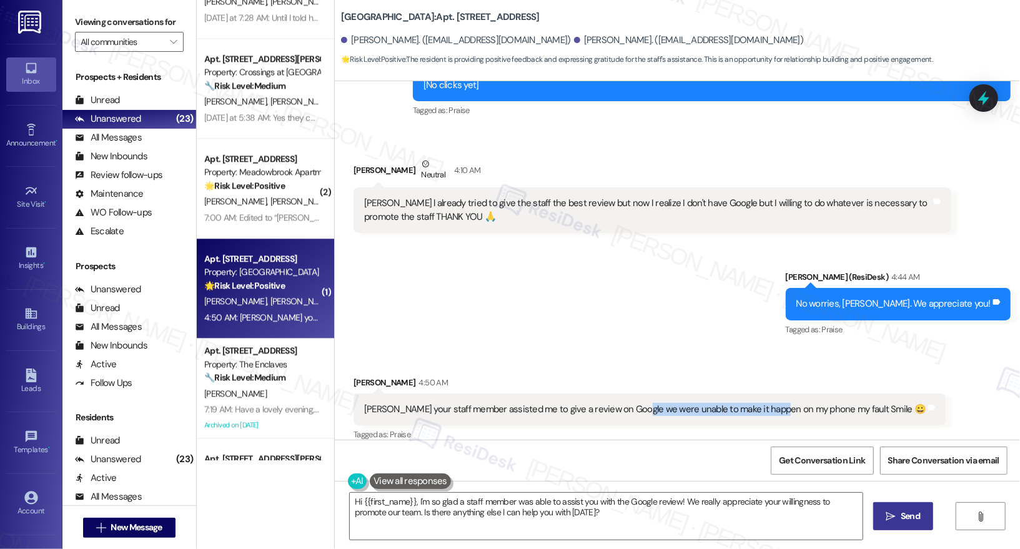
drag, startPoint x: 624, startPoint y: 395, endPoint x: 765, endPoint y: 398, distance: 141.2
click at [765, 403] on div "Emily your staff member assisted me to give a review on Google we were unable t…" at bounding box center [644, 409] width 561 height 13
drag, startPoint x: 333, startPoint y: 17, endPoint x: 376, endPoint y: 19, distance: 43.1
click at [376, 19] on b "York House: Apt. 612, 5325 Old York Rd" at bounding box center [440, 17] width 199 height 13
copy b "York House"
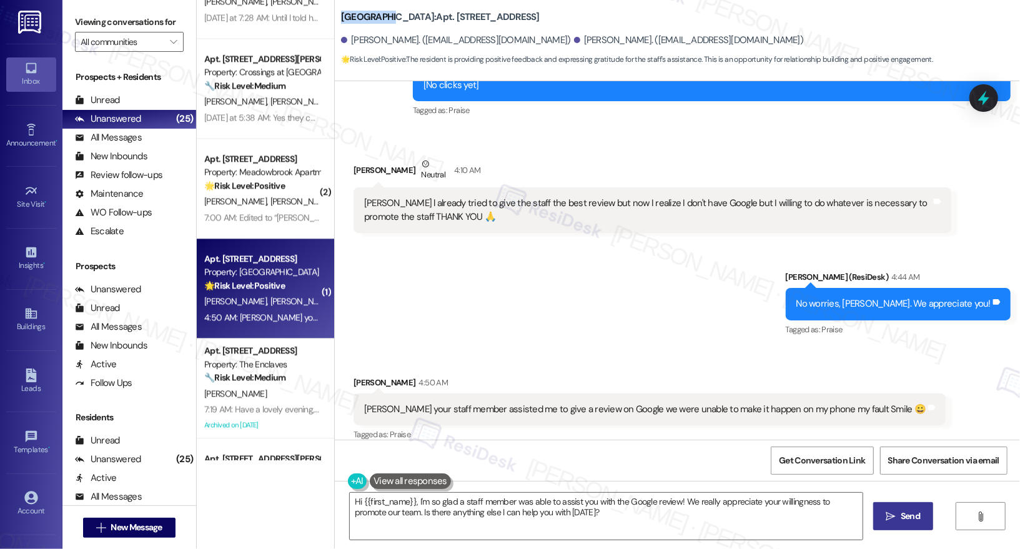
click at [357, 20] on b "York House: Apt. 612, 5325 Old York Rd" at bounding box center [440, 17] width 199 height 13
click at [357, 19] on b "York House: Apt. 612, 5325 Old York Rd" at bounding box center [440, 17] width 199 height 13
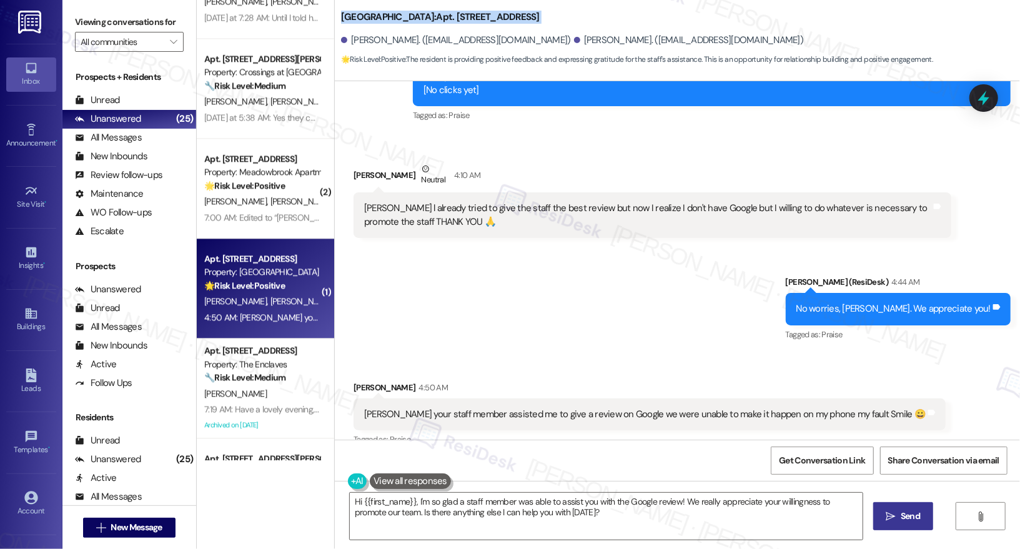
scroll to position [1351, 0]
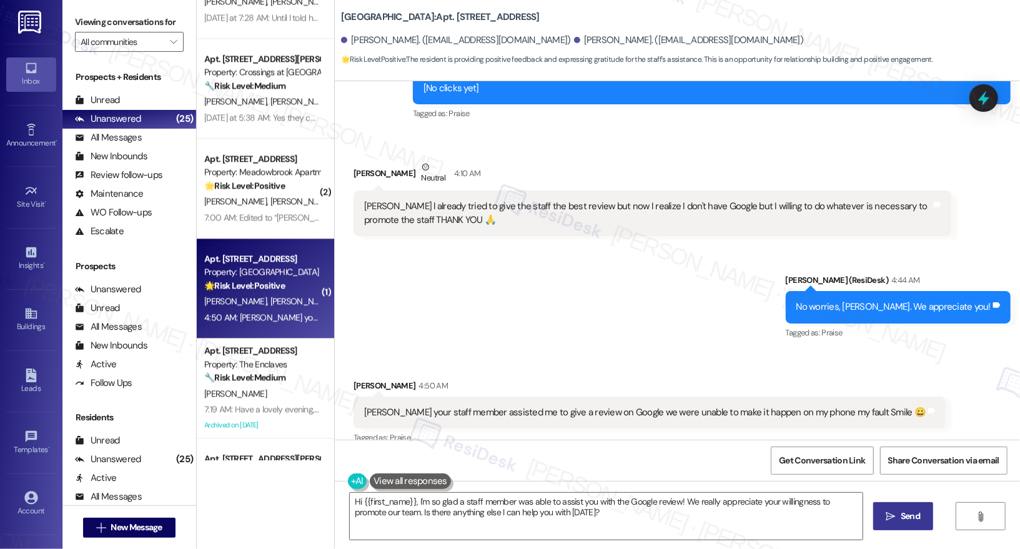
click at [427, 245] on div "Sent via SMS Emily (ResiDesk) 4:44 AM No worries, Robert. We appreciate you! Ta…" at bounding box center [677, 298] width 685 height 106
drag, startPoint x: 332, startPoint y: 17, endPoint x: 377, endPoint y: 16, distance: 45.0
click at [377, 16] on b "York House: Apt. 612, 5325 Old York Rd" at bounding box center [440, 17] width 199 height 13
copy b "York House"
click at [819, 465] on span "Get Conversation Link" at bounding box center [822, 460] width 86 height 13
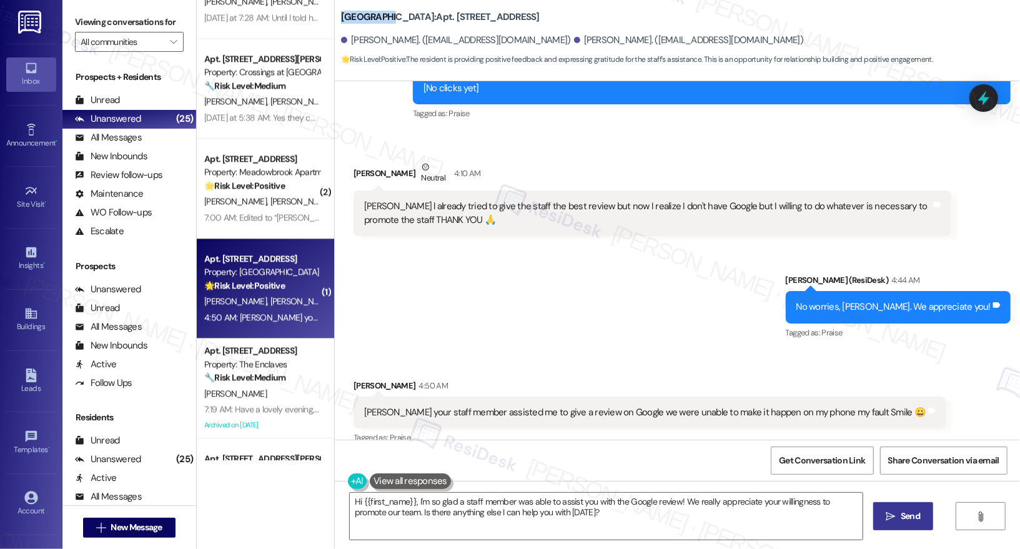
scroll to position [1354, 0]
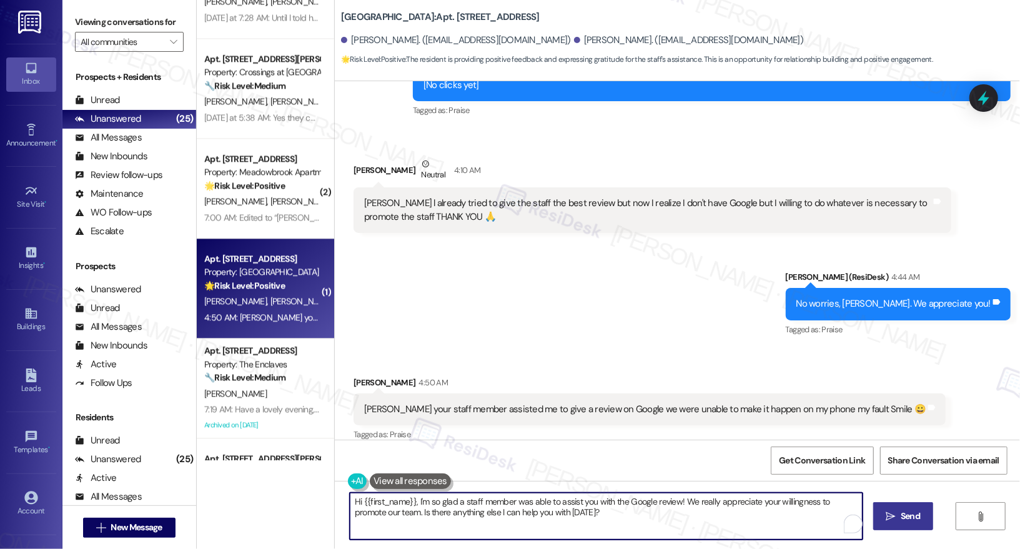
drag, startPoint x: 369, startPoint y: 515, endPoint x: 479, endPoint y: 513, distance: 109.9
click at [479, 513] on textarea "Hi {{first_name}}, I'm so glad a staff member was able to assist you with the G…" at bounding box center [606, 516] width 513 height 47
click at [609, 525] on textarea "Hi {{first_name}}, I'm so glad a staff member was able to assist you with the G…" at bounding box center [606, 516] width 513 height 47
drag, startPoint x: 612, startPoint y: 512, endPoint x: 380, endPoint y: 513, distance: 231.7
click at [380, 513] on textarea "Hi {{first_name}}, I'm so glad a staff member was able to assist you with the G…" at bounding box center [606, 516] width 513 height 47
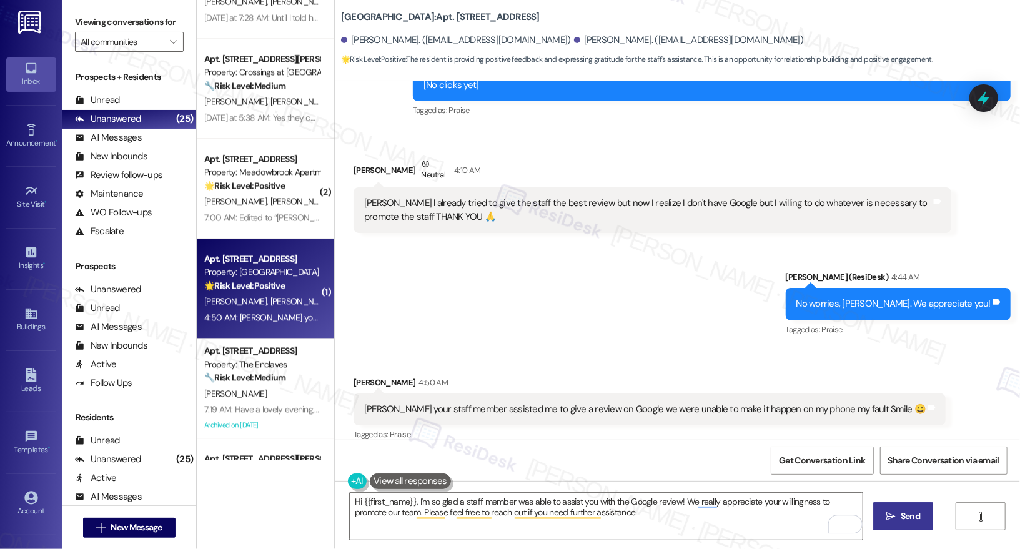
click at [356, 376] on div "Robert Tabourn 4:50 AM" at bounding box center [649, 384] width 592 height 17
copy div "Robert"
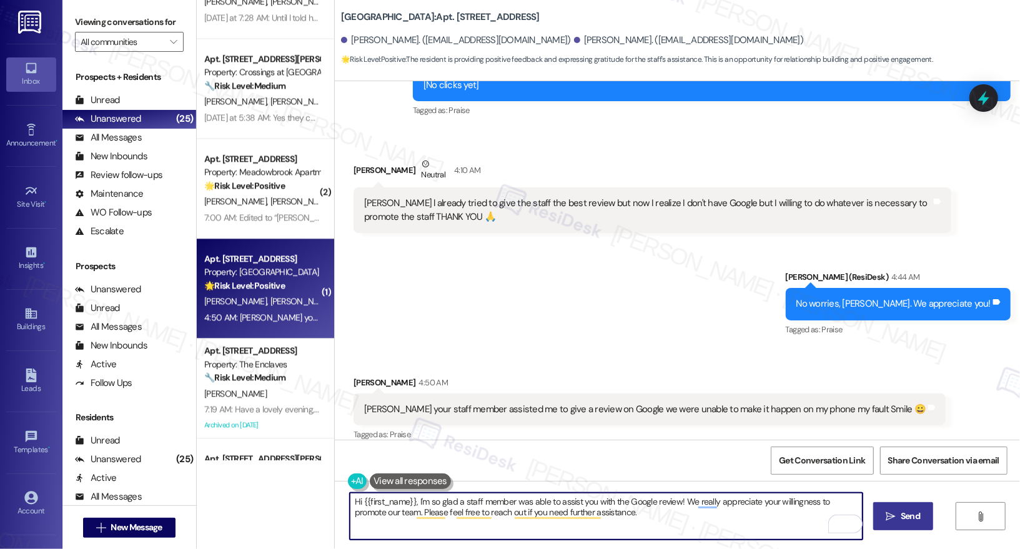
drag, startPoint x: 357, startPoint y: 499, endPoint x: 407, endPoint y: 498, distance: 50.0
click at [407, 498] on textarea "Hi {{first_name}}, I'm so glad a staff member was able to assist you with the G…" at bounding box center [606, 516] width 513 height 47
paste textarea "Robert"
click at [693, 511] on textarea "Hi Robert, I'm so glad a staff member was able to assist you with the Google re…" at bounding box center [606, 516] width 513 height 47
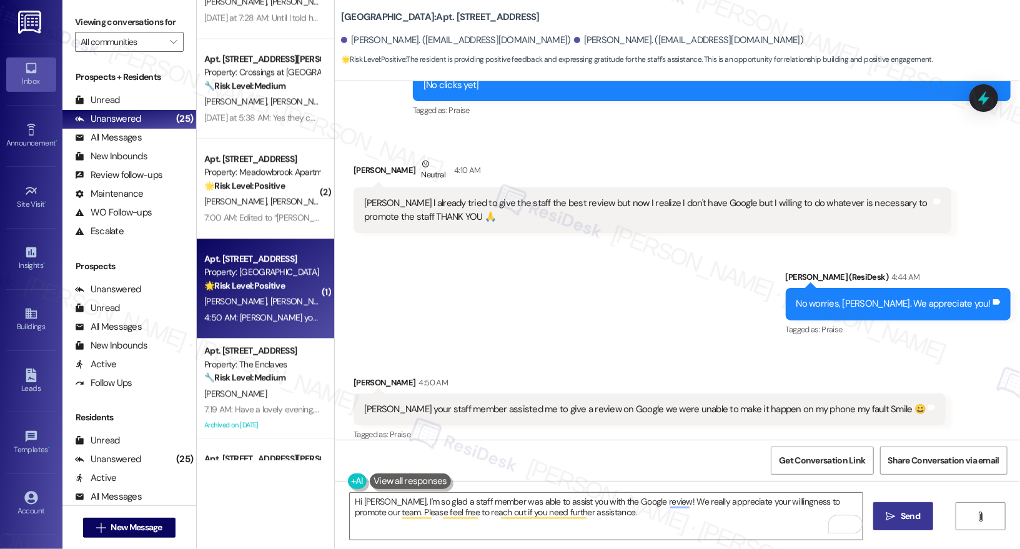
click at [892, 510] on span " Send" at bounding box center [903, 516] width 39 height 13
type textarea "Hi {{first_name}}, I'm so glad a staff member was able to assist you with the G…"
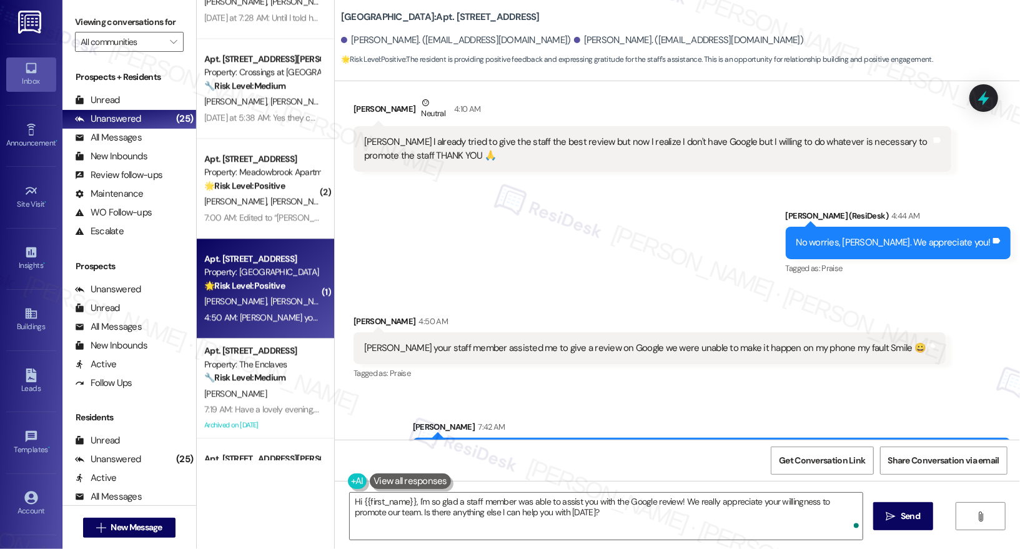
scroll to position [1455, 0]
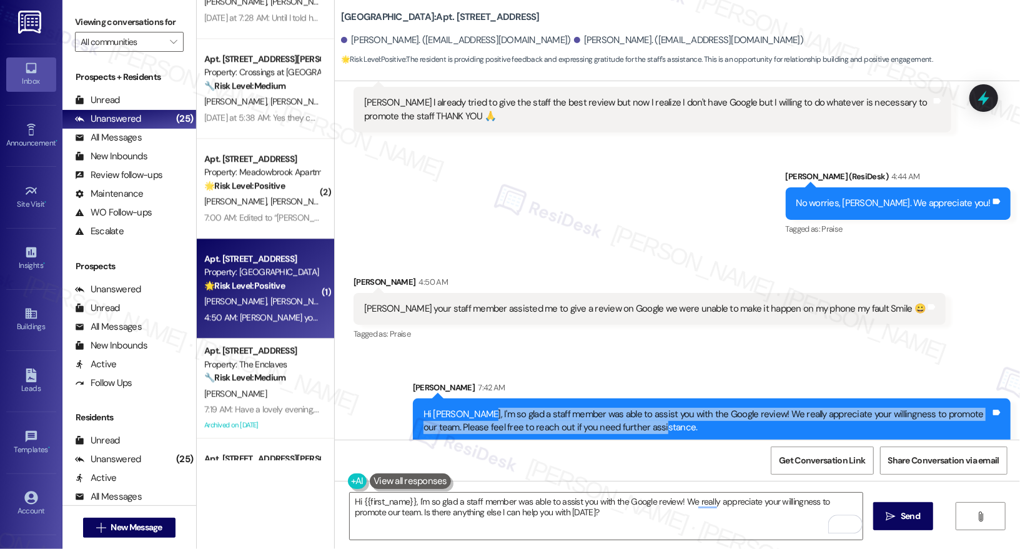
drag, startPoint x: 471, startPoint y: 400, endPoint x: 696, endPoint y: 408, distance: 225.6
click at [696, 408] on div "Hi Robert, I'm so glad a staff member was able to assist you with the Google re…" at bounding box center [706, 421] width 567 height 27
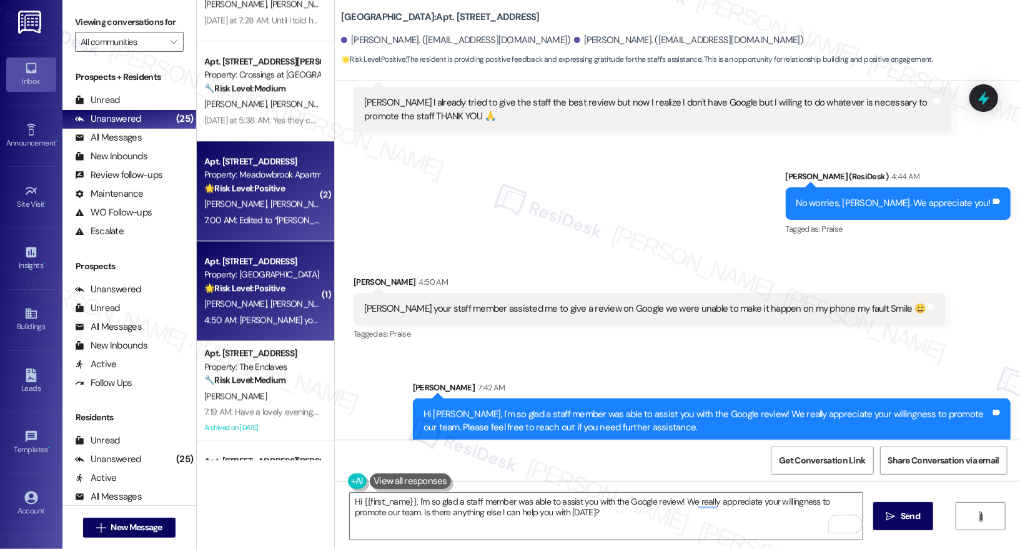
click at [251, 216] on div "7:00 AM: Edited to “Craig called immediately, was here within 10 minutes and wa…" at bounding box center [438, 219] width 469 height 11
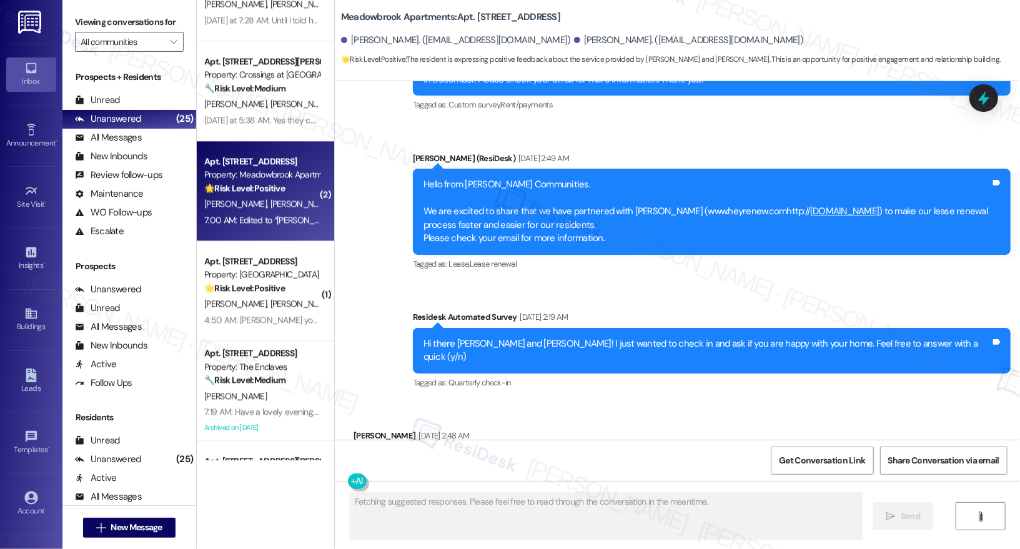
scroll to position [1353, 0]
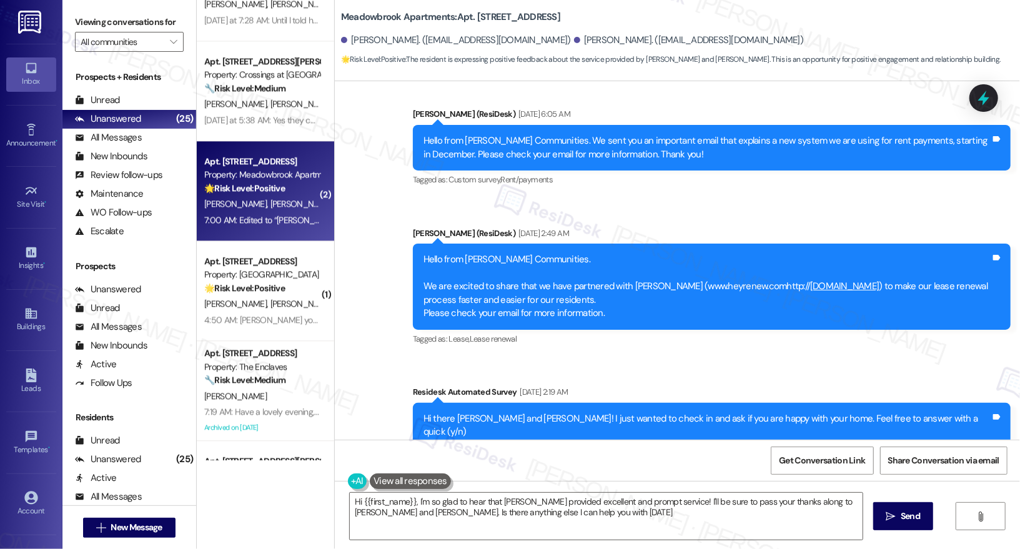
type textarea "Hi {{first_name}}, I'm so glad to hear that Craig provided excellent and prompt…"
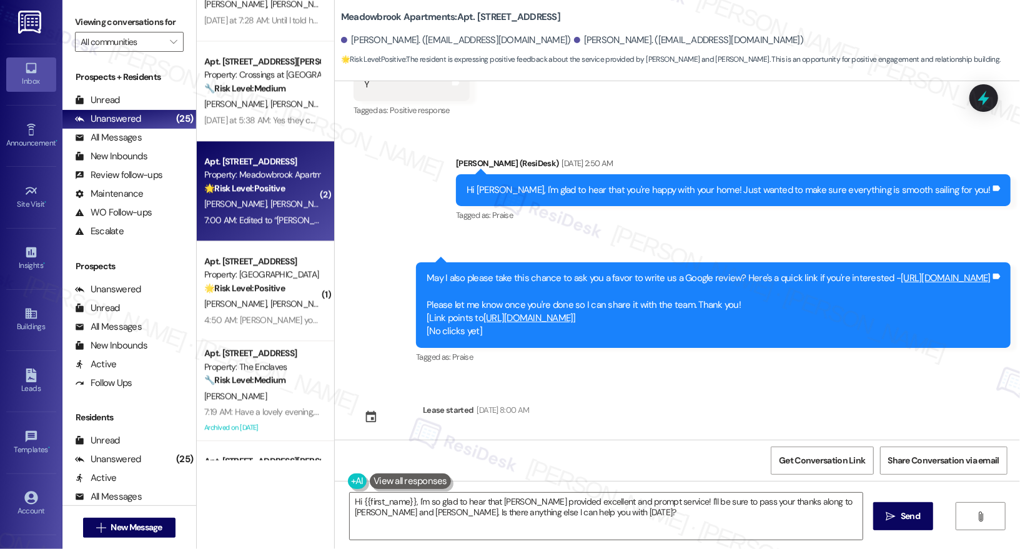
scroll to position [2421, 0]
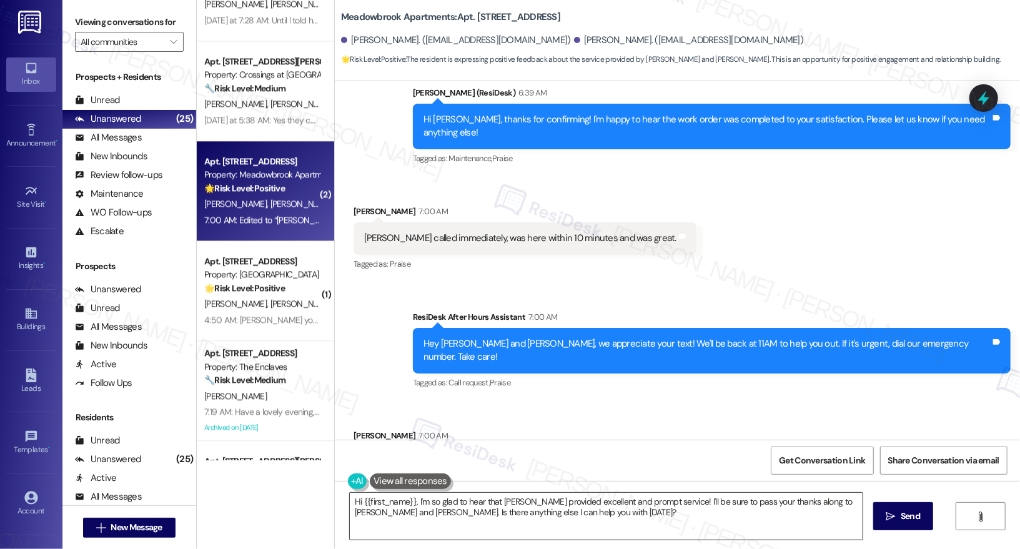
click at [435, 516] on textarea "Hi {{first_name}}, I'm so glad to hear that Craig provided excellent and prompt…" at bounding box center [606, 516] width 513 height 47
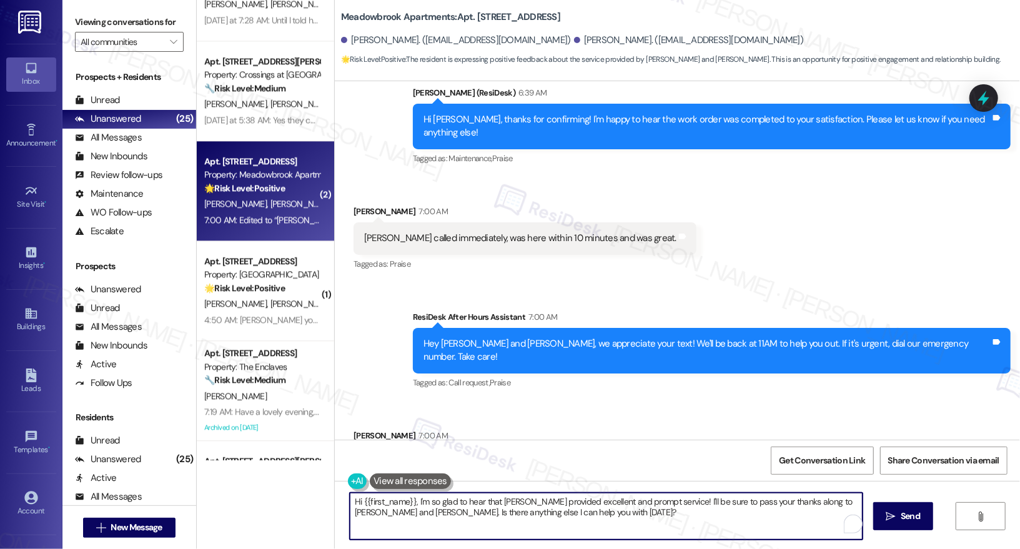
click at [435, 516] on textarea "Hi {{first_name}}, I'm so glad to hear that Craig provided excellent and prompt…" at bounding box center [606, 516] width 513 height 47
click at [532, 526] on textarea "Hi {{first_name}}, I'm so glad to hear that Craig provided excellent and prompt…" at bounding box center [606, 516] width 513 height 47
click at [606, 518] on textarea "Hi {{first_name}}, I'm so glad to hear that Craig provided excellent and prompt…" at bounding box center [606, 516] width 513 height 47
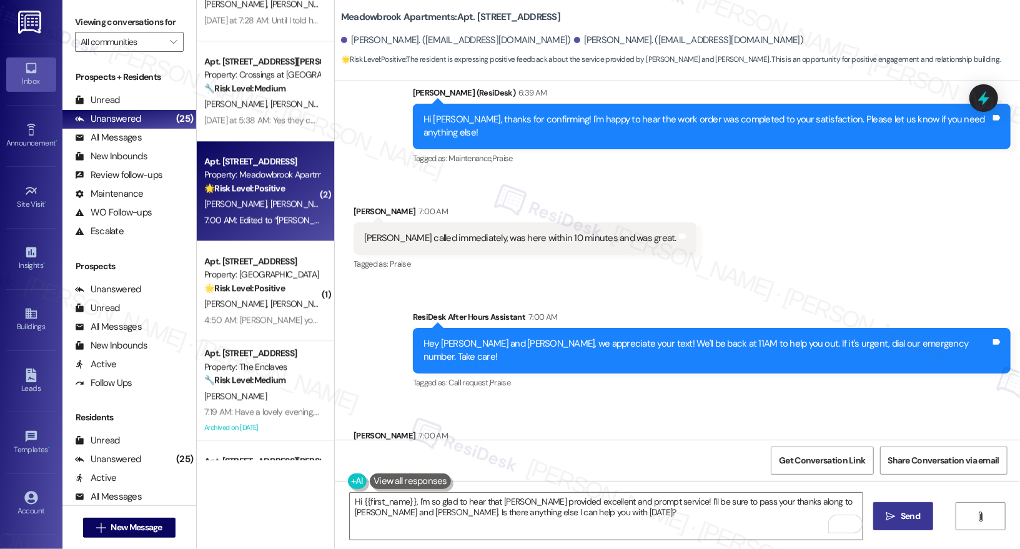
click at [901, 521] on span "Send" at bounding box center [910, 516] width 19 height 13
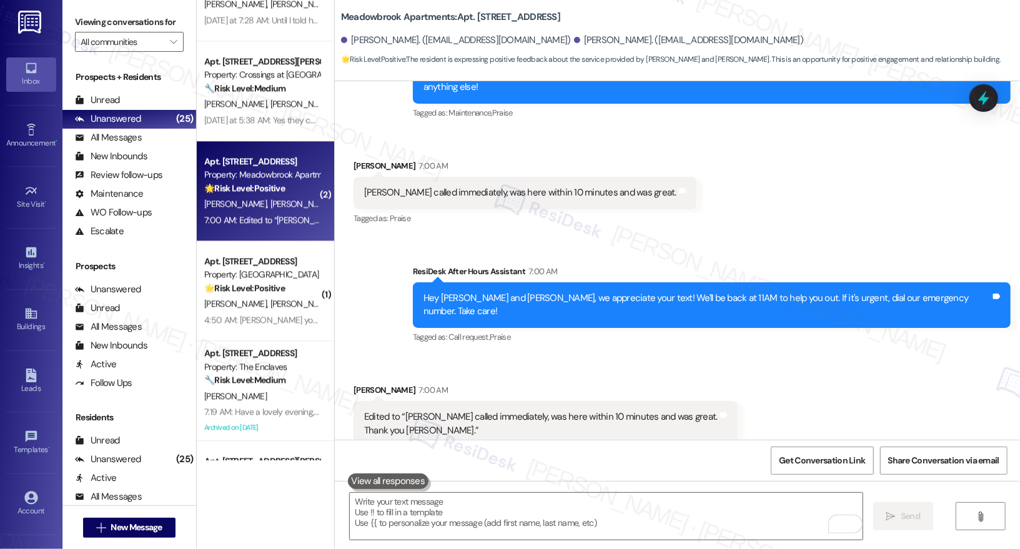
scroll to position [2522, 0]
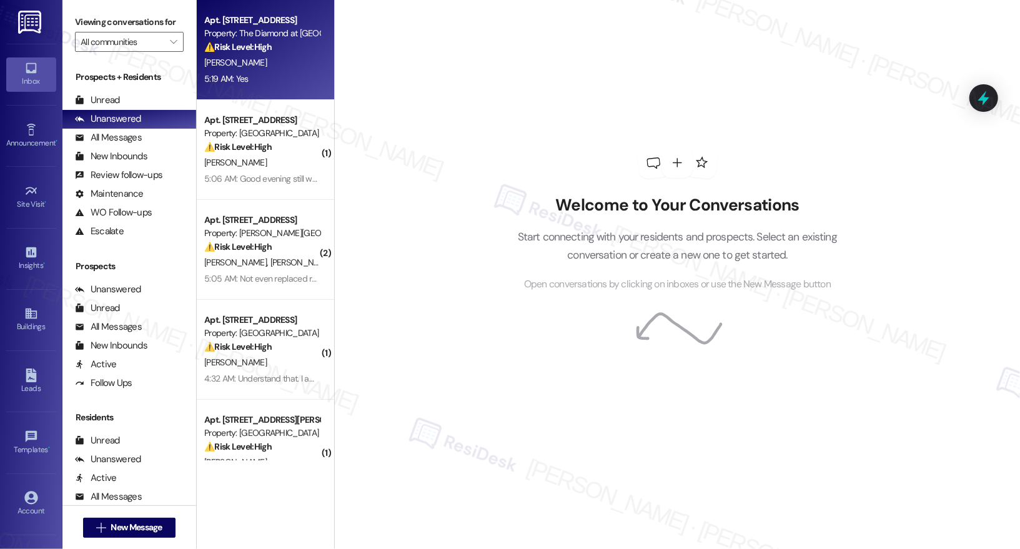
click at [260, 70] on div "[PERSON_NAME]" at bounding box center [262, 63] width 118 height 16
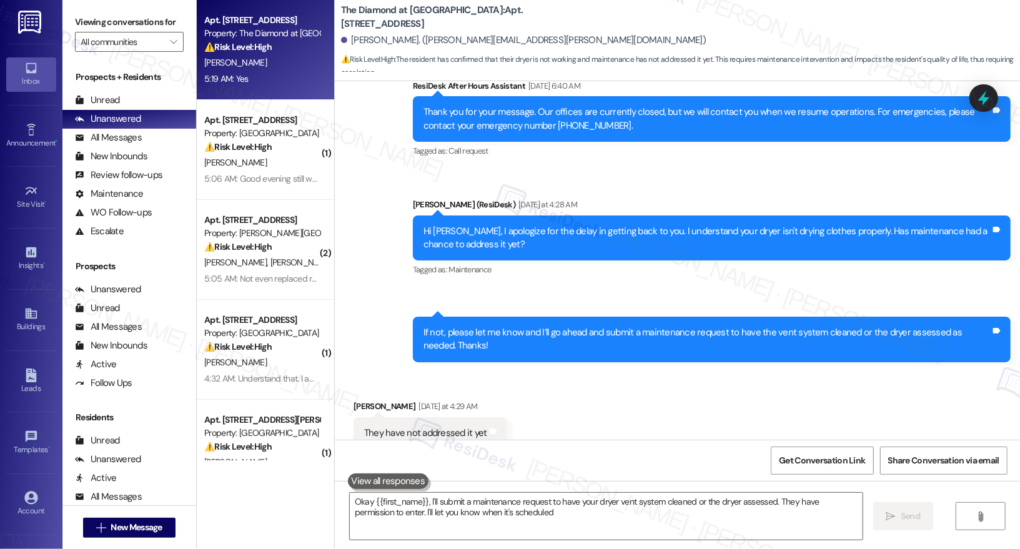
type textarea "Okay {{first_name}}, I'll submit a maintenance request to have your dryer vent …"
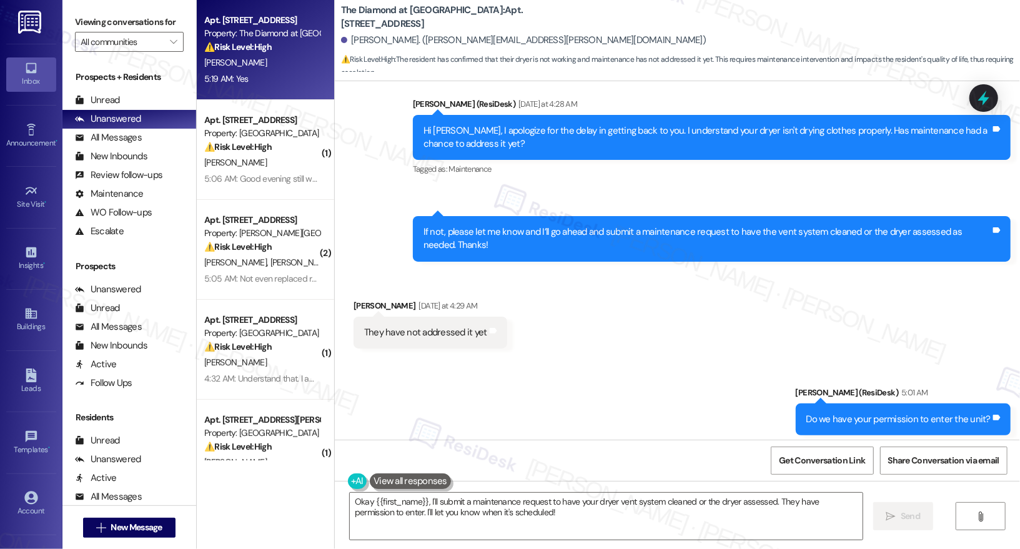
scroll to position [483, 0]
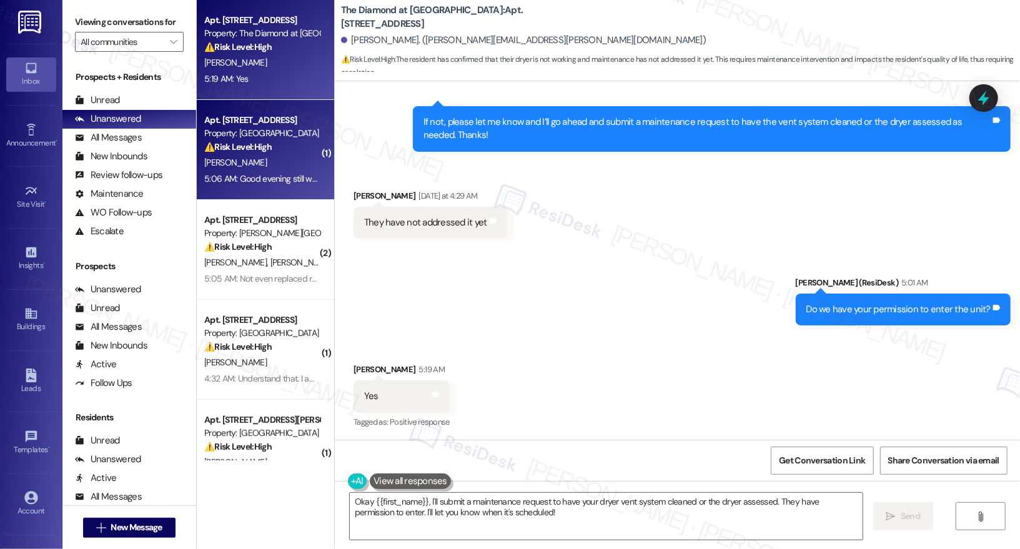
click at [258, 166] on div "[PERSON_NAME]" at bounding box center [262, 163] width 118 height 16
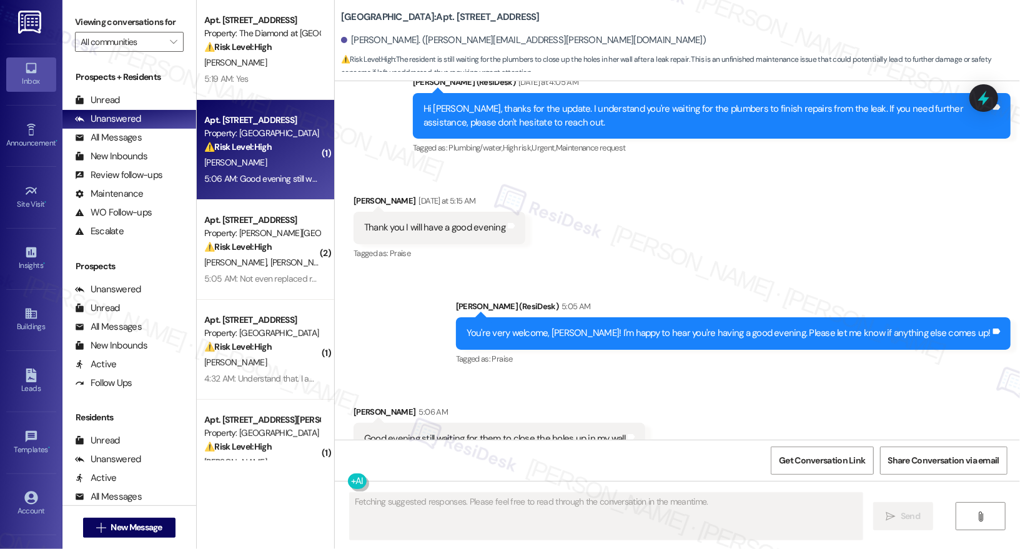
scroll to position [4053, 0]
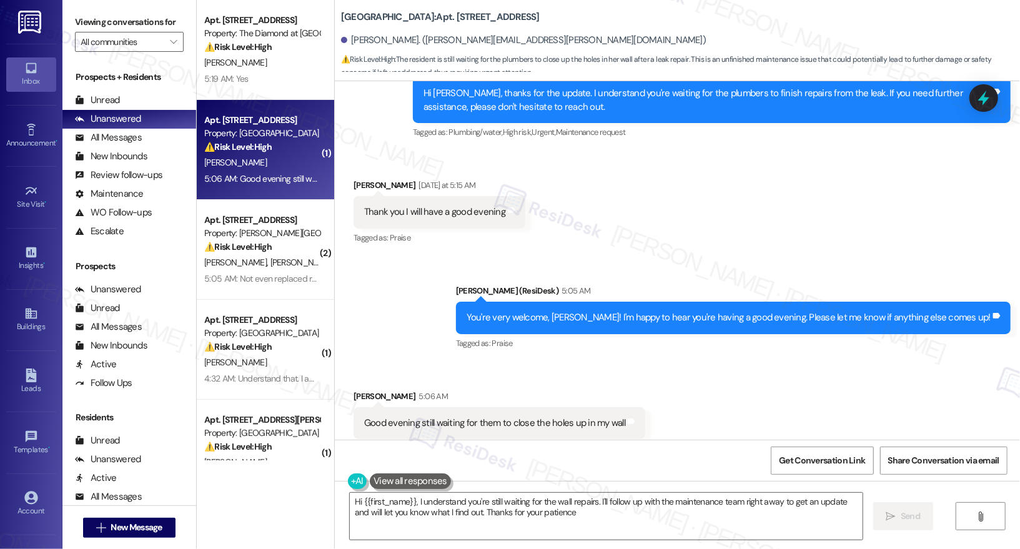
type textarea "Hi {{first_name}}, I understand you're still waiting for the wall repairs. I'll…"
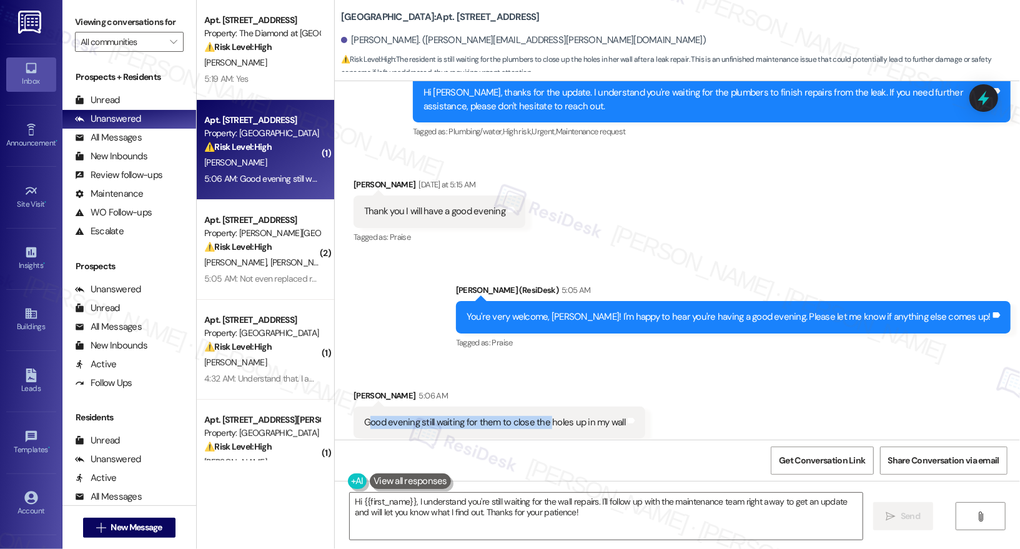
drag, startPoint x: 362, startPoint y: 393, endPoint x: 540, endPoint y: 398, distance: 178.0
click at [540, 416] on div "Good evening still waiting for them to close the holes up in my wall" at bounding box center [494, 422] width 261 height 13
click at [535, 407] on div "Good evening still waiting for them to close the holes up in my wall Tags and n…" at bounding box center [499, 423] width 292 height 32
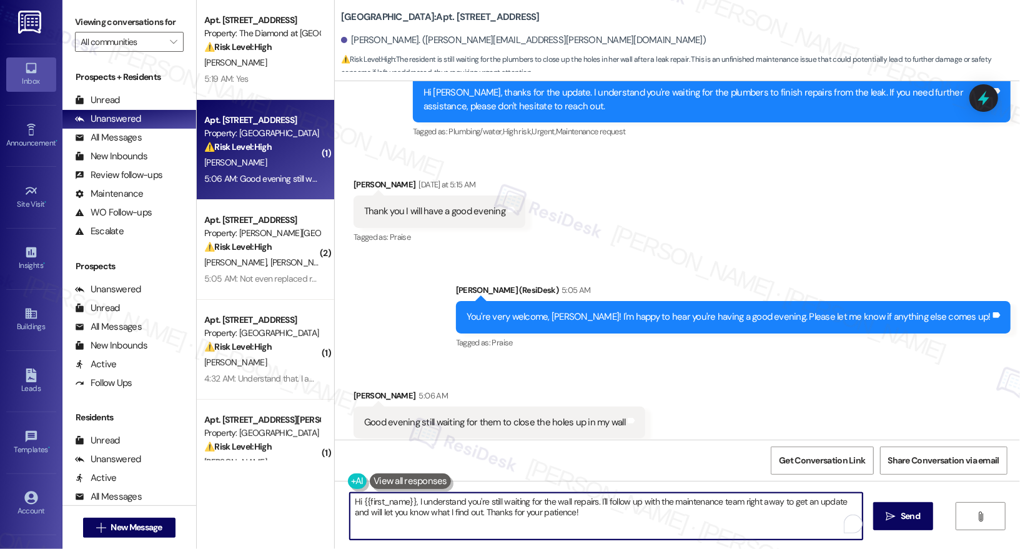
drag, startPoint x: 523, startPoint y: 506, endPoint x: 593, endPoint y: 510, distance: 70.0
click at [593, 510] on textarea "Hi {{first_name}}, I understand you're still waiting for the wall repairs. I'll…" at bounding box center [606, 516] width 513 height 47
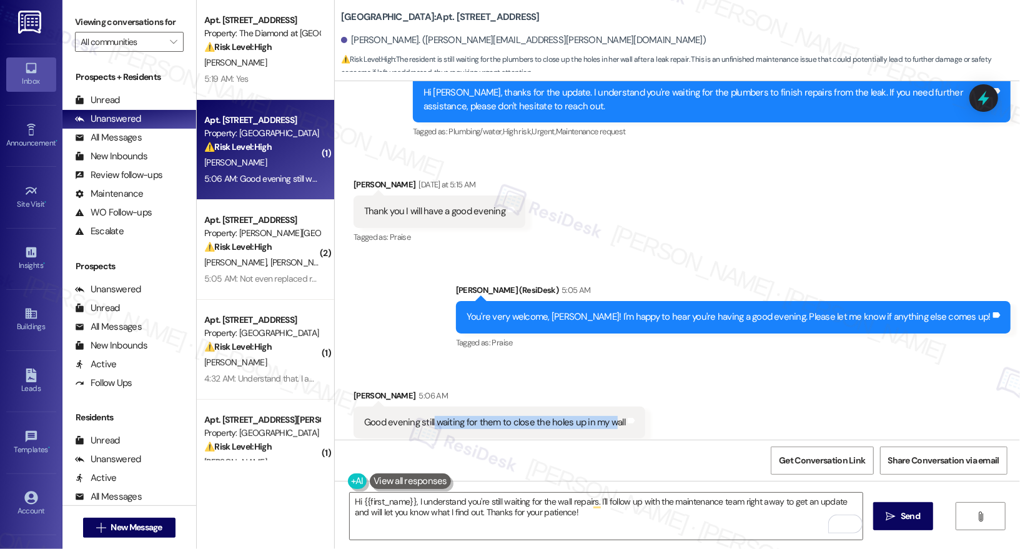
drag, startPoint x: 422, startPoint y: 388, endPoint x: 602, endPoint y: 396, distance: 180.0
click at [602, 416] on div "Good evening still waiting for them to close the holes up in my wall" at bounding box center [494, 422] width 261 height 13
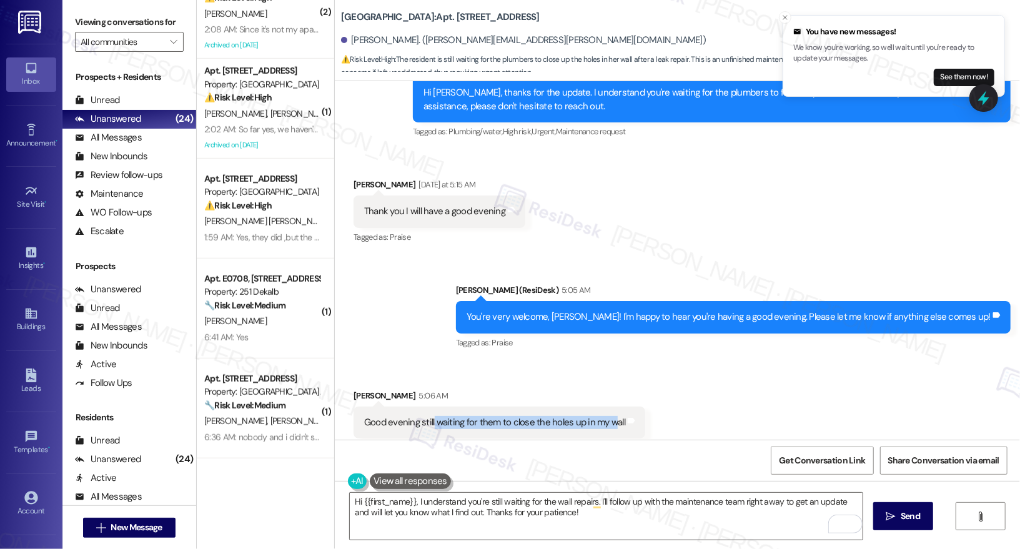
scroll to position [565, 0]
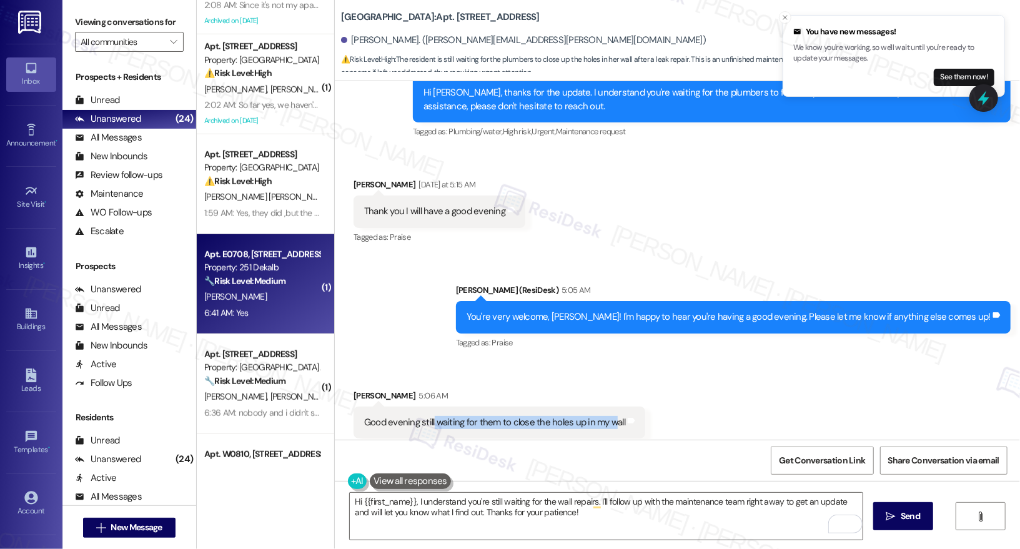
click at [240, 248] on div "Apt. E0708, [STREET_ADDRESS]" at bounding box center [262, 254] width 116 height 13
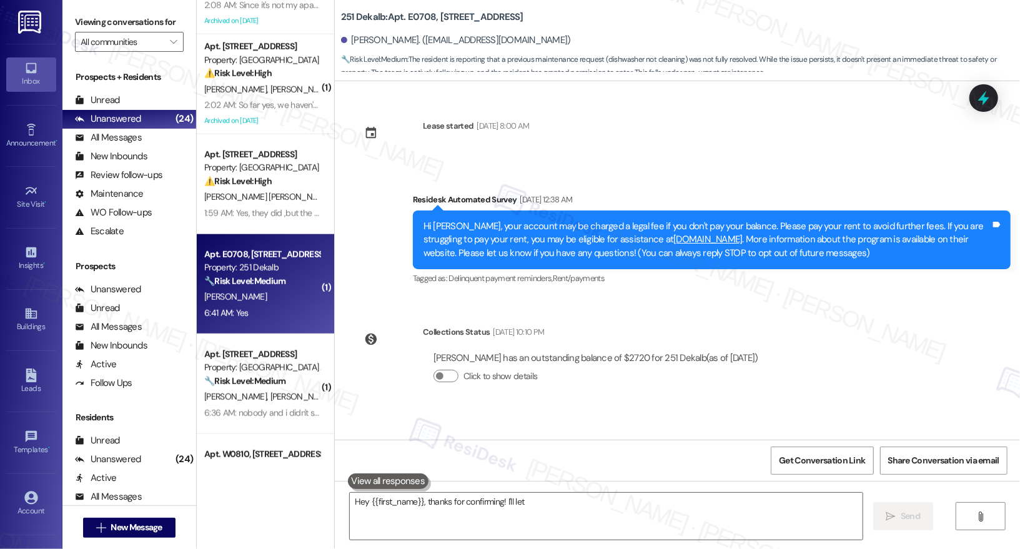
click at [269, 278] on strong "🔧 Risk Level: Medium" at bounding box center [244, 280] width 81 height 11
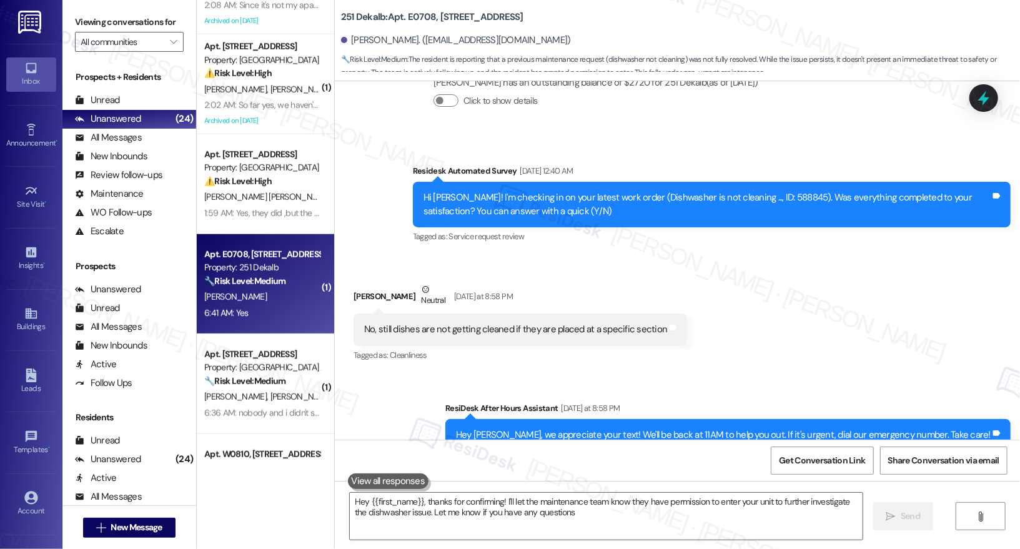
type textarea "Hey {{first_name}}, thanks for confirming! I'll let the maintenance team know t…"
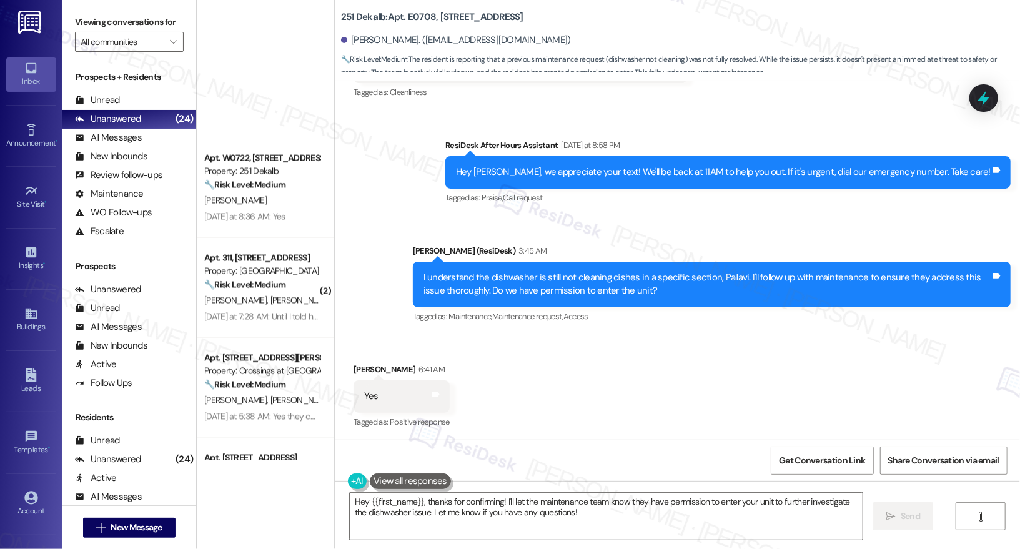
scroll to position [2037, 0]
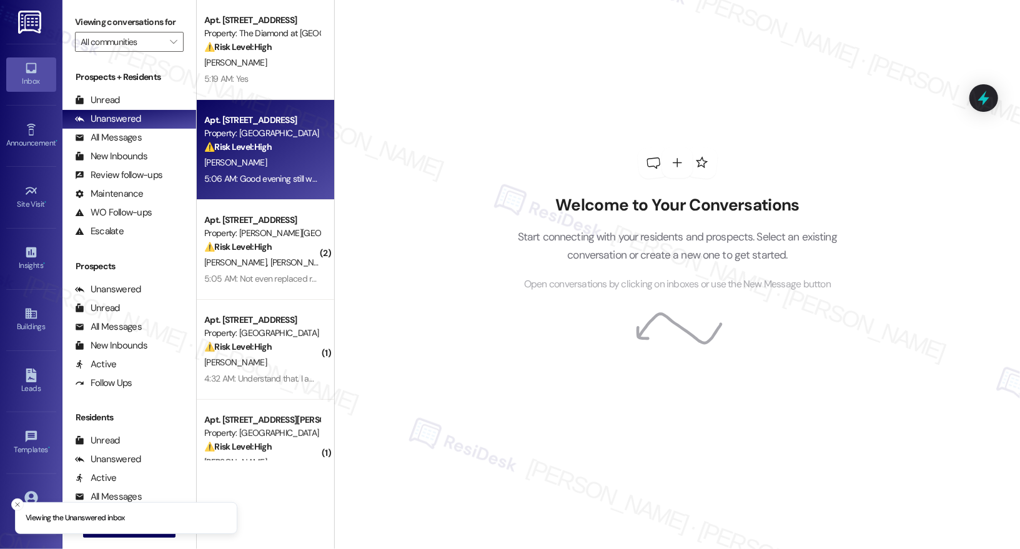
click at [315, 117] on div "Apt. 113, [STREET_ADDRESS] Property: York House ⚠️ Risk Level: High The residen…" at bounding box center [265, 150] width 137 height 100
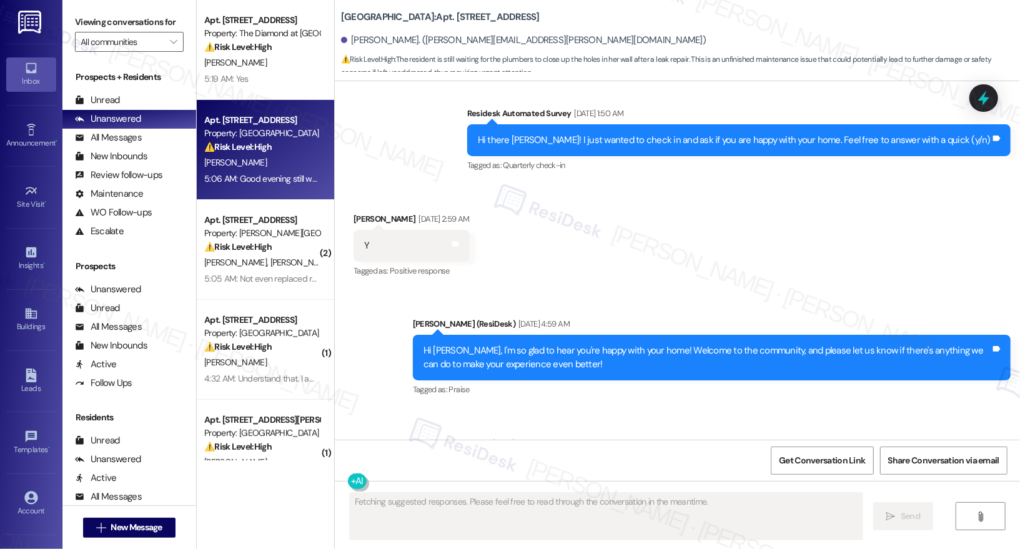
scroll to position [4053, 0]
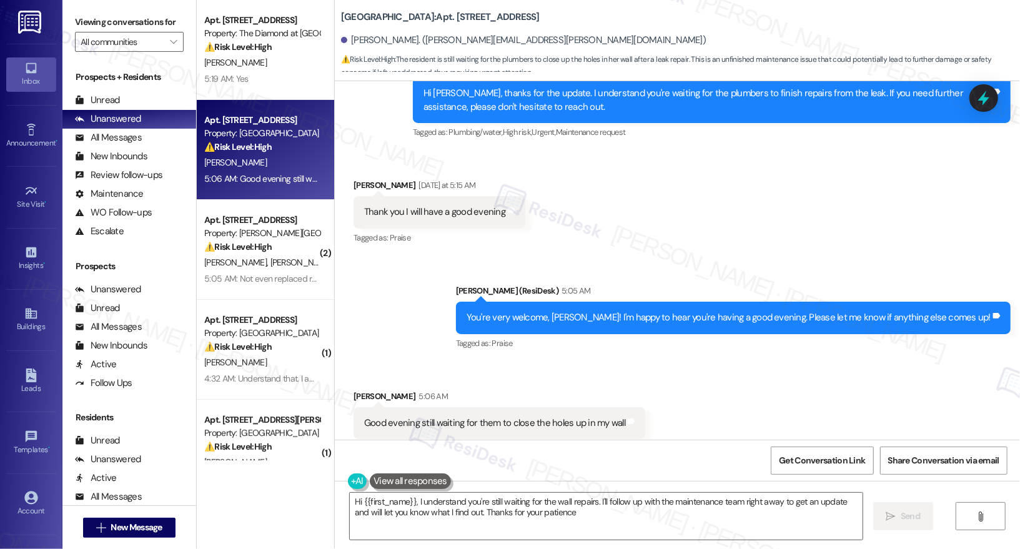
type textarea "Hi {{first_name}}, I understand you're still waiting for the wall repairs. I'll…"
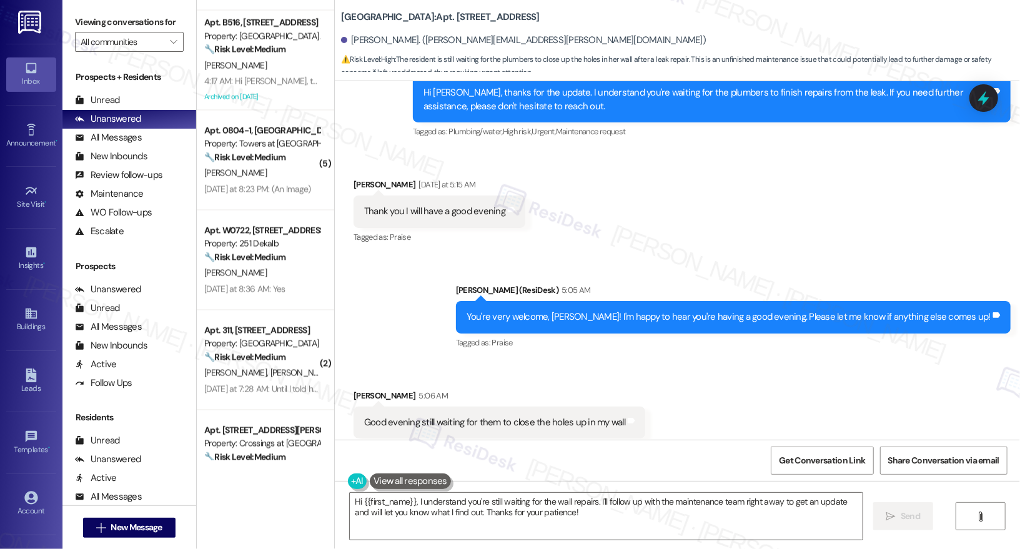
scroll to position [1937, 0]
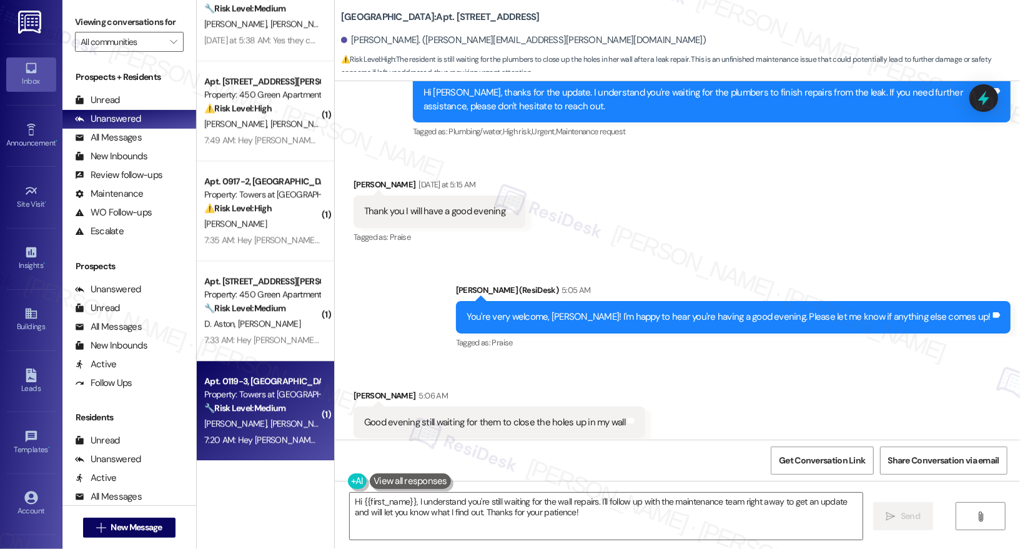
click at [299, 412] on div "🔧 Risk Level: Medium The resident indicates that the maintenance team is schedu…" at bounding box center [262, 408] width 116 height 13
type textarea "Fetching suggested responses. Please feel free to read through the conversation…"
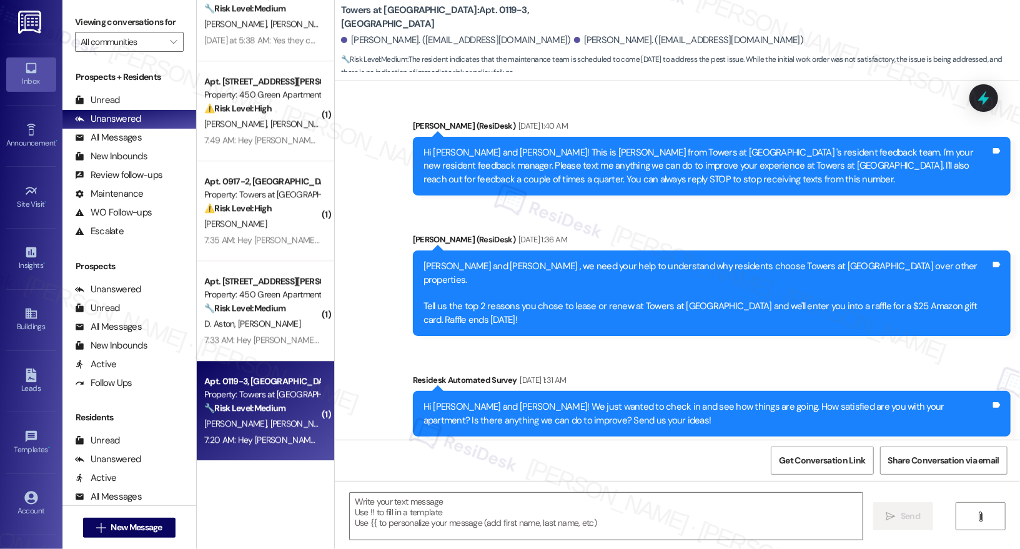
scroll to position [9894, 0]
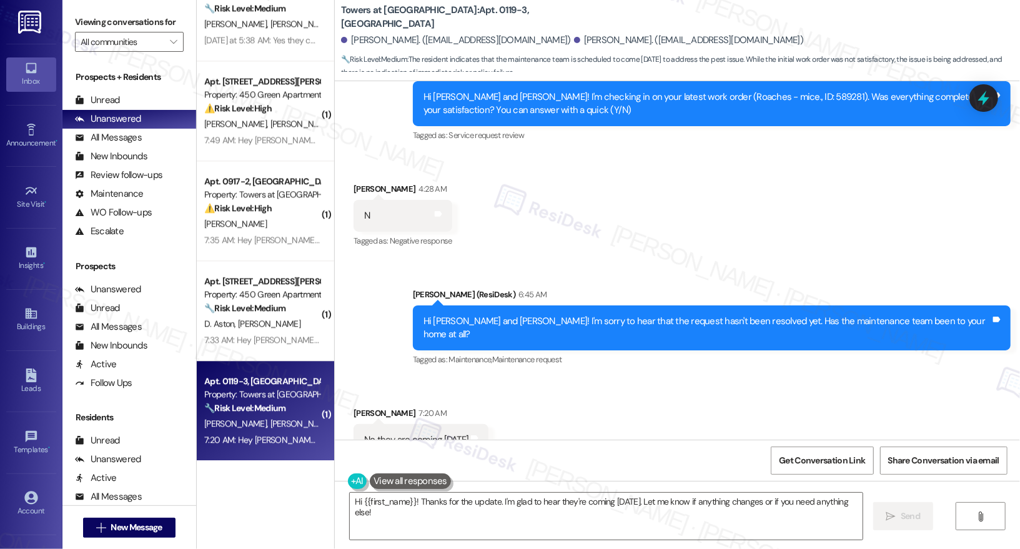
click at [433, 433] on div "No they are coming tomorrow" at bounding box center [416, 439] width 104 height 13
click at [432, 433] on div "No they are coming tomorrow" at bounding box center [416, 439] width 104 height 13
click at [502, 519] on textarea "Hi {{first_name}}! Thanks for the update. I'm glad to hear they're coming tomor…" at bounding box center [606, 516] width 513 height 47
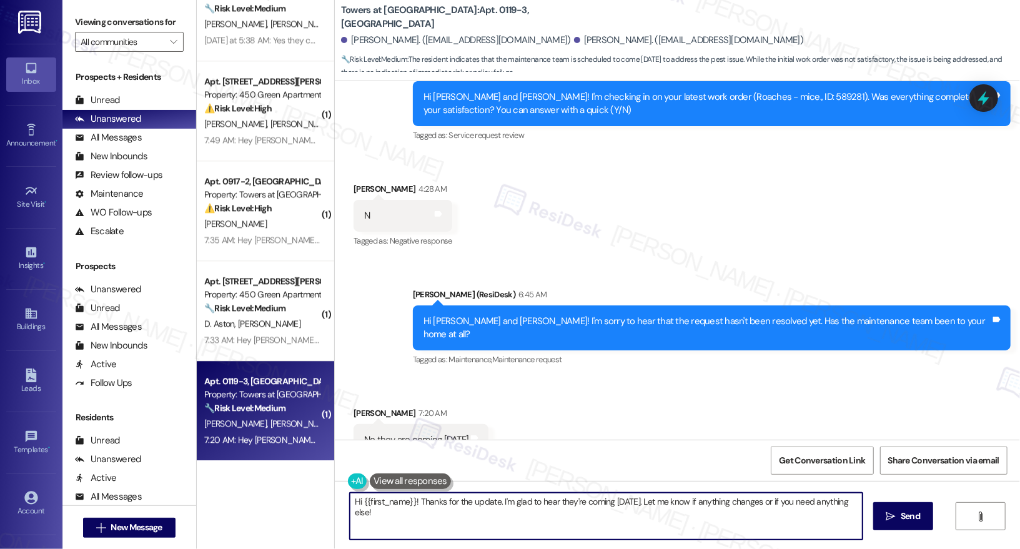
click at [503, 519] on textarea "Hi {{first_name}}! Thanks for the update. I'm glad to hear they're coming tomor…" at bounding box center [606, 516] width 513 height 47
click at [447, 456] on div "Tagged as: Call request Click to highlight conversations about Call request" at bounding box center [420, 465] width 135 height 18
drag, startPoint x: 405, startPoint y: 501, endPoint x: 349, endPoint y: 500, distance: 56.2
click at [350, 500] on textarea "Hi {{first_name}}! Thanks for the update. I'm glad to hear they're coming tomor…" at bounding box center [606, 516] width 513 height 47
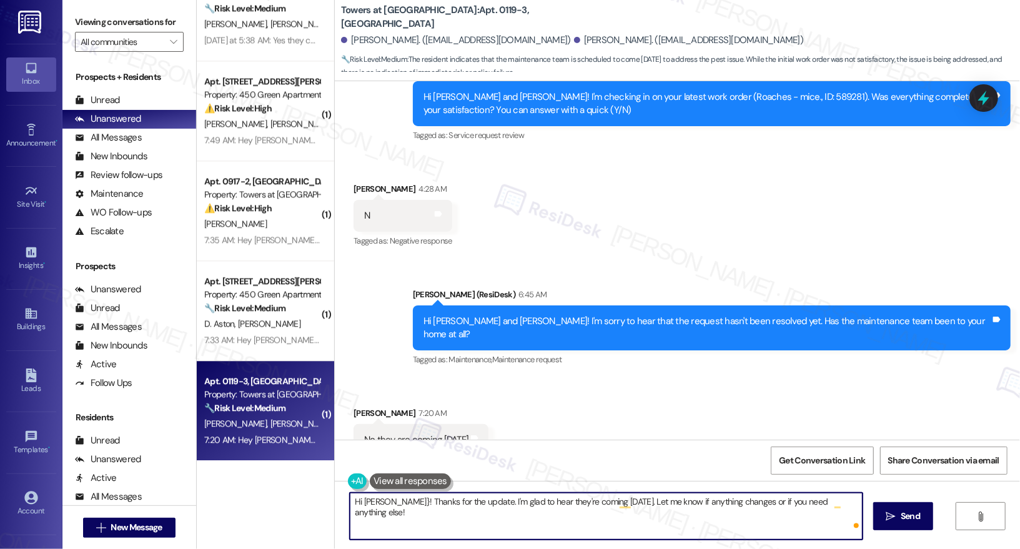
type textarea "Hi Sylvia}! Thanks for the update. I'm glad to hear they're coming tomorrow. Le…"
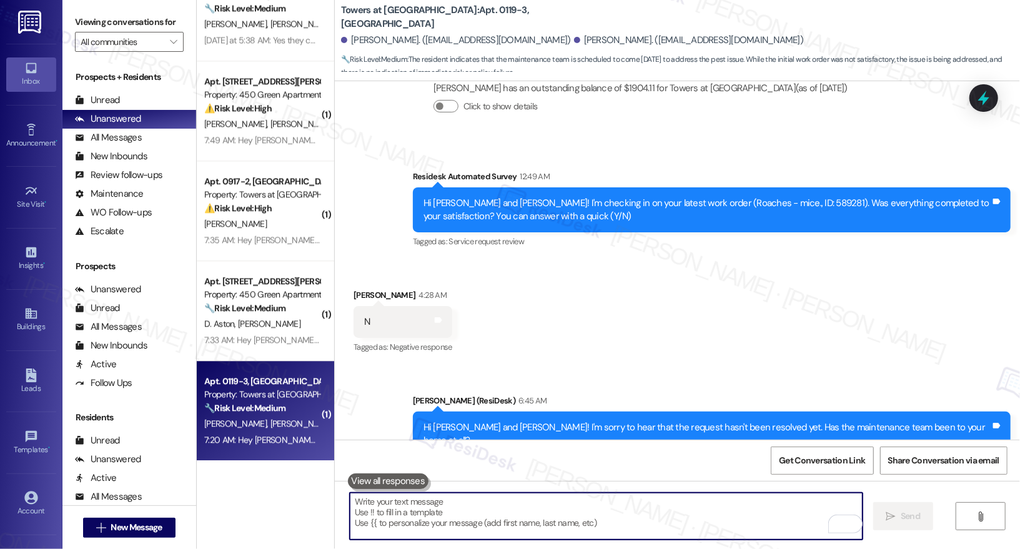
scroll to position [9981, 0]
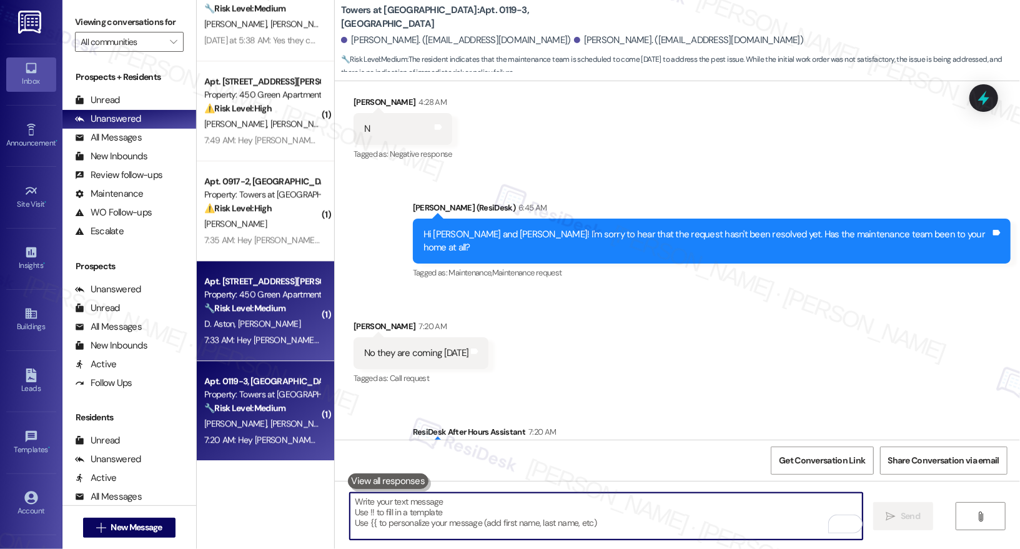
click at [287, 317] on div "D. Aston D. Dillman" at bounding box center [262, 324] width 118 height 16
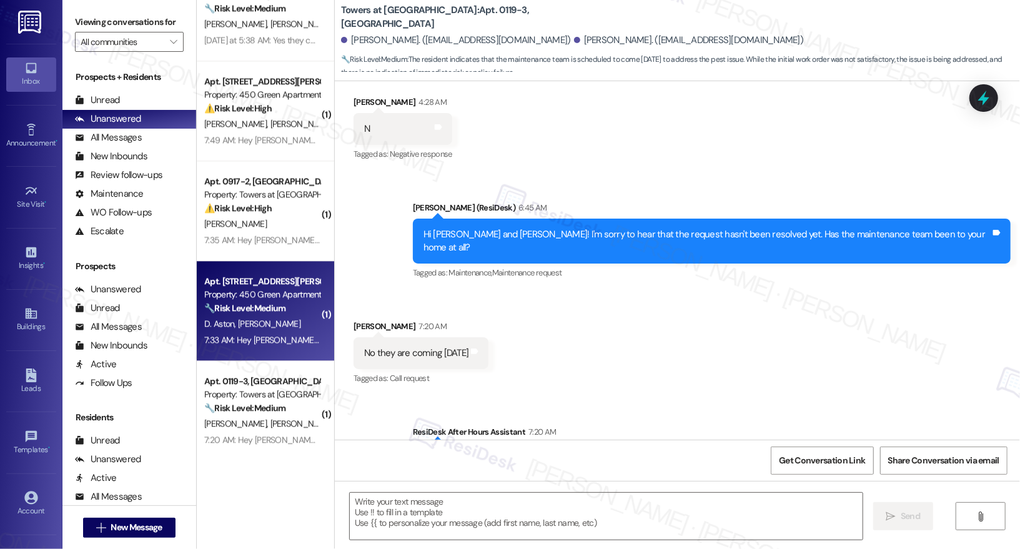
type textarea "Fetching suggested responses. Please feel free to read through the conversation…"
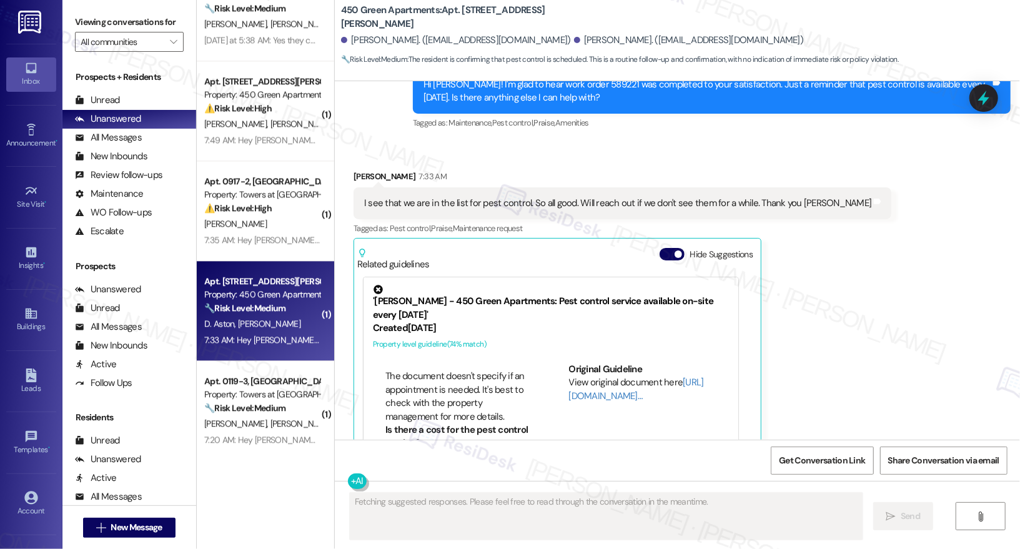
scroll to position [9852, 0]
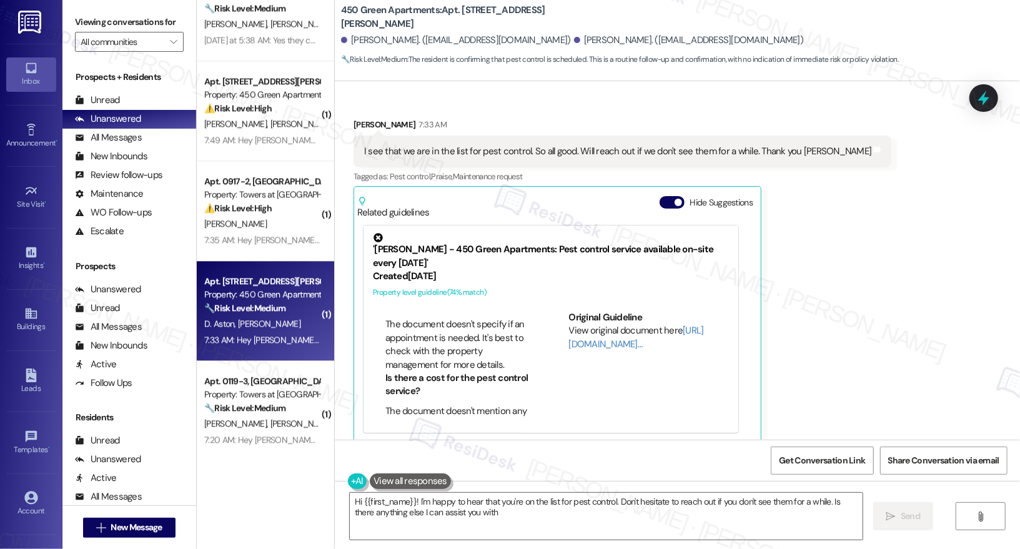
type textarea "Hi {{first_name}}! I'm happy to hear that you're on the list for pest control. …"
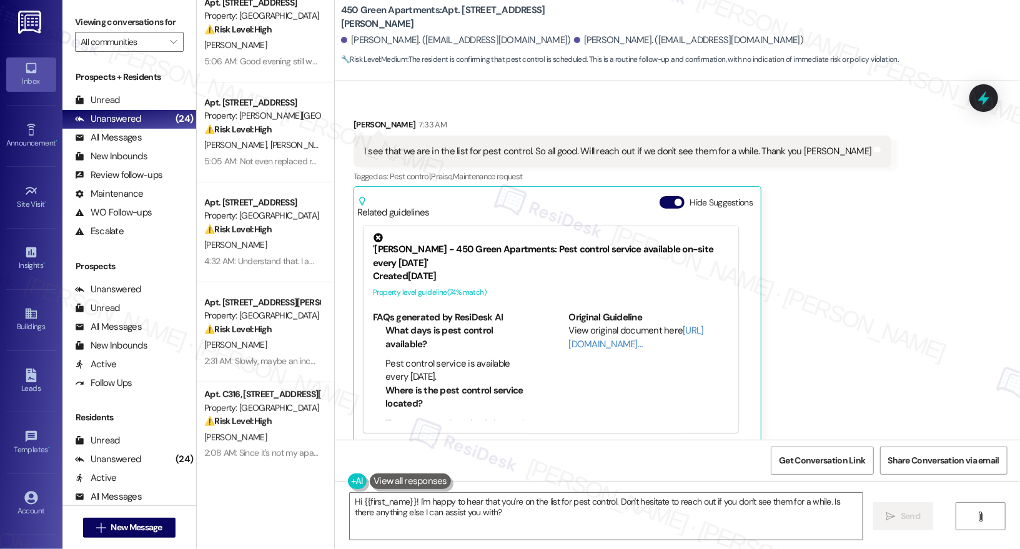
scroll to position [0, 0]
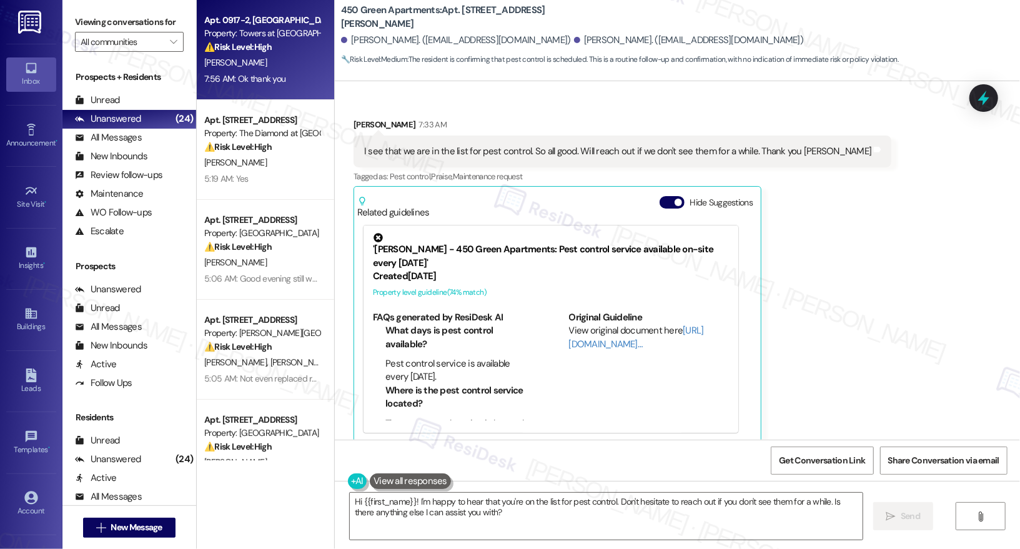
click at [282, 57] on div "[PERSON_NAME]" at bounding box center [262, 63] width 118 height 16
type textarea "Fetching suggested responses. Please feel free to read through the conversation…"
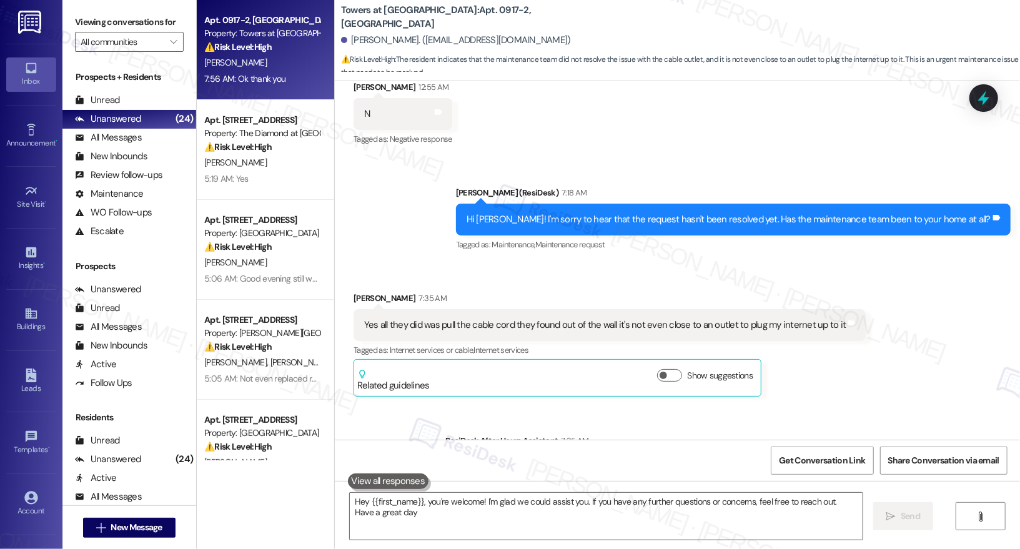
type textarea "Hey {{first_name}}, you're welcome! I'm glad we could assist you. If you have a…"
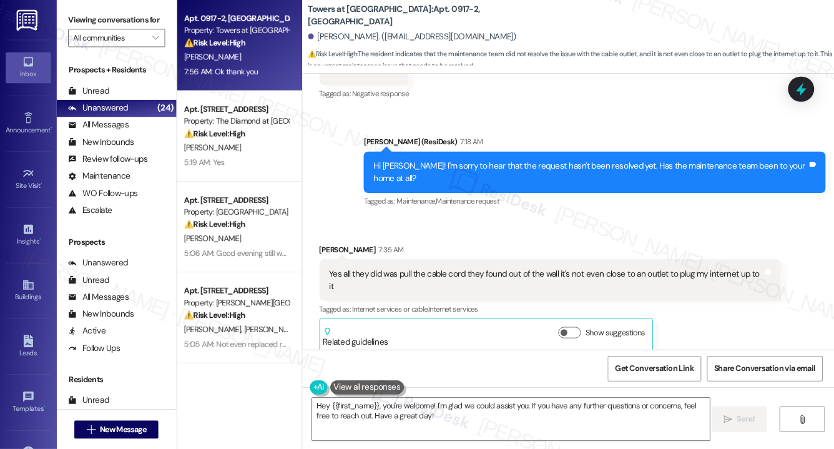
scroll to position [281, 0]
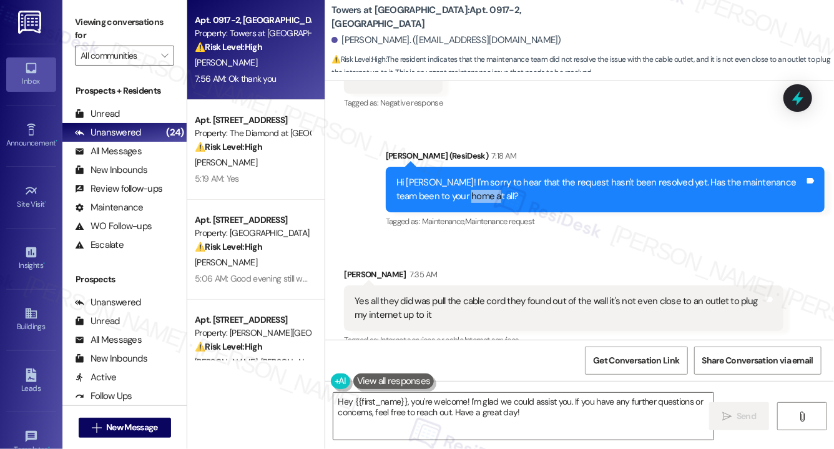
drag, startPoint x: 454, startPoint y: 191, endPoint x: 562, endPoint y: 194, distance: 108.1
click at [562, 195] on div "Hi Jaquaan! I'm sorry to hear that the request hasn't been resolved yet. Has th…" at bounding box center [601, 189] width 408 height 27
drag, startPoint x: 511, startPoint y: 182, endPoint x: 565, endPoint y: 182, distance: 53.7
click at [565, 182] on div "Hi Jaquaan! I'm sorry to hear that the request hasn't been resolved yet. Has th…" at bounding box center [601, 189] width 408 height 27
click at [565, 186] on div "Hi Jaquaan! I'm sorry to hear that the request hasn't been resolved yet. Has th…" at bounding box center [601, 189] width 408 height 27
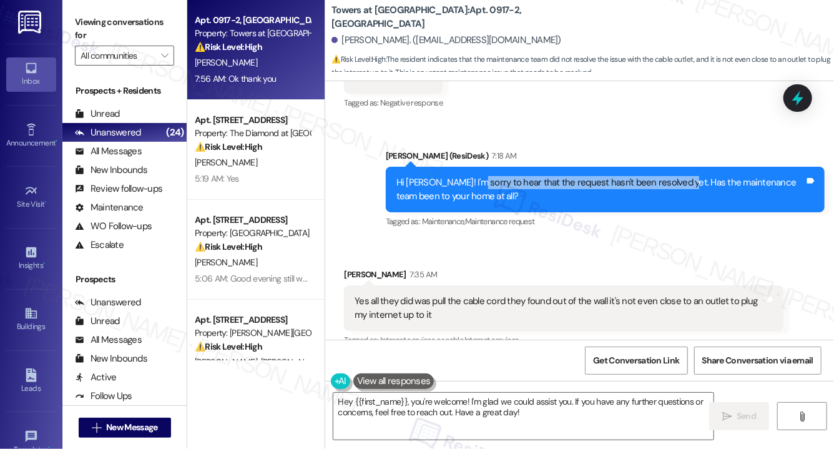
drag, startPoint x: 473, startPoint y: 185, endPoint x: 679, endPoint y: 184, distance: 205.5
click at [679, 184] on div "Hi Jaquaan! I'm sorry to hear that the request hasn't been resolved yet. Has th…" at bounding box center [601, 189] width 408 height 27
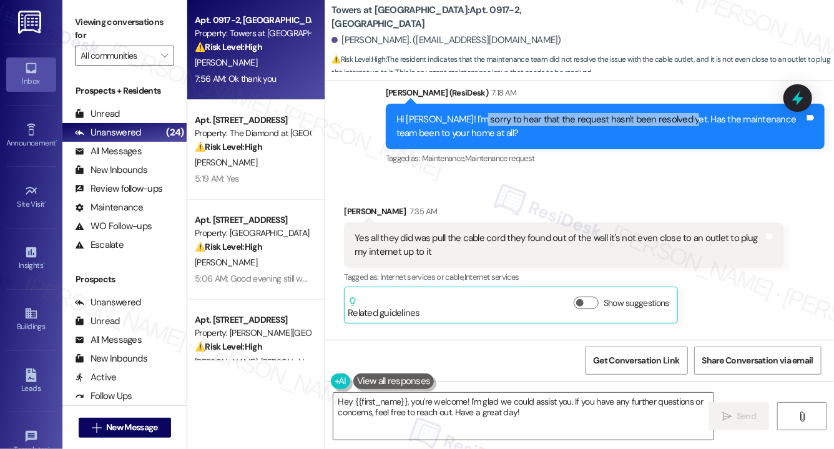
scroll to position [346, 0]
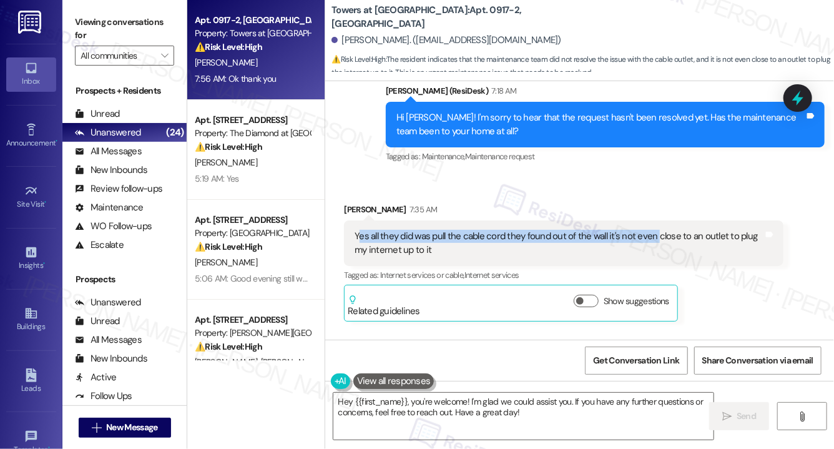
drag, startPoint x: 360, startPoint y: 239, endPoint x: 656, endPoint y: 239, distance: 296.0
click at [656, 239] on div "Yes all they did was pull the cable cord they found out of the wall it's not ev…" at bounding box center [559, 243] width 408 height 27
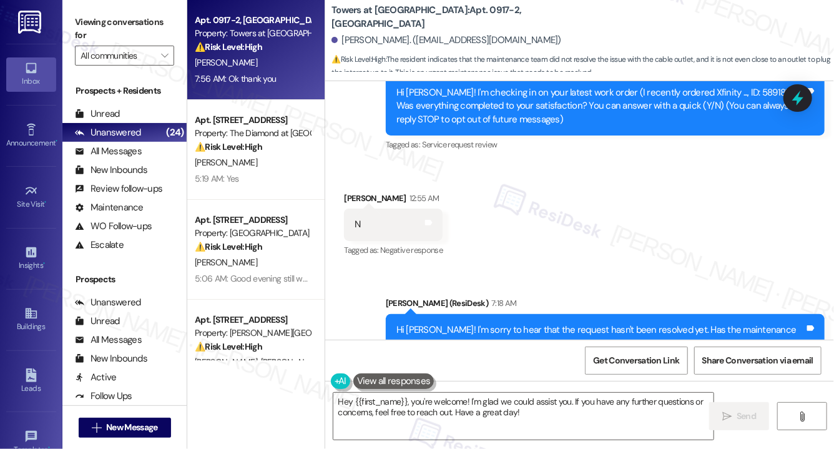
scroll to position [87, 0]
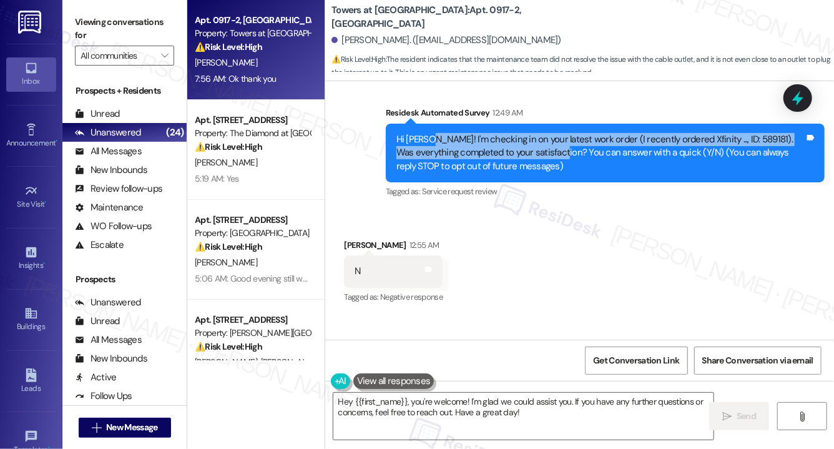
drag, startPoint x: 436, startPoint y: 146, endPoint x: 570, endPoint y: 152, distance: 133.8
click at [570, 152] on div "Hi Jaquaan! I'm checking in on your latest work order (I recently ordered Xfini…" at bounding box center [601, 153] width 408 height 40
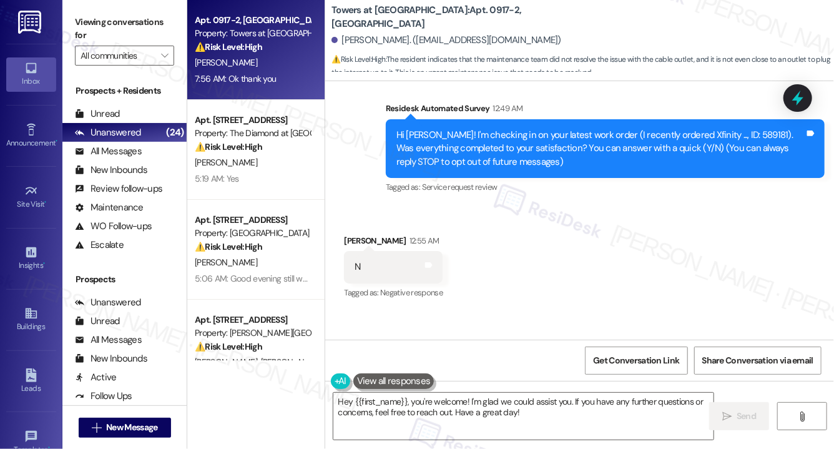
scroll to position [91, 0]
drag, startPoint x: 333, startPoint y: 17, endPoint x: 411, endPoint y: 18, distance: 78.1
click at [411, 18] on b "Towers at Wyncote: Apt. 0917-2, 8440 Limekiln Pike" at bounding box center [457, 17] width 250 height 27
copy b "Towers at Wyncote"
drag, startPoint x: 435, startPoint y: 18, endPoint x: 462, endPoint y: 17, distance: 27.5
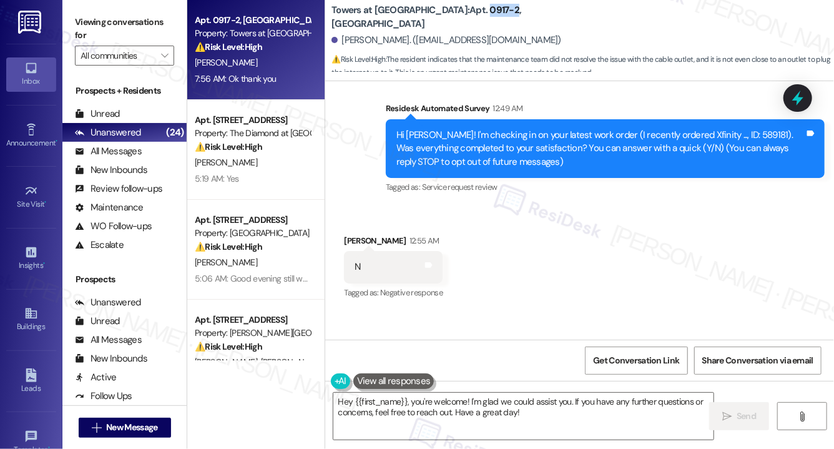
click at [462, 17] on b "Towers at Wyncote: Apt. 0917-2, 8440 Limekiln Pike" at bounding box center [457, 17] width 250 height 27
copy b "0917-2"
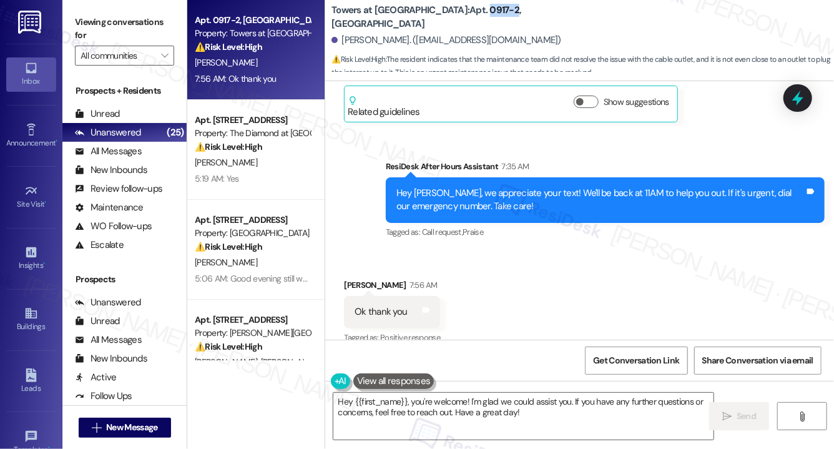
scroll to position [562, 0]
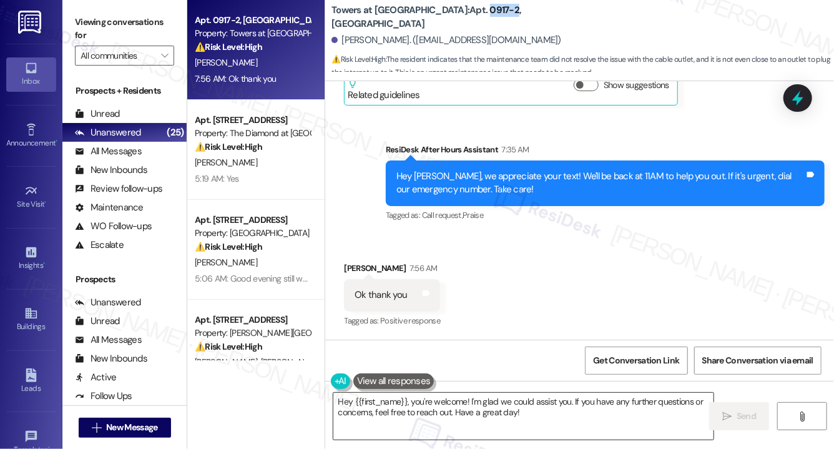
click at [528, 420] on textarea "Hey {{first_name}}, you're welcome! I'm glad we could assist you. If you have a…" at bounding box center [523, 416] width 380 height 47
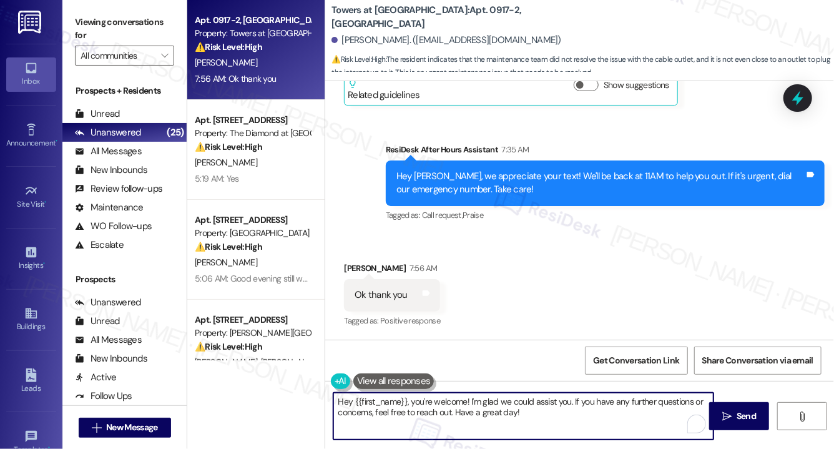
click at [528, 420] on textarea "Hey {{first_name}}, you're welcome! I'm glad we could assist you. If you have a…" at bounding box center [523, 416] width 380 height 47
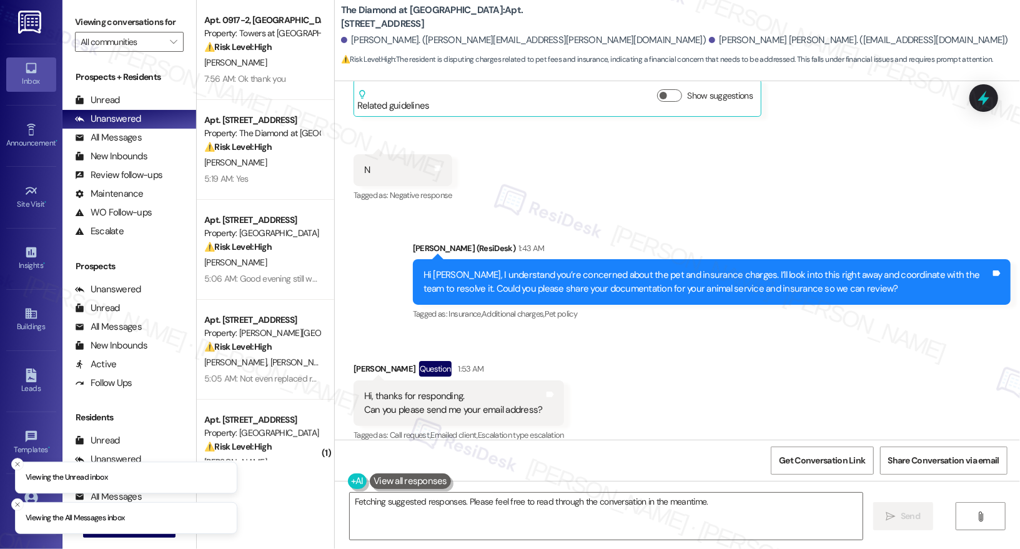
scroll to position [1463, 0]
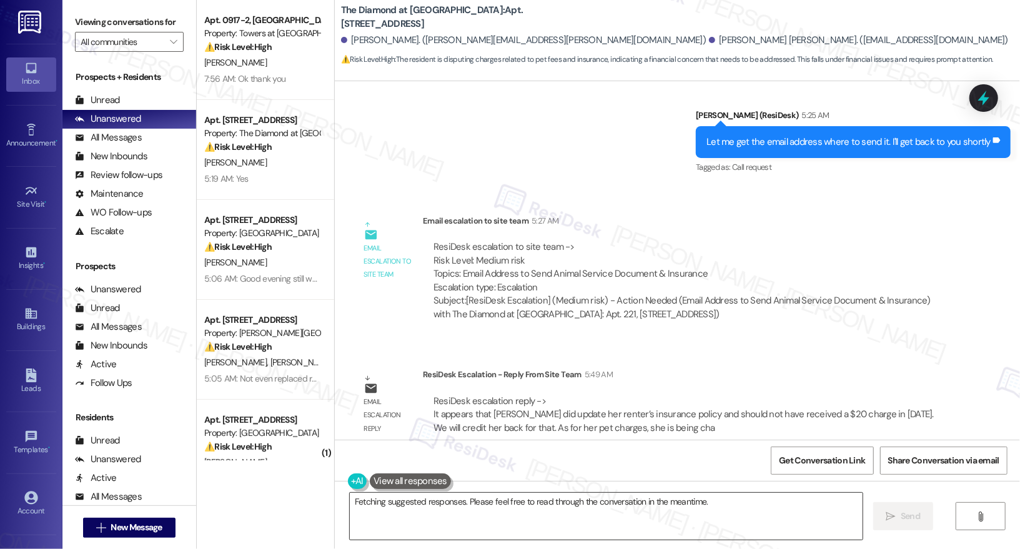
click at [432, 504] on textarea "Hi {{first_name}}, I'm still on it! I'll get that email address to you ASAP so …" at bounding box center [606, 516] width 513 height 47
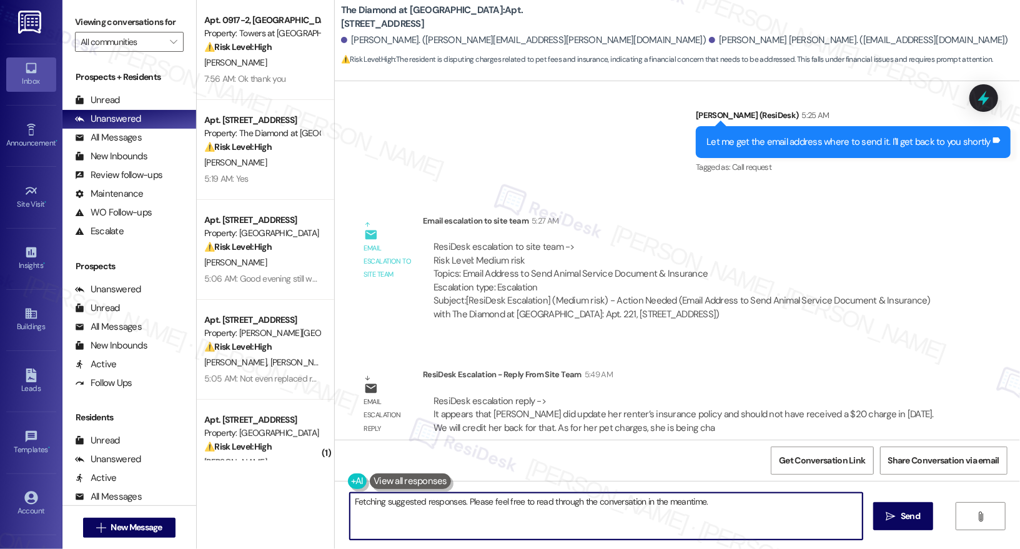
click at [432, 504] on textarea "Hi {{first_name}}, I'm still on it! I'll get that email address to you ASAP so …" at bounding box center [606, 516] width 513 height 47
paste textarea "[PERSON_NAME], It appears you updated your renter’s insurance policy and should…"
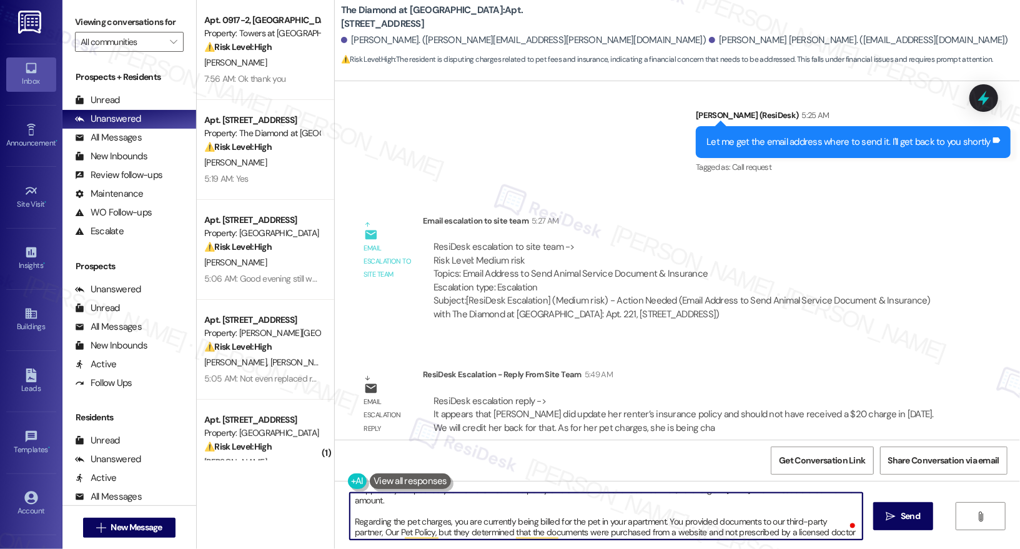
scroll to position [41, 0]
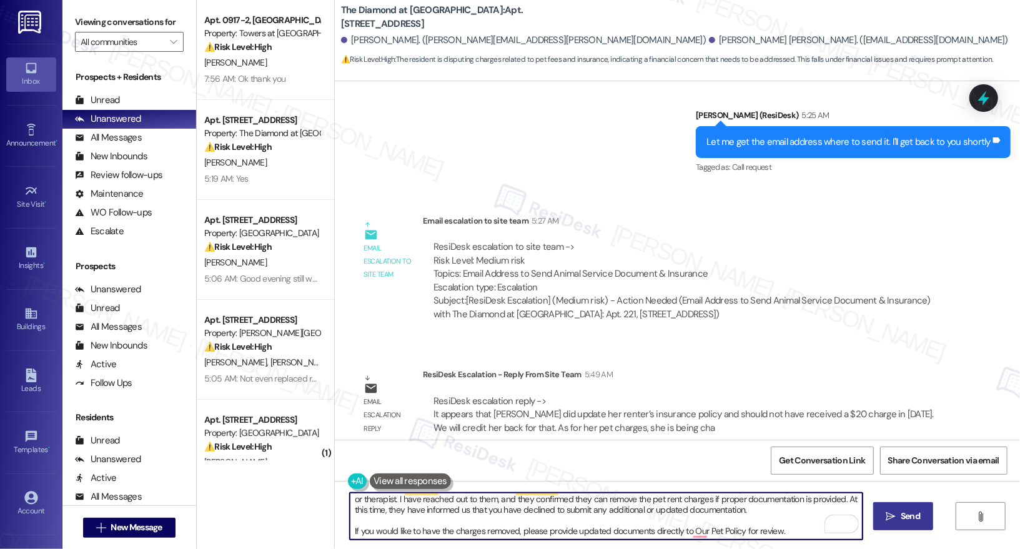
type textarea "Hi [PERSON_NAME], It appears you updated your renter’s insurance policy and sho…"
click at [919, 524] on button " Send" at bounding box center [903, 516] width 61 height 28
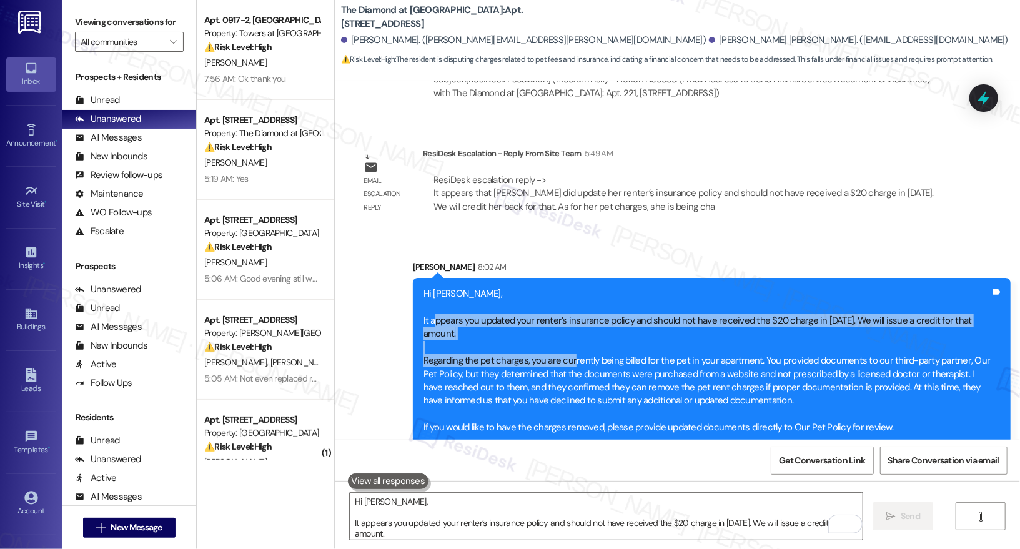
drag, startPoint x: 427, startPoint y: 308, endPoint x: 564, endPoint y: 351, distance: 144.0
click at [564, 351] on div "Hi [PERSON_NAME], It appears you updated your renter’s insurance policy and sho…" at bounding box center [706, 360] width 567 height 147
click at [567, 315] on div "Hi [PERSON_NAME], It appears you updated your renter’s insurance policy and sho…" at bounding box center [706, 360] width 567 height 147
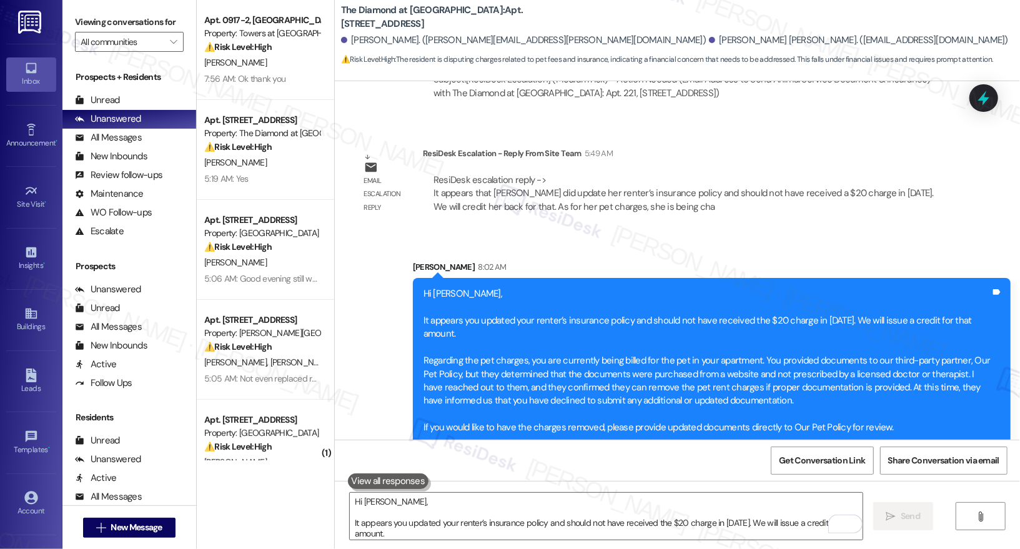
click at [611, 313] on div "Hi [PERSON_NAME], It appears you updated your renter’s insurance policy and sho…" at bounding box center [706, 360] width 567 height 147
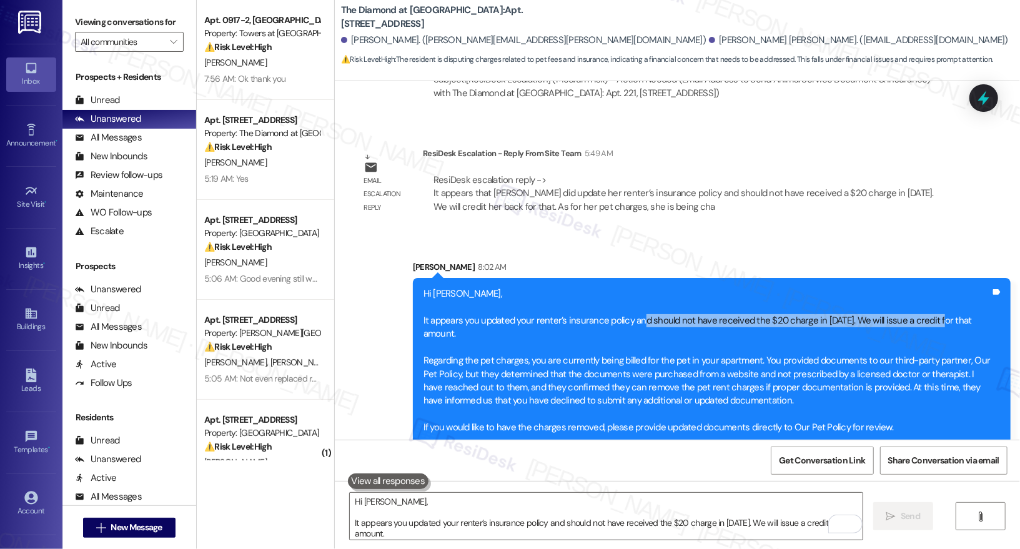
drag, startPoint x: 630, startPoint y: 307, endPoint x: 936, endPoint y: 304, distance: 305.4
click at [936, 304] on div "Hi [PERSON_NAME], It appears you updated your renter’s insurance policy and sho…" at bounding box center [706, 360] width 567 height 147
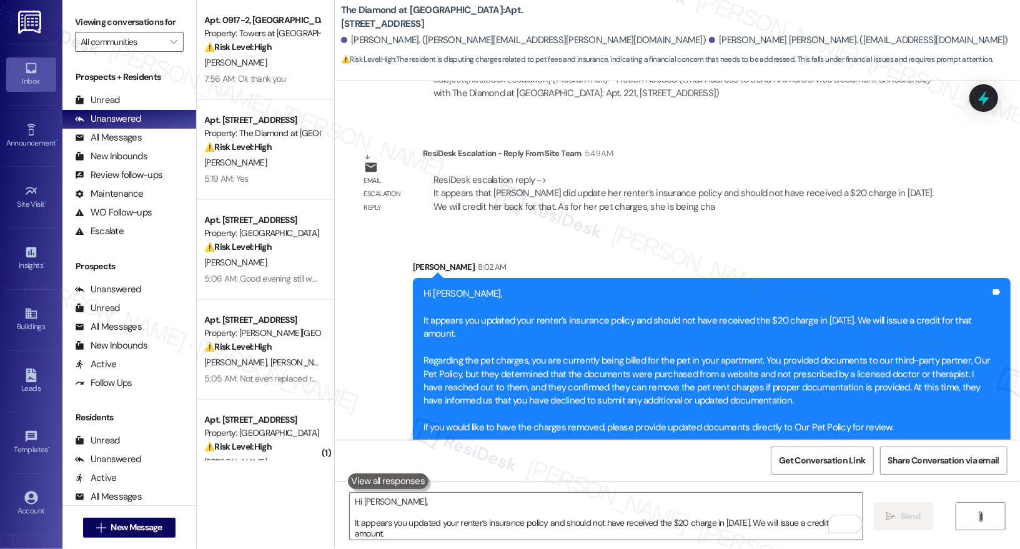
click at [459, 322] on div "Hi [PERSON_NAME], It appears you updated your renter’s insurance policy and sho…" at bounding box center [706, 360] width 567 height 147
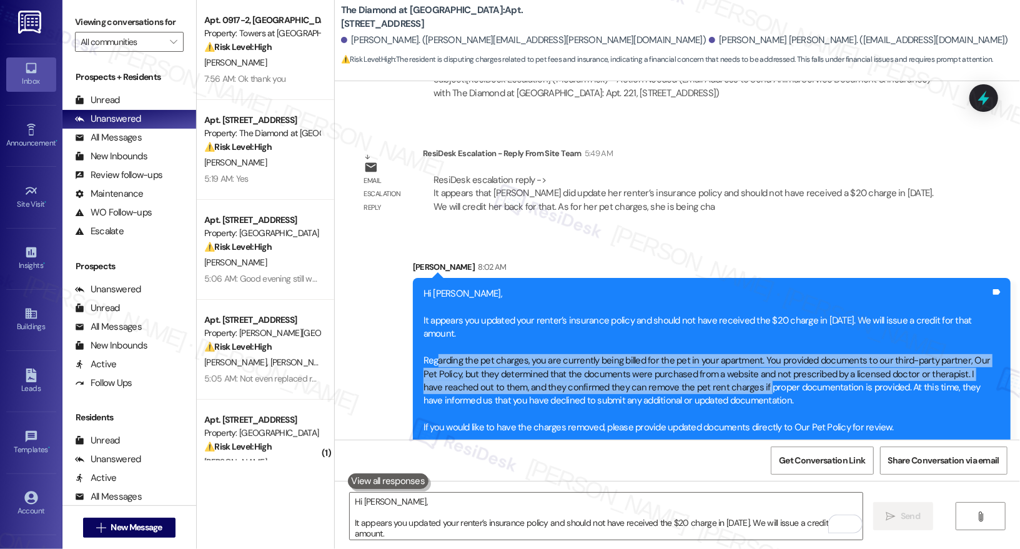
drag, startPoint x: 427, startPoint y: 347, endPoint x: 735, endPoint y: 368, distance: 308.7
click at [735, 368] on div "Hi [PERSON_NAME], It appears you updated your renter’s insurance policy and sho…" at bounding box center [706, 360] width 567 height 147
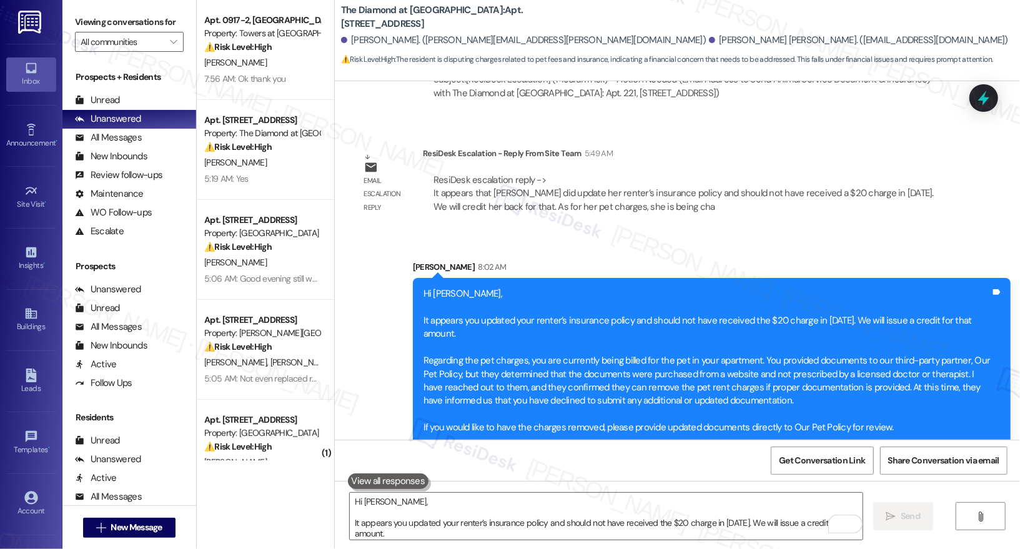
click at [493, 412] on div "Hi [PERSON_NAME], It appears you updated your renter’s insurance policy and sho…" at bounding box center [706, 360] width 567 height 147
